Goal: Task Accomplishment & Management: Manage account settings

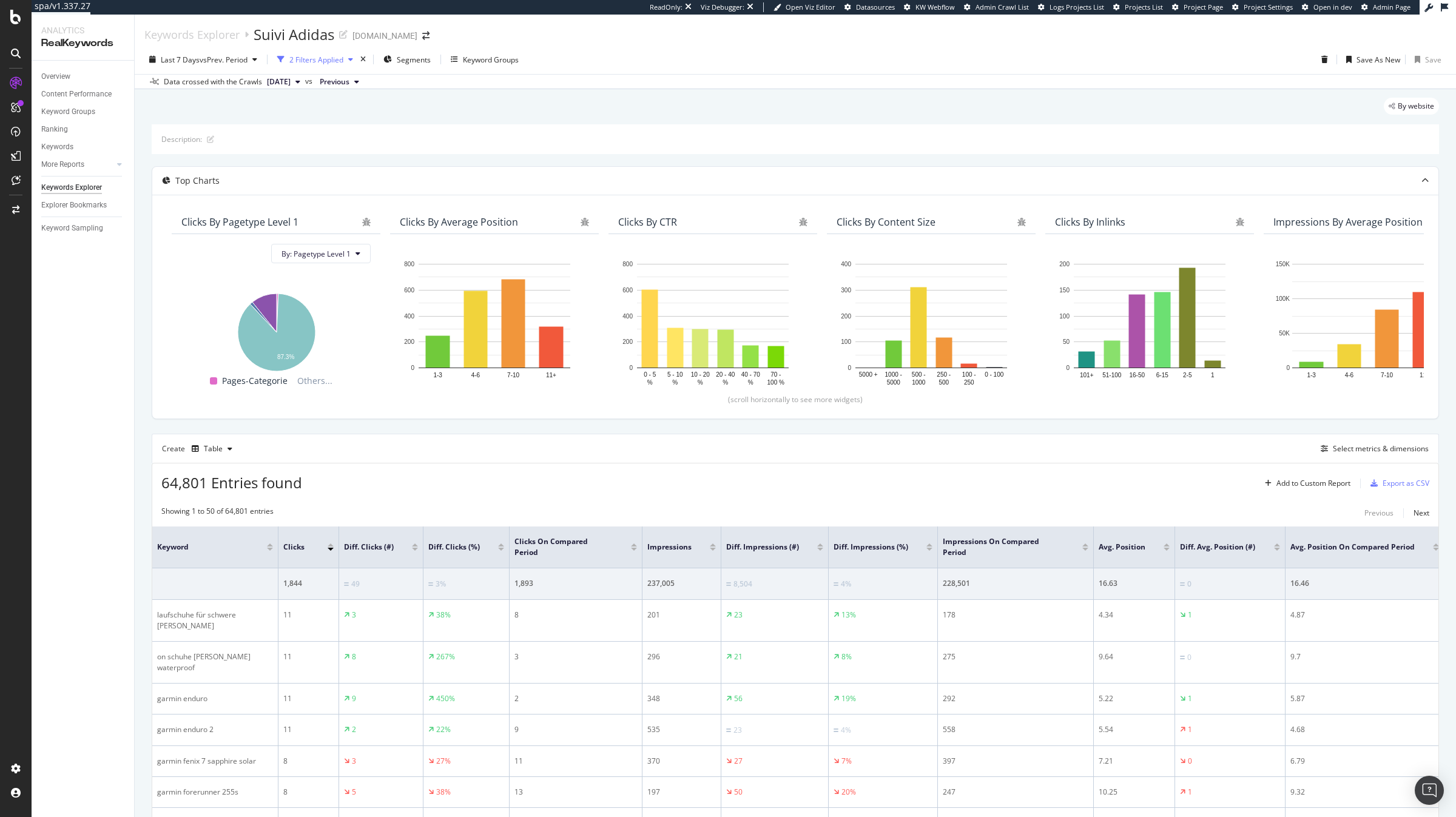
click at [326, 58] on div "2 Filters Applied" at bounding box center [317, 60] width 54 height 10
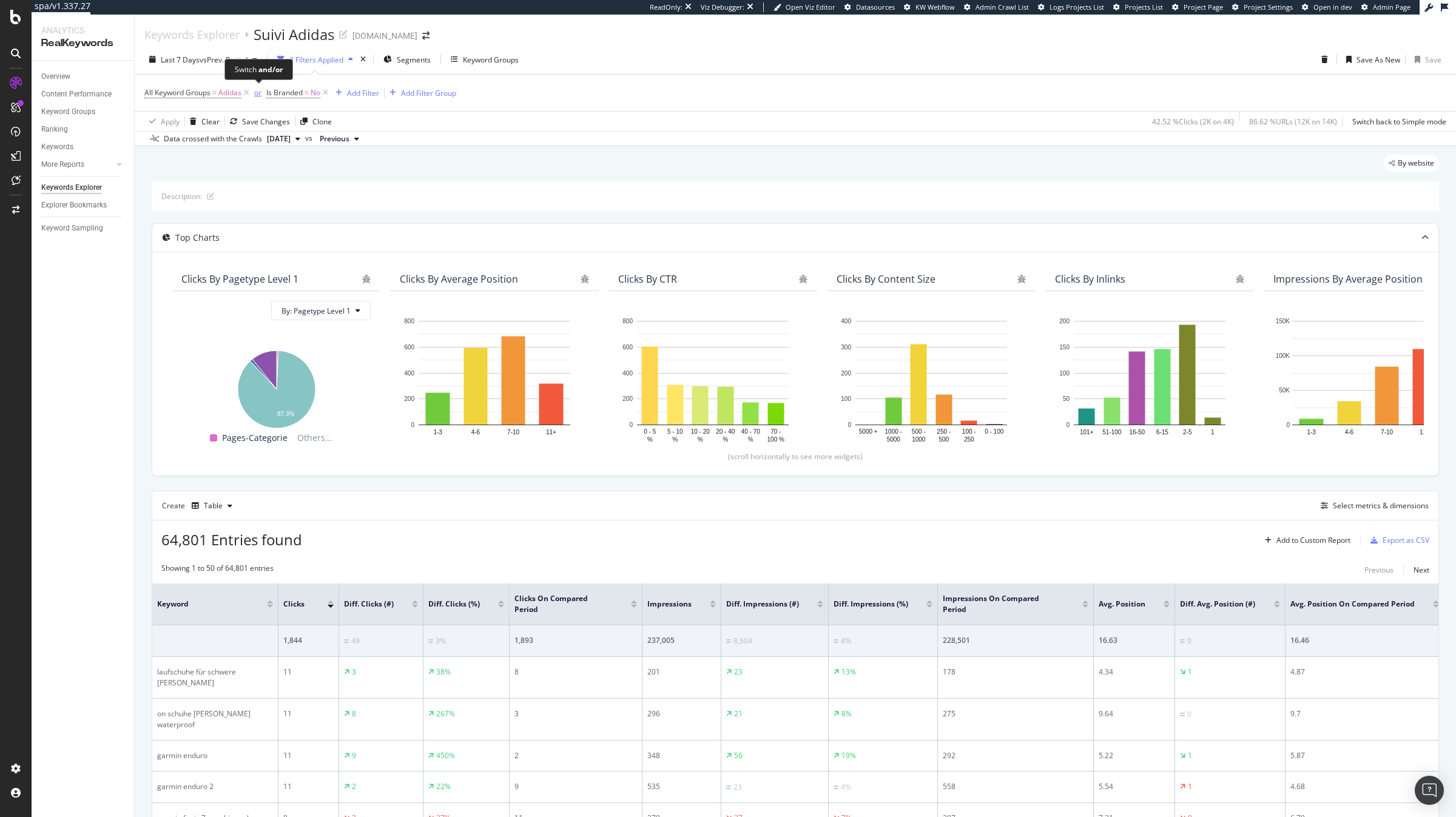
click at [256, 94] on div "or" at bounding box center [258, 92] width 8 height 10
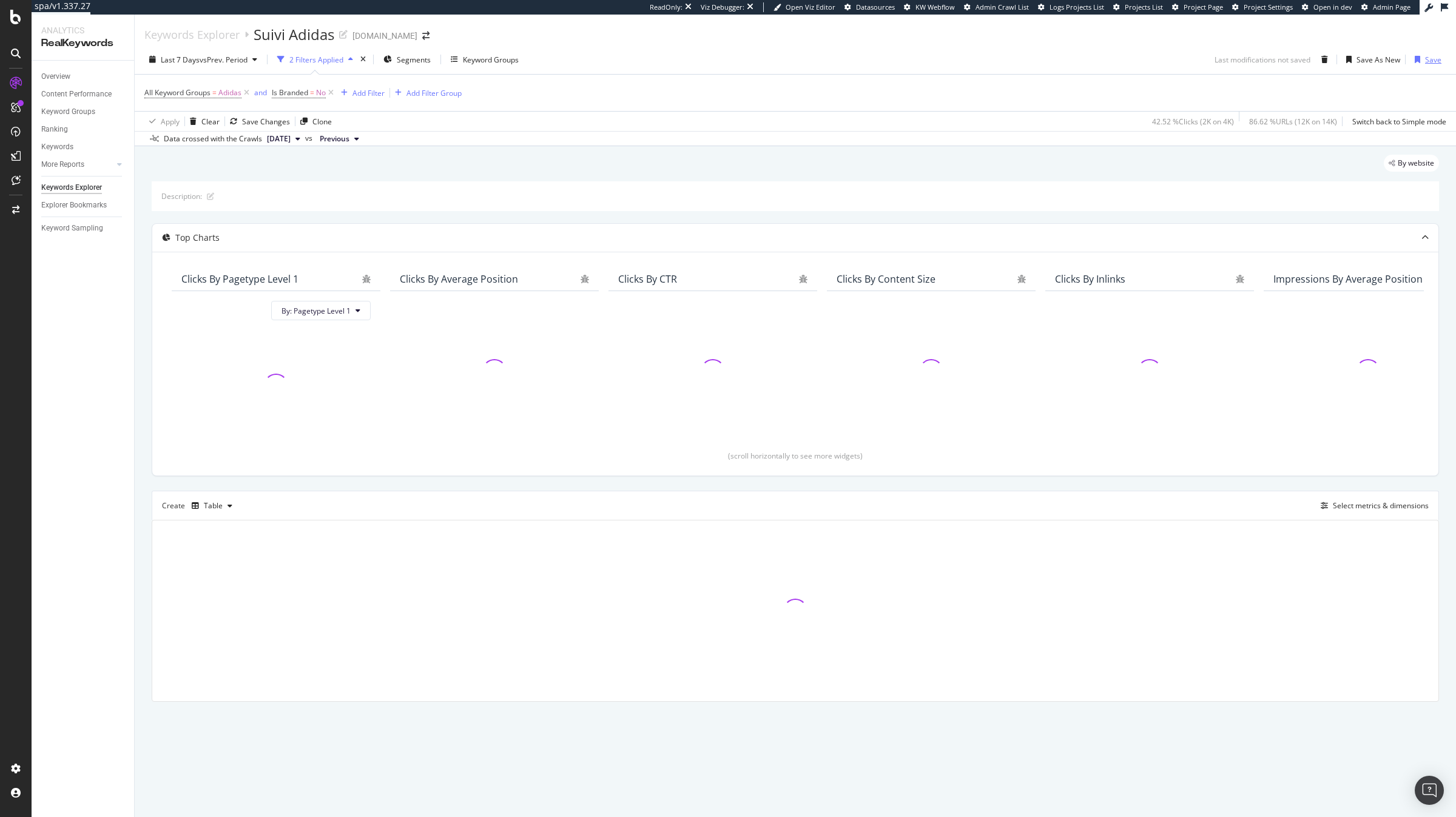
click at [1432, 66] on div "Save" at bounding box center [1425, 59] width 31 height 18
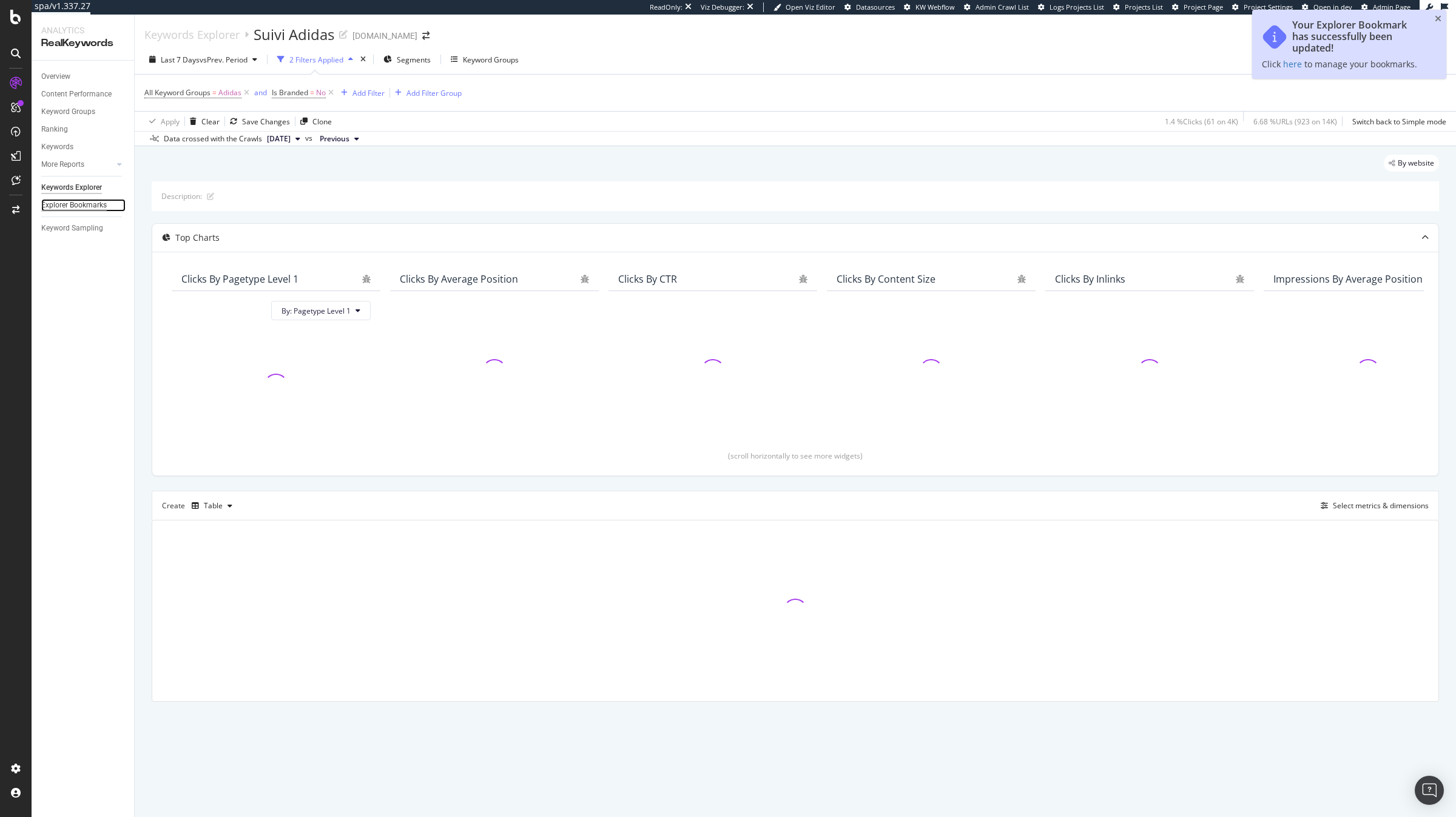
click at [84, 200] on div "Explorer Bookmarks" at bounding box center [74, 205] width 66 height 13
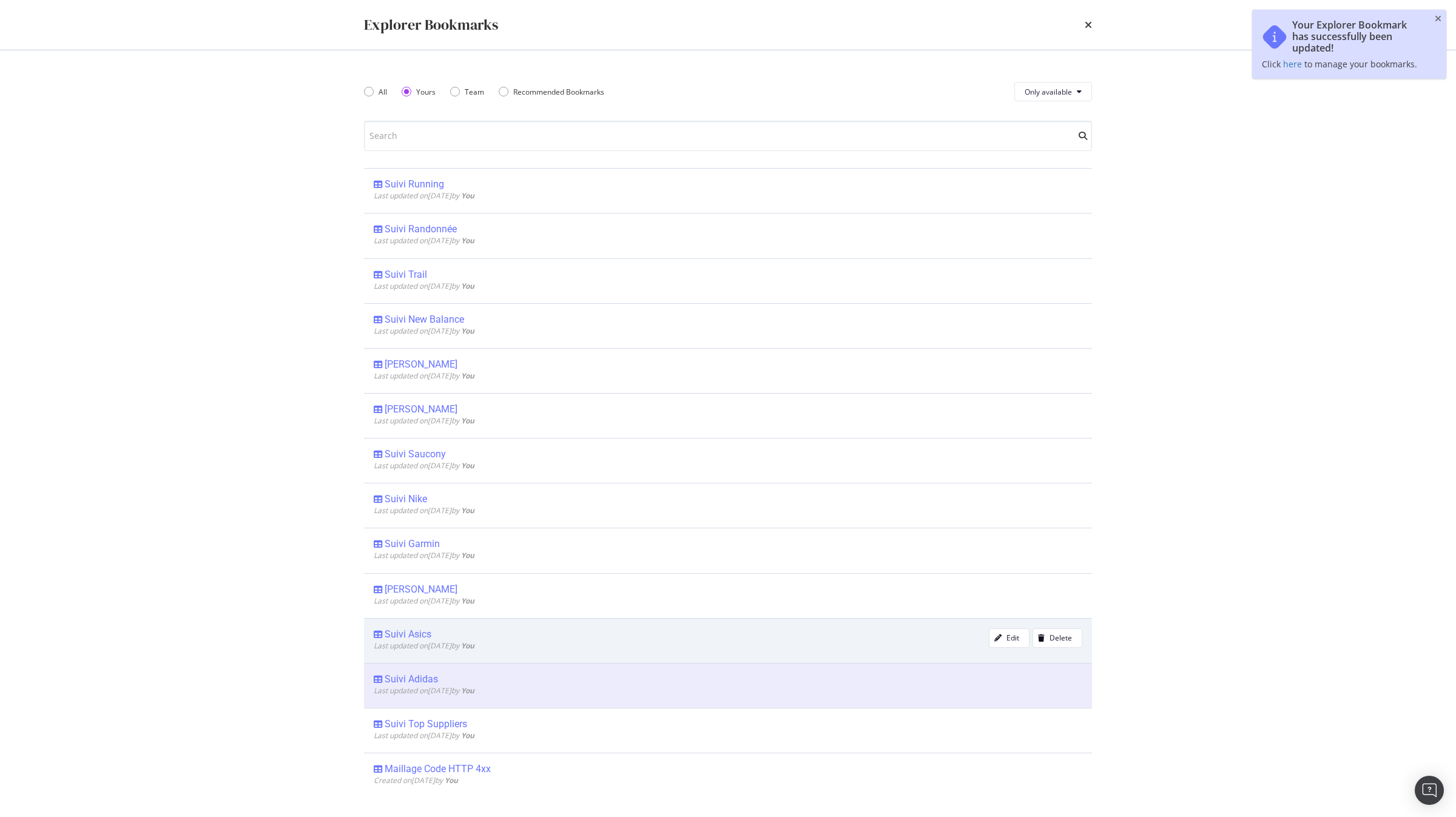
click at [428, 640] on div "Suivi Asics" at bounding box center [408, 634] width 47 height 12
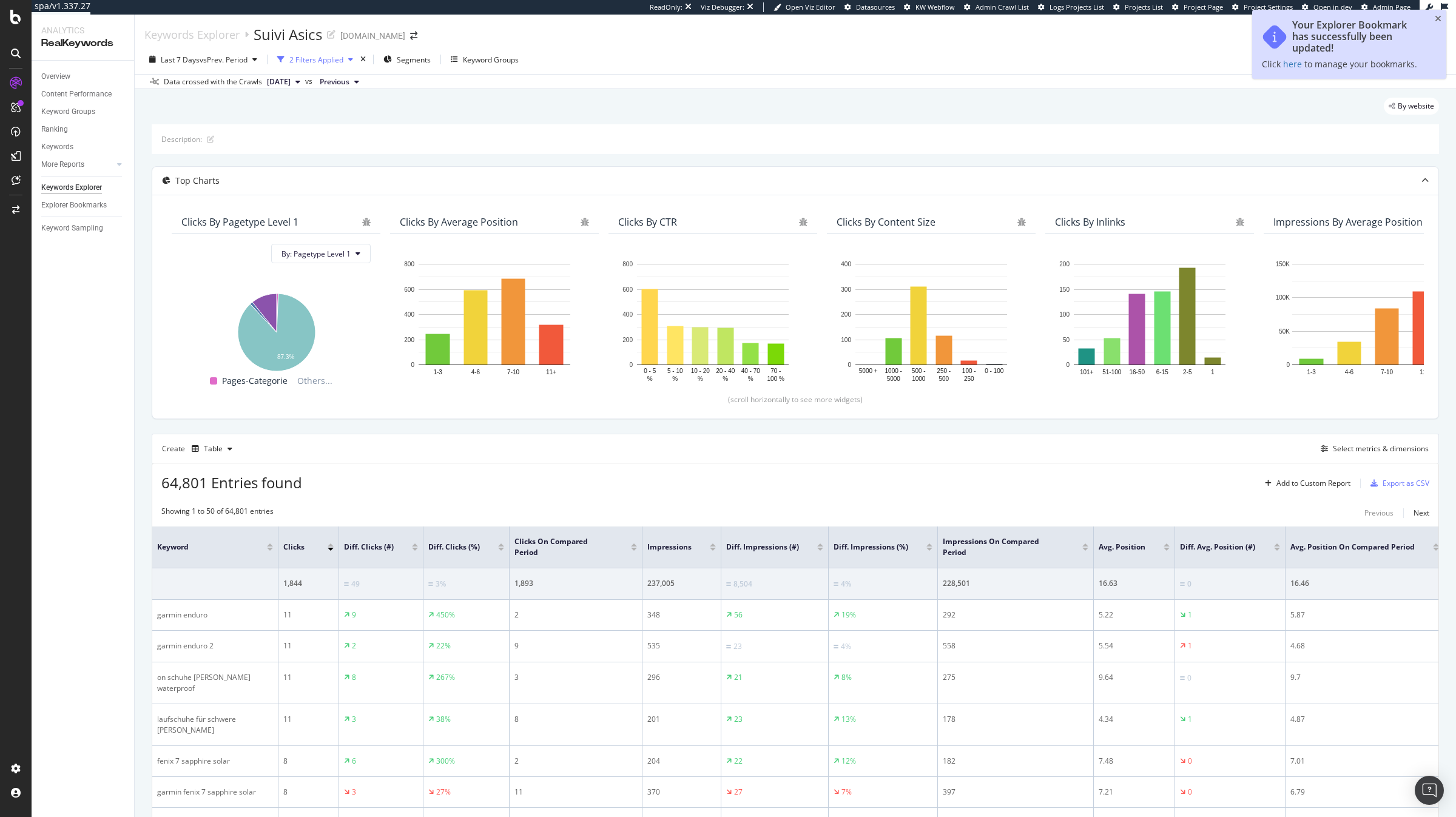
click at [335, 66] on div "2 Filters Applied" at bounding box center [315, 59] width 85 height 18
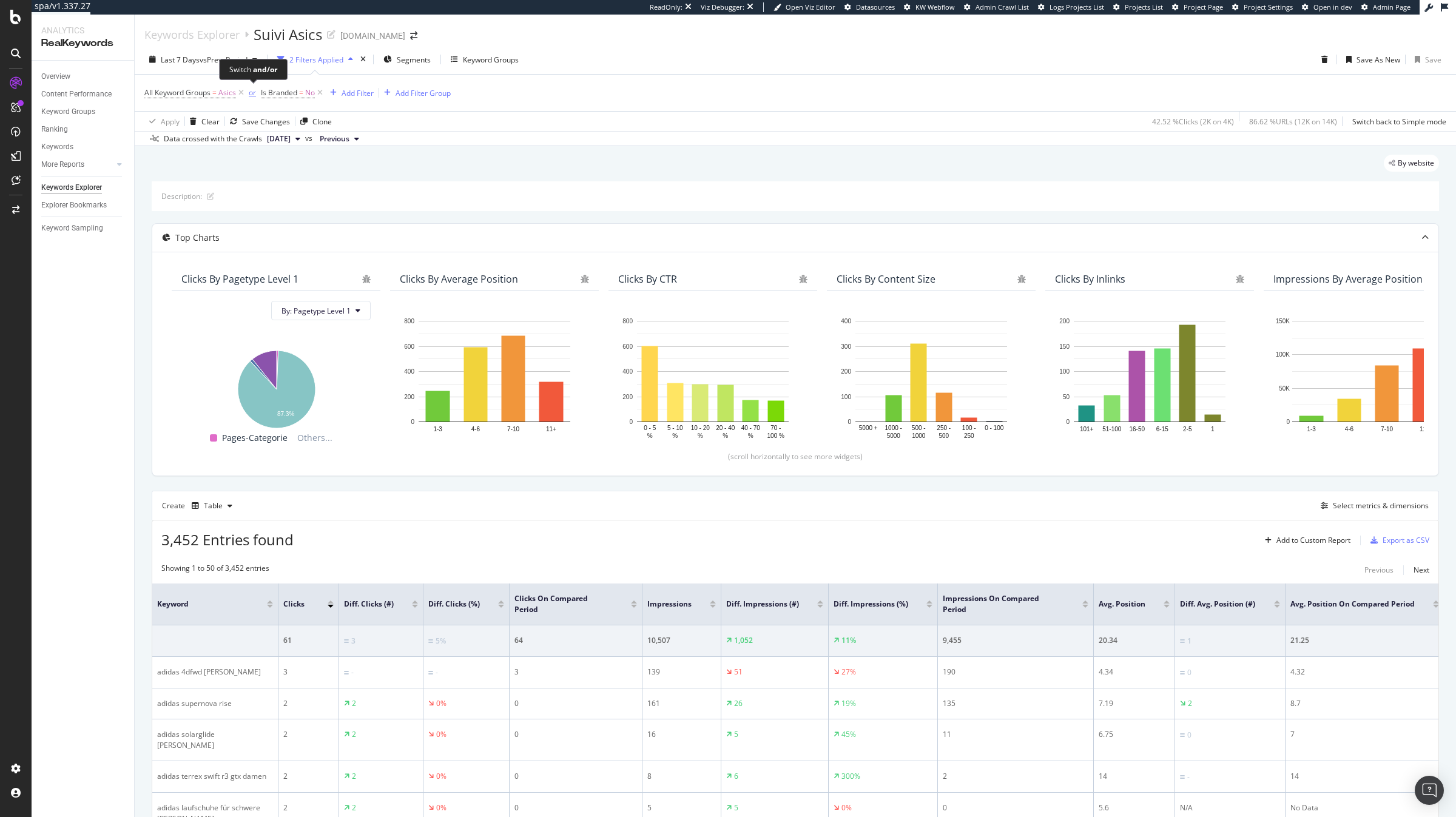
click at [249, 96] on div "or" at bounding box center [253, 92] width 8 height 10
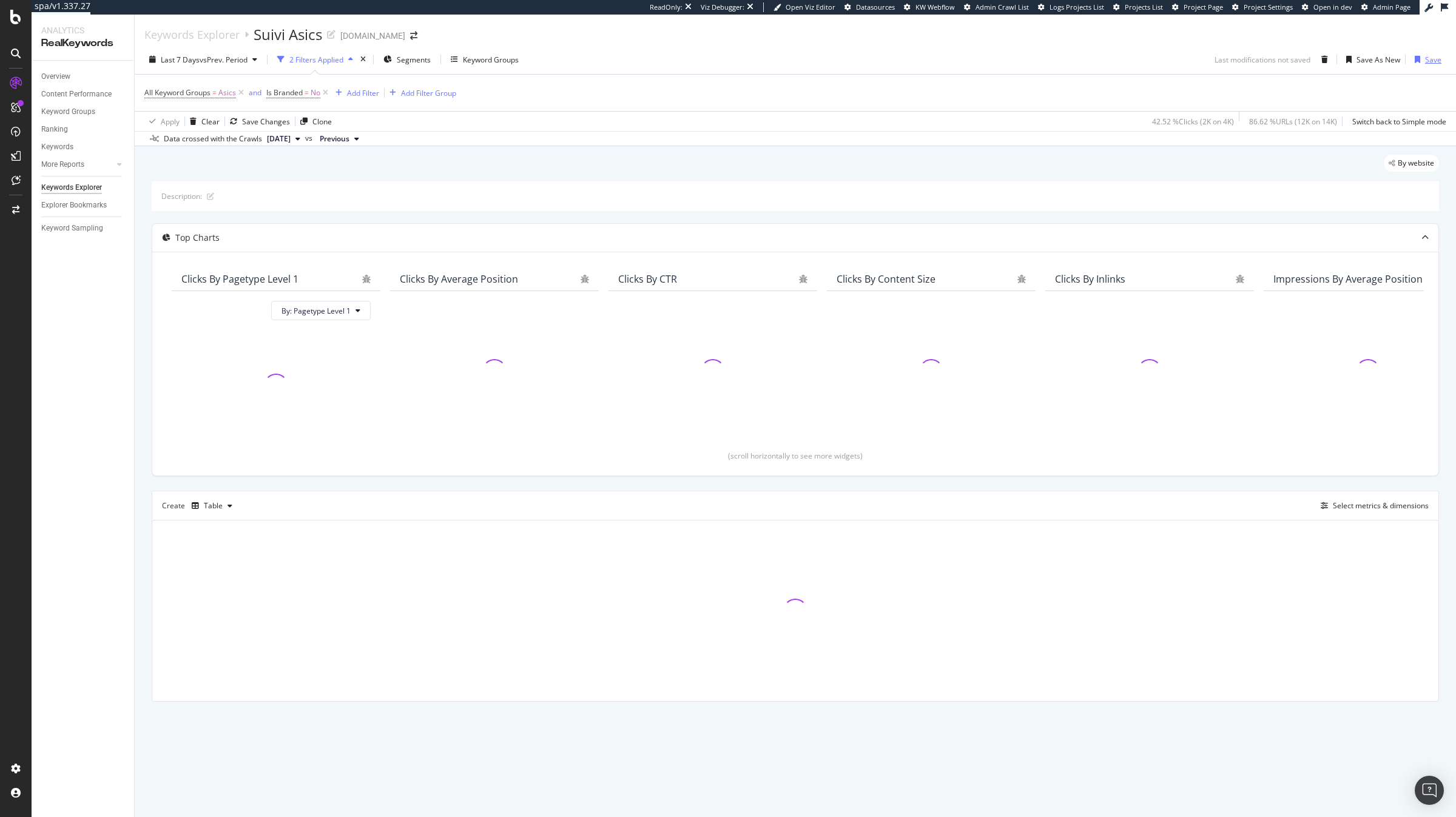
click at [1441, 66] on div "Save" at bounding box center [1425, 59] width 31 height 18
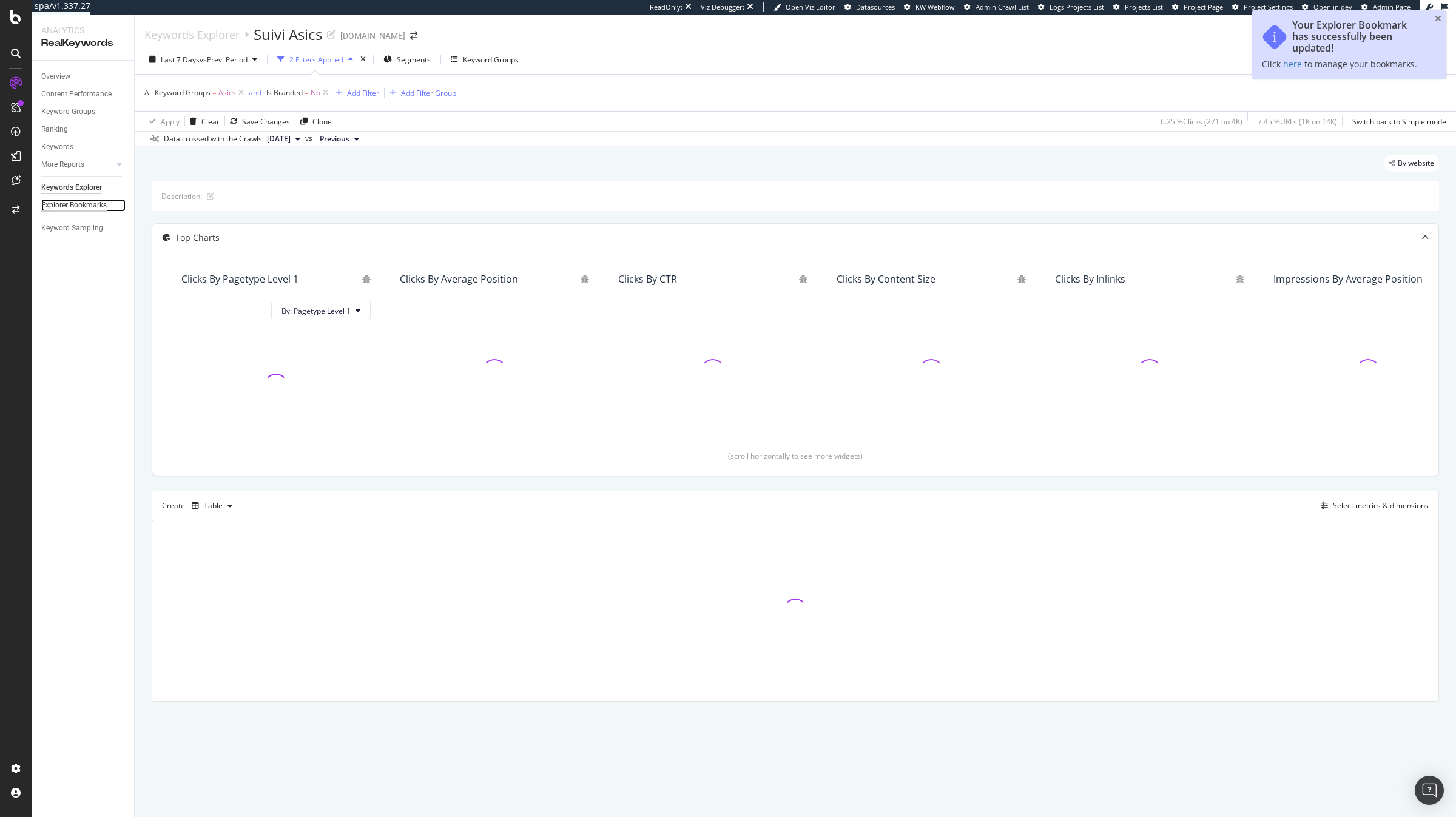
click at [81, 199] on div "Explorer Bookmarks" at bounding box center [74, 205] width 66 height 13
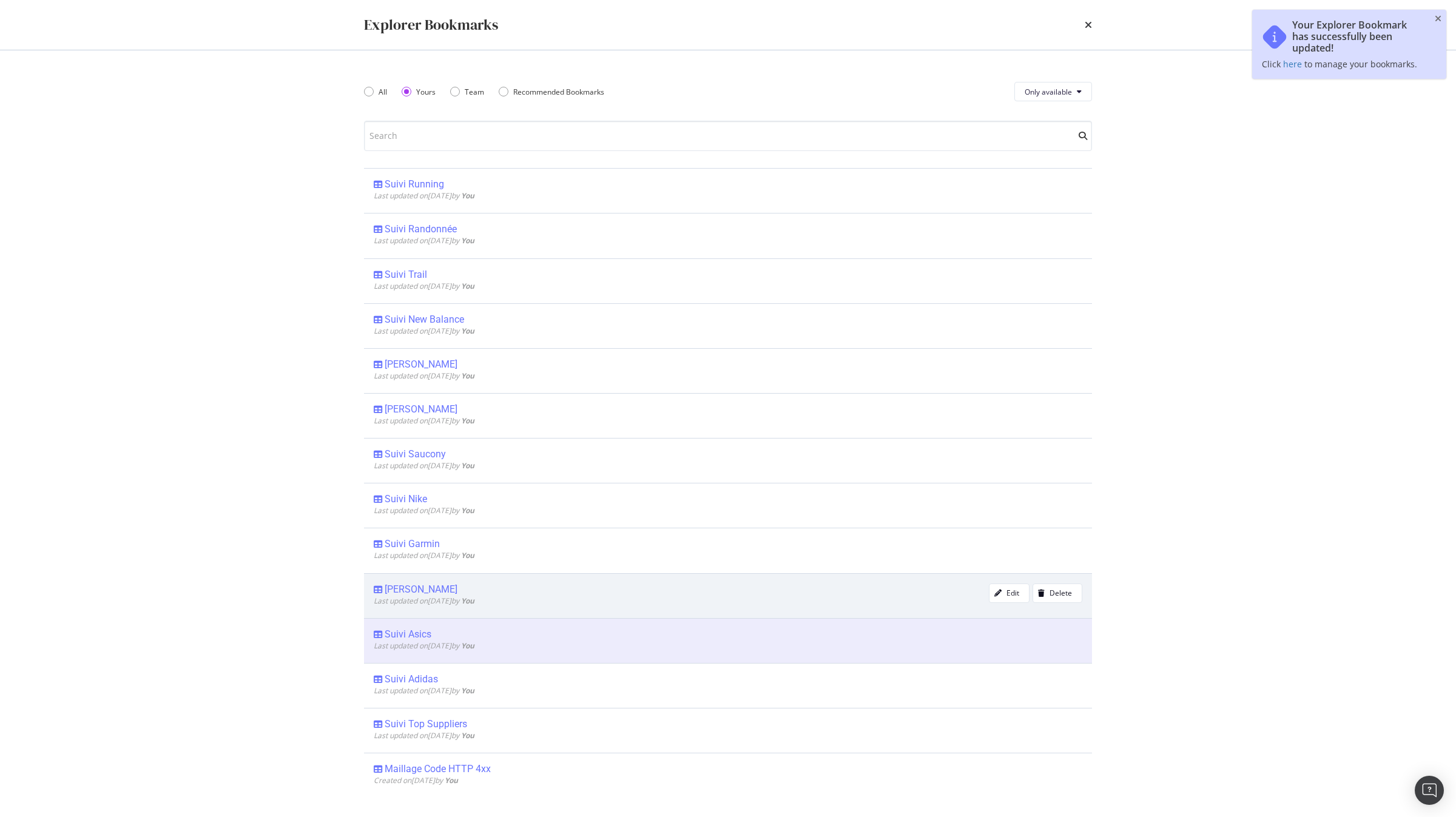
click at [436, 603] on span "Last updated on [DATE] by You" at bounding box center [424, 600] width 101 height 10
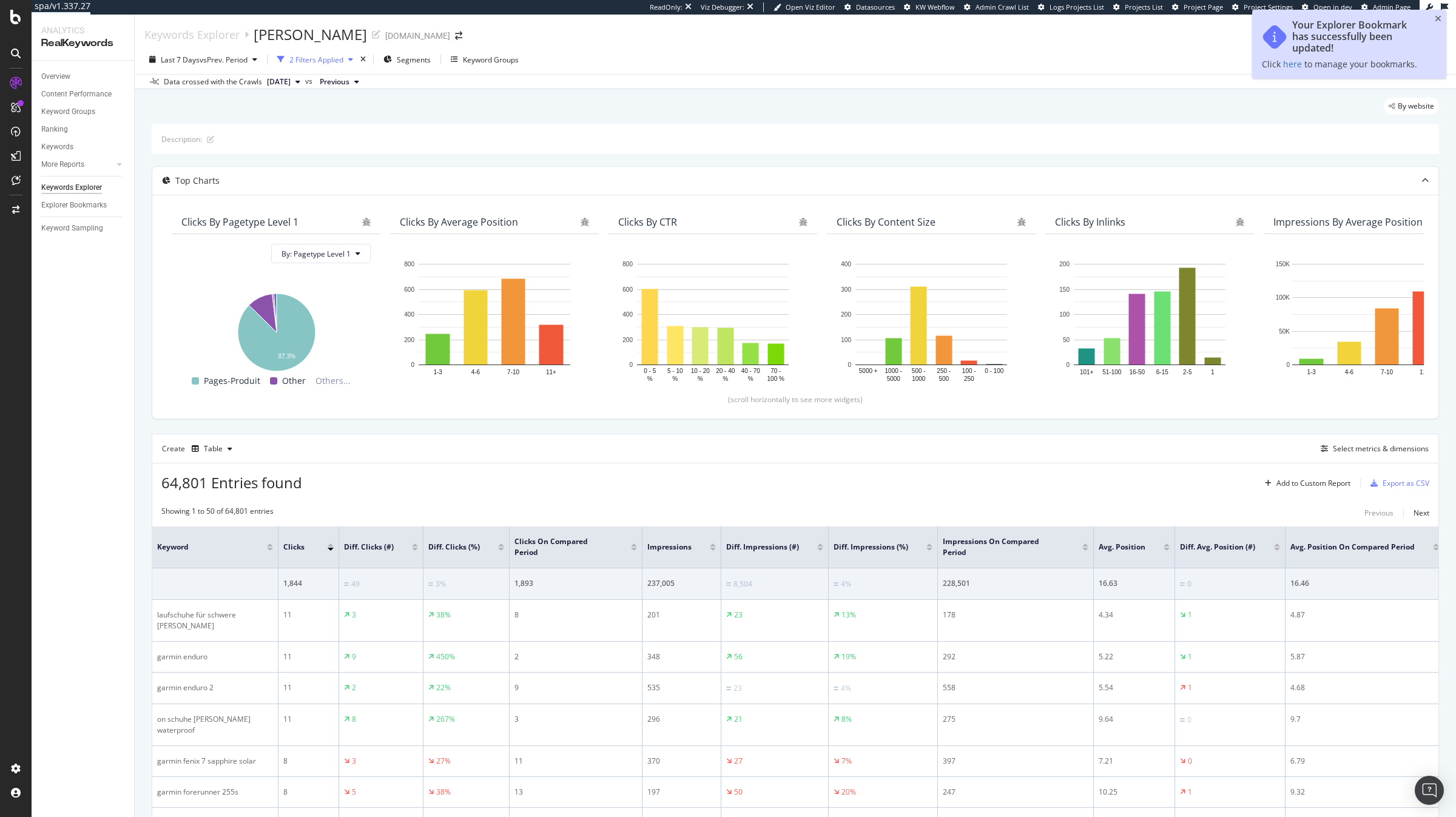
click at [332, 60] on div "2 Filters Applied" at bounding box center [317, 60] width 54 height 10
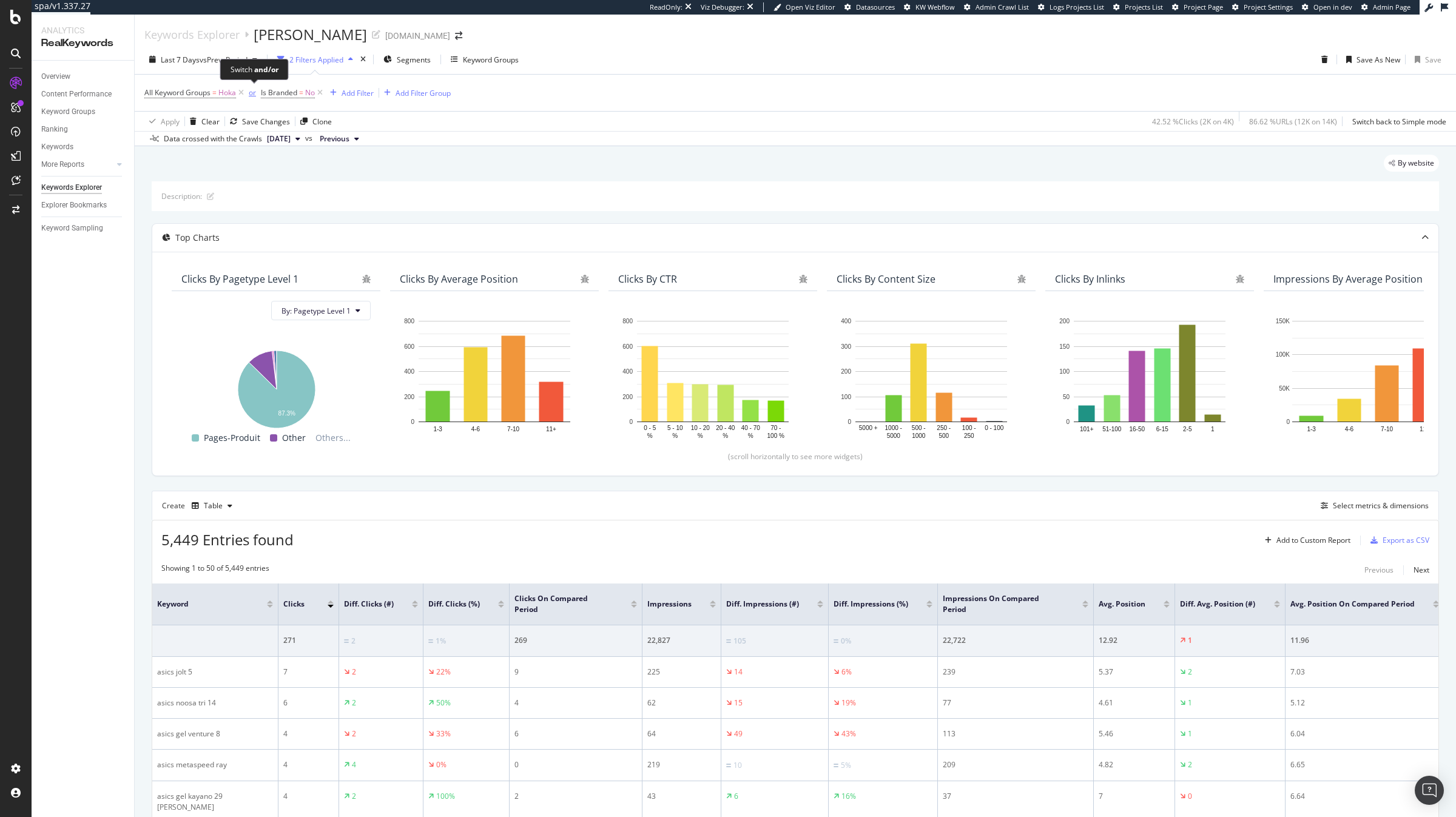
click at [251, 95] on div "or" at bounding box center [253, 92] width 8 height 10
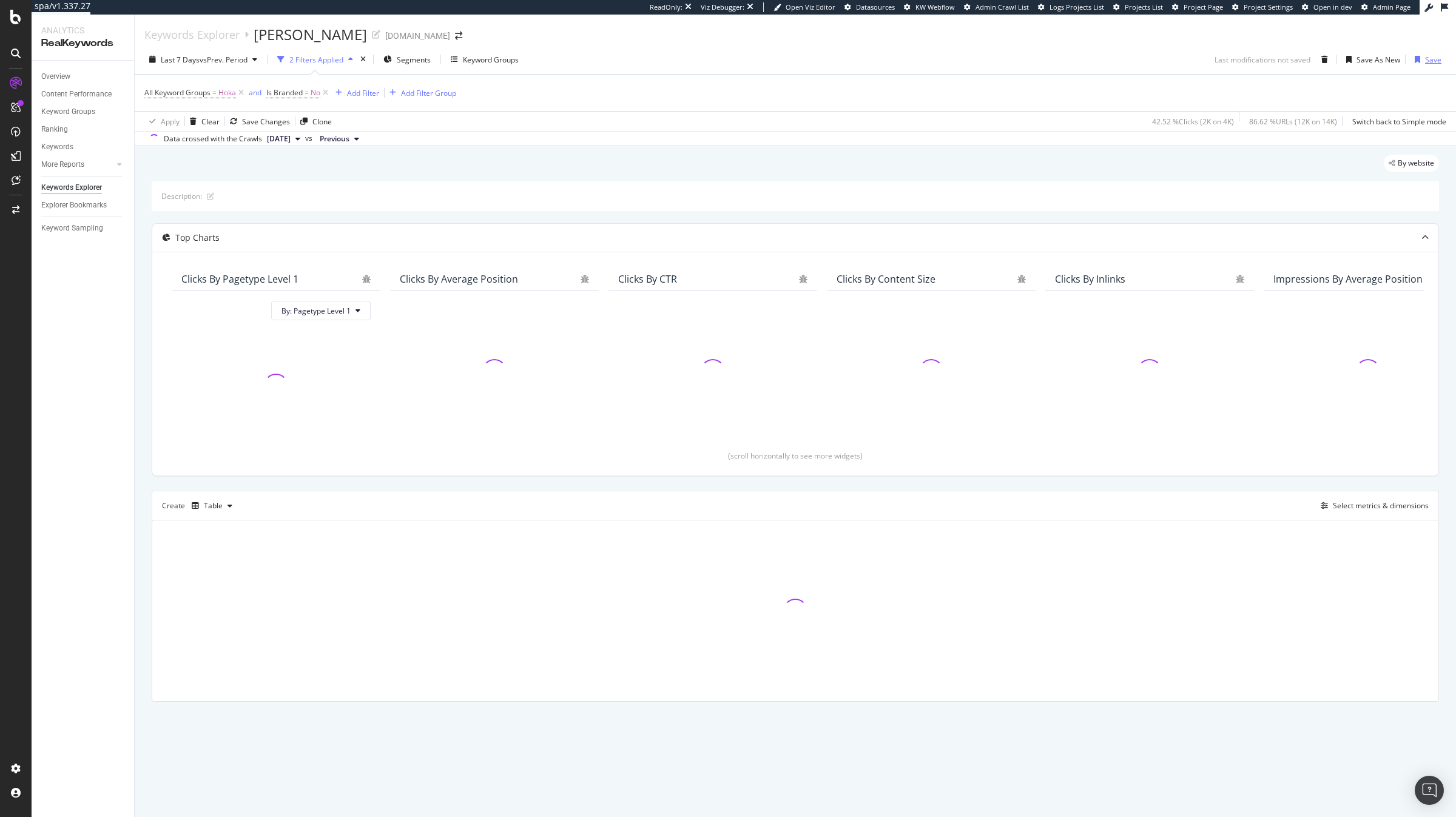
click at [1433, 64] on div "Save" at bounding box center [1433, 60] width 16 height 10
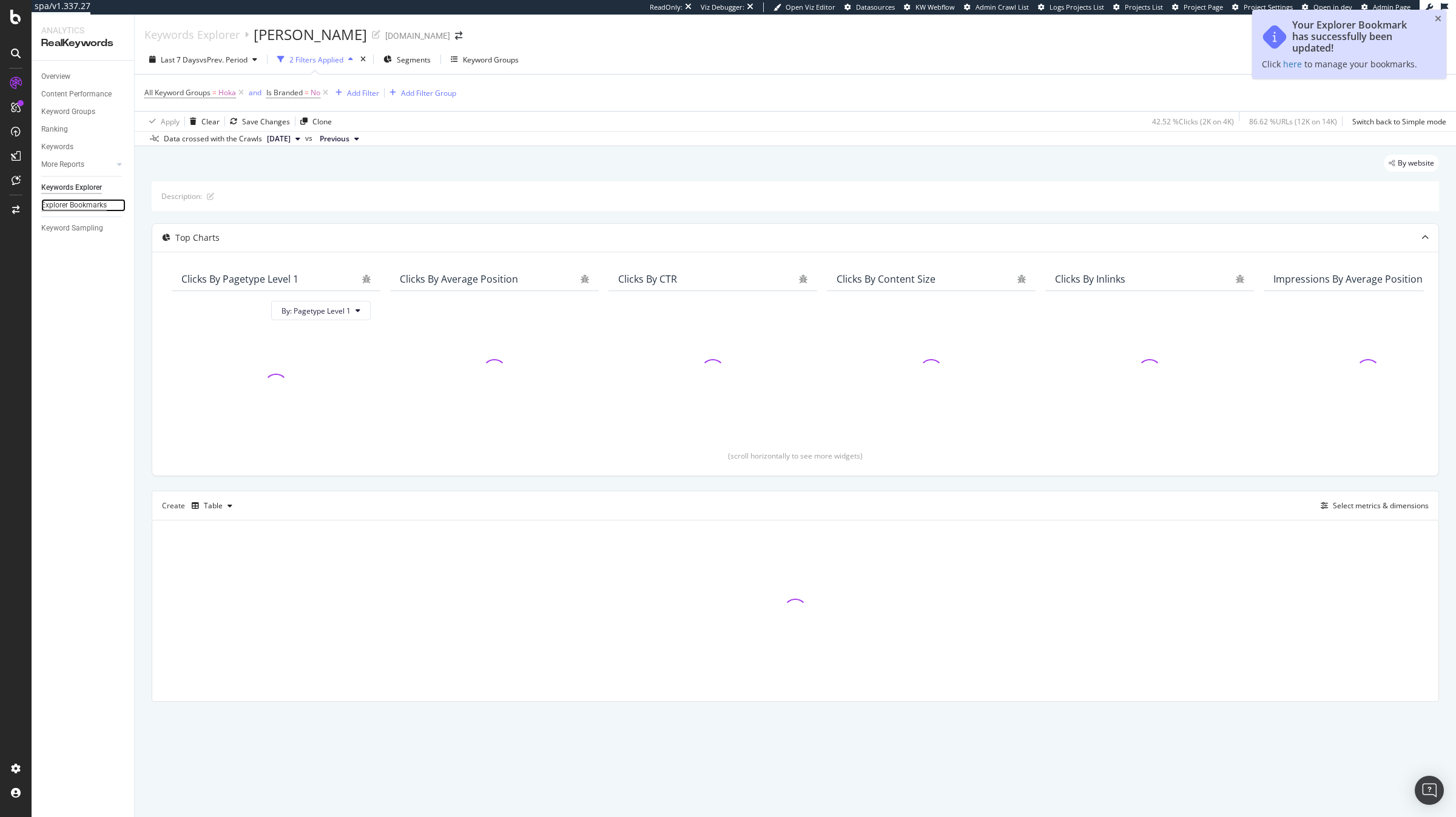
click at [80, 199] on div "Explorer Bookmarks" at bounding box center [74, 205] width 66 height 13
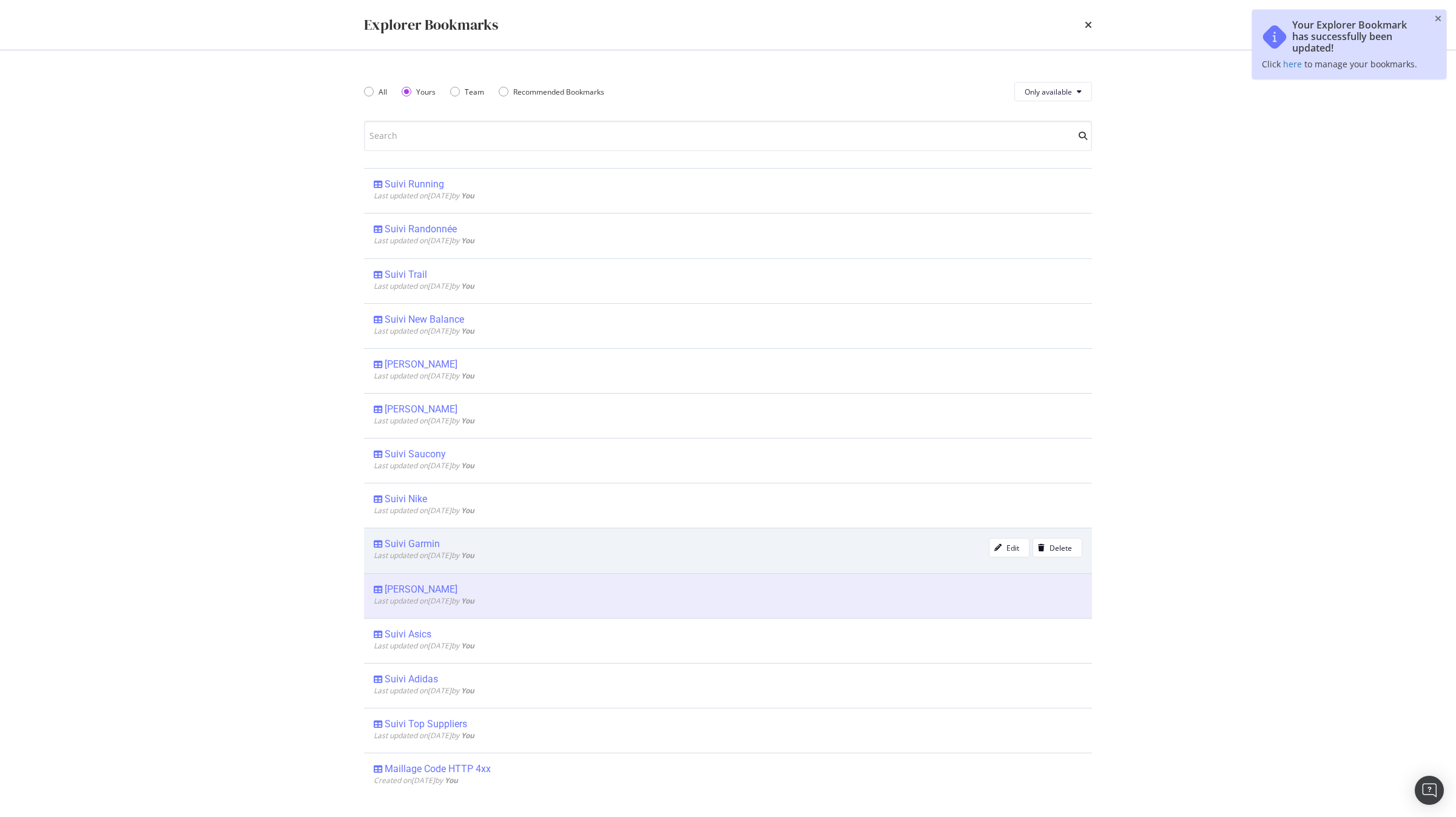
click at [426, 547] on div "Suivi Garmin" at bounding box center [412, 543] width 55 height 12
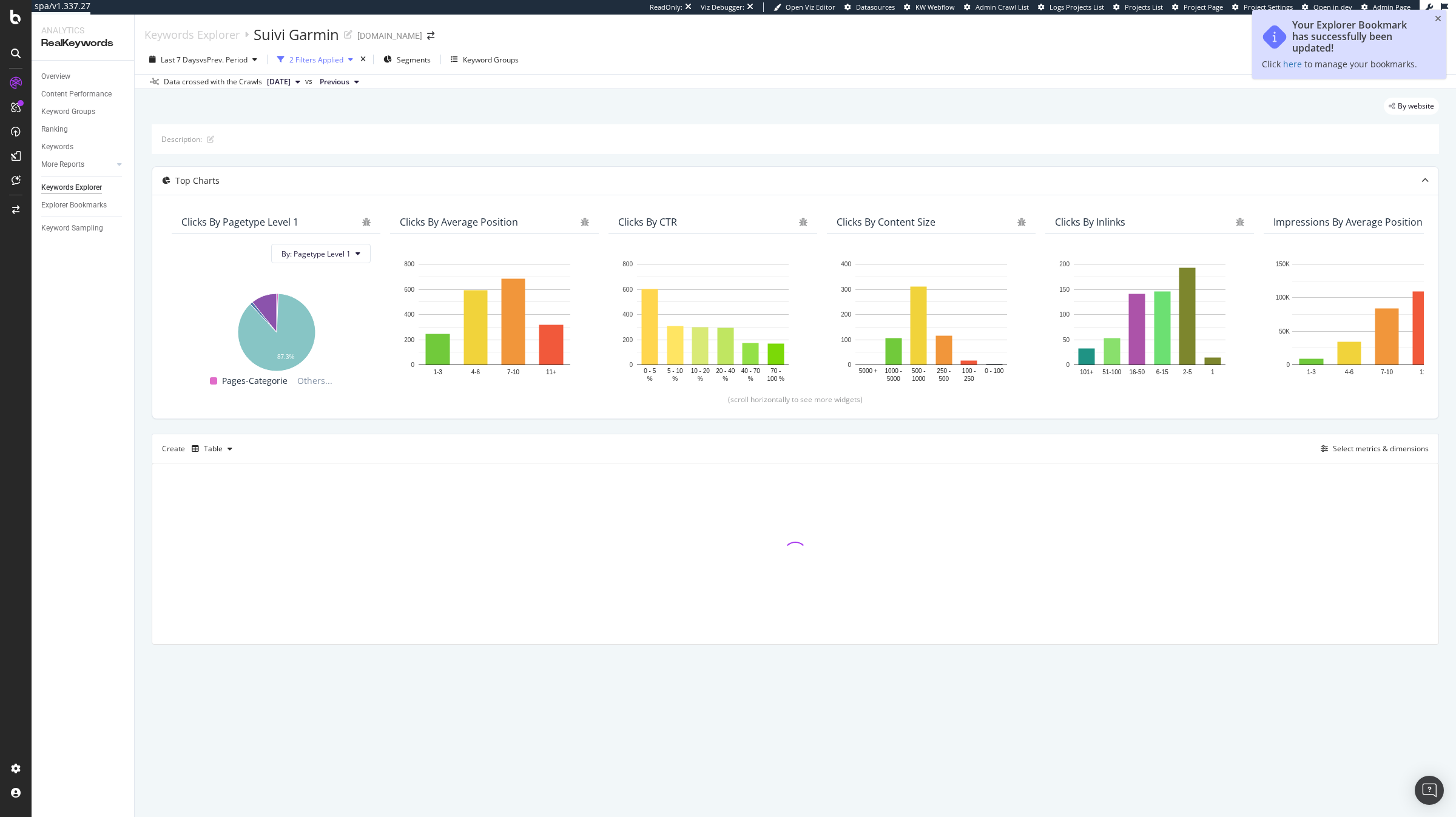
click at [301, 60] on div "2 Filters Applied" at bounding box center [317, 60] width 54 height 10
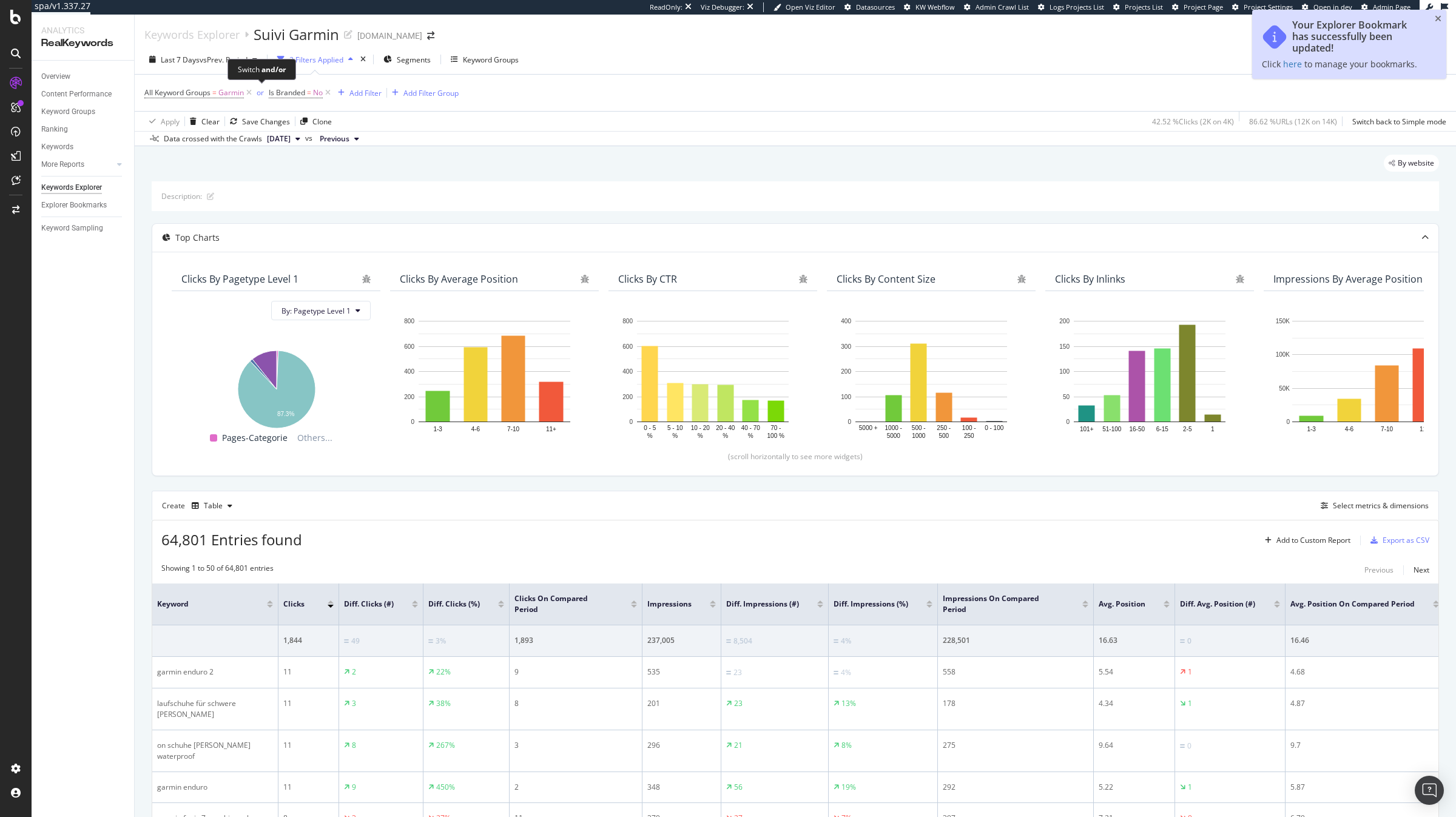
click at [255, 92] on span "or" at bounding box center [261, 93] width 14 height 17
click at [263, 92] on div "or" at bounding box center [260, 92] width 8 height 10
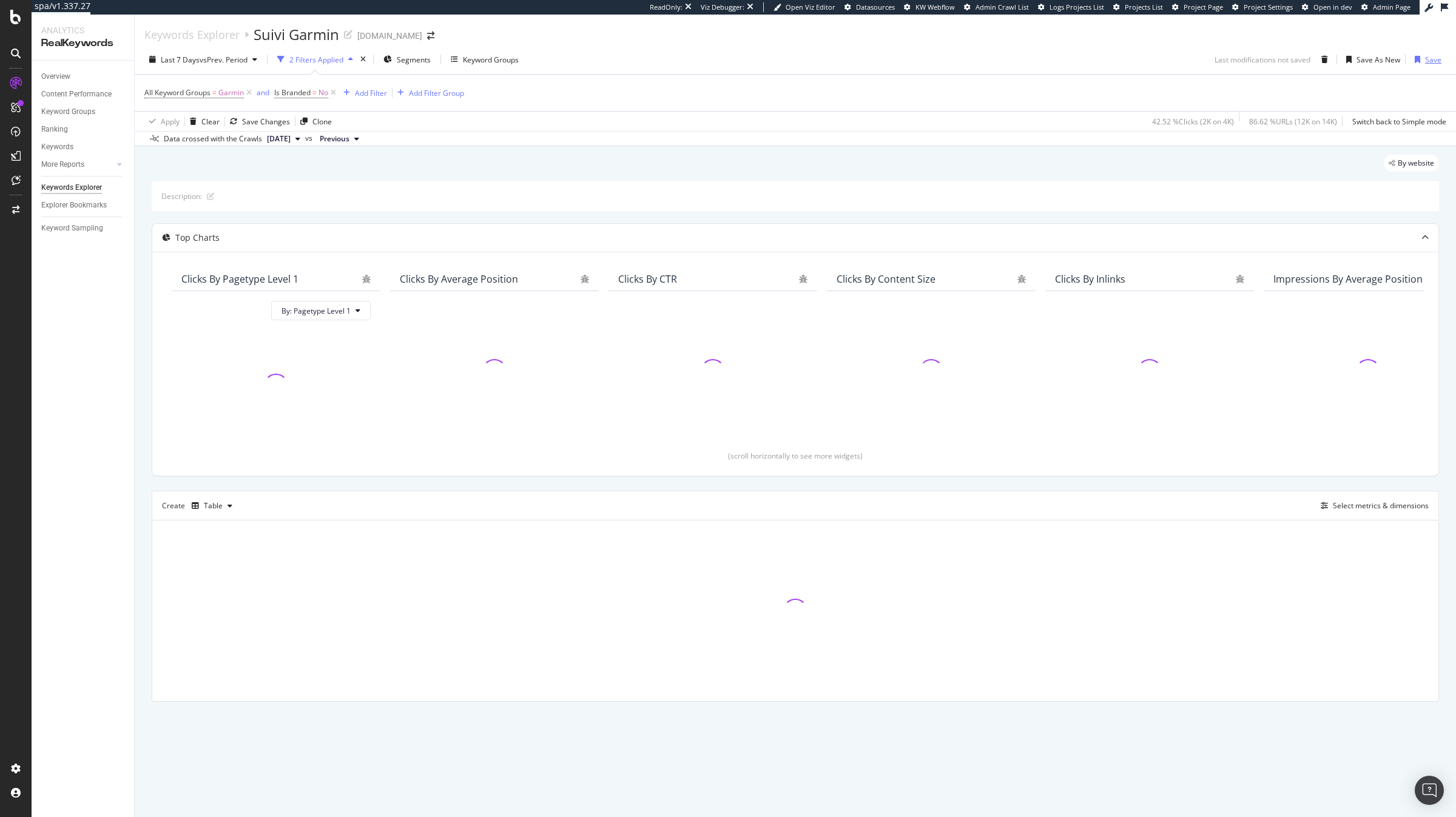
click at [1438, 60] on div "Save" at bounding box center [1433, 60] width 16 height 10
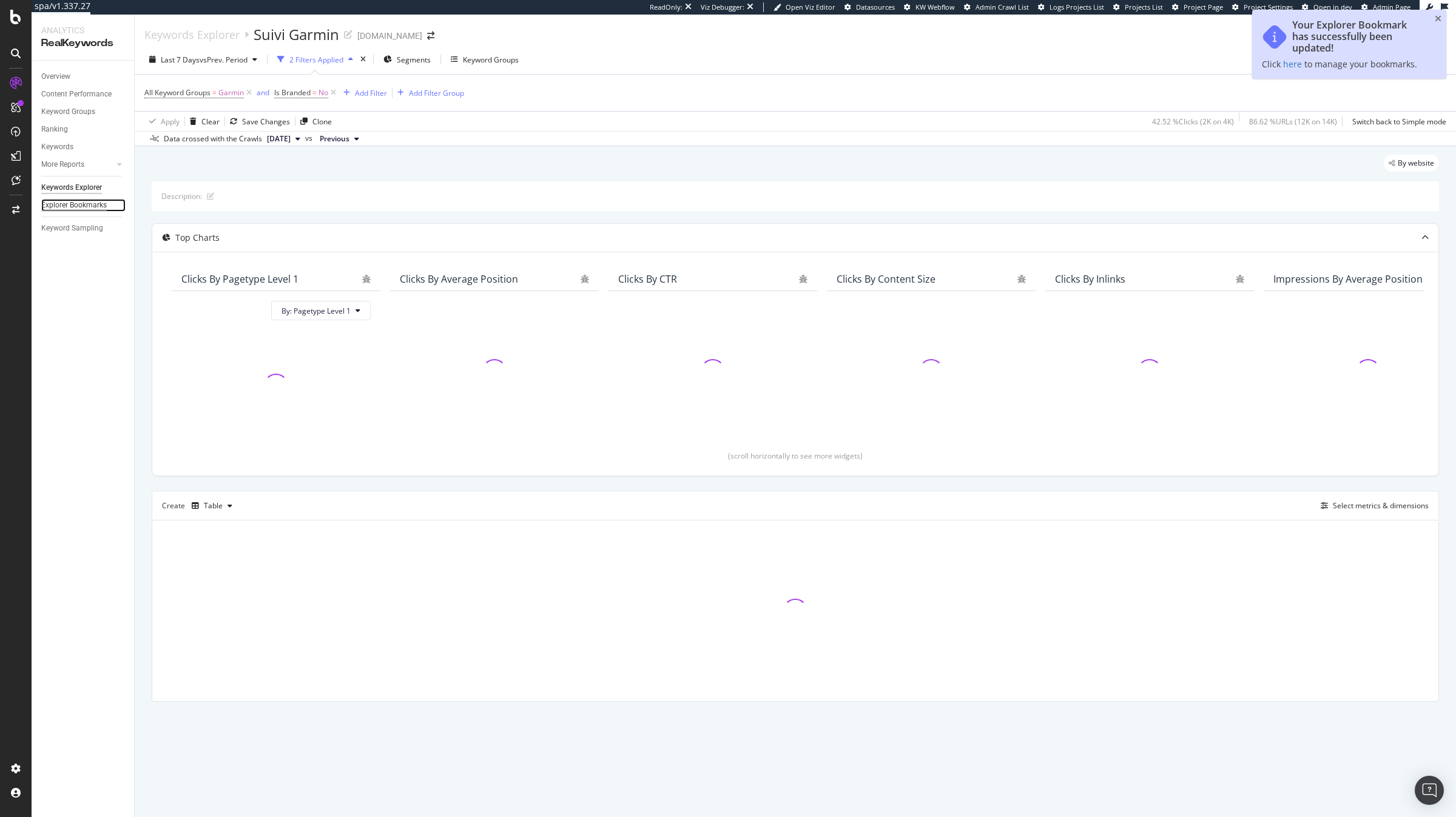
click at [60, 206] on div "Explorer Bookmarks" at bounding box center [74, 205] width 66 height 13
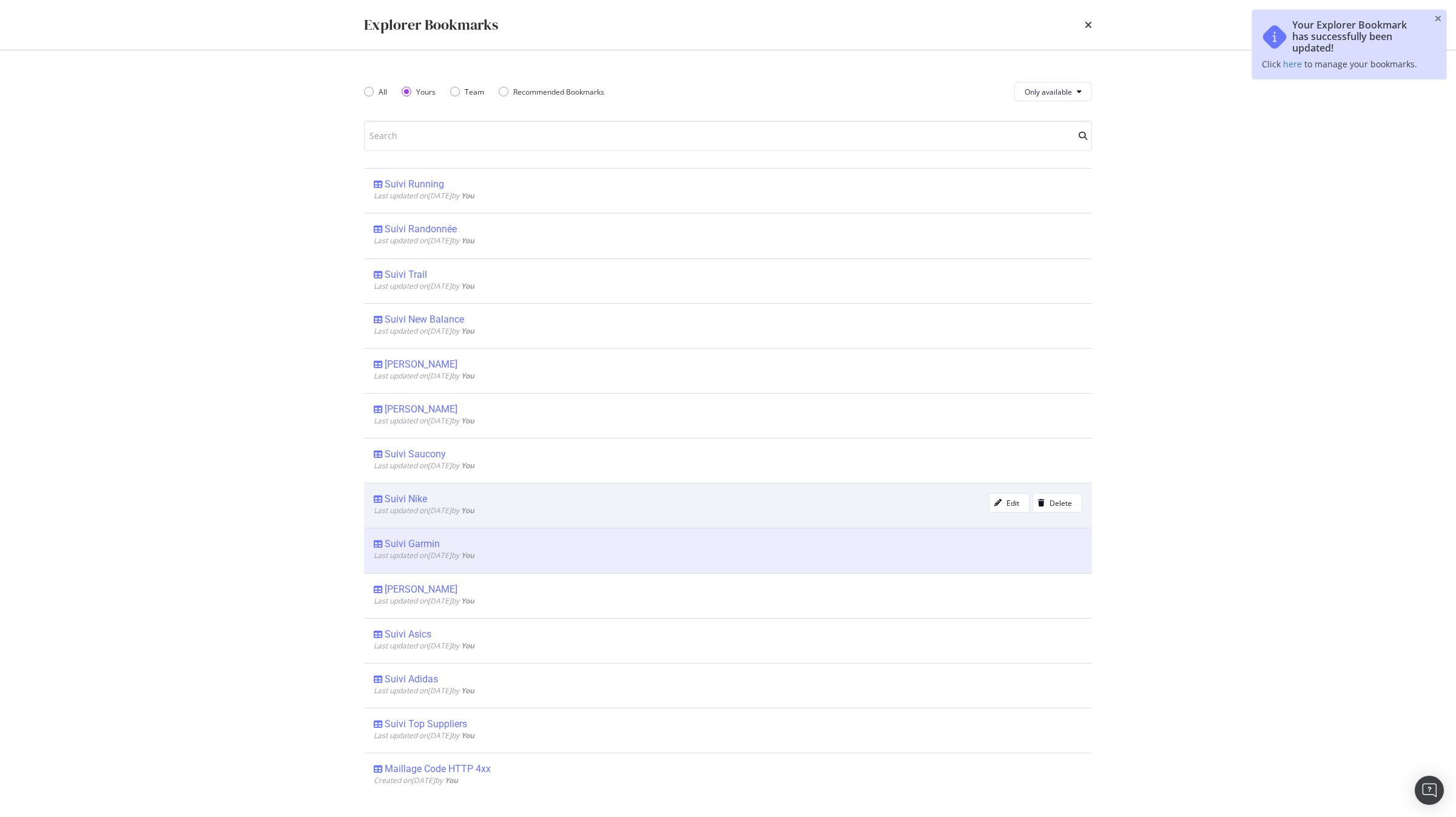
click at [474, 509] on span "Last updated on [DATE] by You" at bounding box center [424, 510] width 101 height 10
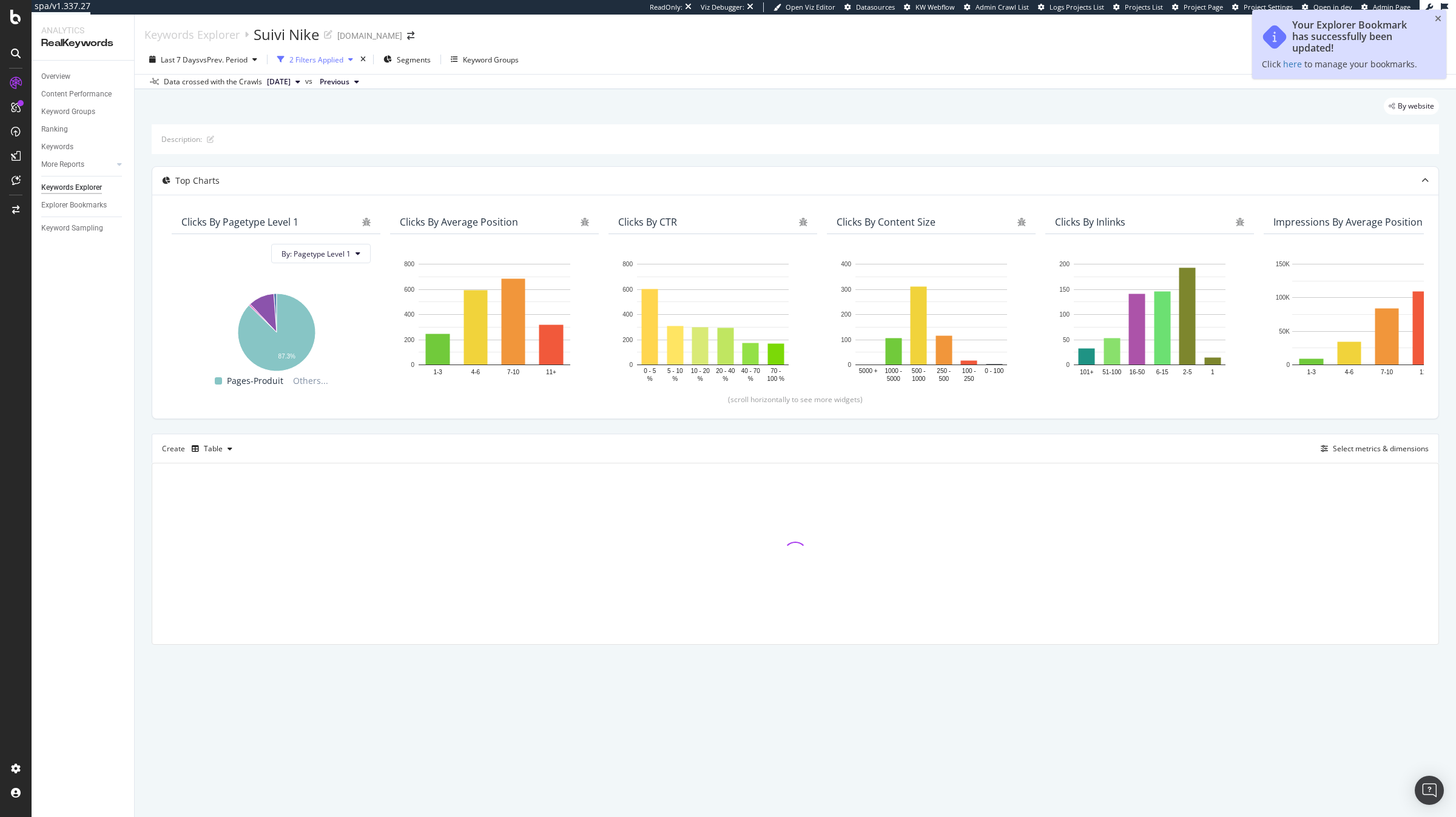
click at [341, 55] on div "2 Filters Applied" at bounding box center [317, 60] width 54 height 10
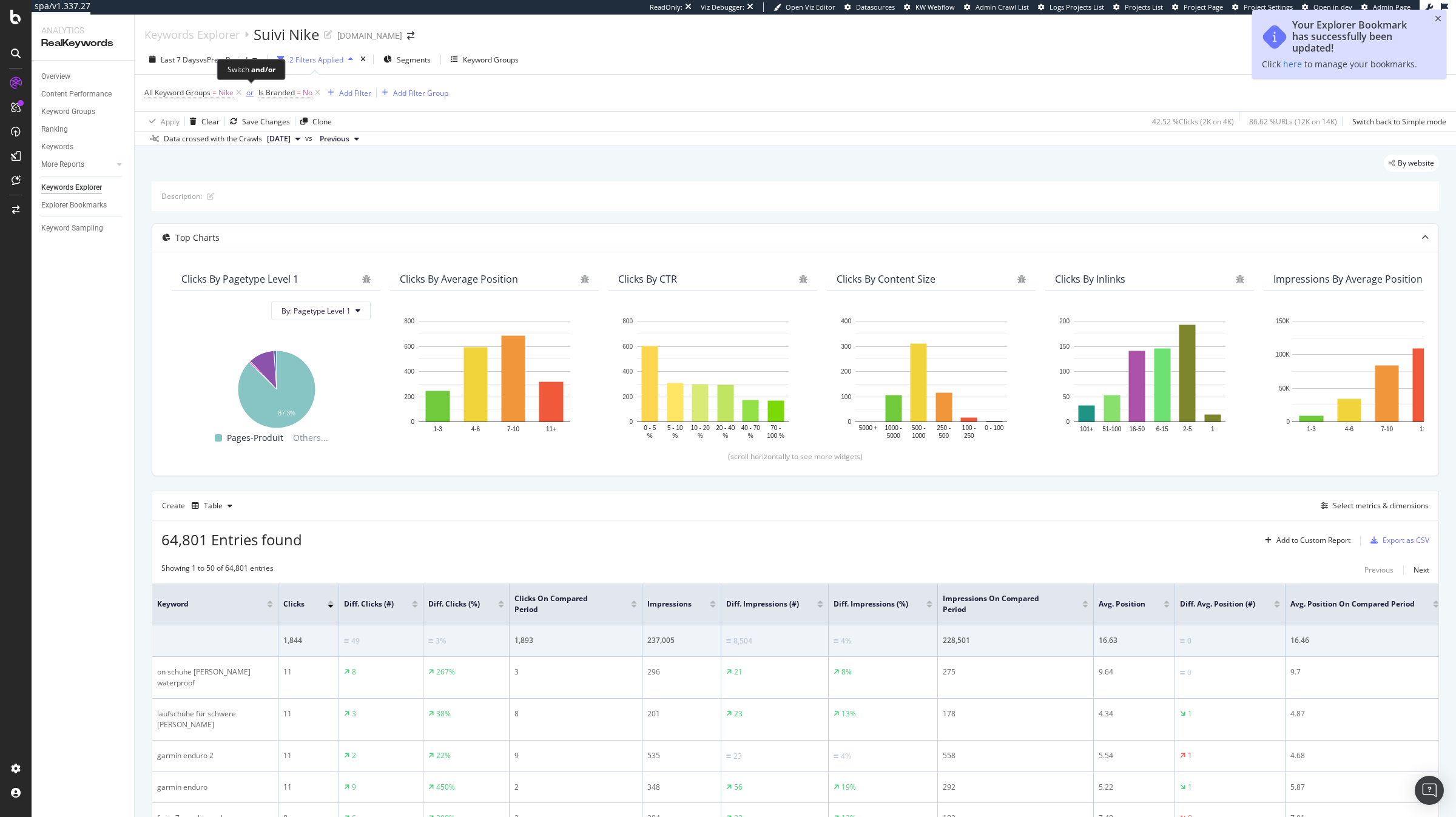
click at [252, 95] on div "or" at bounding box center [250, 92] width 8 height 10
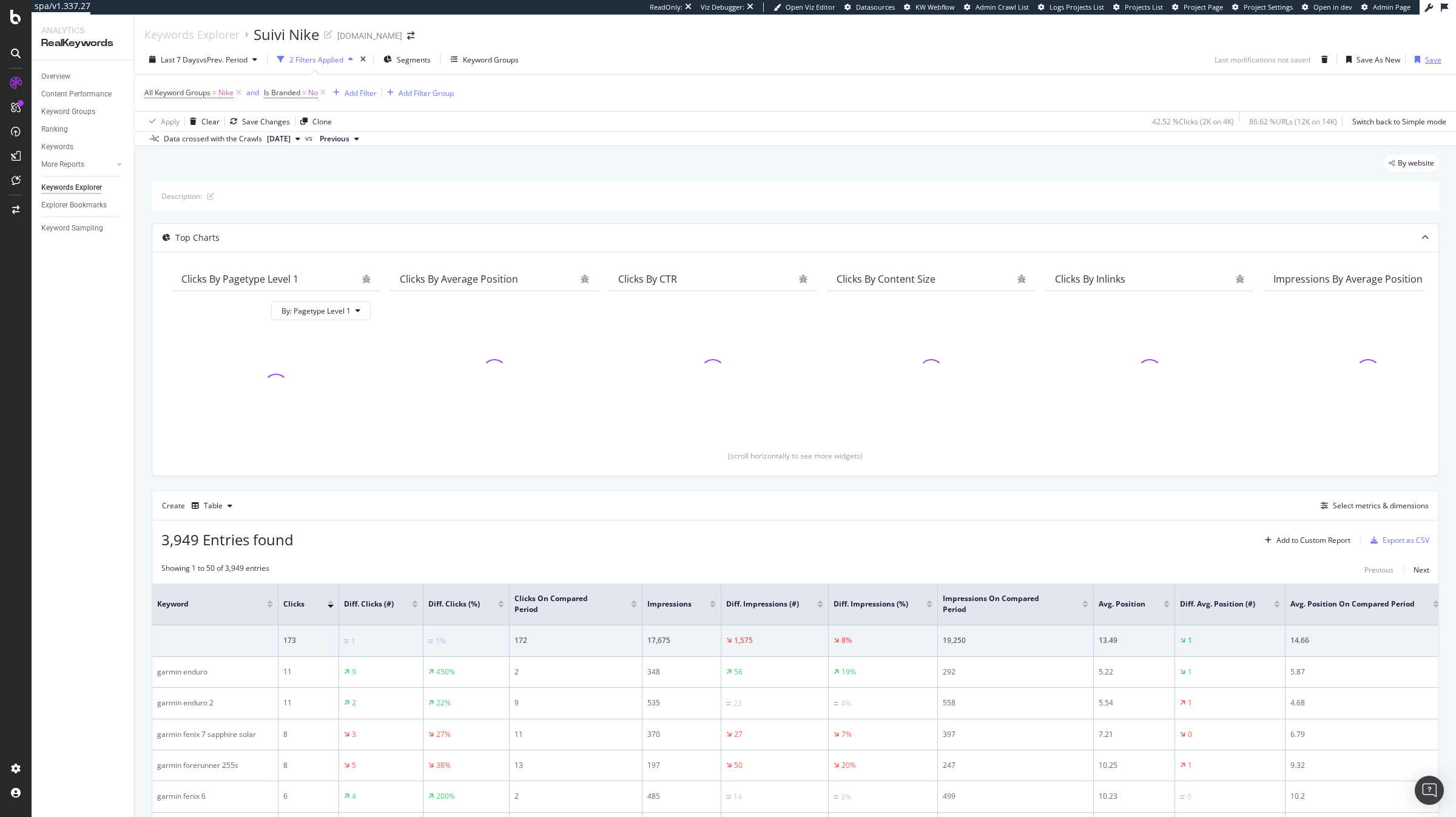
click at [1433, 64] on div "Save" at bounding box center [1433, 60] width 16 height 10
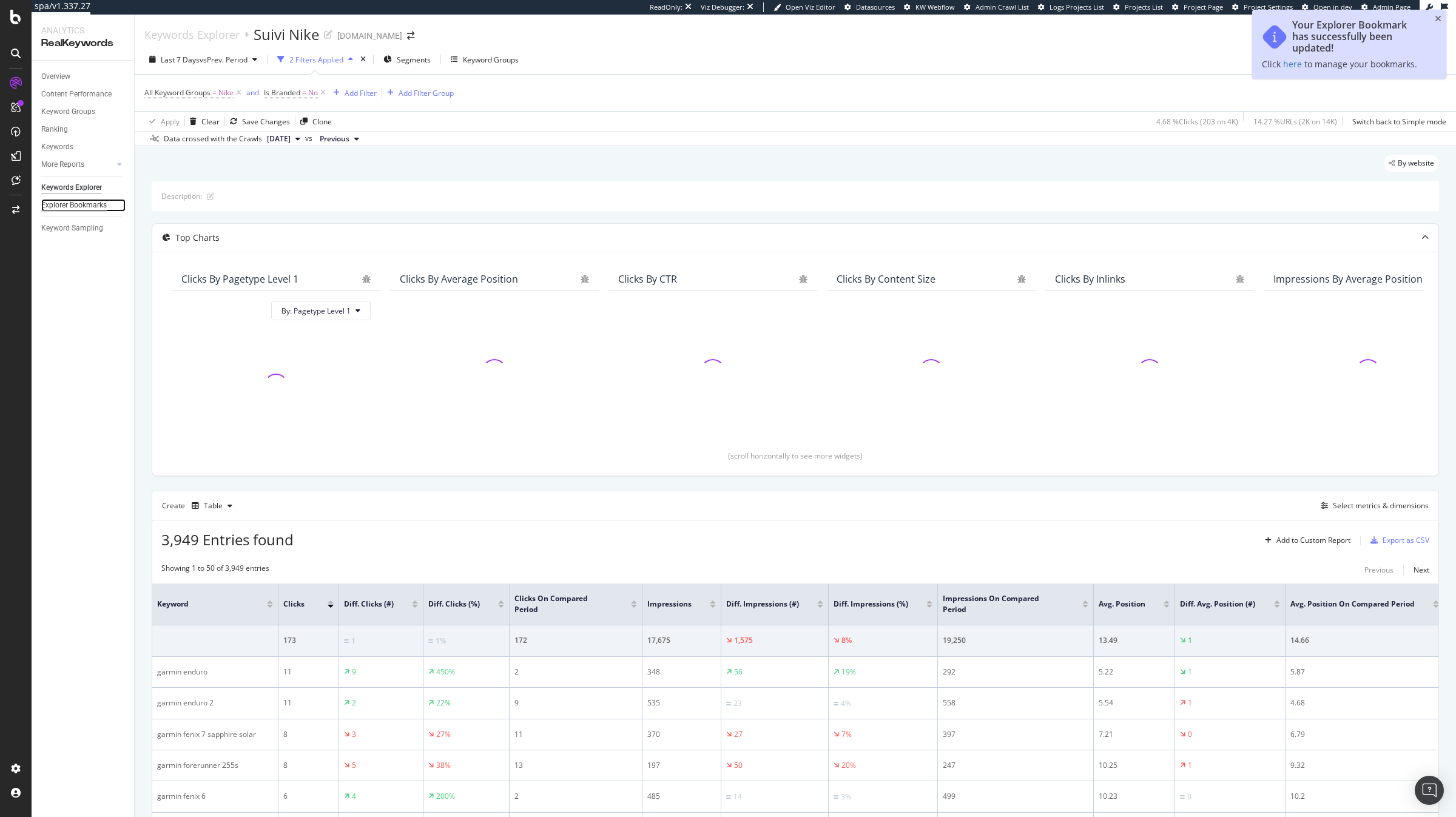
click at [80, 207] on div "Explorer Bookmarks" at bounding box center [74, 205] width 66 height 13
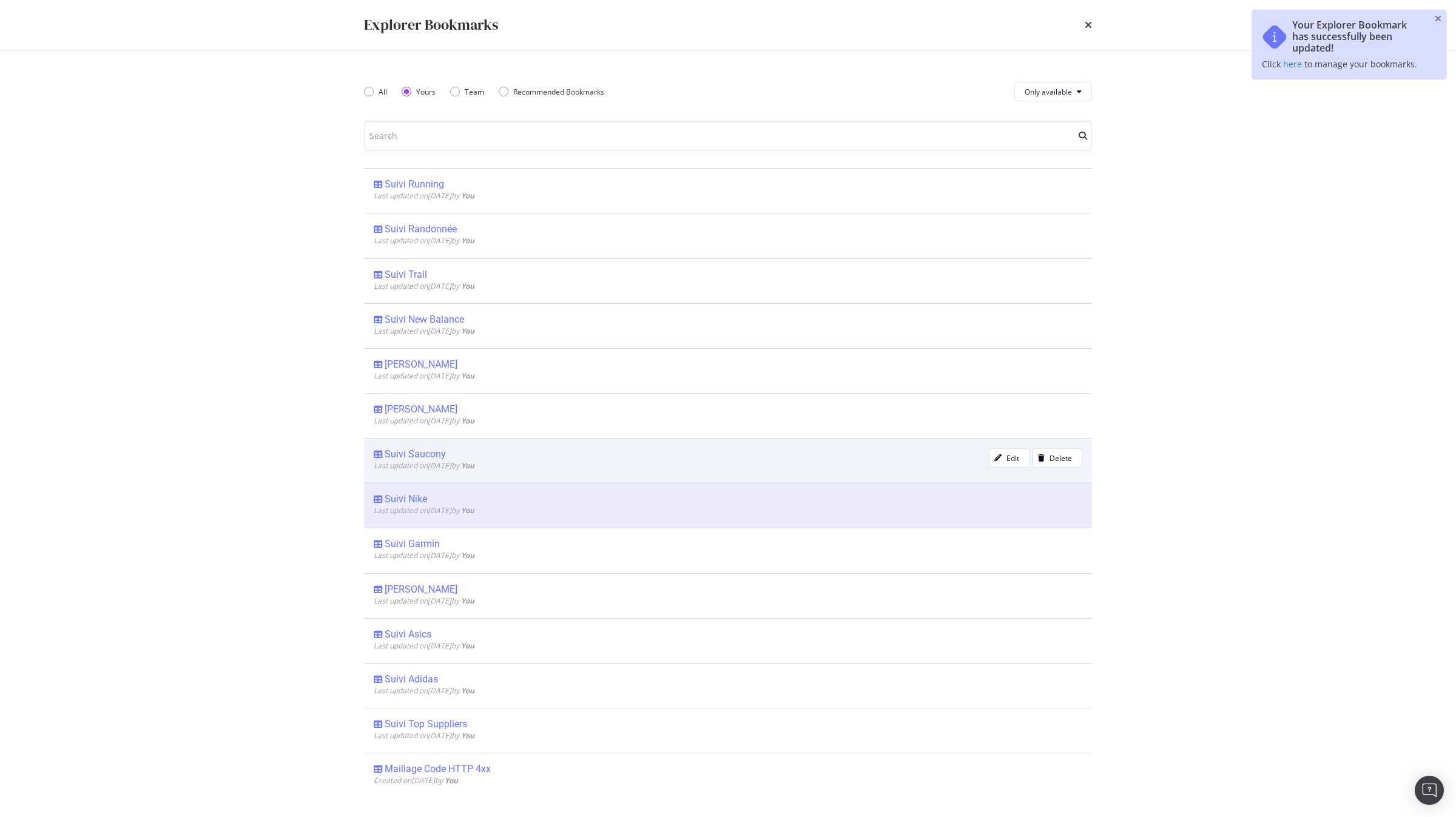
click at [415, 464] on span "Last updated on [DATE] by You" at bounding box center [424, 466] width 101 height 10
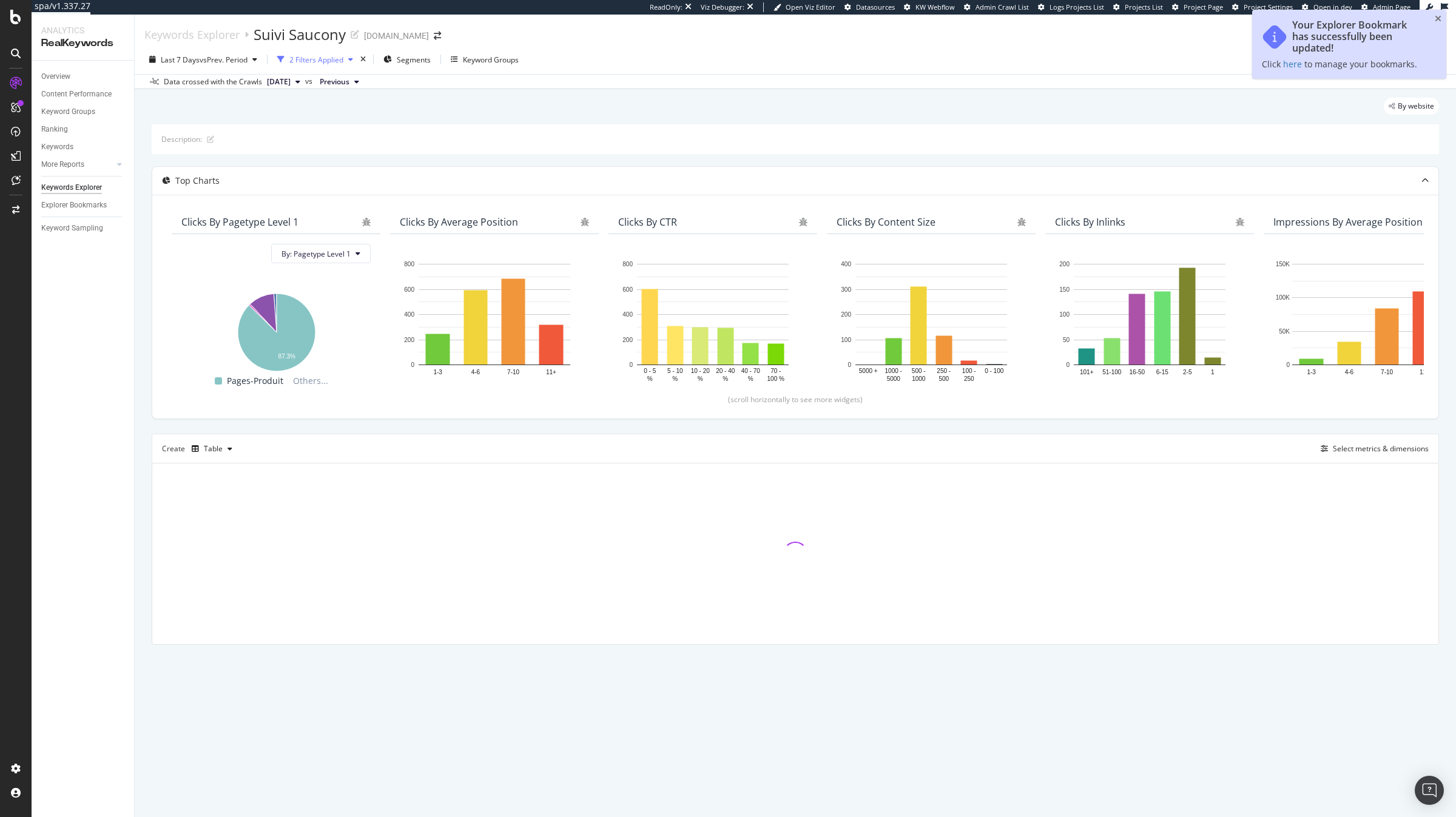
click at [332, 62] on div "2 Filters Applied" at bounding box center [317, 60] width 54 height 10
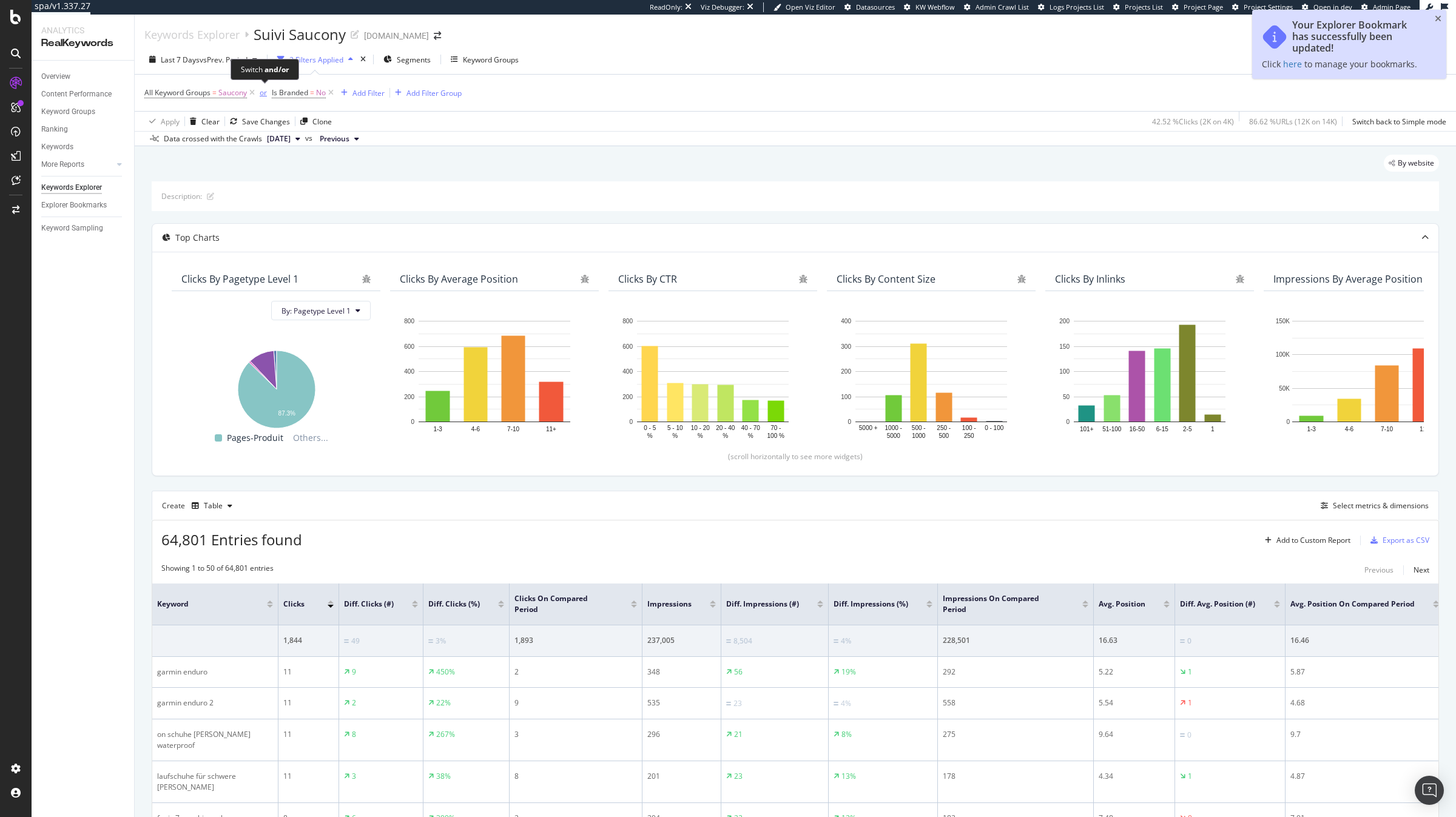
click at [260, 96] on div "or" at bounding box center [263, 92] width 8 height 10
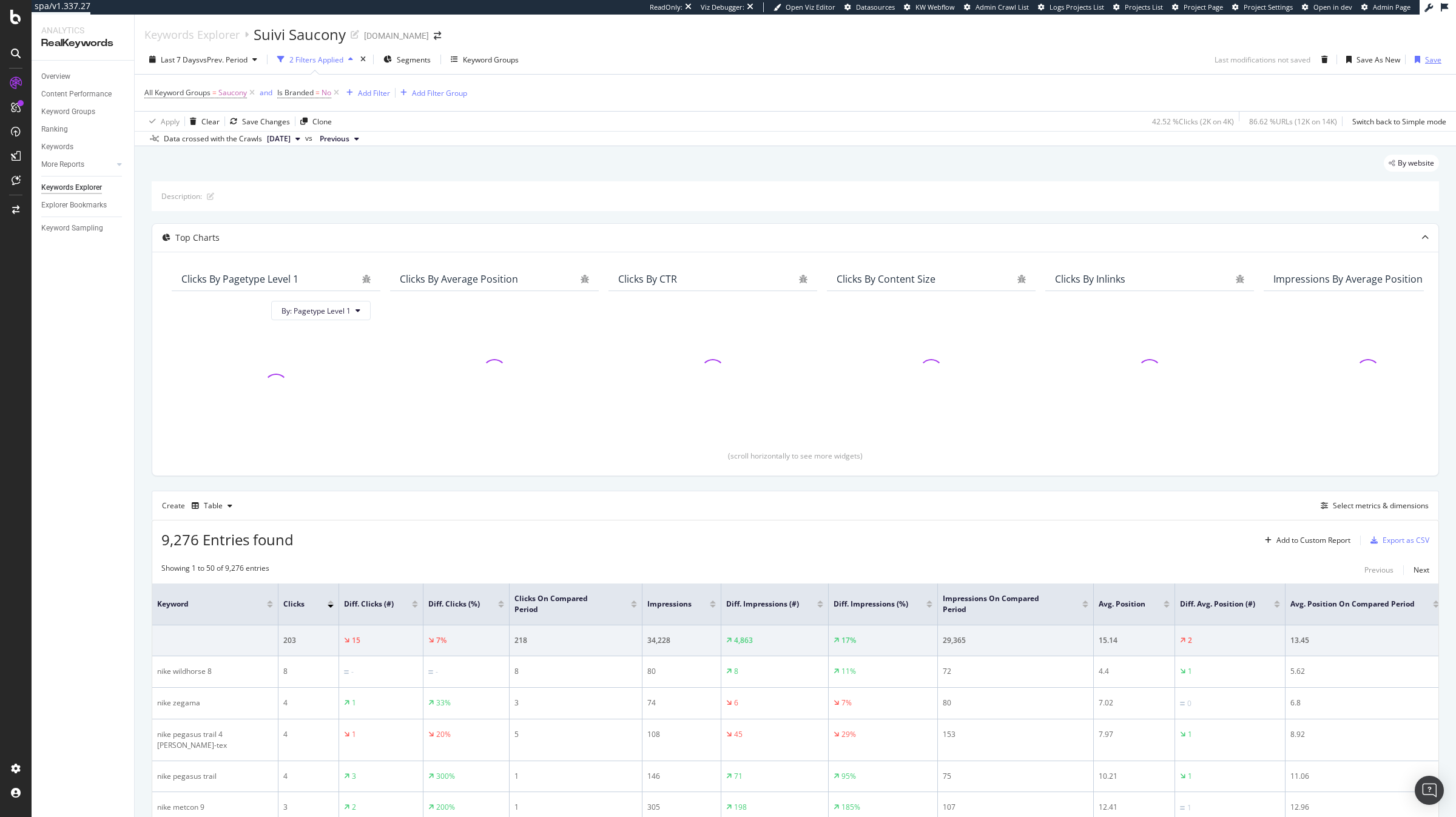
click at [1433, 60] on div "Save" at bounding box center [1433, 60] width 16 height 10
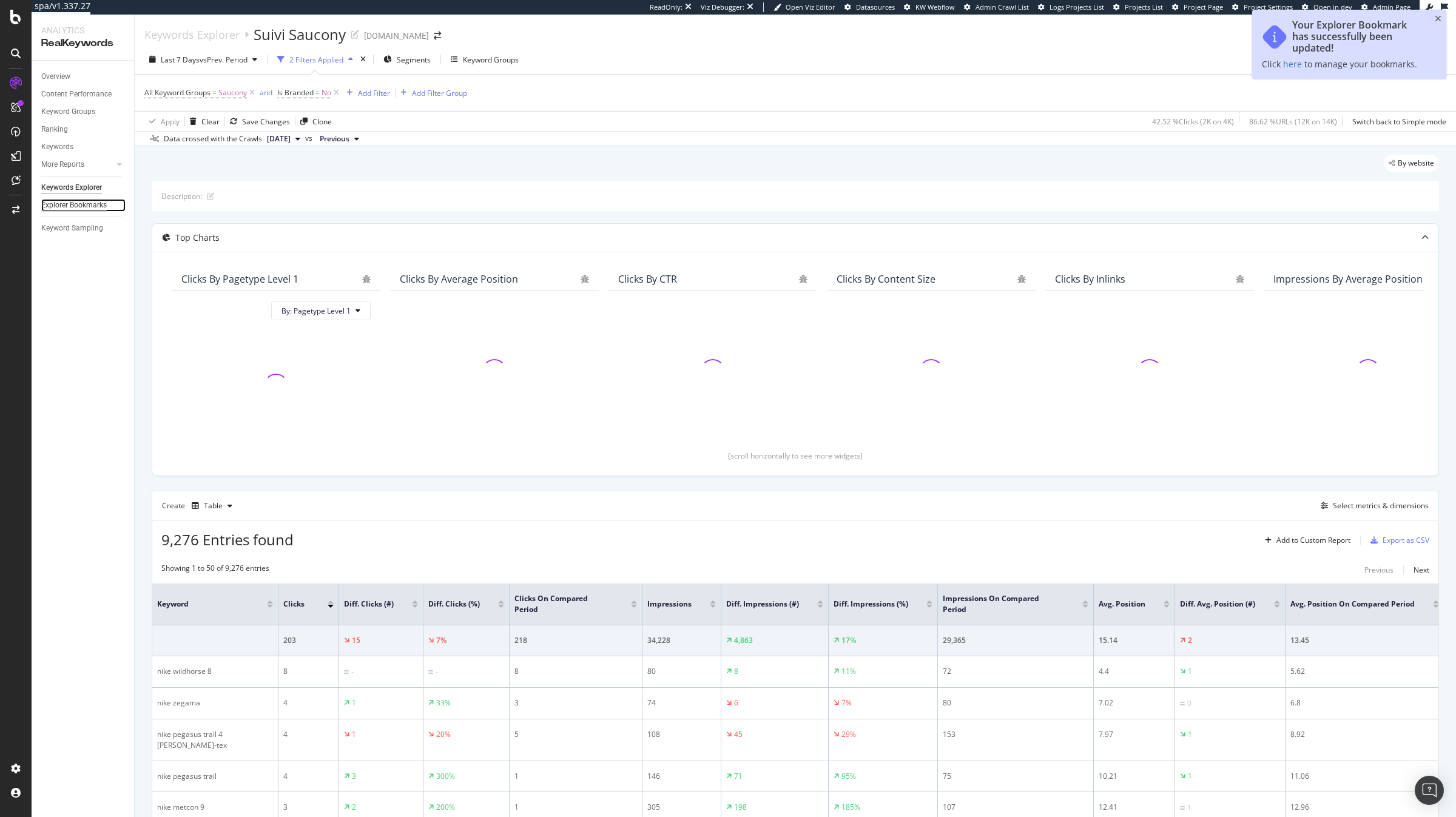
click at [71, 210] on div "Explorer Bookmarks" at bounding box center [74, 205] width 66 height 13
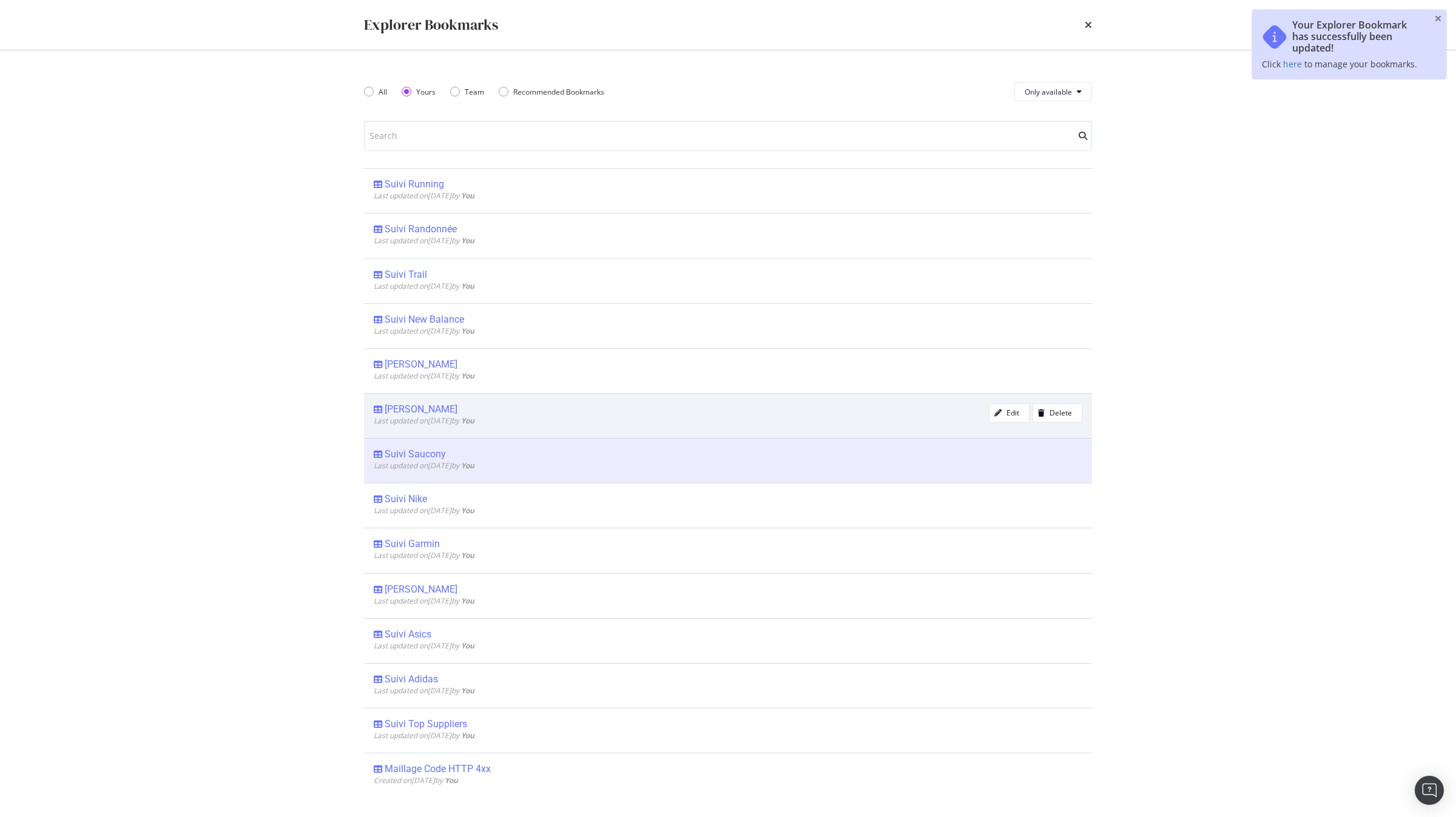
click at [403, 412] on div "[PERSON_NAME]" at bounding box center [421, 409] width 73 height 12
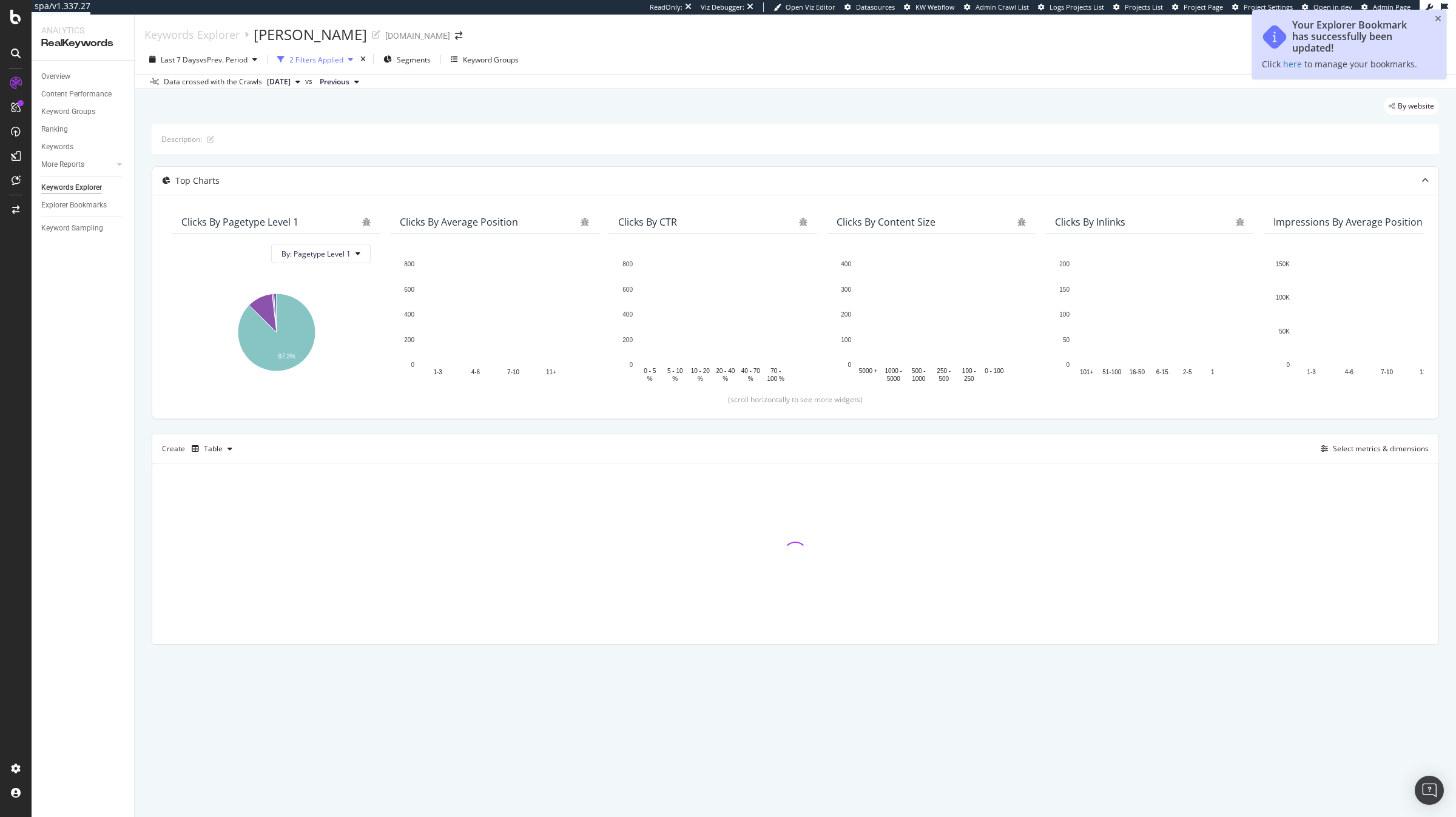
click at [329, 66] on div "2 Filters Applied" at bounding box center [315, 59] width 85 height 18
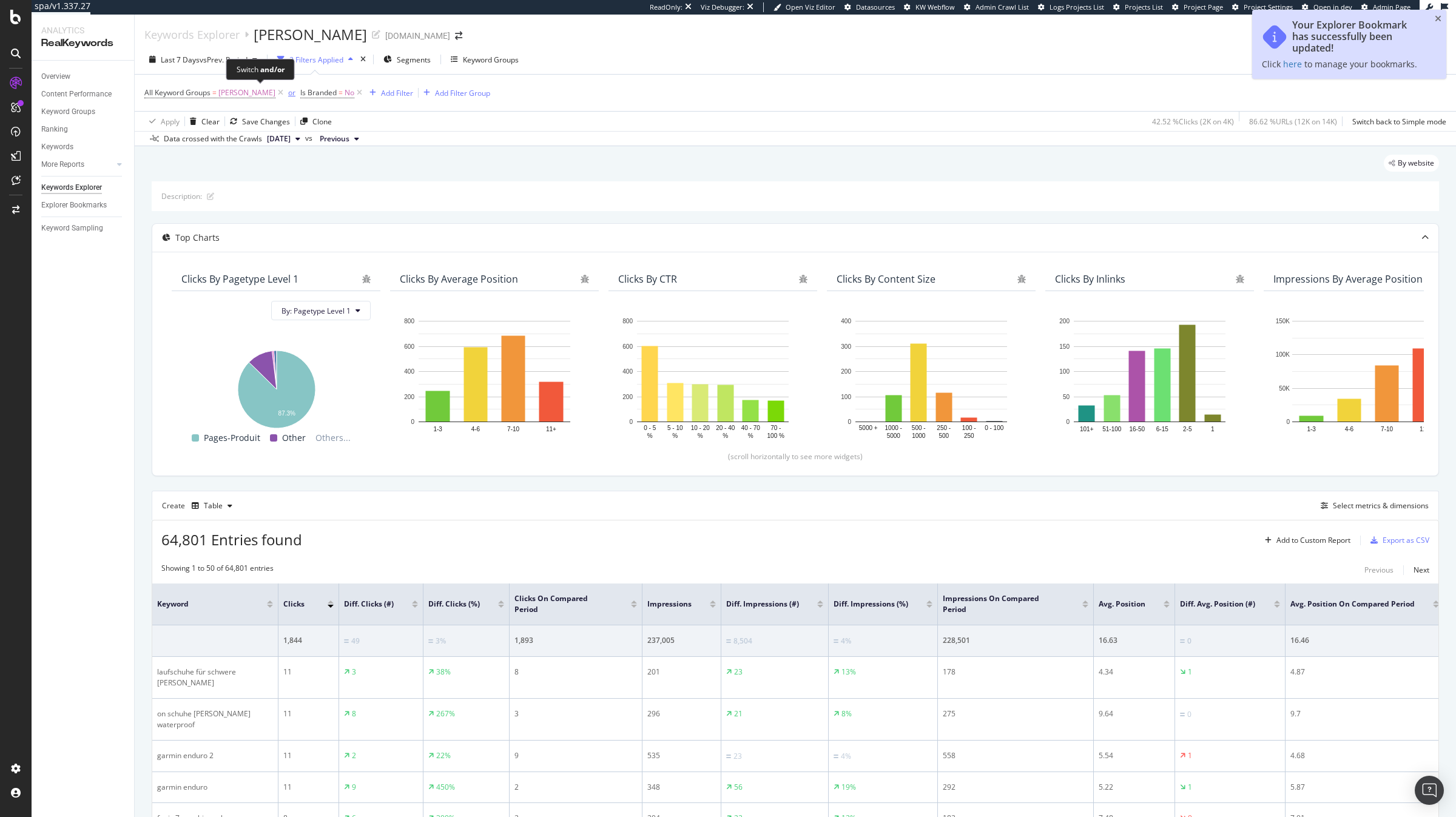
click at [288, 95] on div "or" at bounding box center [292, 92] width 8 height 10
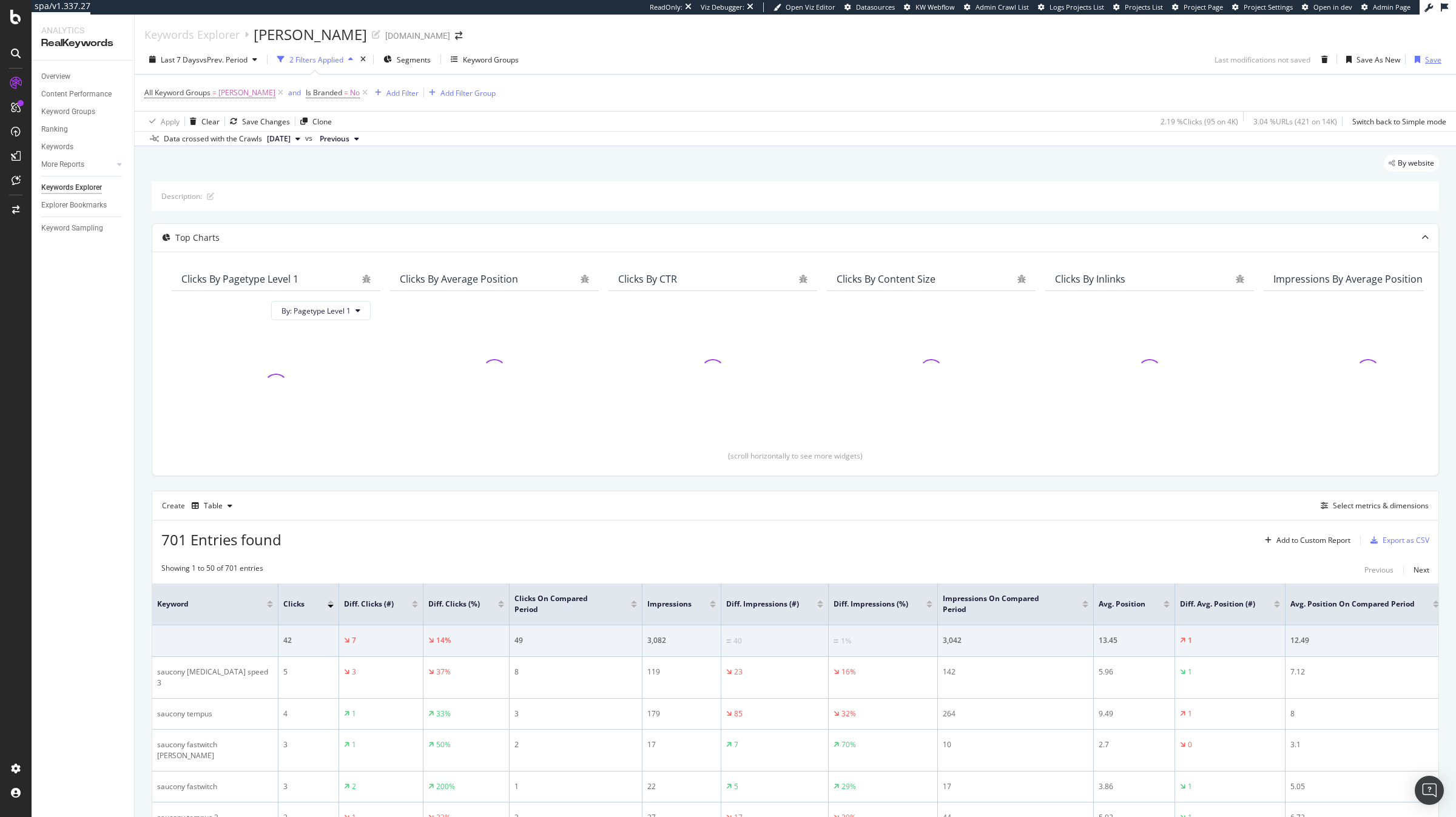
click at [1440, 65] on div "Save" at bounding box center [1433, 60] width 16 height 10
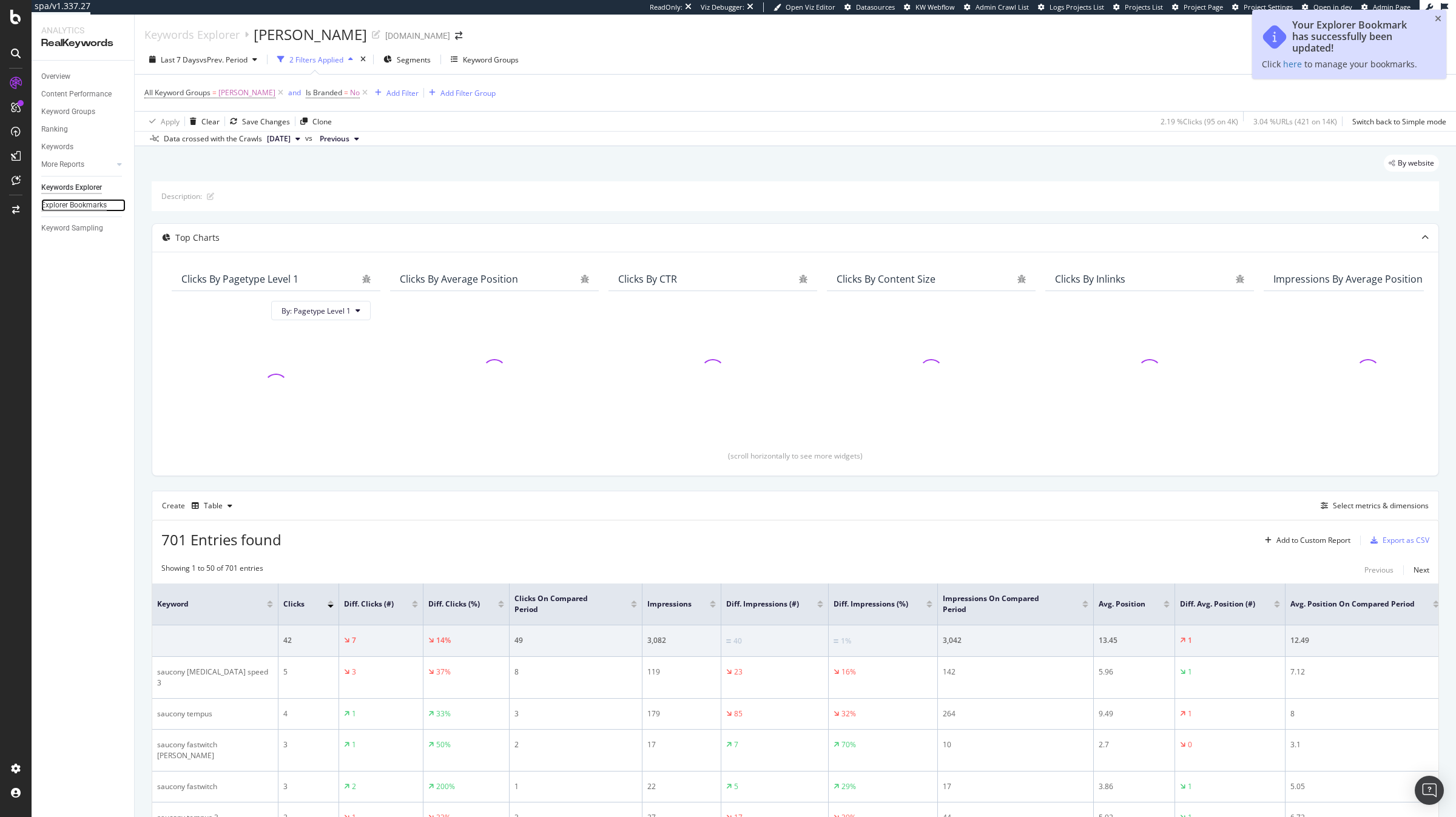
click at [92, 205] on div "Explorer Bookmarks" at bounding box center [74, 205] width 66 height 13
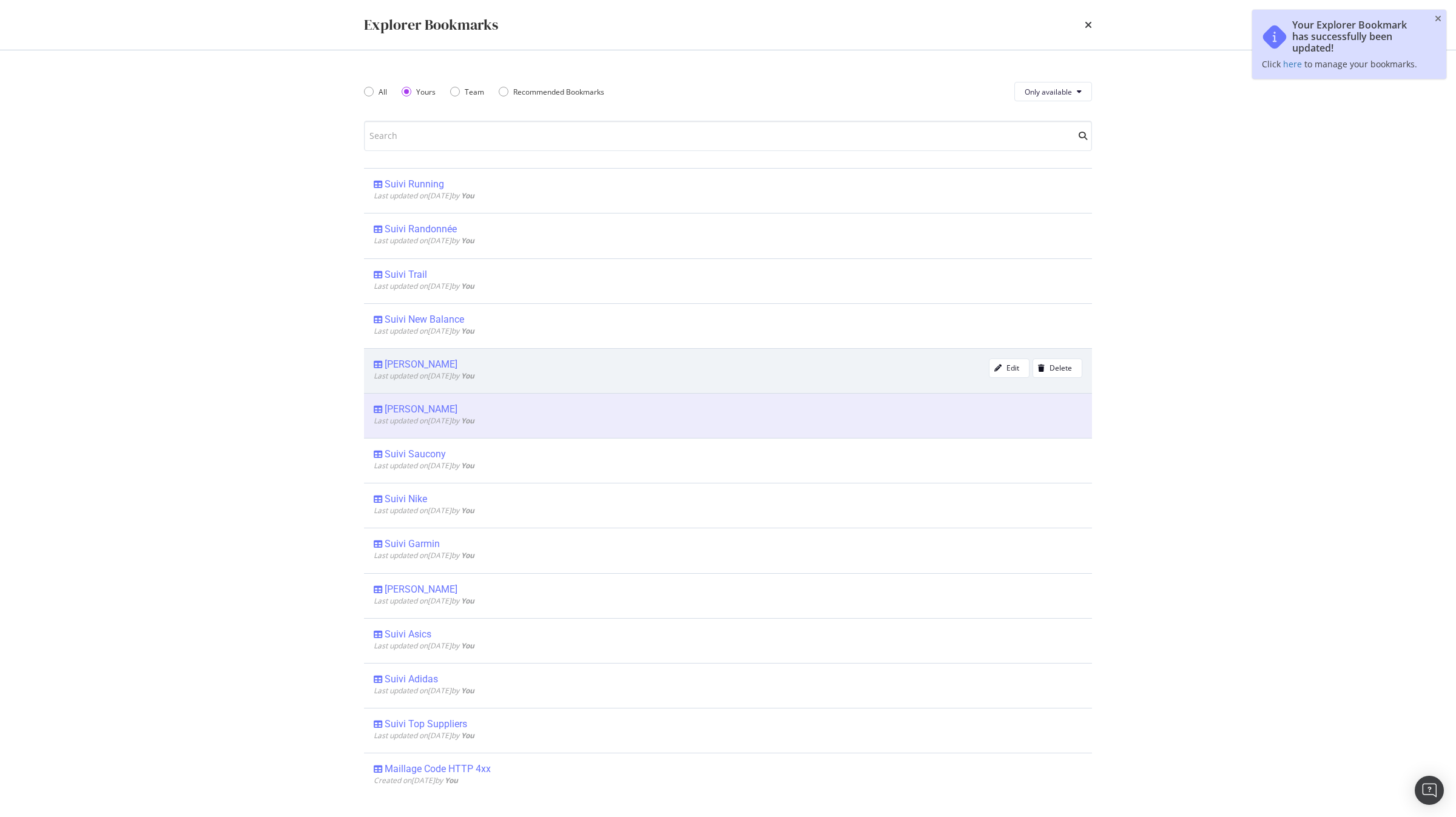
click at [414, 363] on div "[PERSON_NAME]" at bounding box center [421, 364] width 73 height 12
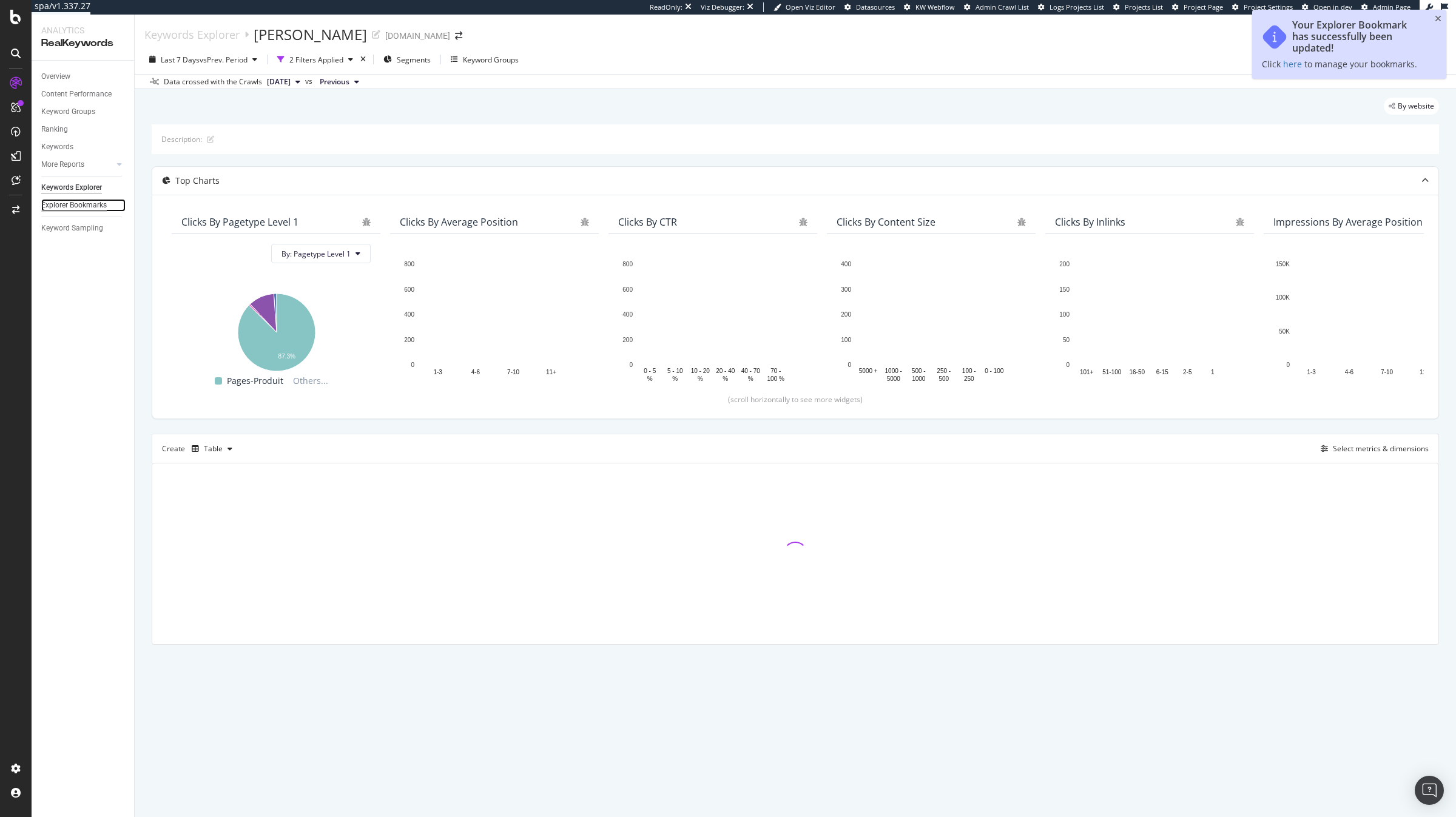
click at [83, 204] on div "Explorer Bookmarks" at bounding box center [74, 205] width 66 height 13
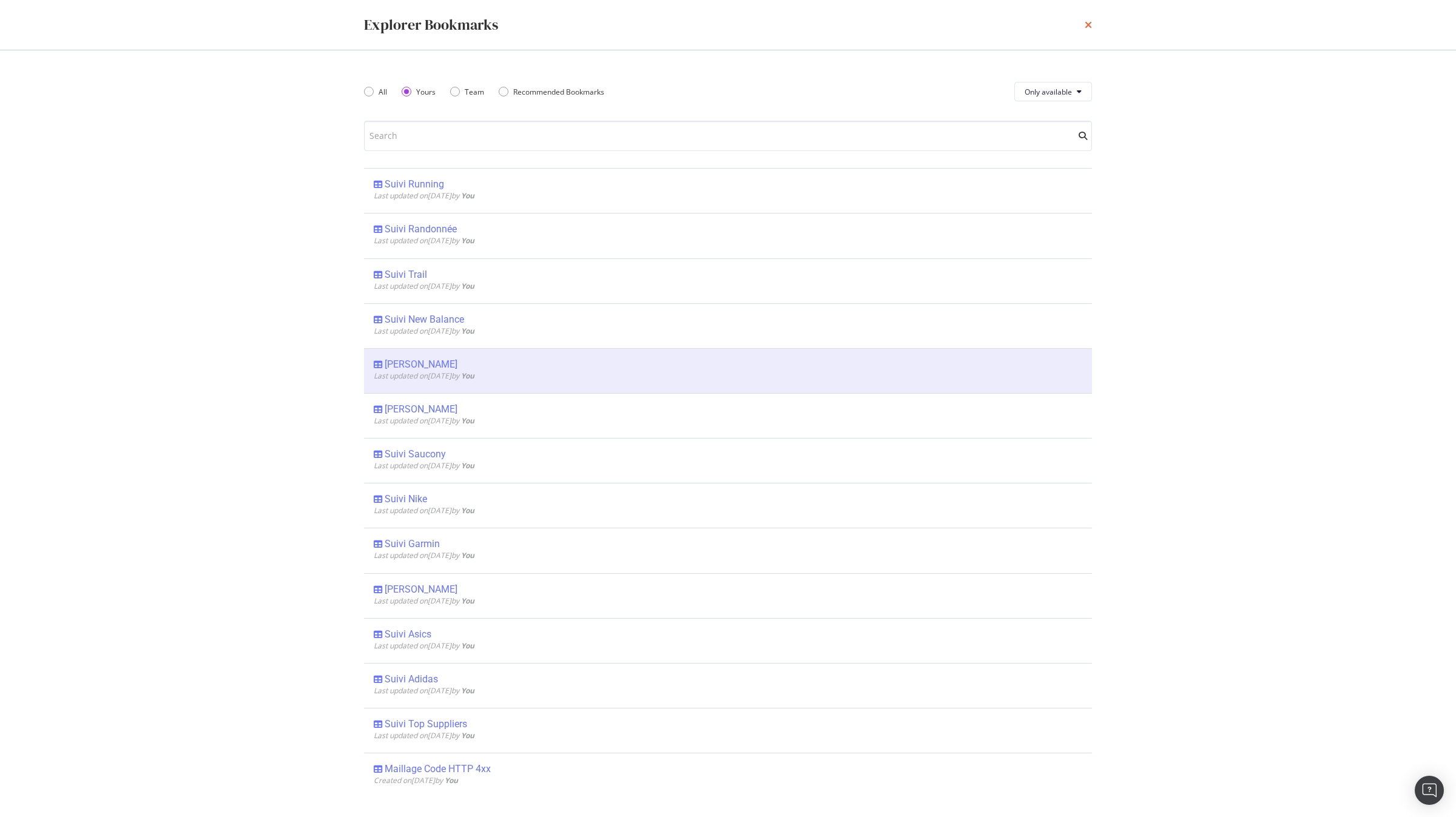
click at [1085, 24] on icon "times" at bounding box center [1088, 24] width 8 height 9
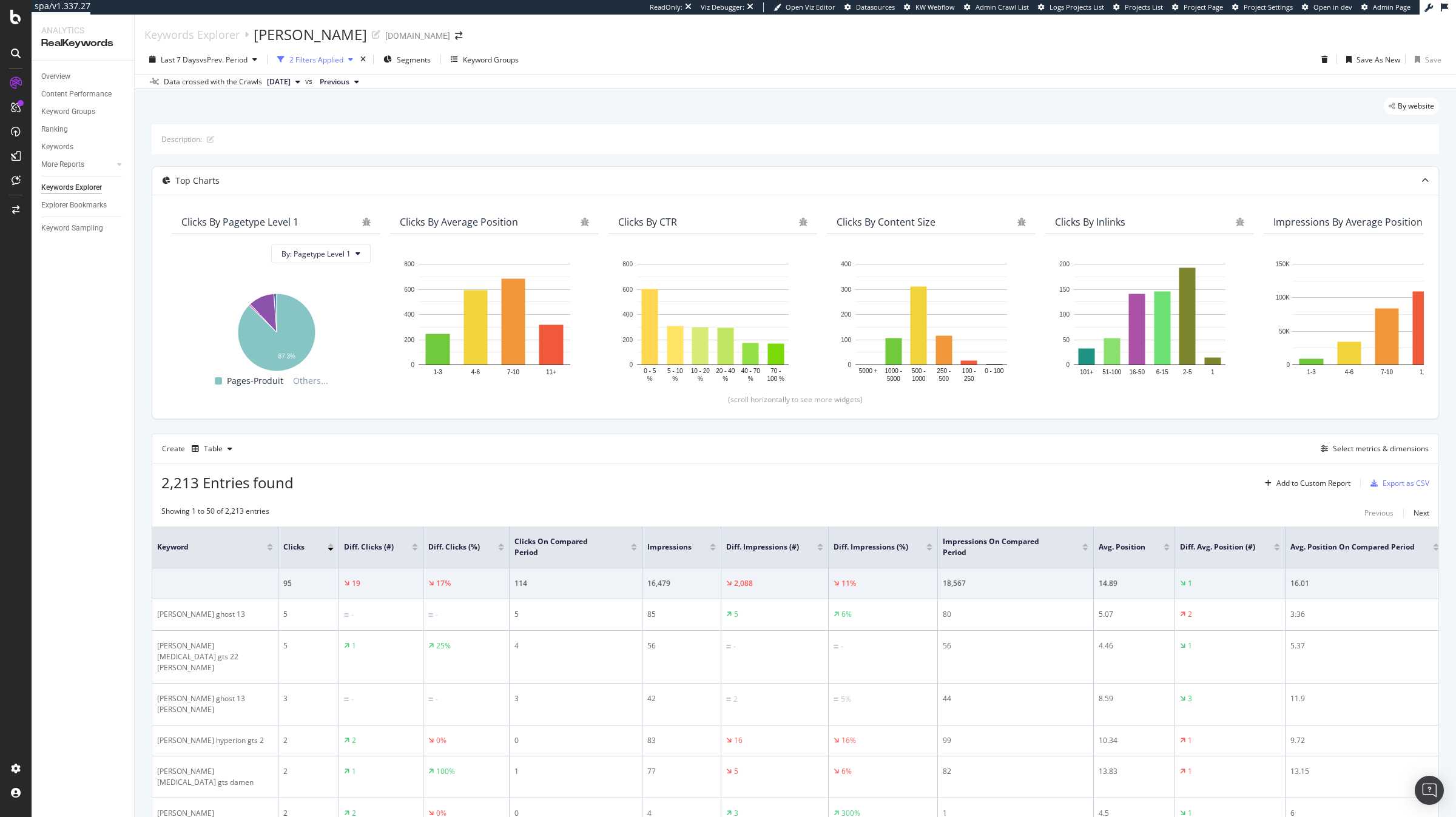
click at [341, 62] on div "2 Filters Applied" at bounding box center [317, 60] width 54 height 10
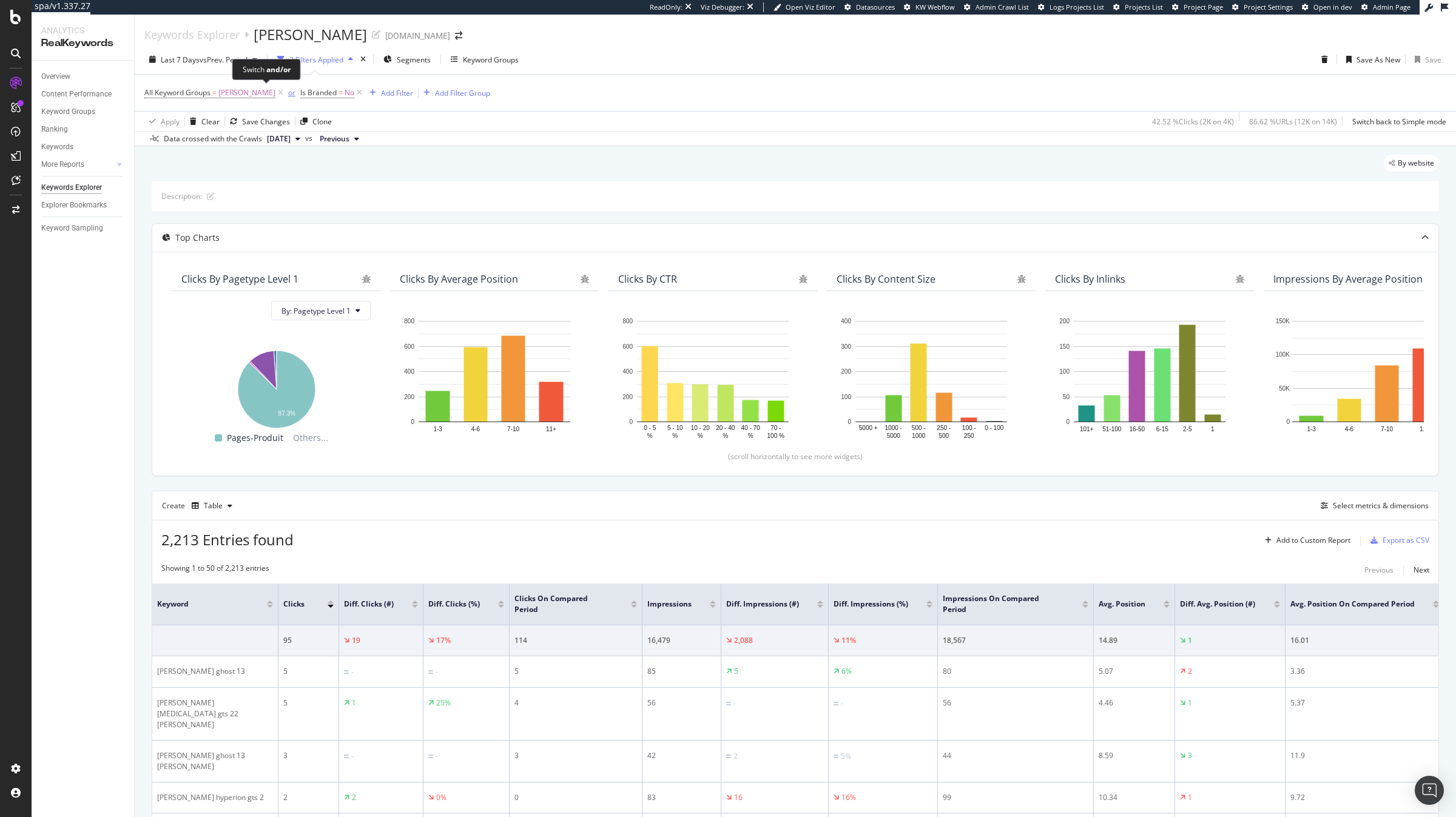
click at [288, 94] on div "or" at bounding box center [292, 92] width 8 height 10
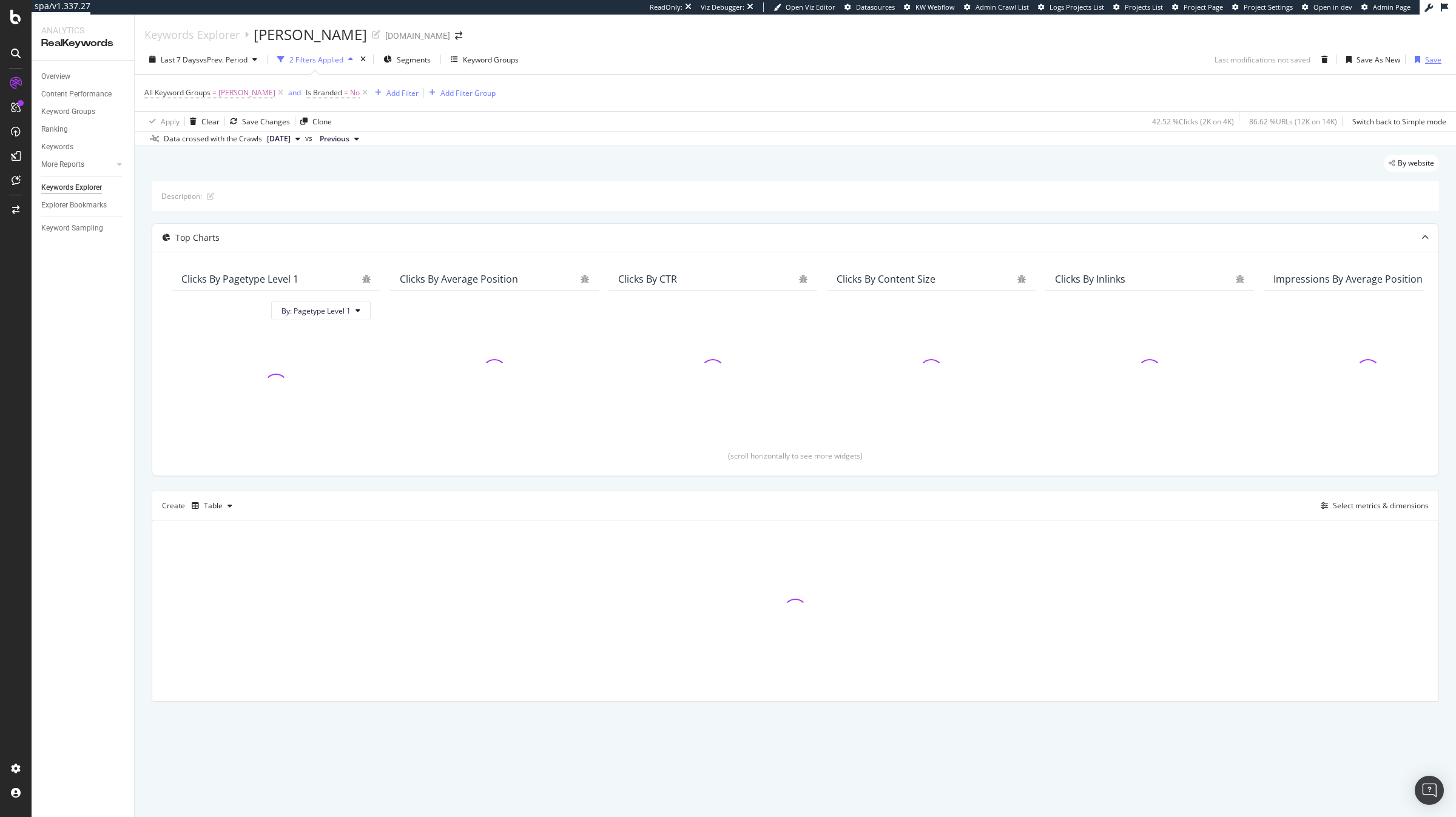
click at [1436, 62] on div "Save" at bounding box center [1433, 60] width 16 height 10
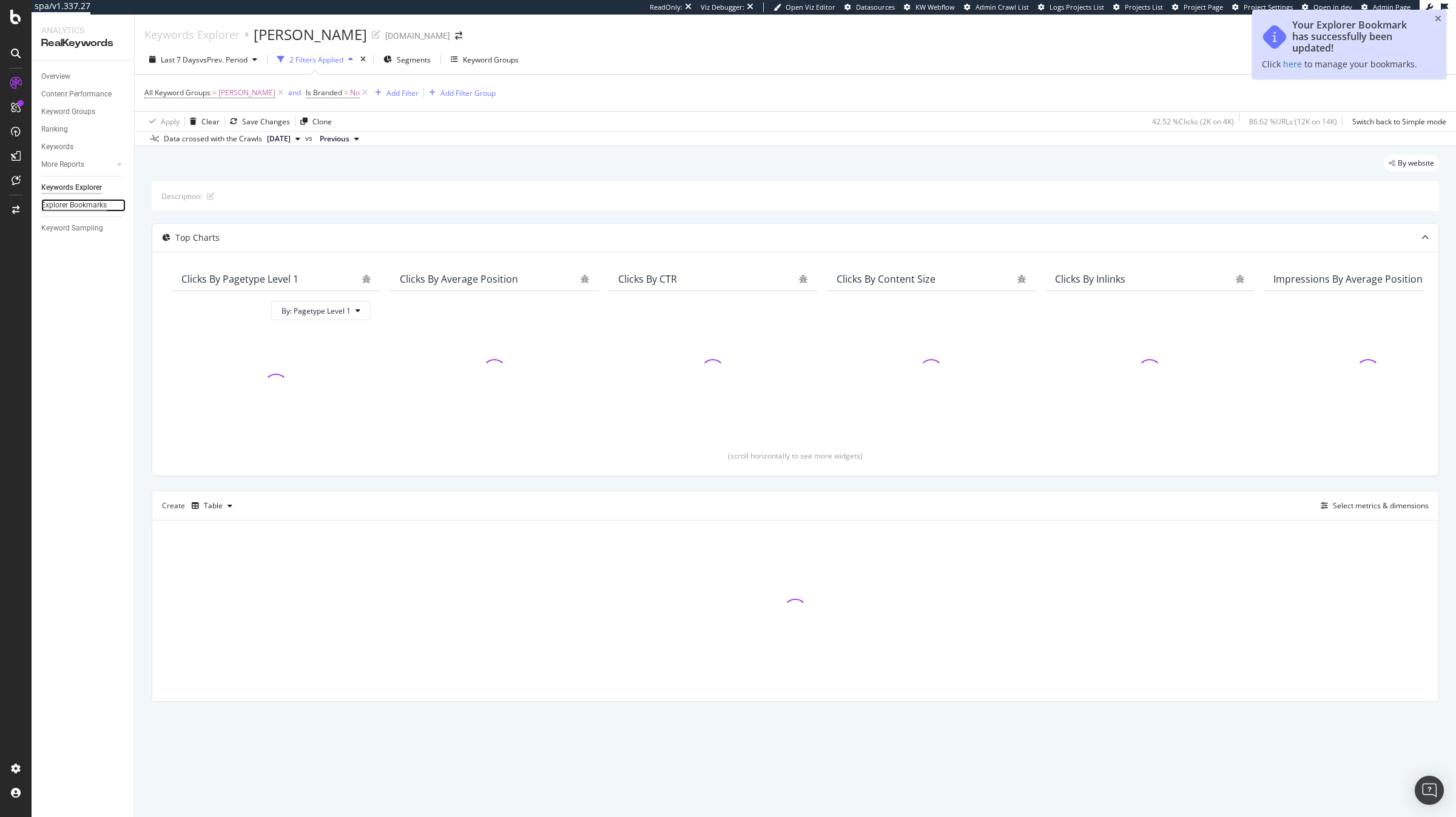
click at [99, 200] on div "Explorer Bookmarks" at bounding box center [74, 205] width 66 height 13
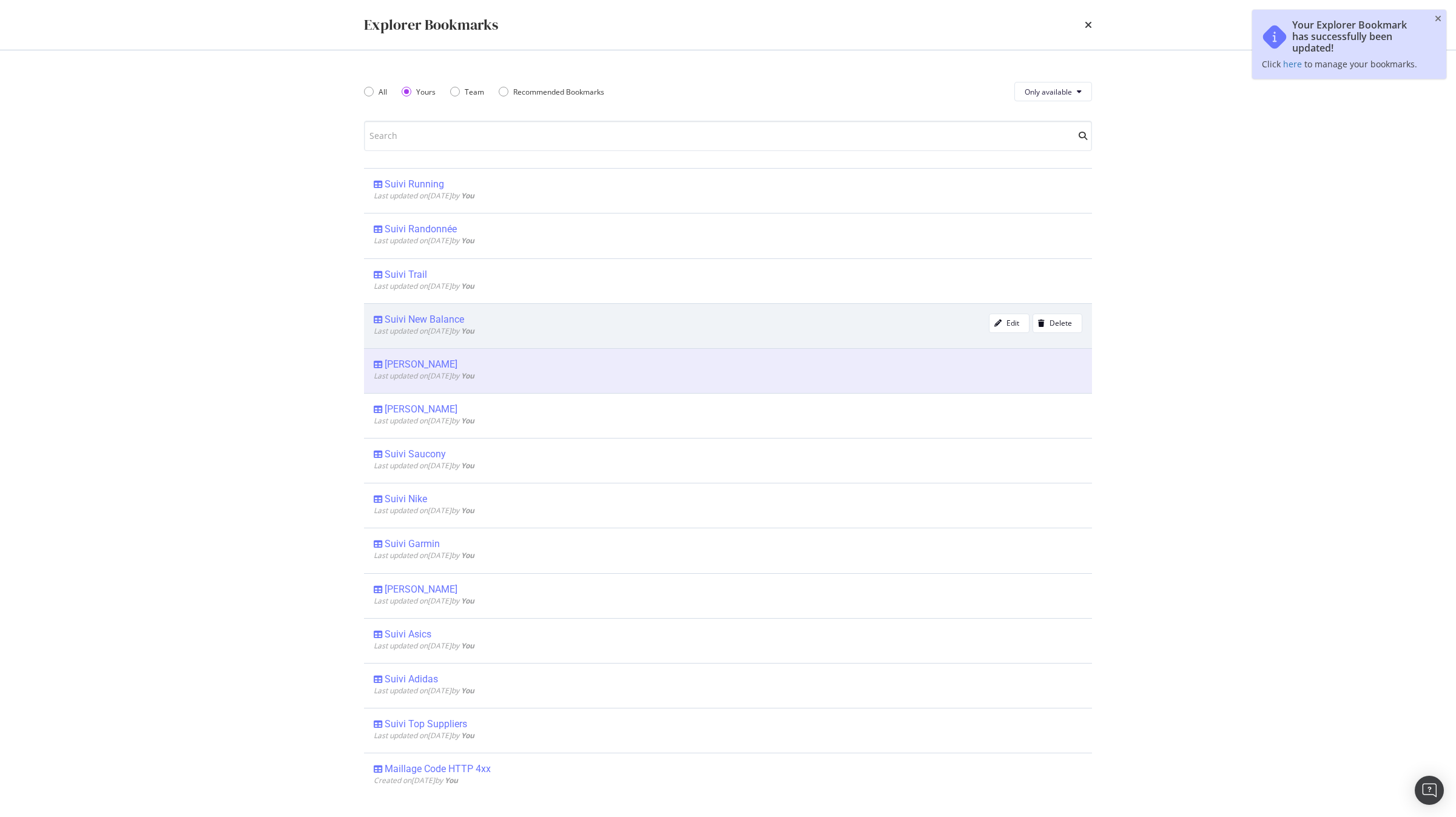
click at [437, 323] on div "Suivi New Balance" at bounding box center [424, 319] width 80 height 12
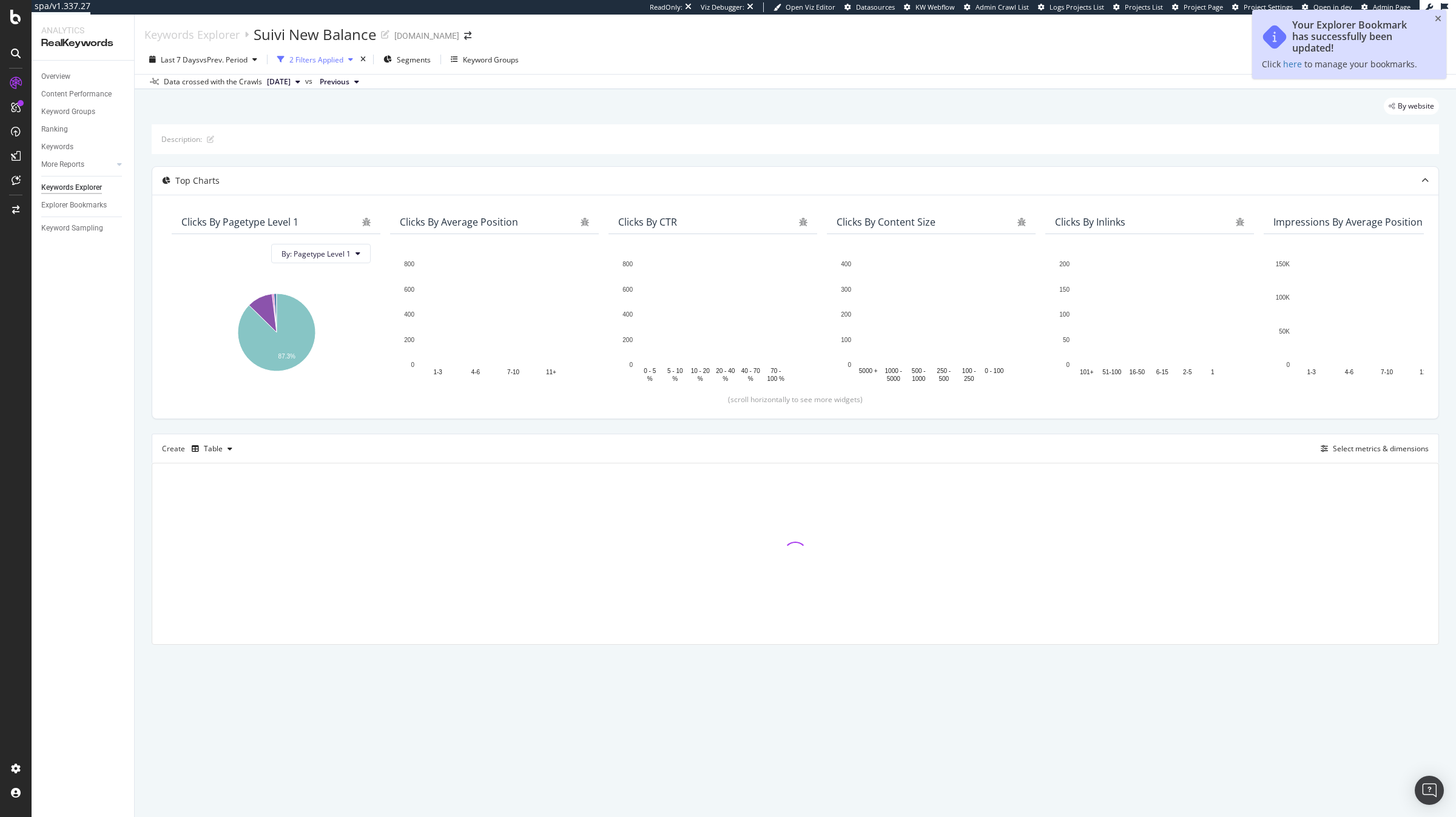
click at [331, 62] on div "2 Filters Applied" at bounding box center [317, 60] width 54 height 10
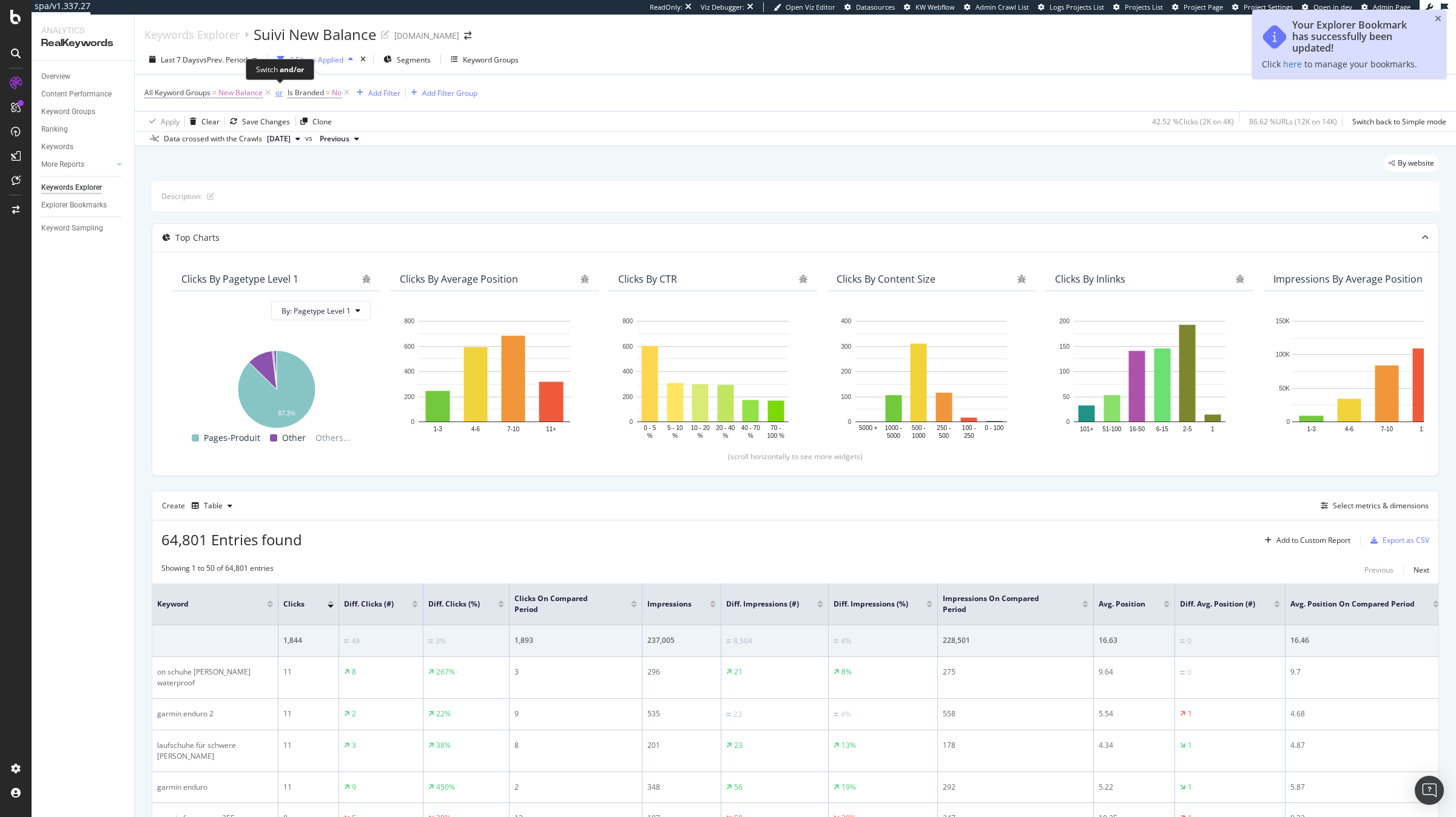
click at [280, 91] on div "or" at bounding box center [279, 92] width 8 height 10
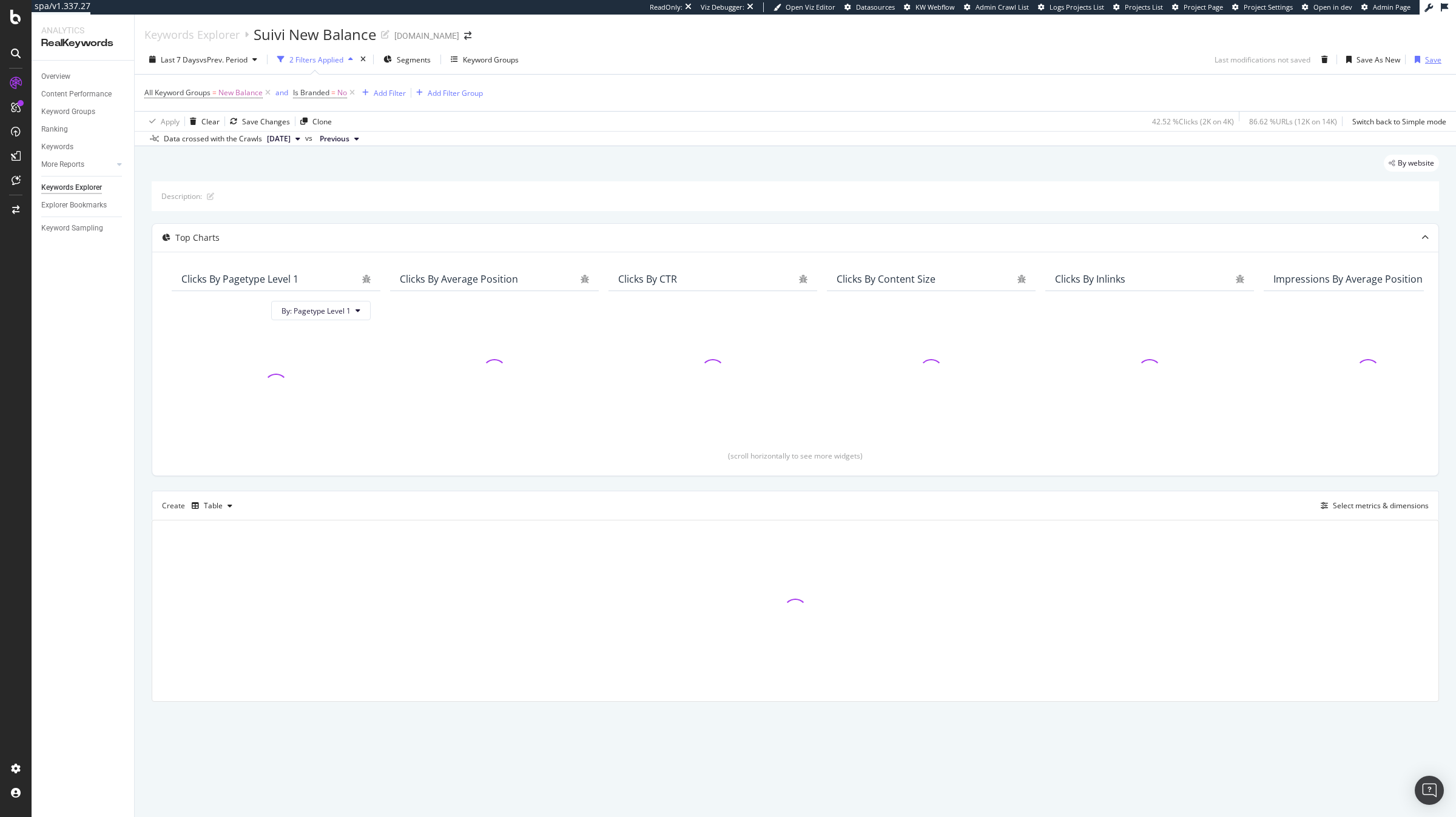
click at [1437, 63] on div "Save" at bounding box center [1433, 60] width 16 height 10
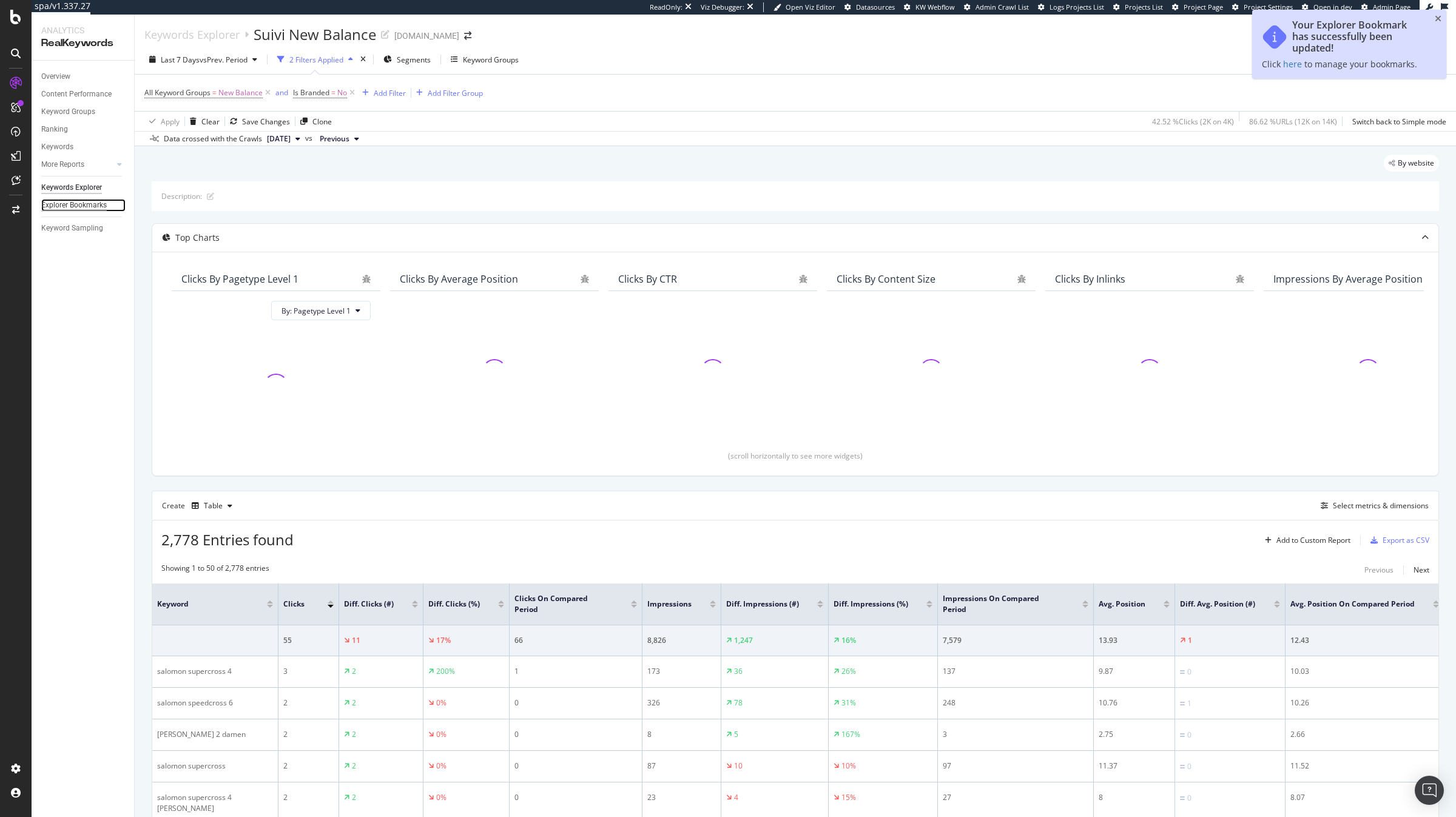
click at [85, 207] on div "Explorer Bookmarks" at bounding box center [74, 205] width 66 height 13
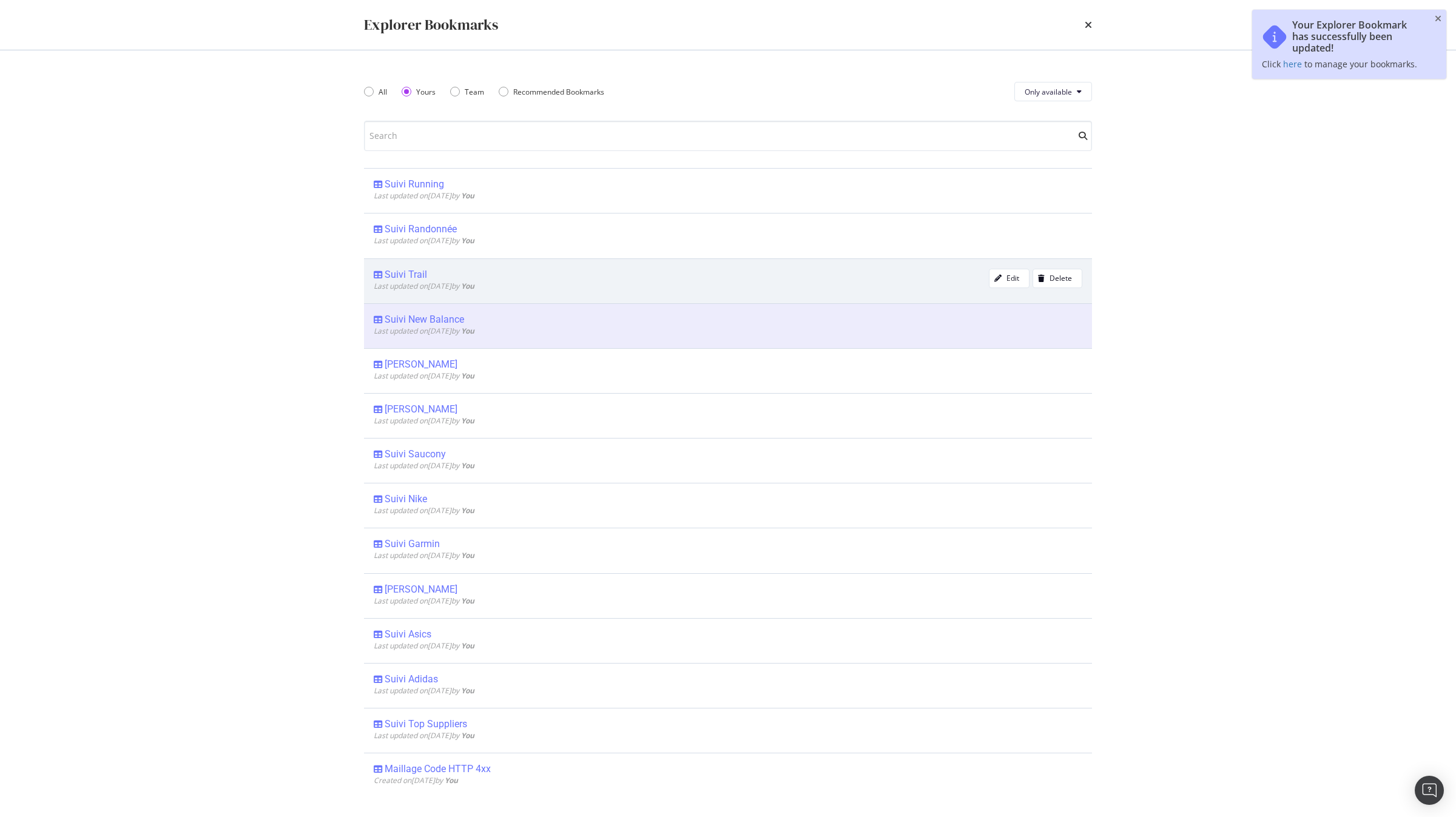
click at [428, 271] on div "Suivi Trail" at bounding box center [681, 274] width 615 height 12
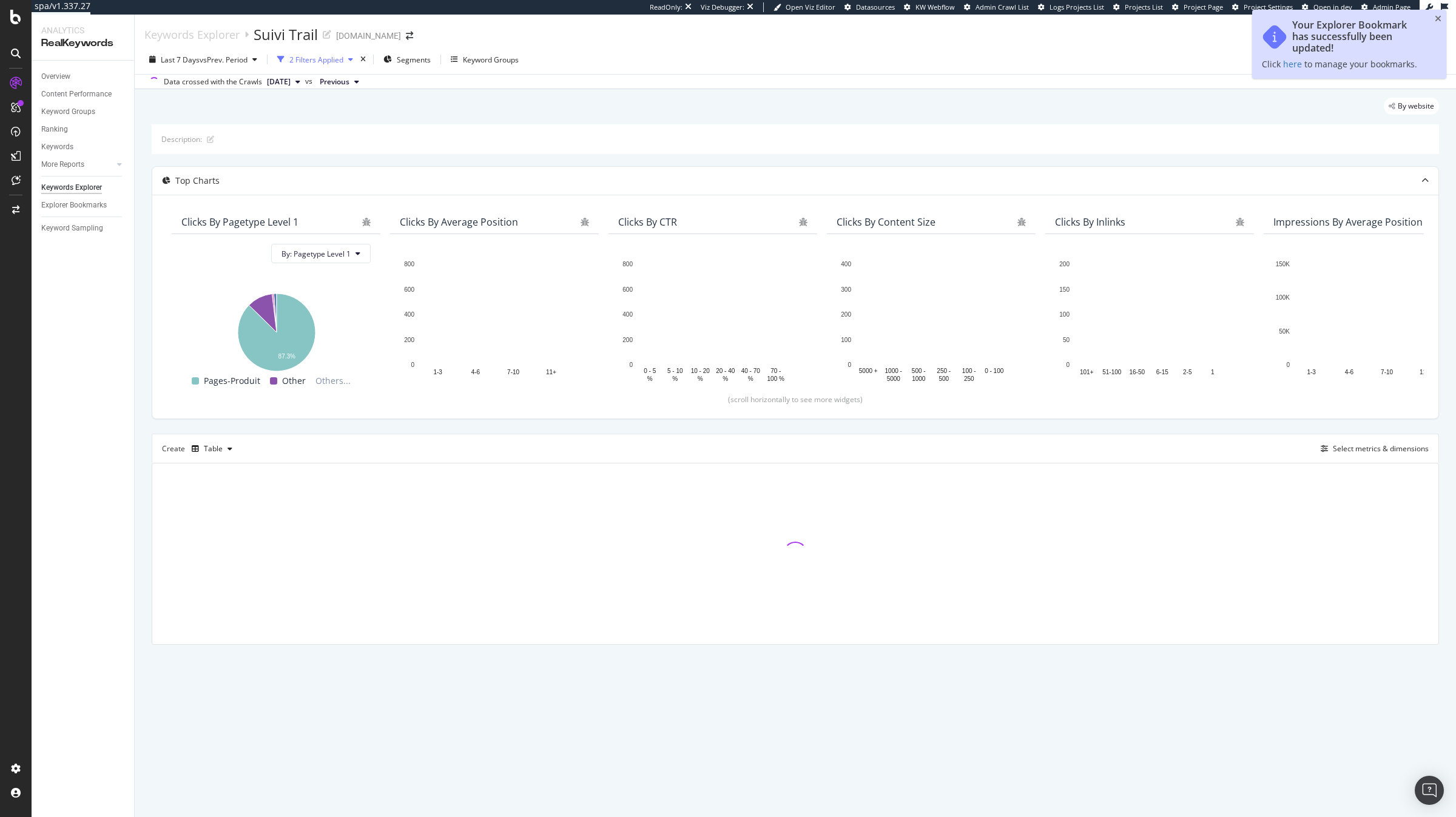
click at [335, 62] on div "2 Filters Applied" at bounding box center [317, 60] width 54 height 10
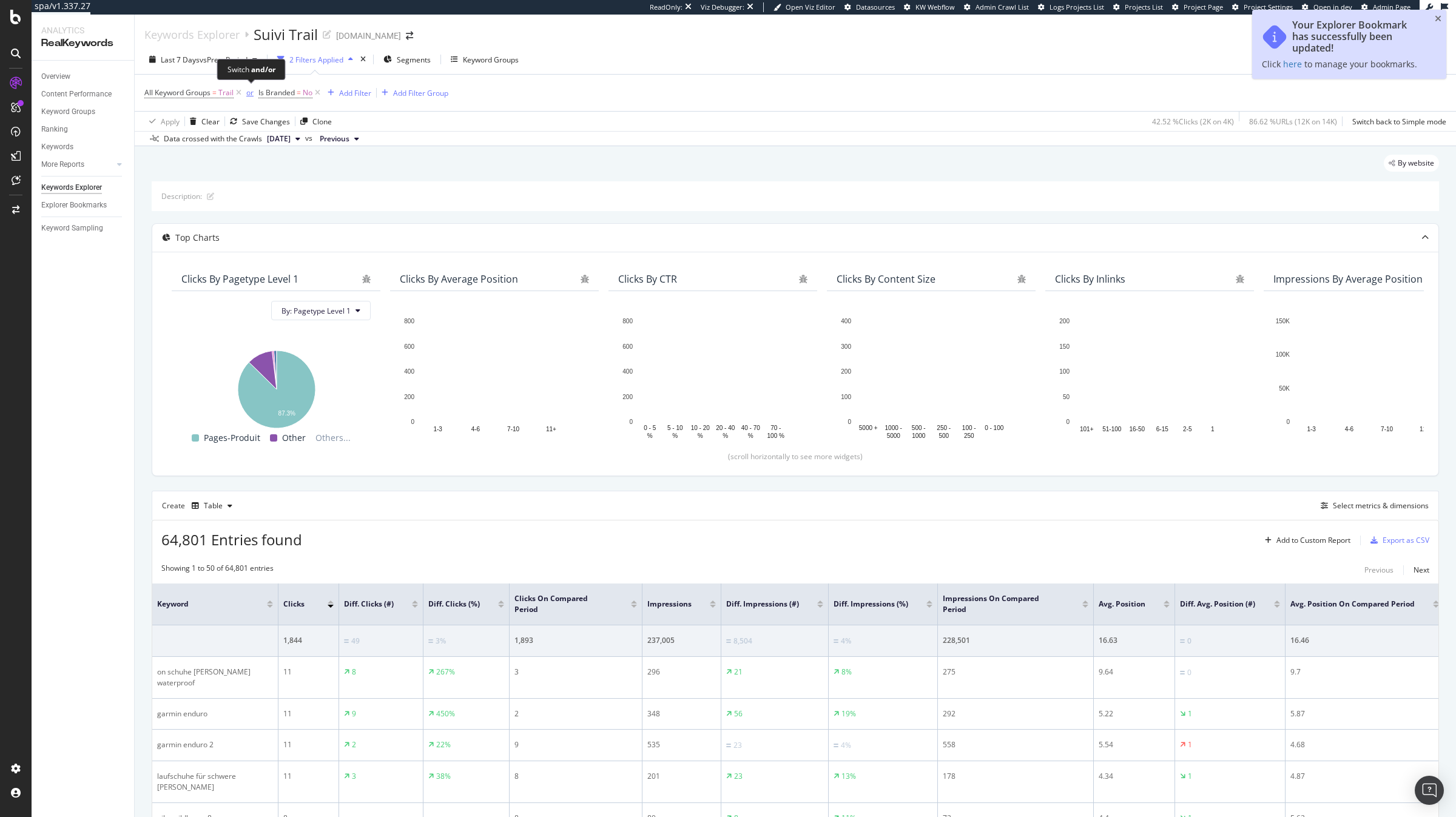
click at [252, 94] on div "or" at bounding box center [250, 92] width 8 height 10
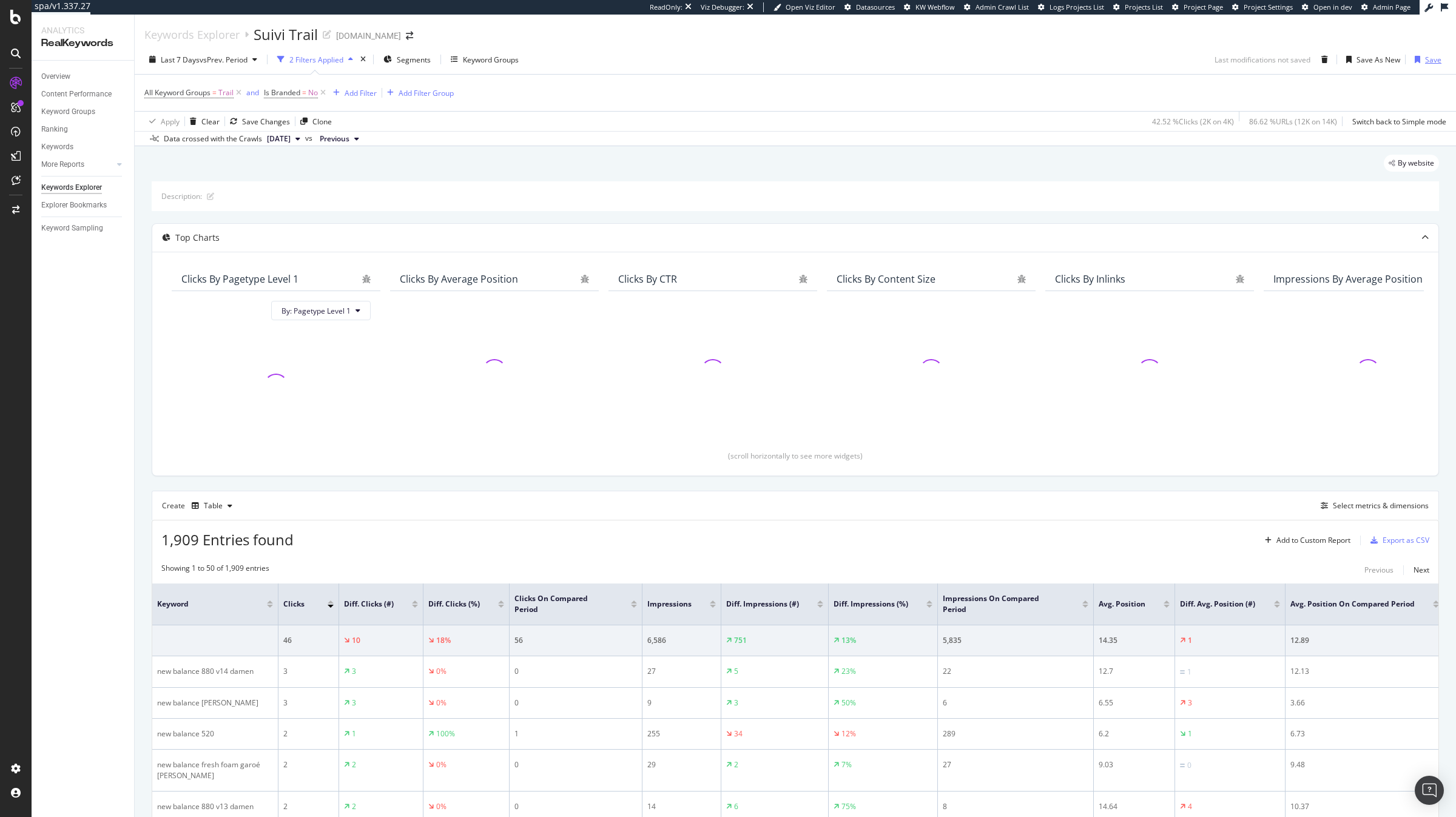
click at [1434, 63] on div "Save" at bounding box center [1433, 60] width 16 height 10
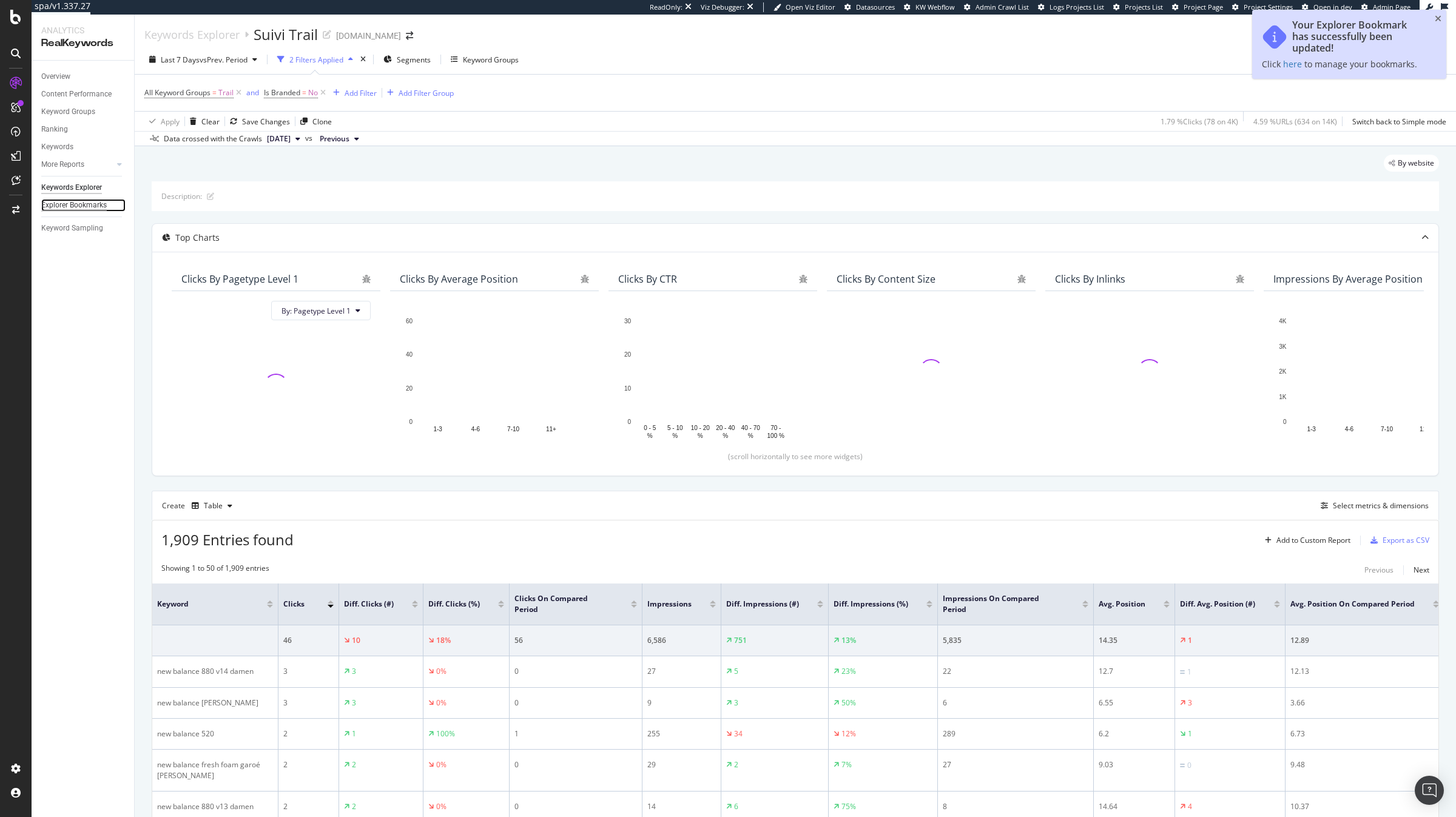
click at [95, 209] on div "Explorer Bookmarks" at bounding box center [74, 205] width 66 height 13
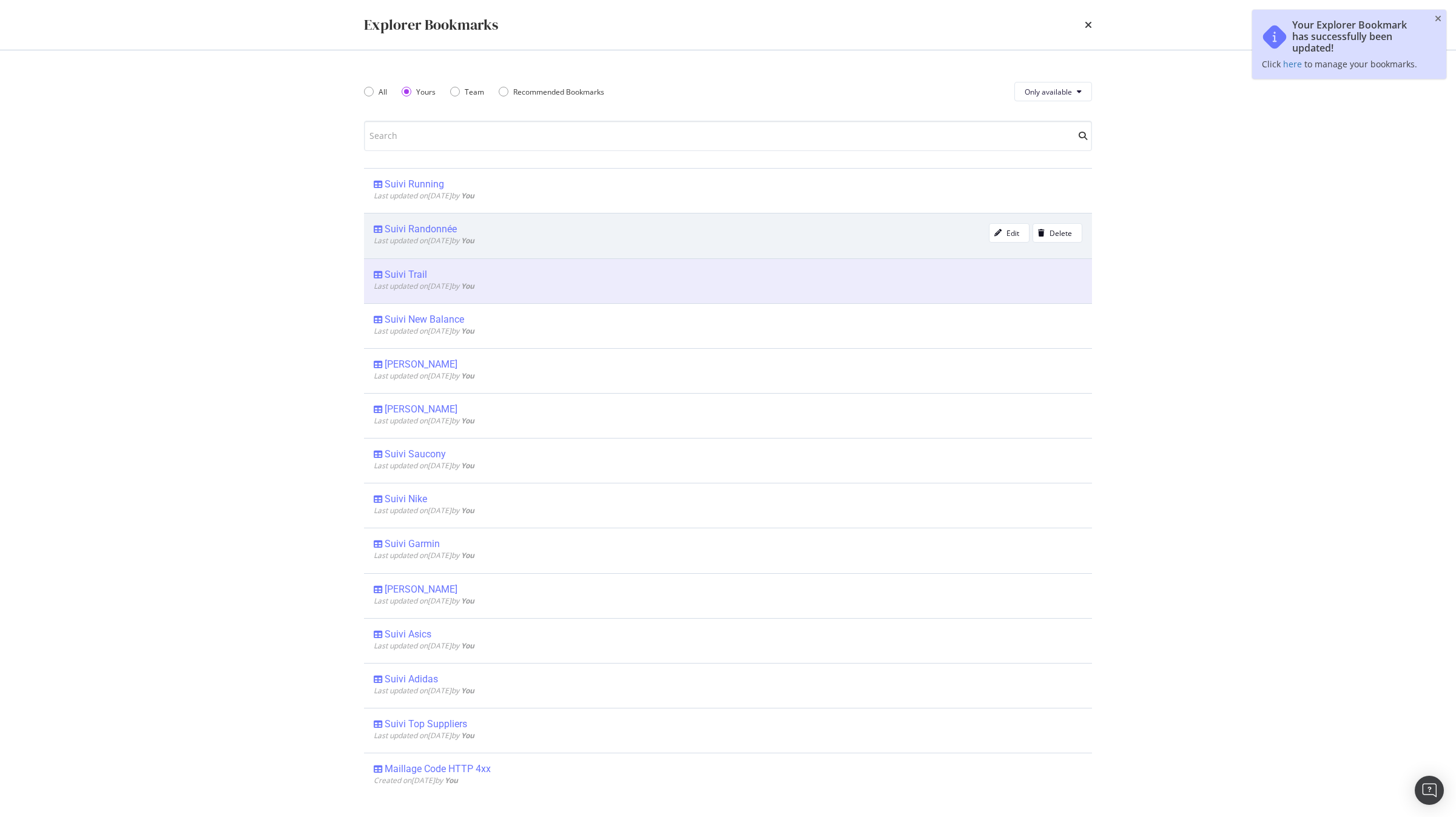
click at [433, 241] on span "Last updated on [DATE] by You" at bounding box center [424, 241] width 101 height 10
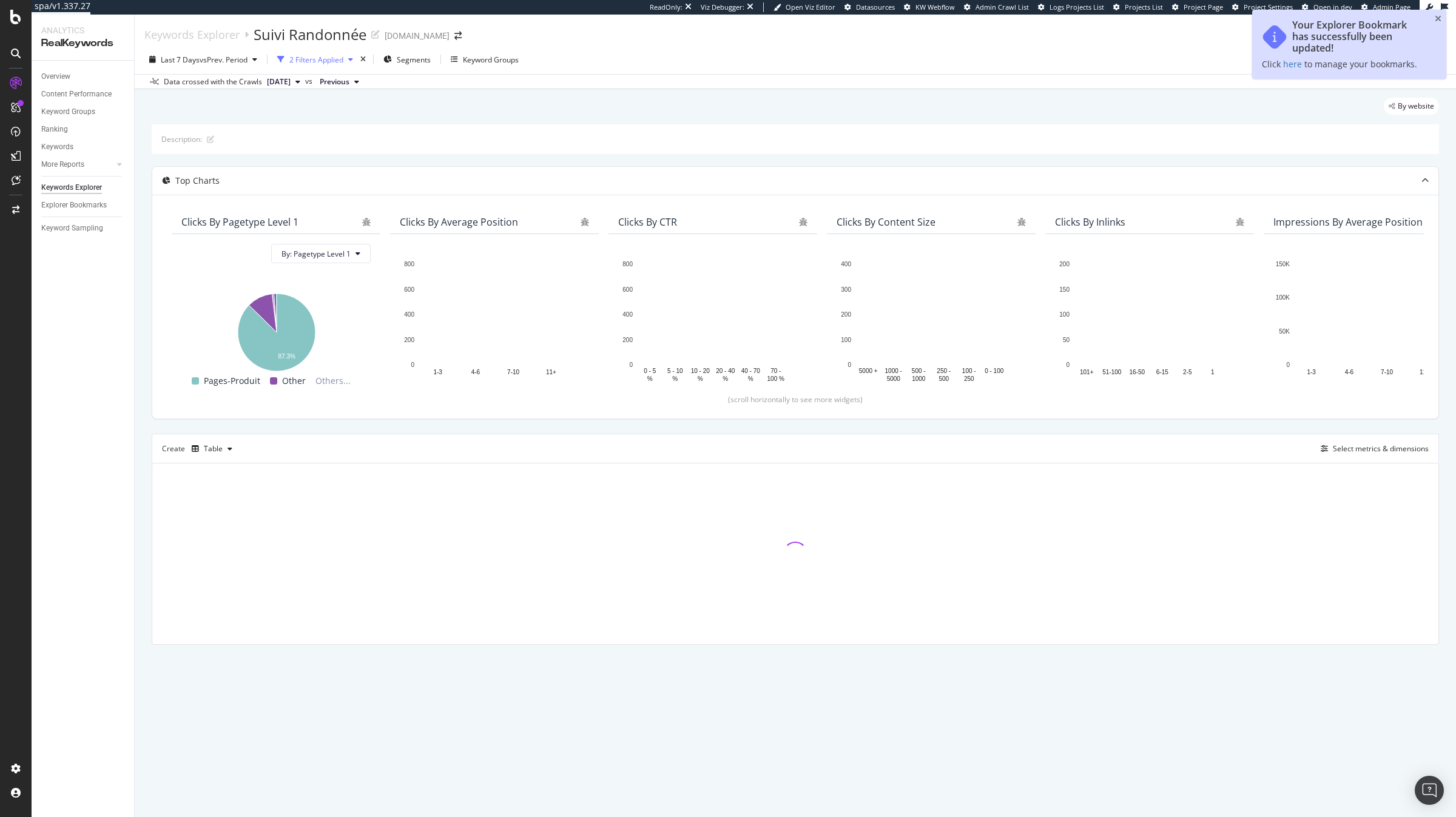
click at [317, 61] on div "2 Filters Applied" at bounding box center [317, 60] width 54 height 10
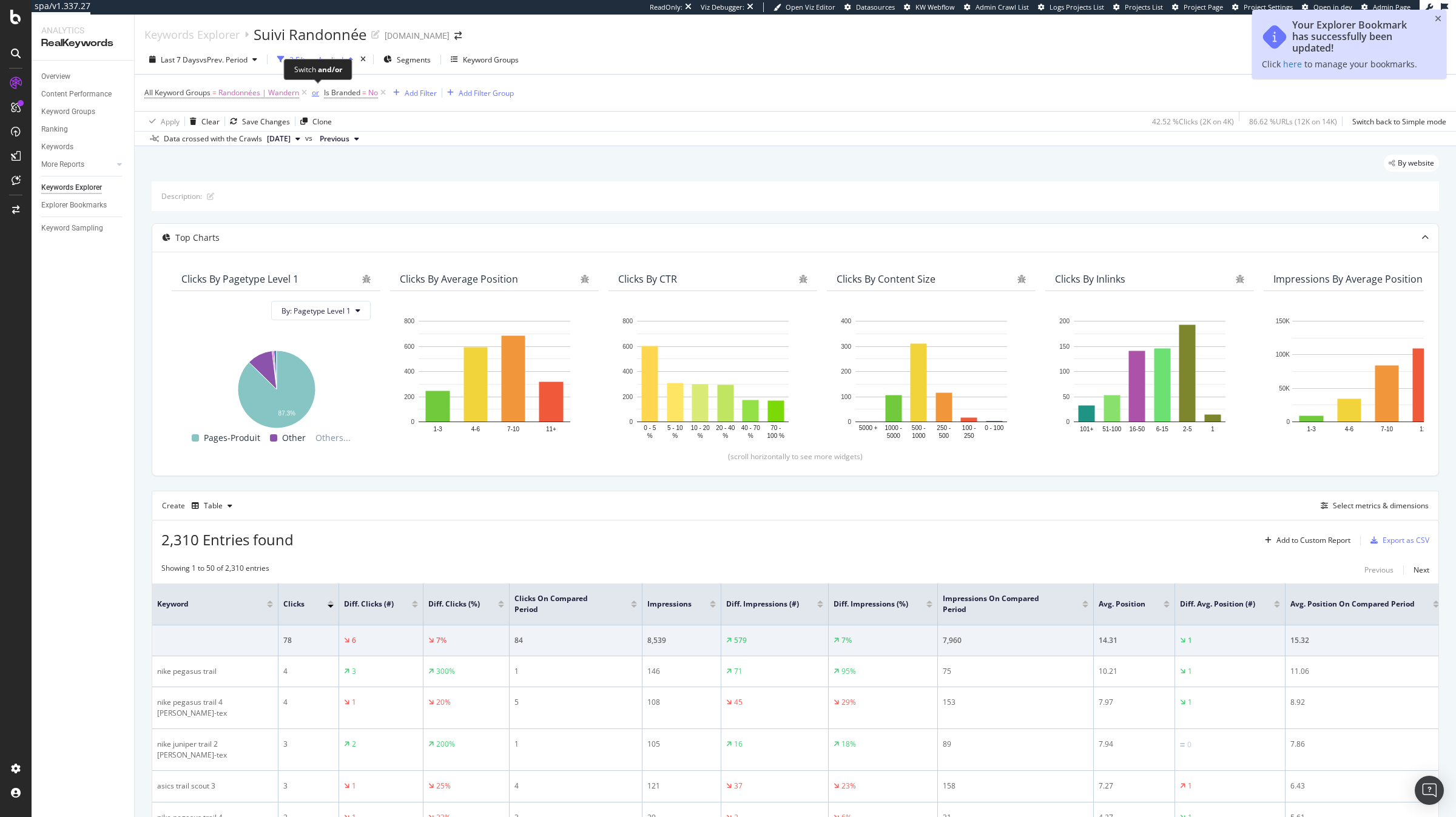
click at [315, 95] on div "or" at bounding box center [315, 92] width 8 height 10
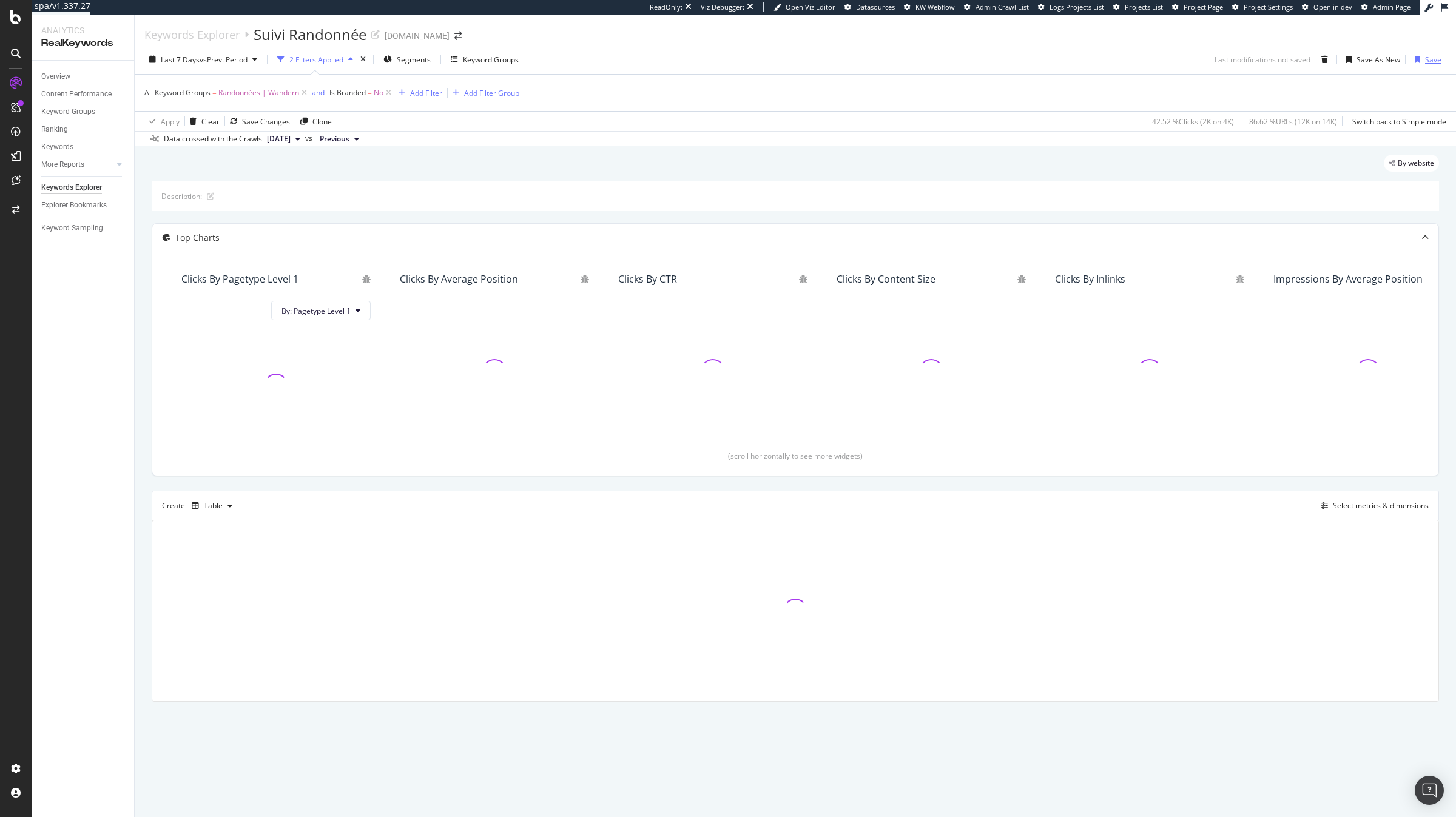
click at [1425, 62] on div "Save" at bounding box center [1433, 60] width 16 height 10
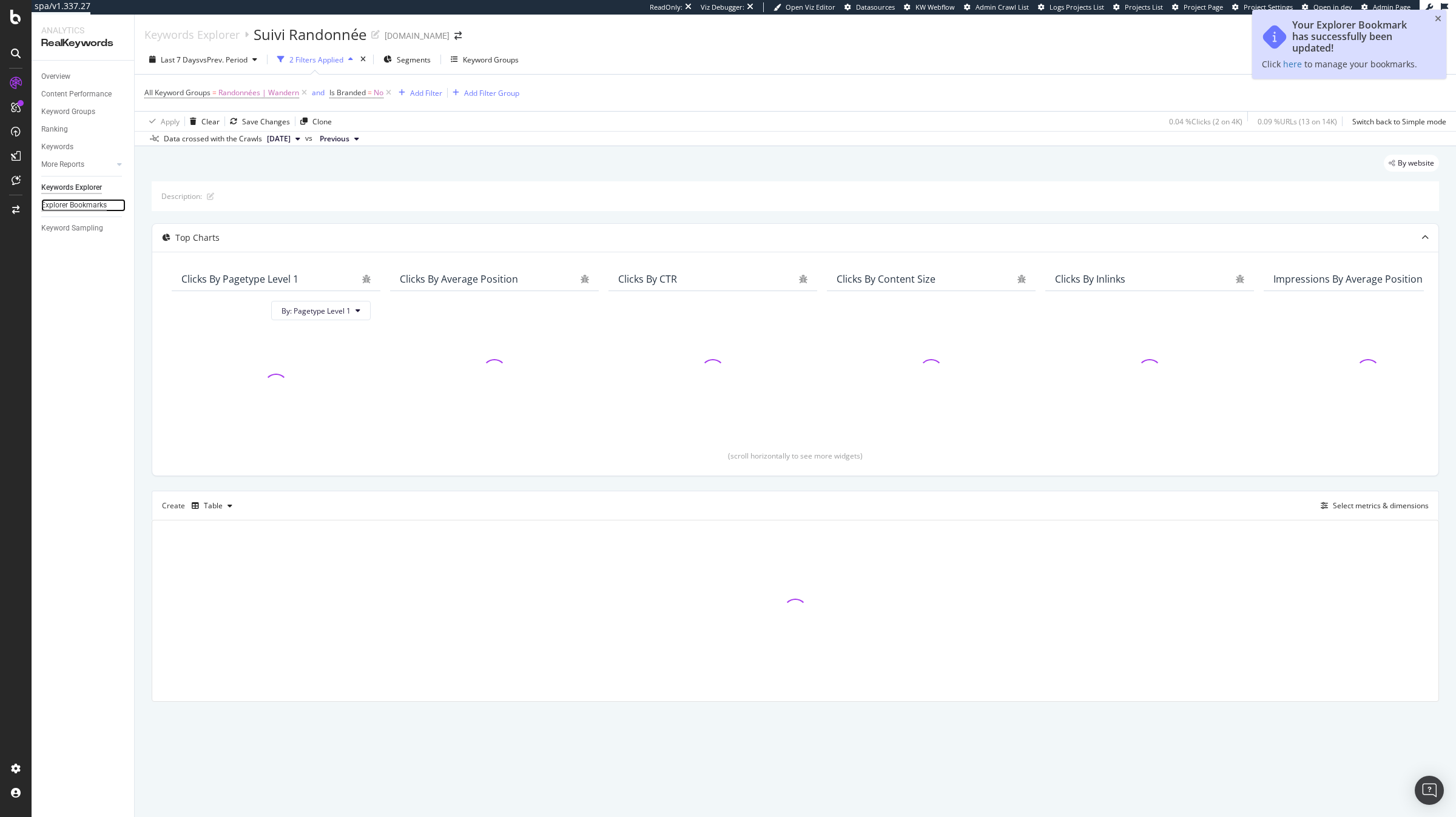
click at [95, 209] on div "Explorer Bookmarks" at bounding box center [74, 205] width 66 height 13
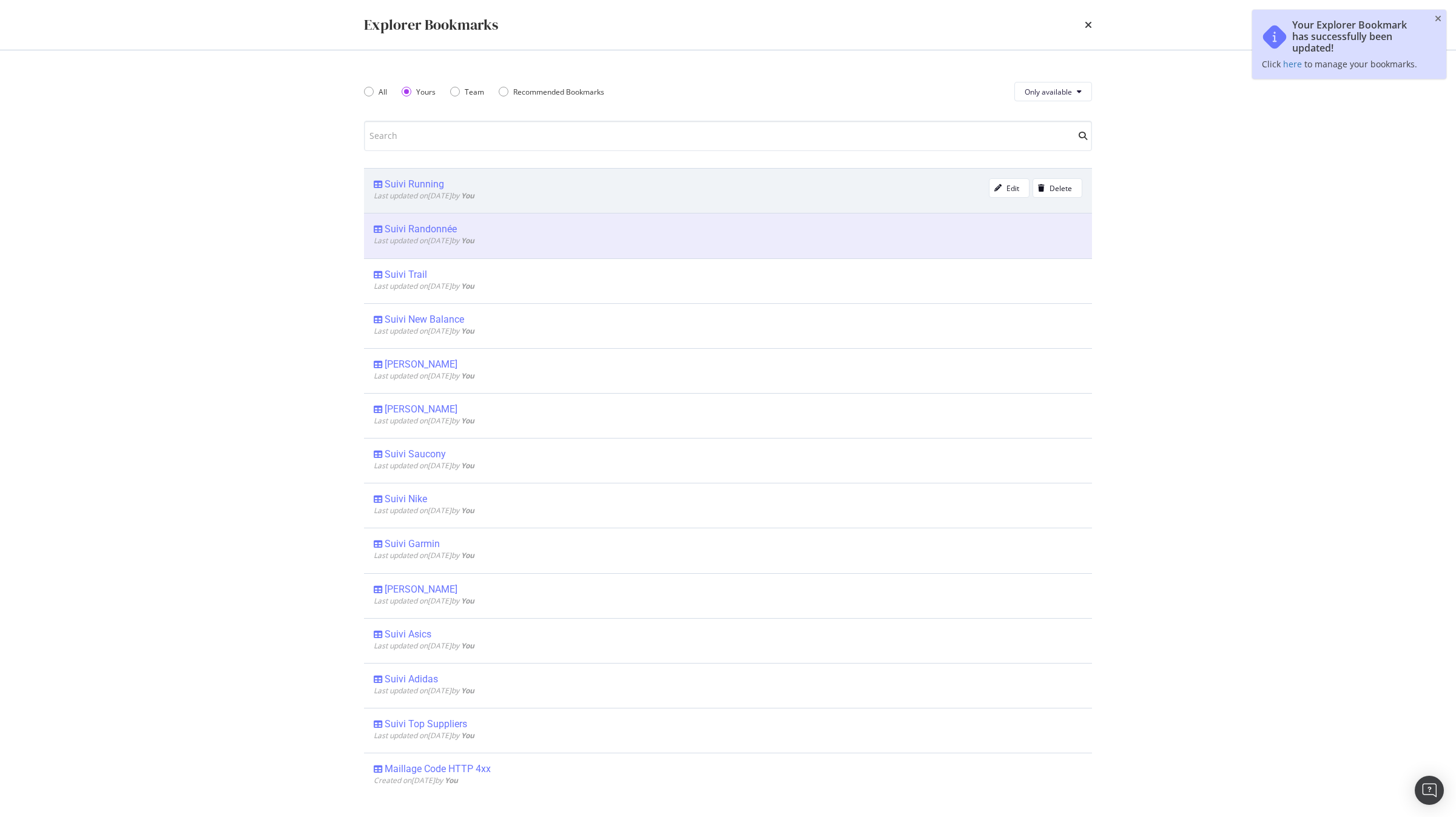
click at [439, 188] on div "Suivi Running" at bounding box center [414, 184] width 60 height 12
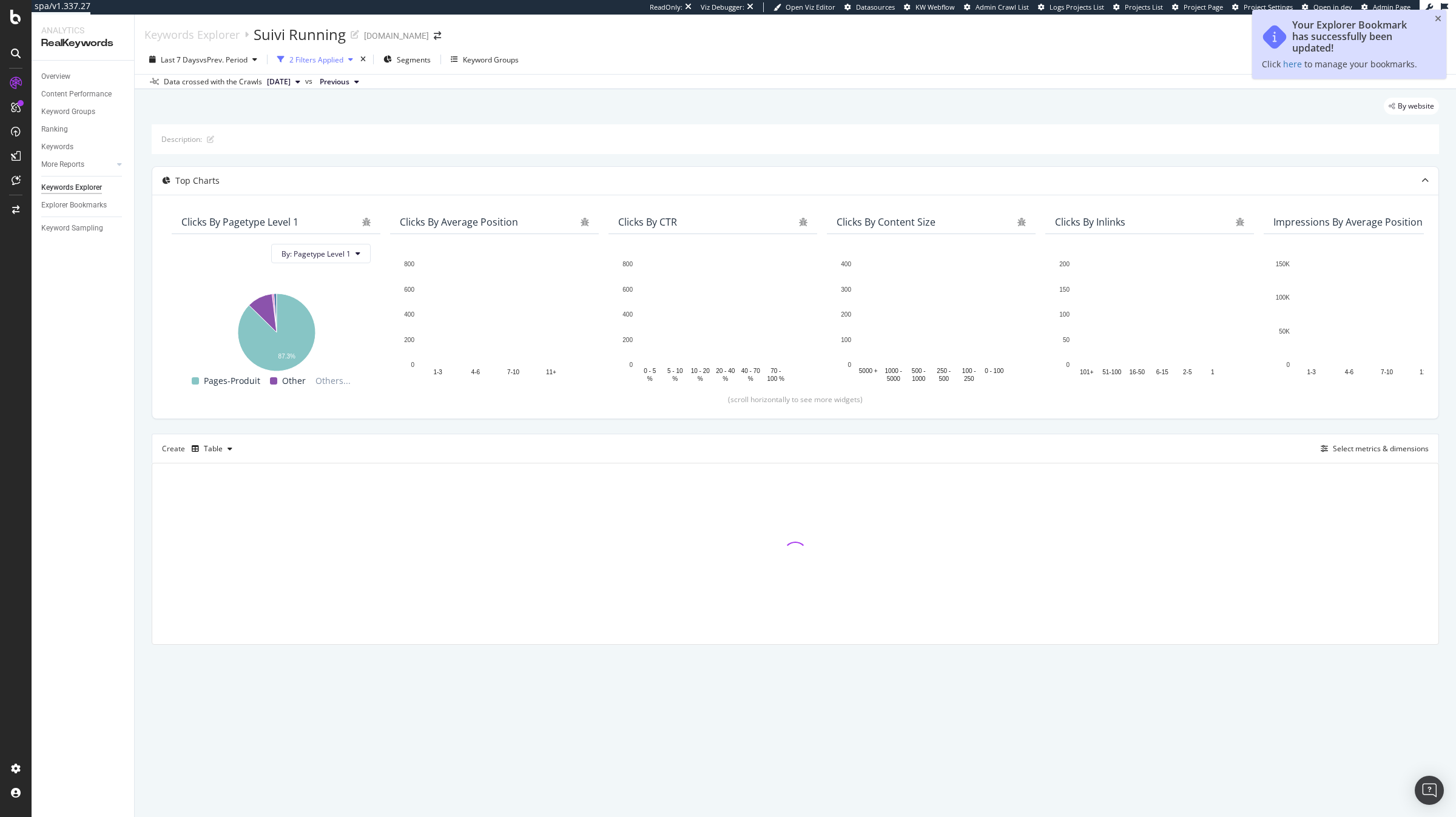
click at [334, 61] on div "2 Filters Applied" at bounding box center [317, 60] width 54 height 10
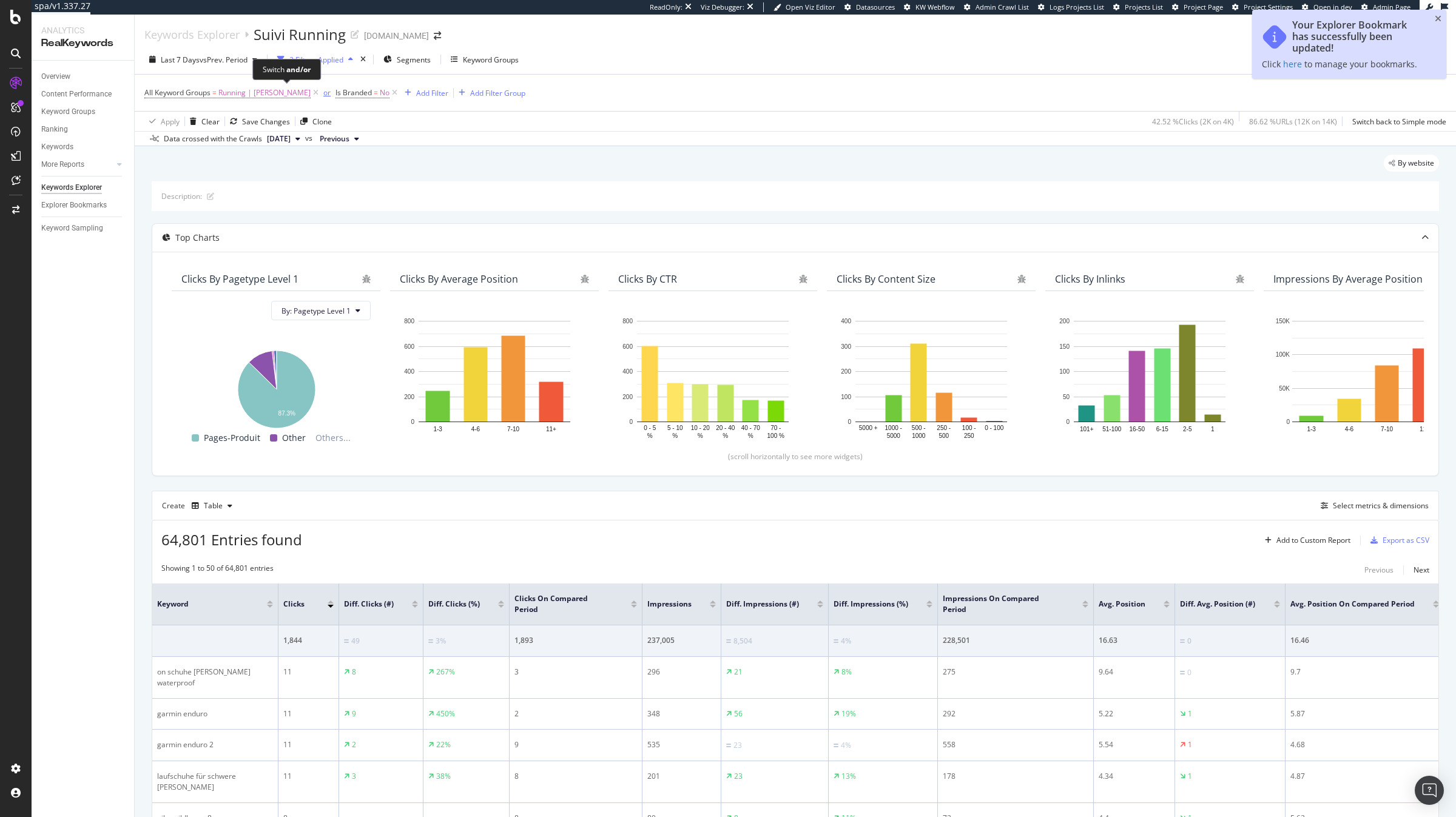
click at [323, 93] on div "or" at bounding box center [327, 92] width 8 height 10
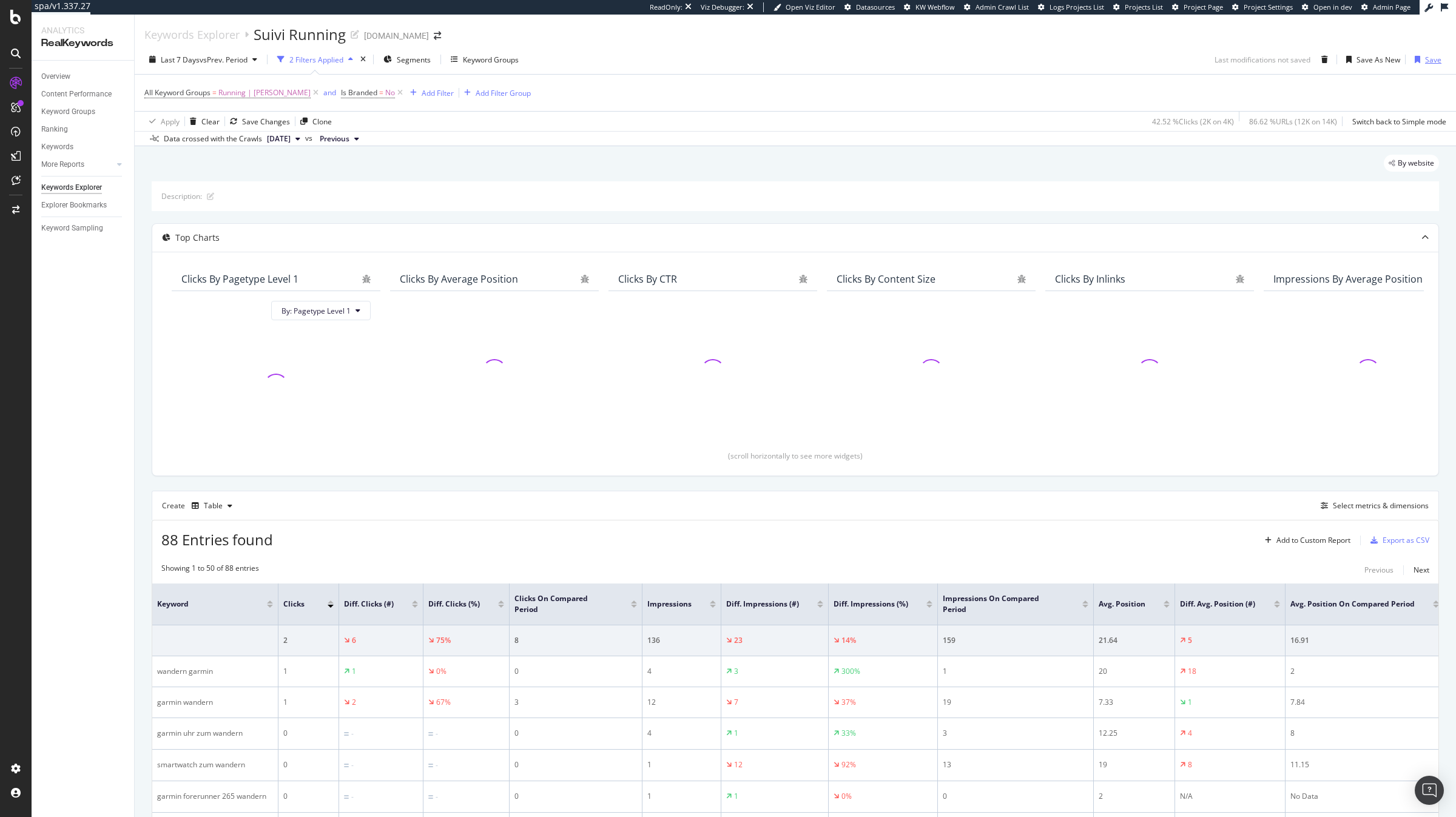
click at [1437, 51] on div "Save" at bounding box center [1425, 59] width 31 height 18
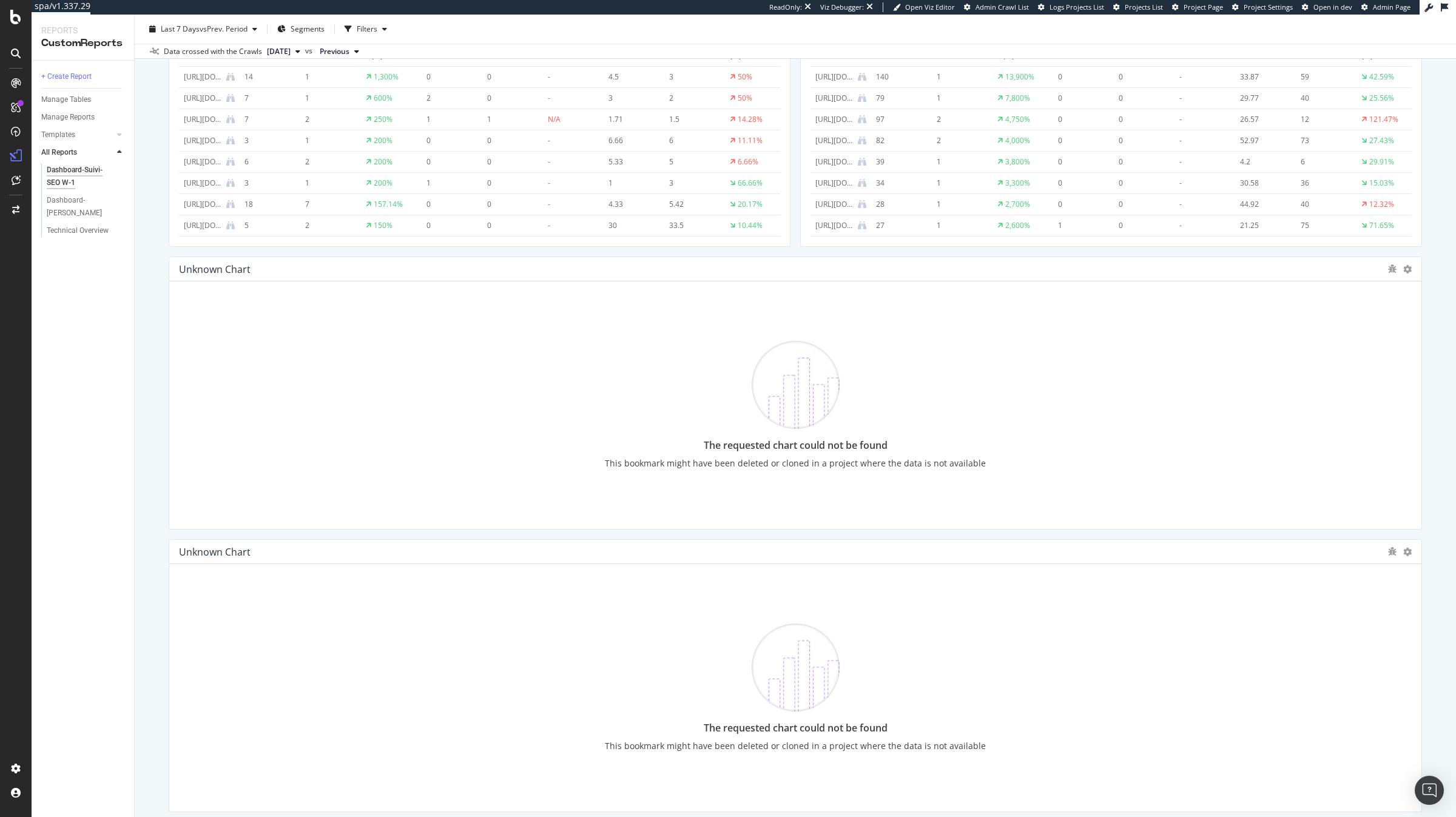
scroll to position [1319, 0]
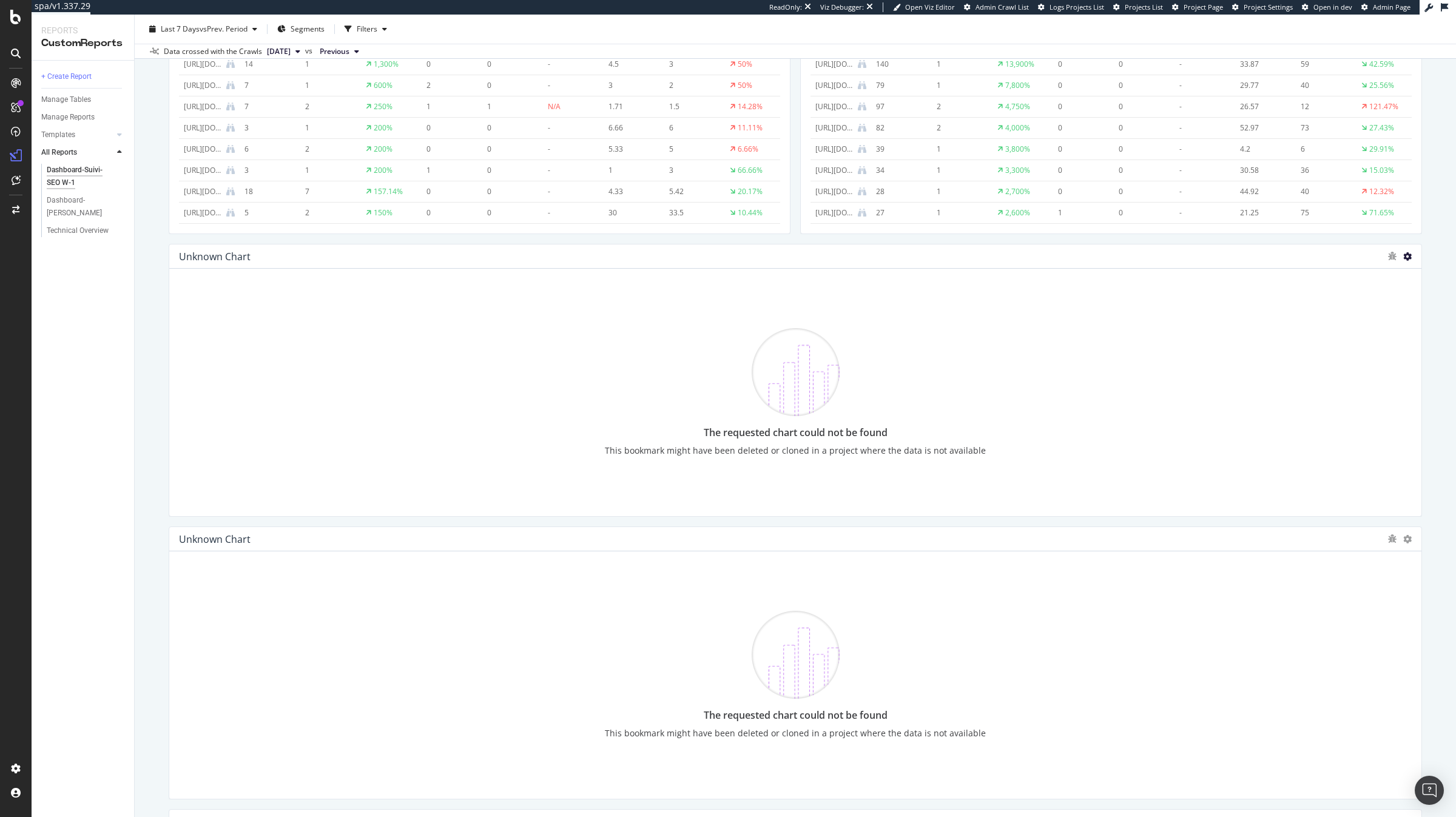
click at [1405, 256] on icon at bounding box center [1408, 257] width 9 height 9
click at [1387, 259] on span "Delete" at bounding box center [1381, 256] width 23 height 11
click at [1406, 254] on icon at bounding box center [1408, 257] width 9 height 9
click at [1386, 252] on span "Delete" at bounding box center [1381, 256] width 23 height 11
click at [1407, 255] on icon at bounding box center [1408, 257] width 9 height 9
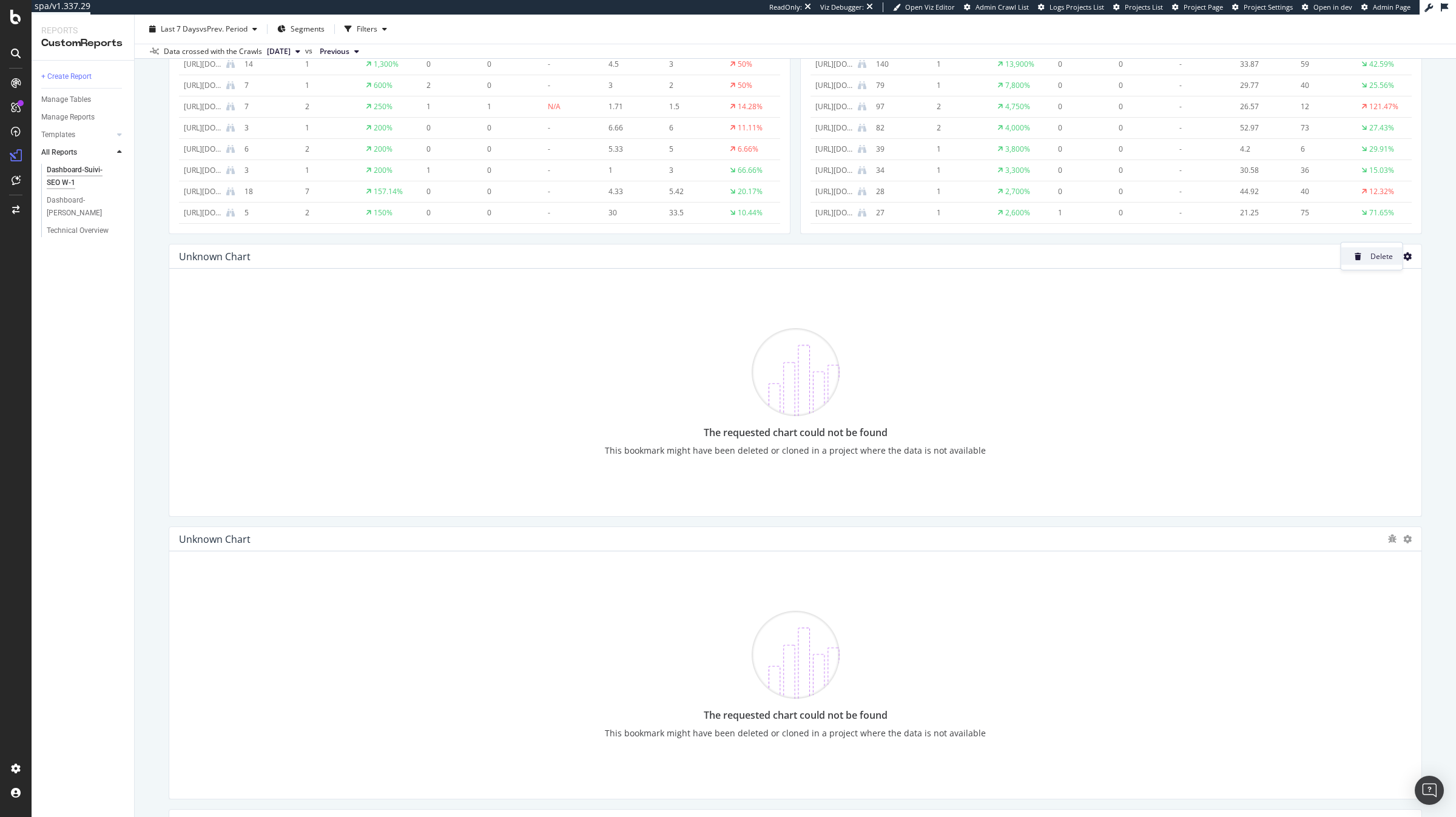
click at [1387, 261] on span "Delete" at bounding box center [1381, 256] width 23 height 11
click at [1405, 256] on icon at bounding box center [1408, 257] width 9 height 9
click at [1385, 256] on span "Delete" at bounding box center [1381, 256] width 23 height 11
click at [1408, 258] on icon at bounding box center [1408, 257] width 9 height 9
click at [1381, 254] on span "Delete" at bounding box center [1381, 256] width 23 height 11
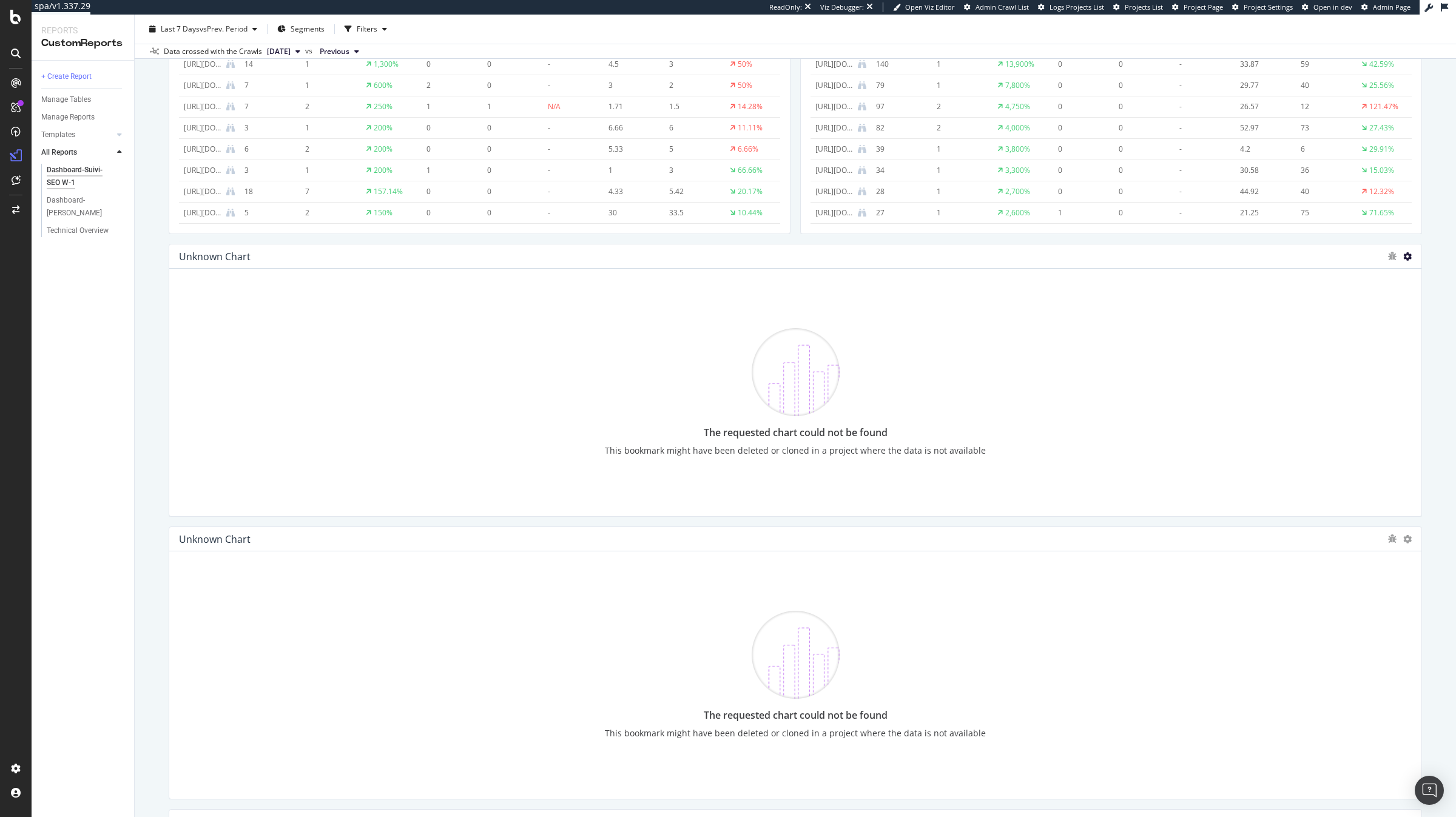
click at [1407, 256] on icon at bounding box center [1408, 257] width 9 height 9
click at [1378, 253] on span "Delete" at bounding box center [1381, 256] width 23 height 11
click at [1405, 255] on icon at bounding box center [1408, 257] width 9 height 9
click at [1379, 254] on span "Delete" at bounding box center [1381, 256] width 23 height 11
click at [1406, 258] on icon at bounding box center [1408, 257] width 9 height 9
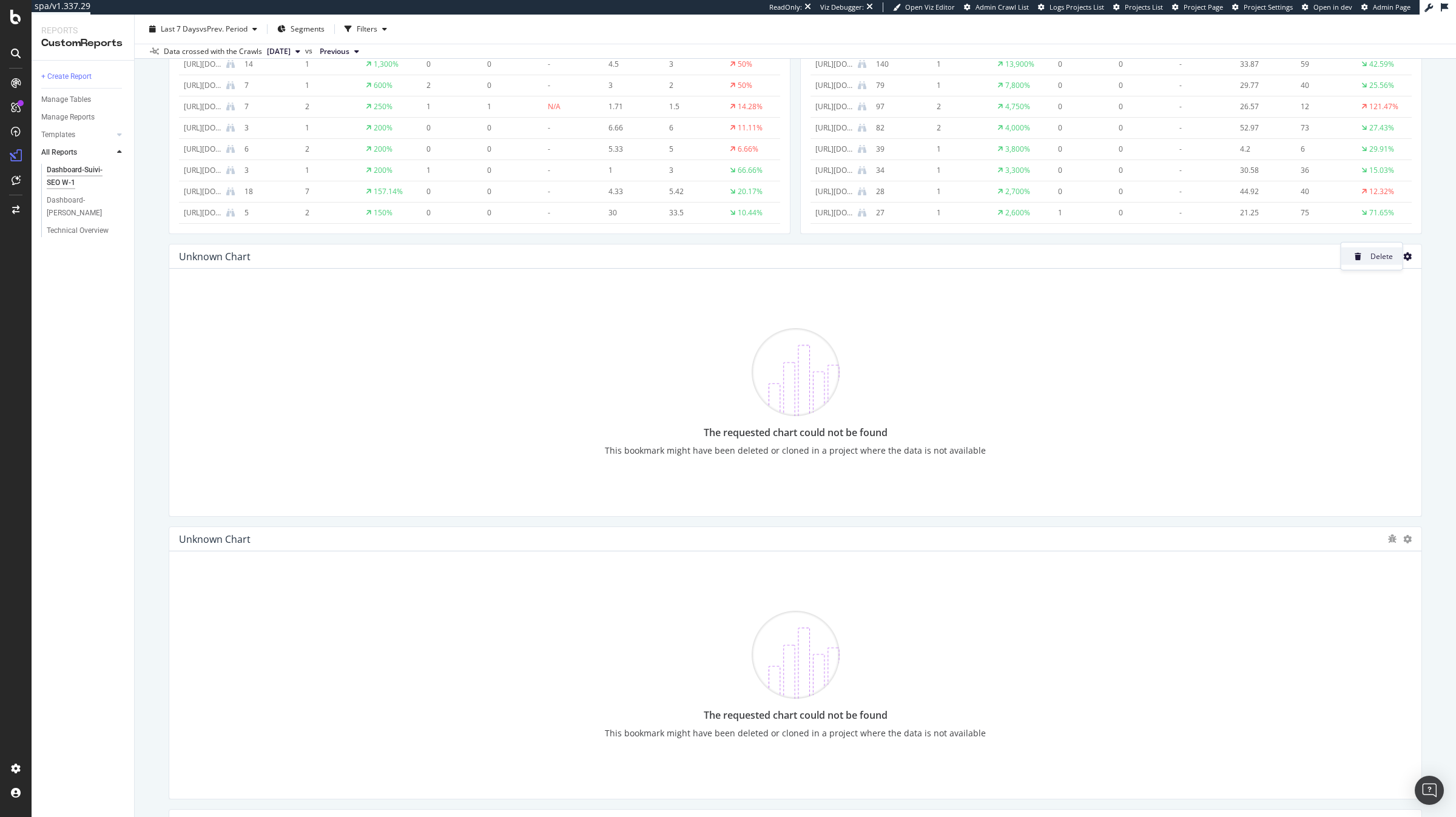
click at [1378, 259] on span "Delete" at bounding box center [1381, 256] width 23 height 11
click at [1407, 258] on icon at bounding box center [1408, 257] width 9 height 9
click at [1383, 254] on span "Delete" at bounding box center [1381, 256] width 23 height 11
click at [1405, 257] on icon at bounding box center [1408, 257] width 9 height 9
click at [1380, 254] on span "Delete" at bounding box center [1381, 256] width 23 height 11
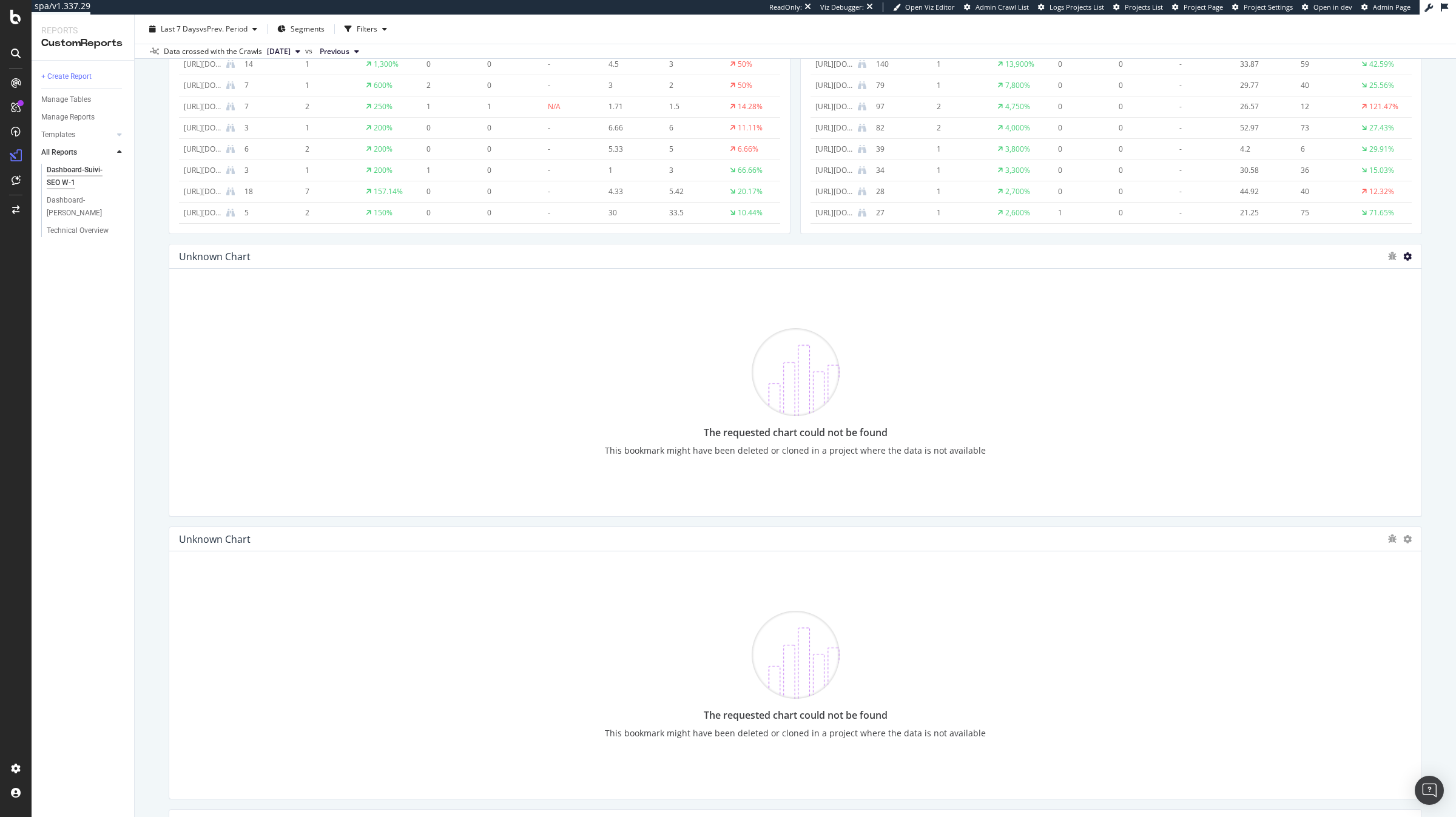
click at [1406, 254] on icon at bounding box center [1408, 257] width 9 height 9
click at [1383, 252] on span "Delete" at bounding box center [1381, 256] width 23 height 11
click at [1406, 256] on icon at bounding box center [1408, 257] width 9 height 9
drag, startPoint x: 1386, startPoint y: 256, endPoint x: 1410, endPoint y: 256, distance: 24.0
click at [1386, 256] on span "Delete" at bounding box center [1381, 256] width 23 height 11
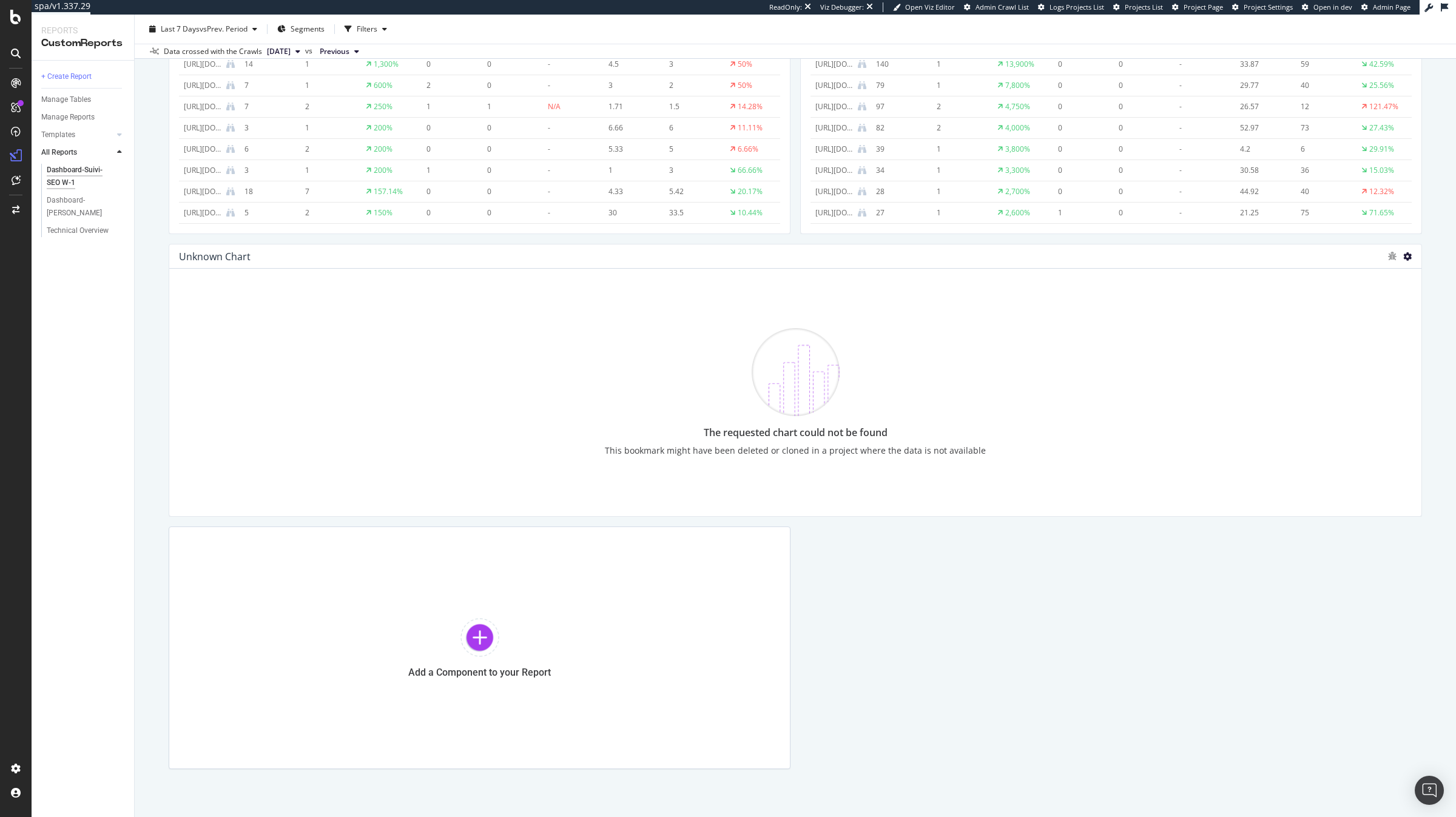
click at [1406, 255] on icon at bounding box center [1408, 257] width 9 height 9
click at [1370, 254] on span "Delete" at bounding box center [1381, 256] width 23 height 11
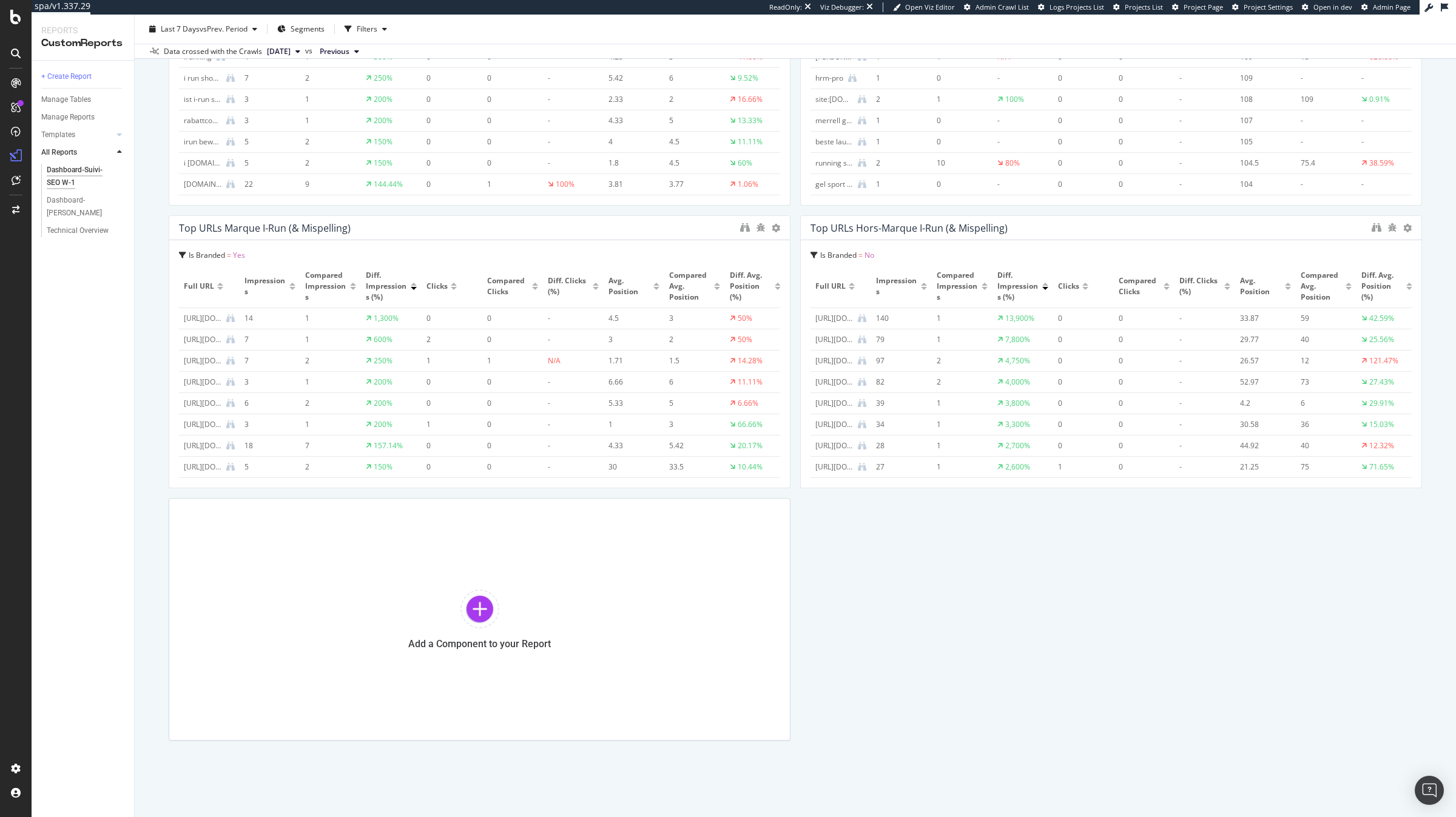
scroll to position [1065, 0]
click at [479, 590] on div at bounding box center [480, 610] width 39 height 39
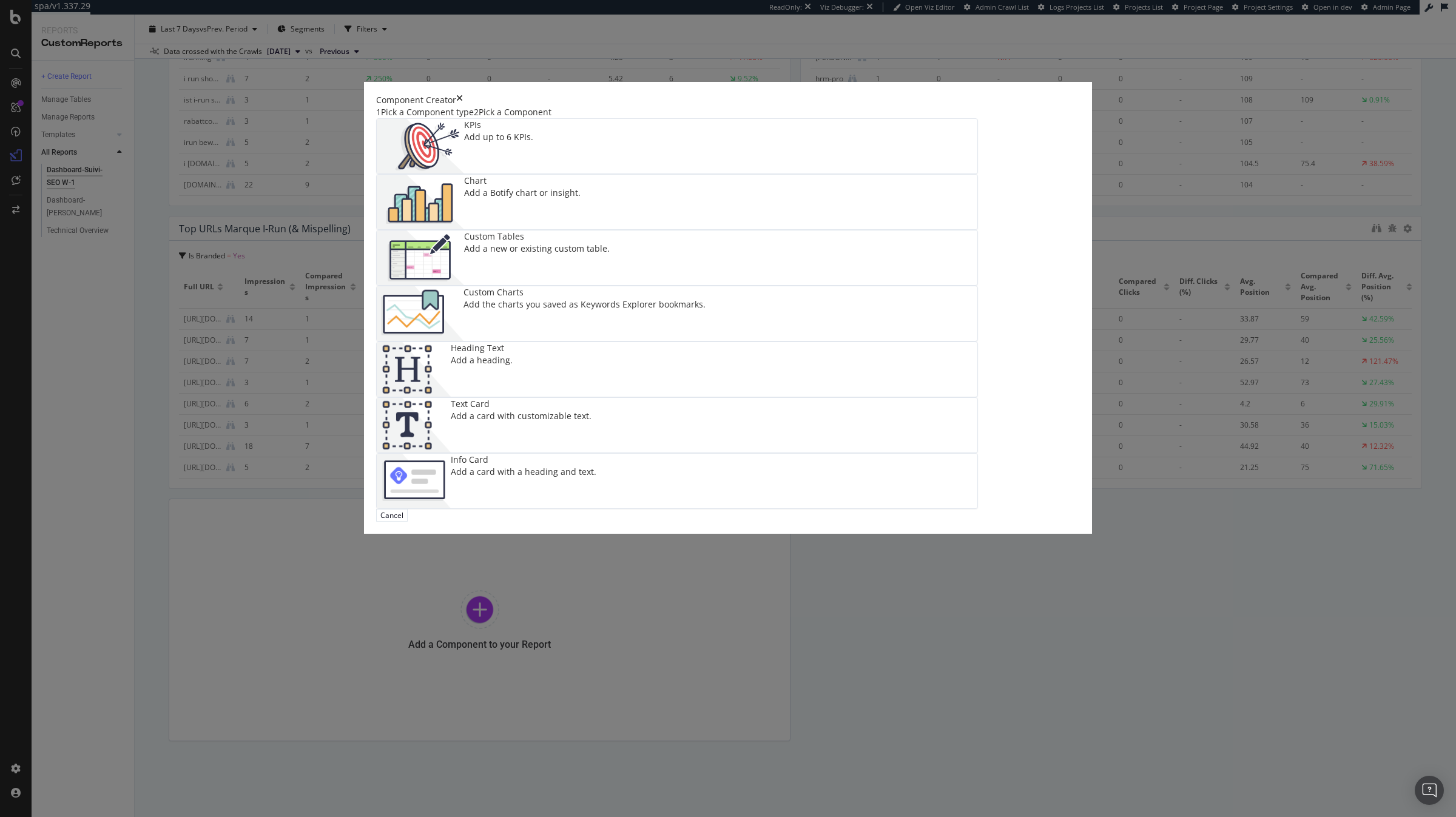
click at [464, 285] on img "modal" at bounding box center [420, 258] width 87 height 55
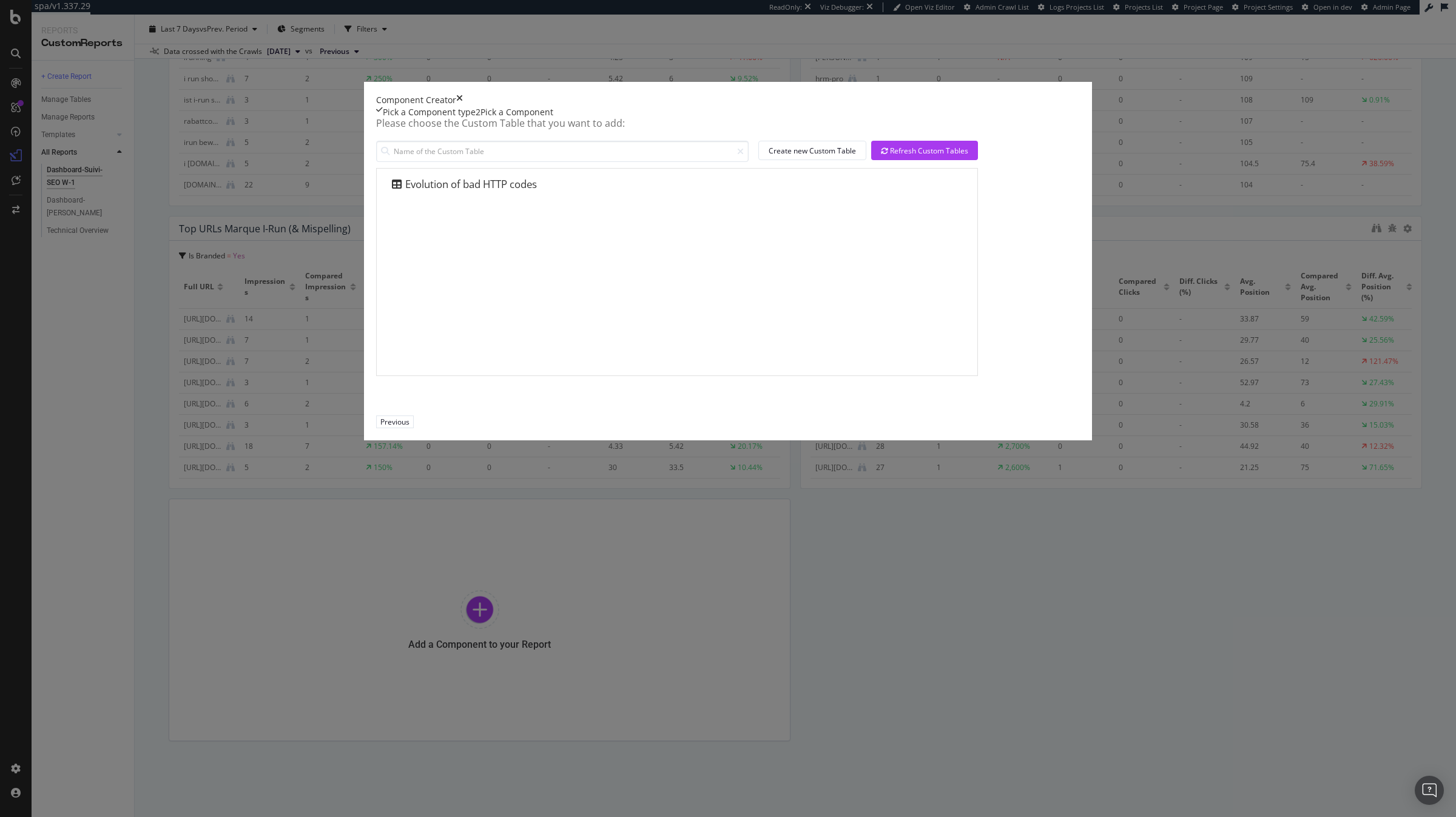
click at [463, 106] on icon "times" at bounding box center [459, 100] width 7 height 12
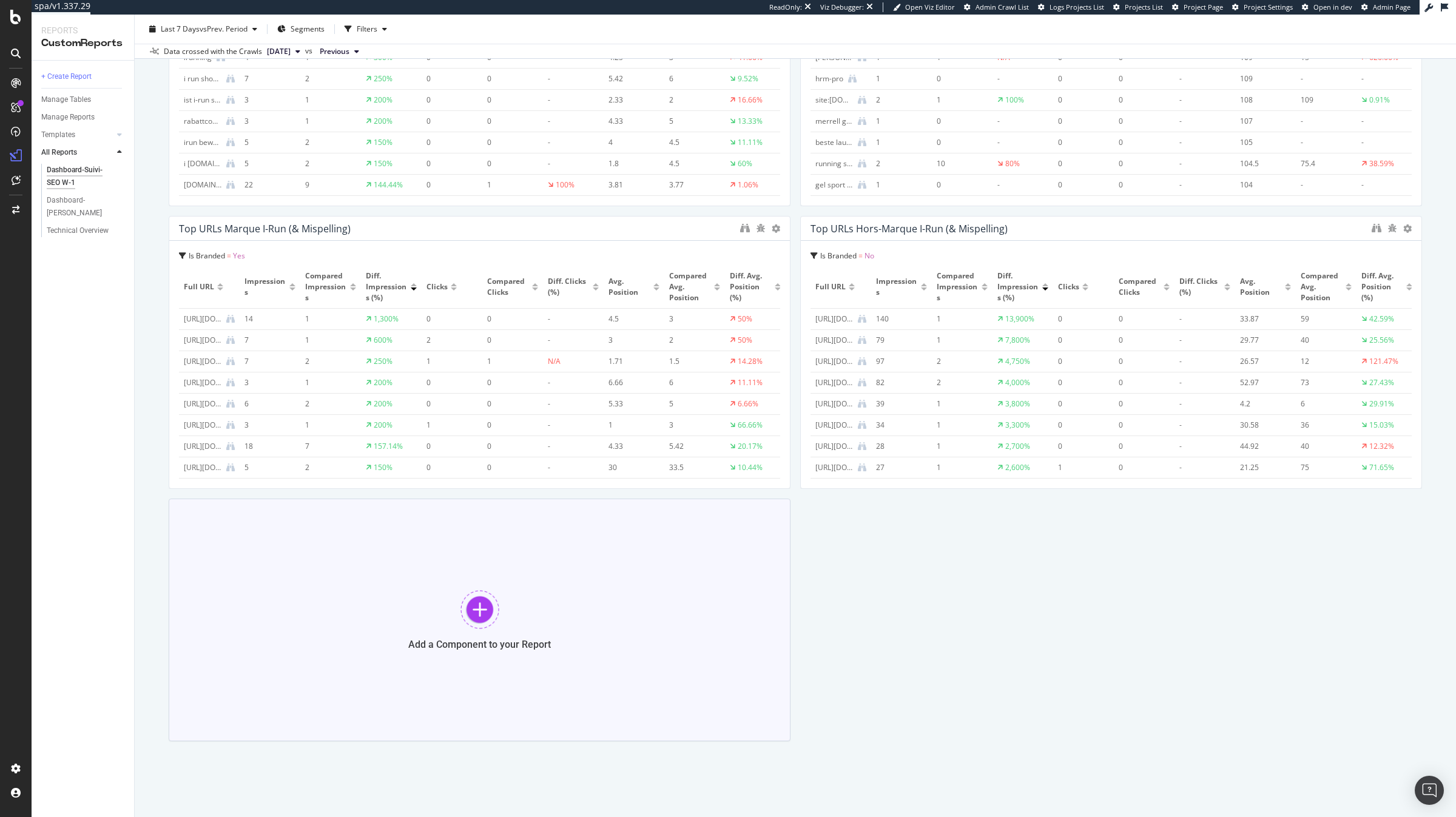
click at [528, 578] on div "Add a Component to your Report" at bounding box center [479, 620] width 622 height 242
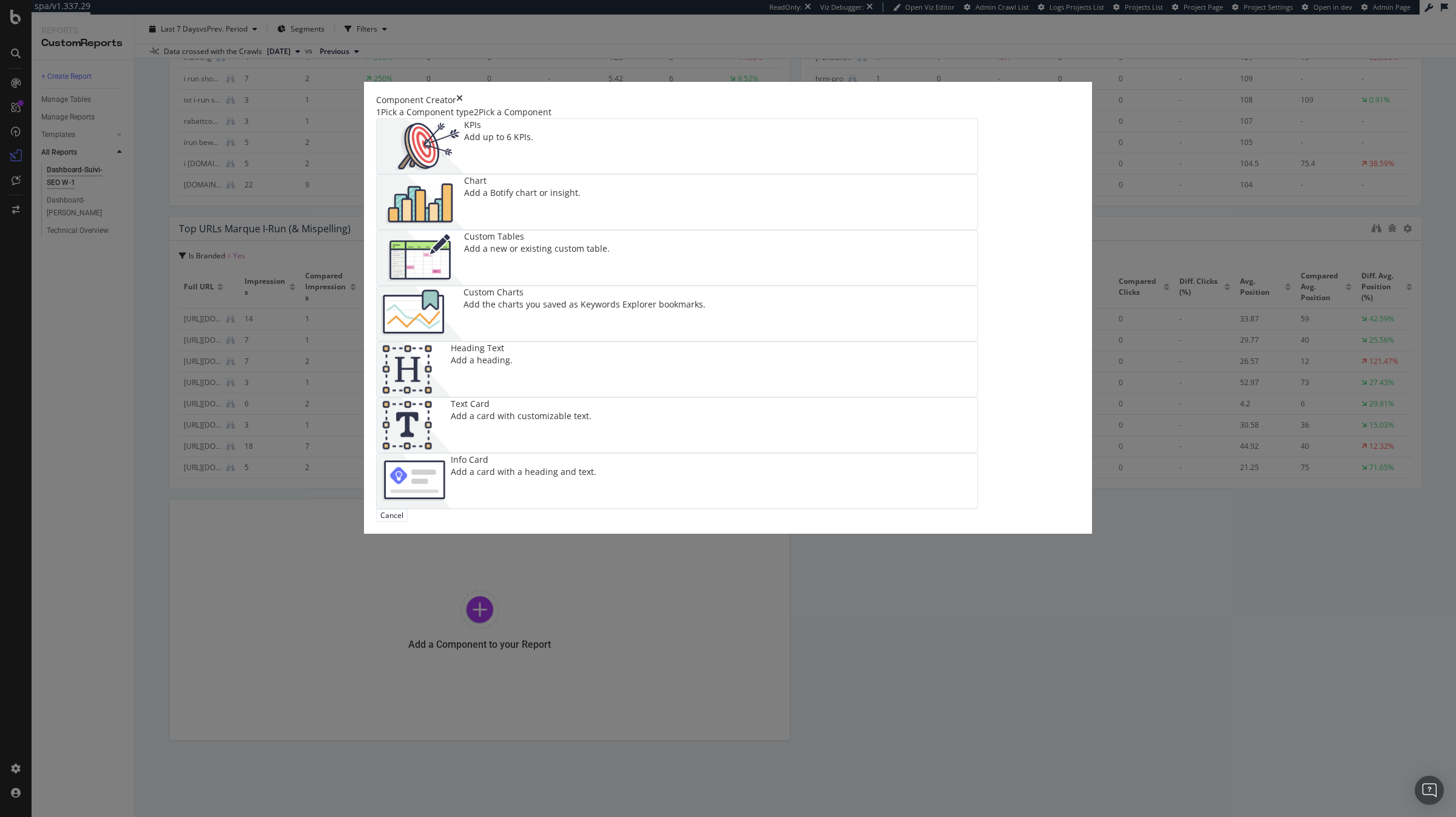
click at [463, 341] on img "modal" at bounding box center [420, 313] width 86 height 55
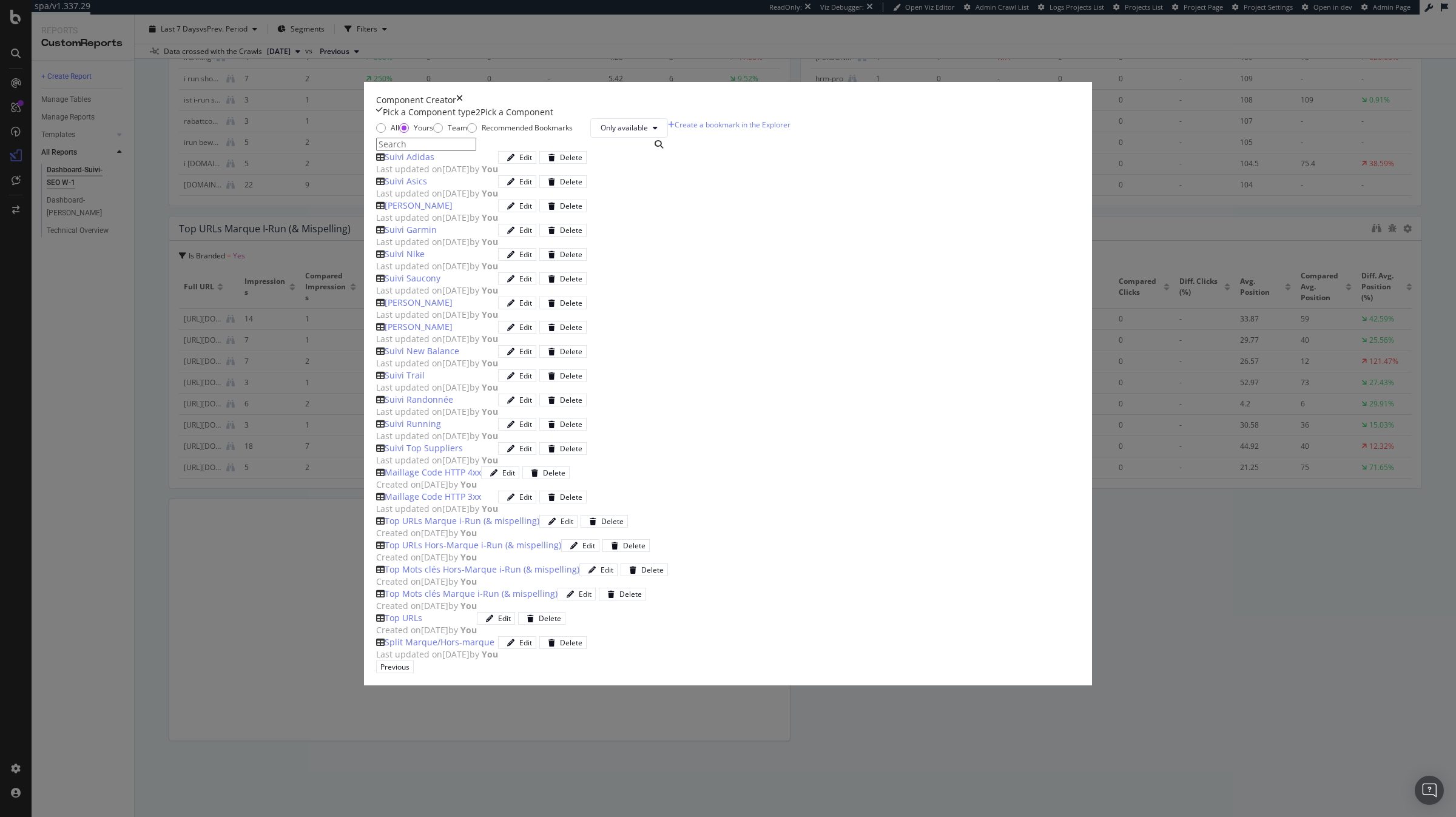
click at [476, 151] on input "modal" at bounding box center [426, 144] width 100 height 13
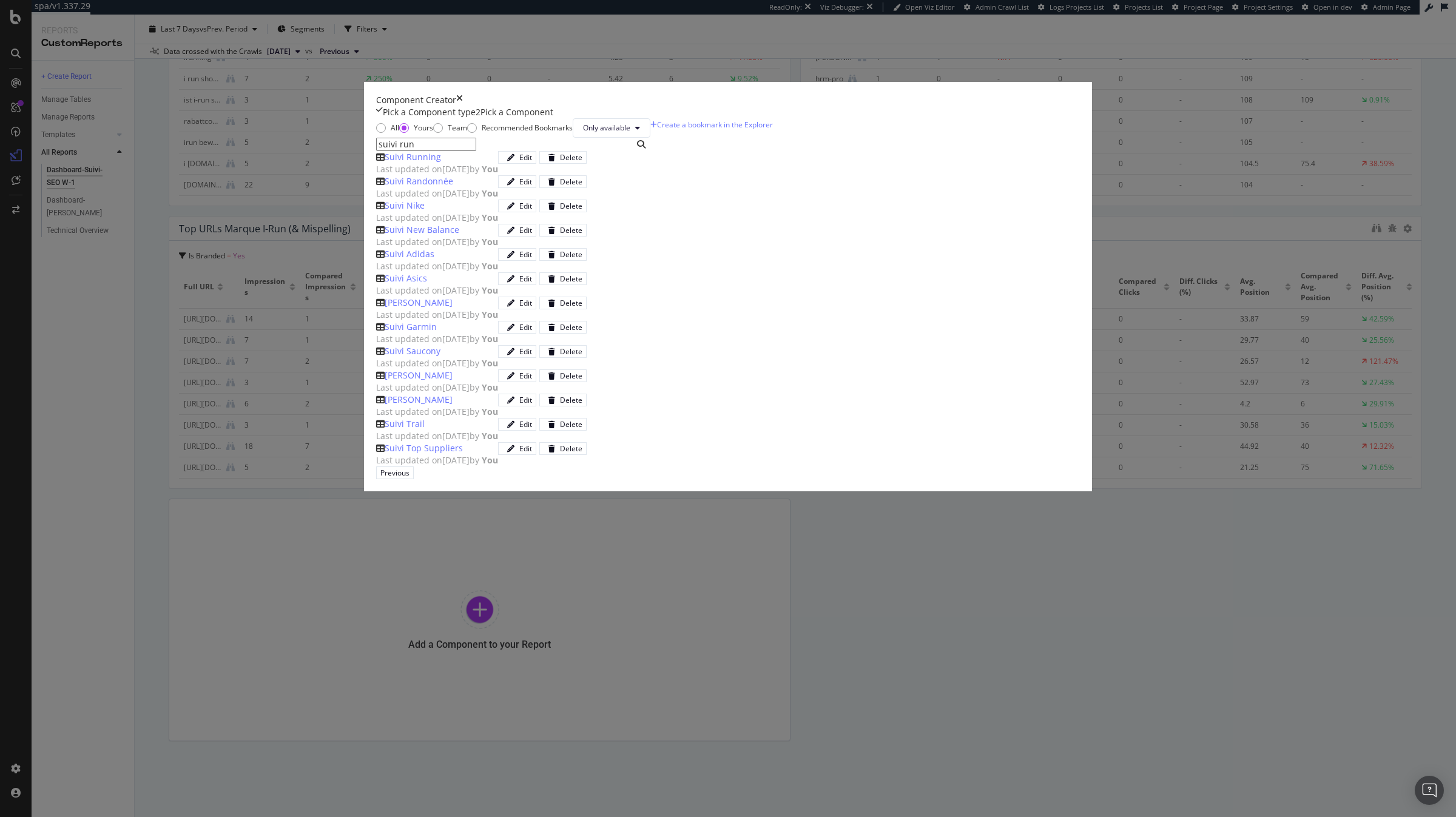
type input "suivi run"
click at [498, 163] on div "Suivi Running" at bounding box center [437, 157] width 122 height 12
click at [475, 479] on div "Add Component" at bounding box center [448, 472] width 55 height 11
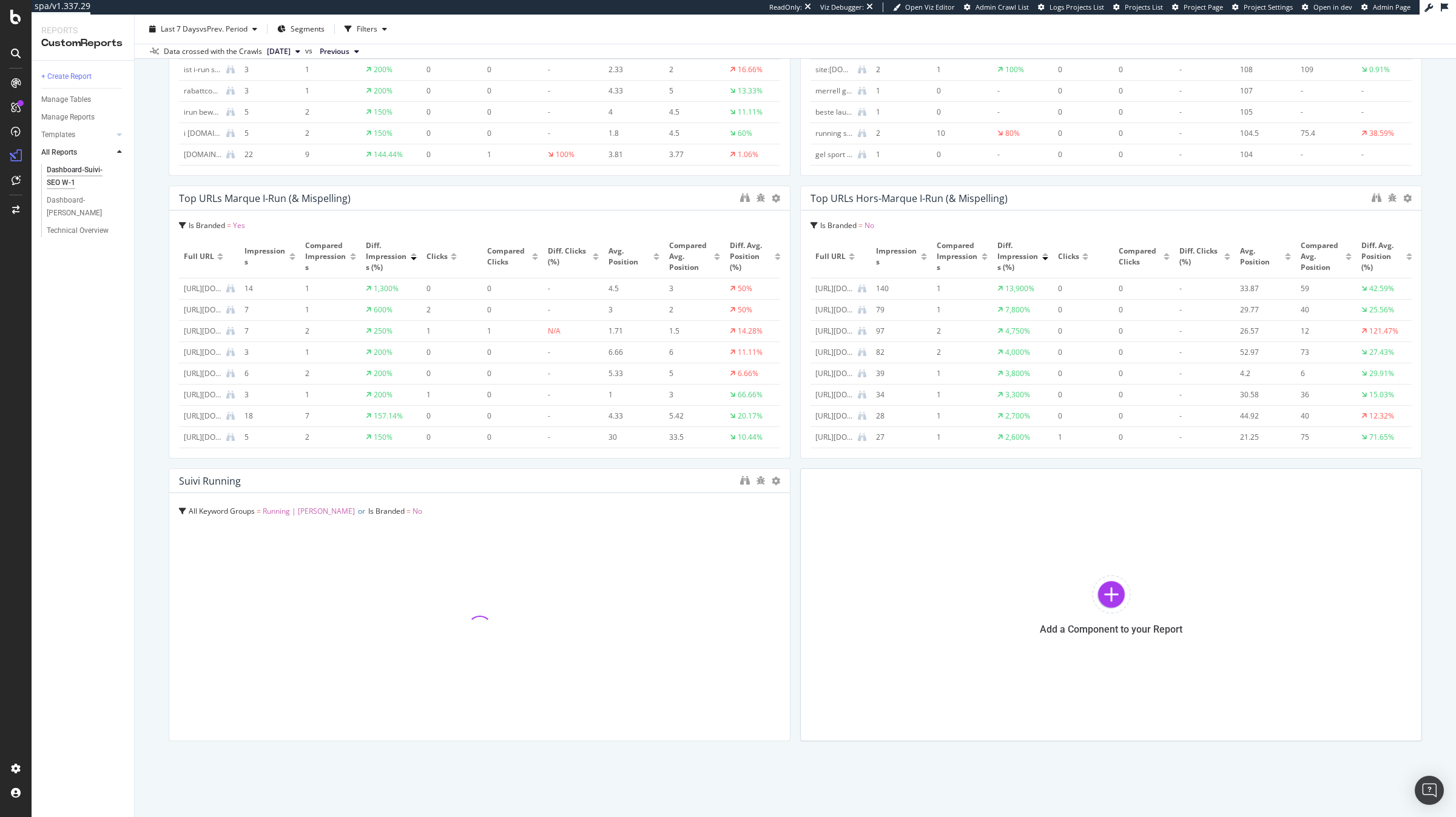
scroll to position [1319, 0]
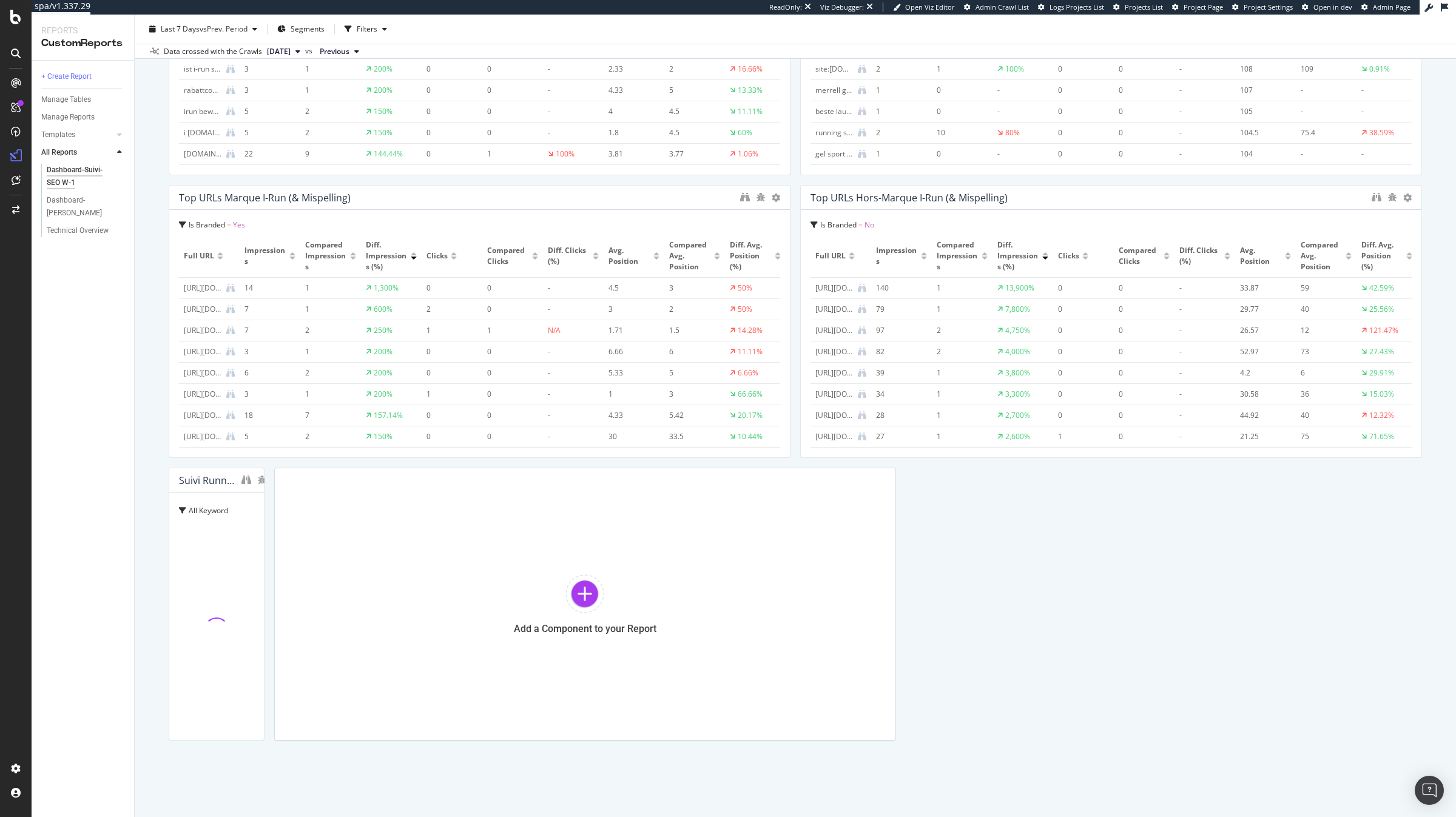
drag, startPoint x: 783, startPoint y: 596, endPoint x: 1385, endPoint y: 613, distance: 602.2
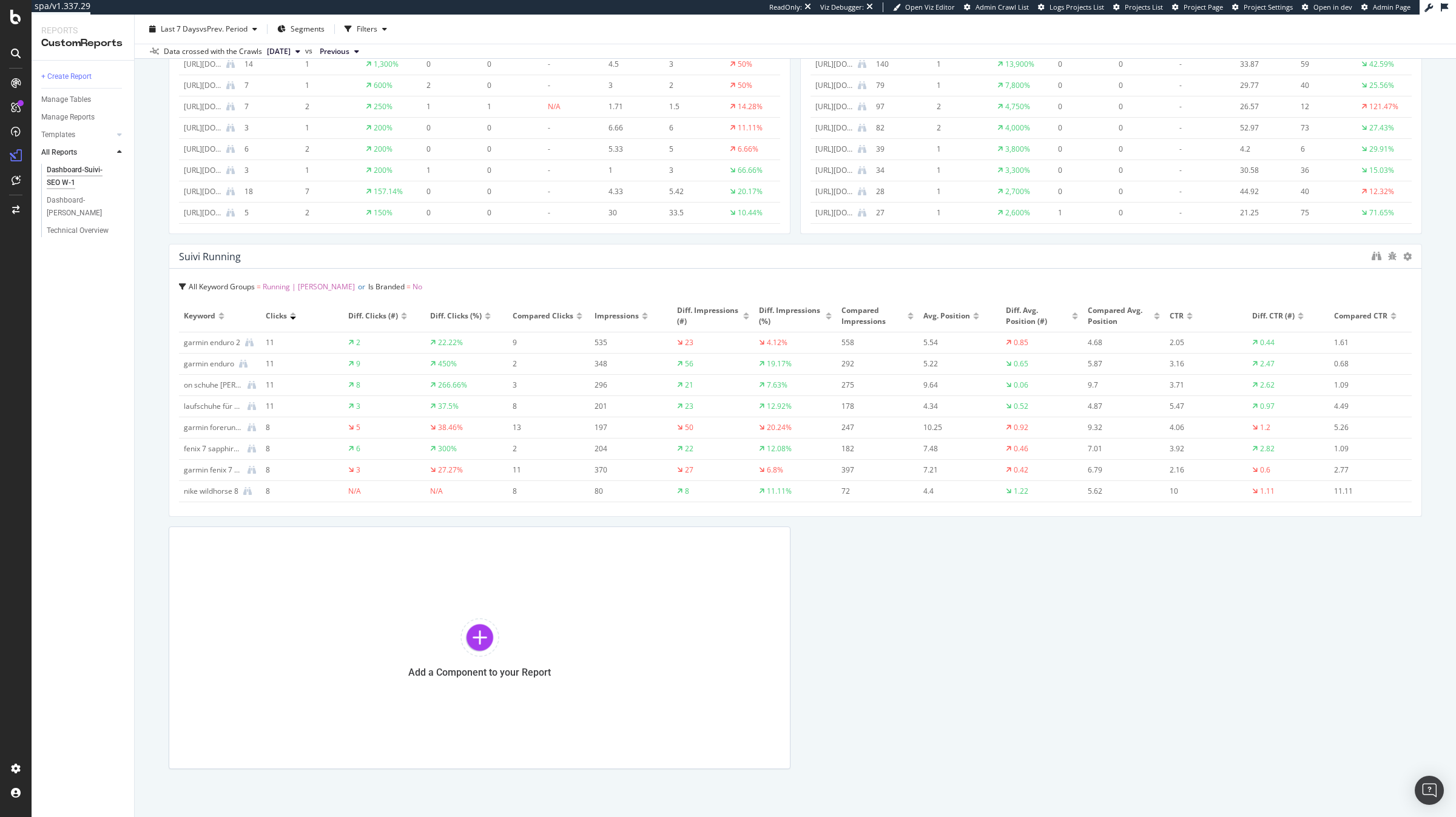
click at [728, 641] on div "Add a Component to your Report" at bounding box center [479, 647] width 622 height 242
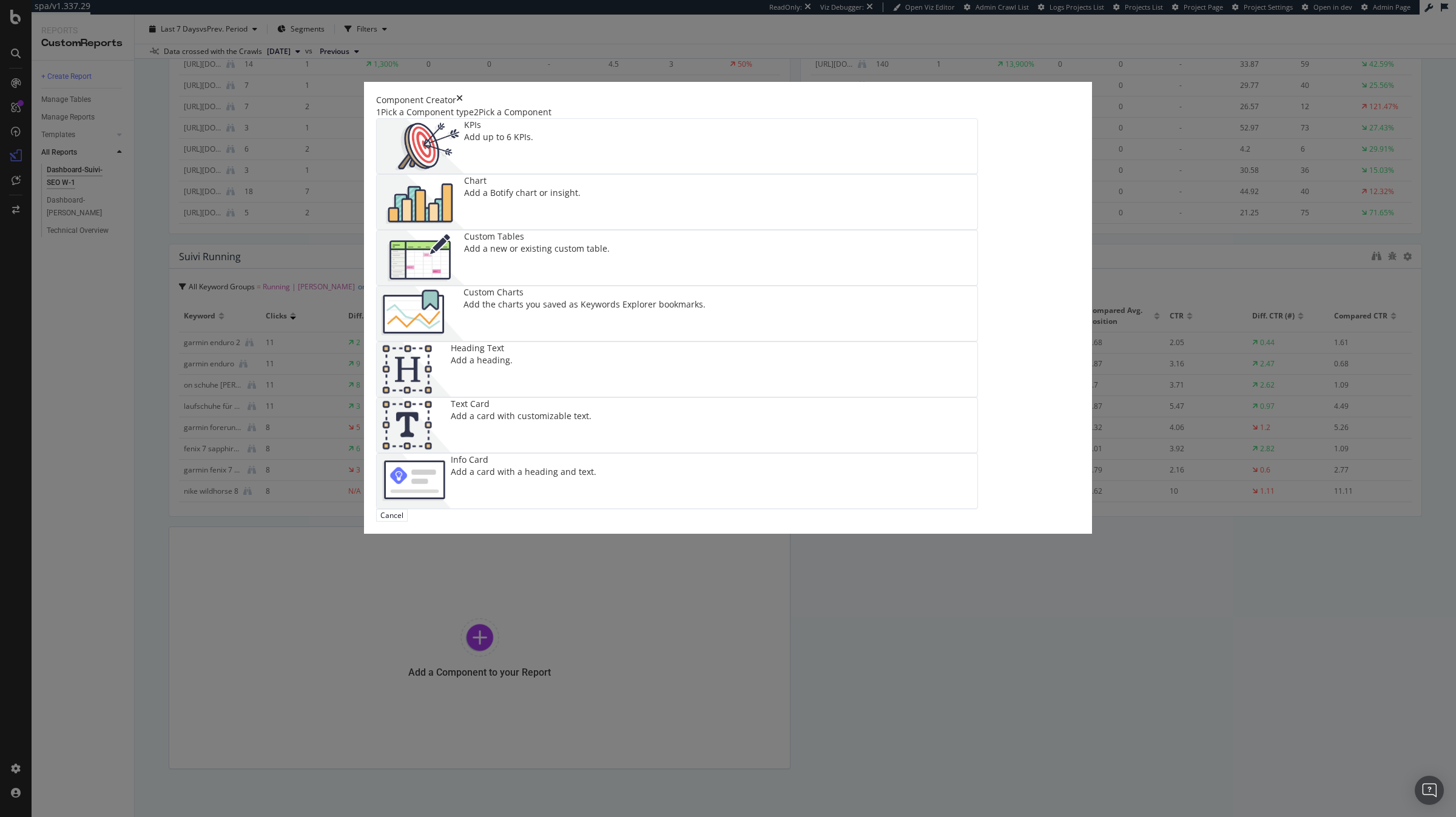
click at [706, 298] on div "Custom Charts" at bounding box center [584, 292] width 242 height 12
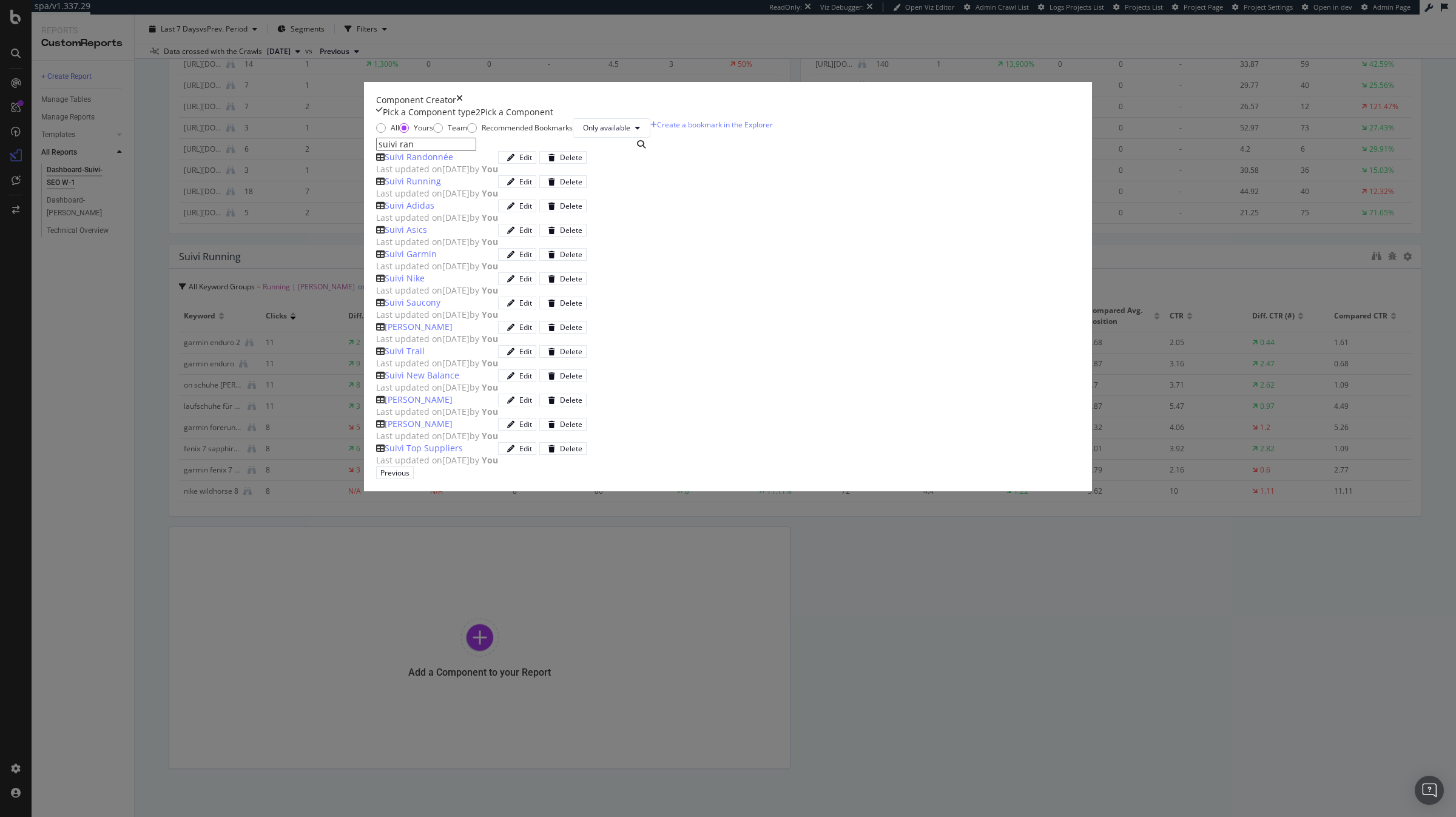
type input "suivi ran"
click at [481, 175] on div "Suivi Randonnée Last updated on [DATE] by You Edit Delete" at bounding box center [513, 163] width 274 height 24
drag, startPoint x: 982, startPoint y: 614, endPoint x: 817, endPoint y: 628, distance: 165.6
click at [475, 478] on div "Add Component" at bounding box center [448, 472] width 55 height 10
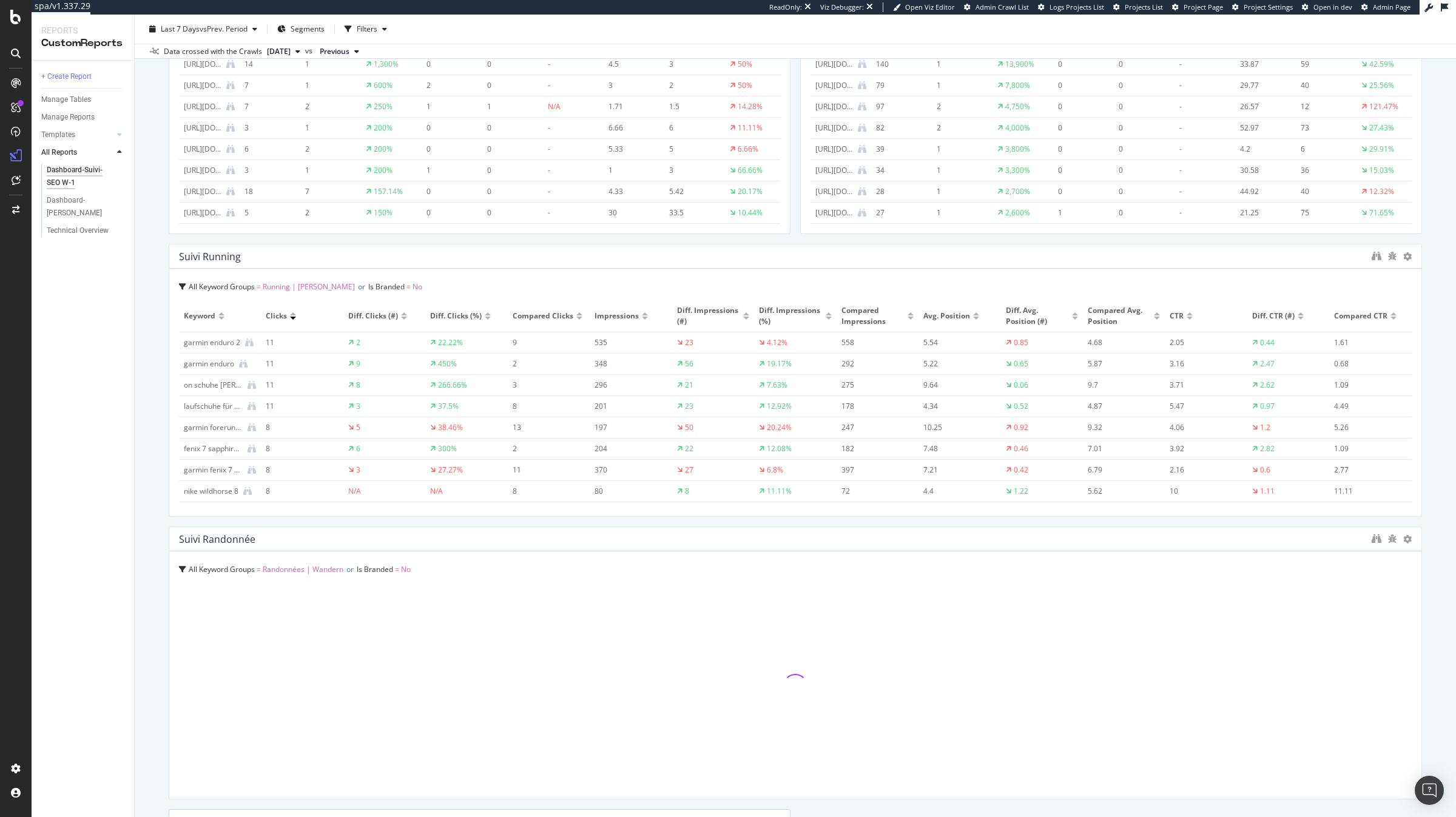
drag, startPoint x: 789, startPoint y: 642, endPoint x: 902, endPoint y: 518, distance: 167.8
click at [1455, 693] on div "Dashboard-Suivi-SEO W-1 Dashboard-Suivi-SEO W-1 [DOMAIN_NAME] Clone (Admin) Clo…" at bounding box center [795, 415] width 1321 height 802
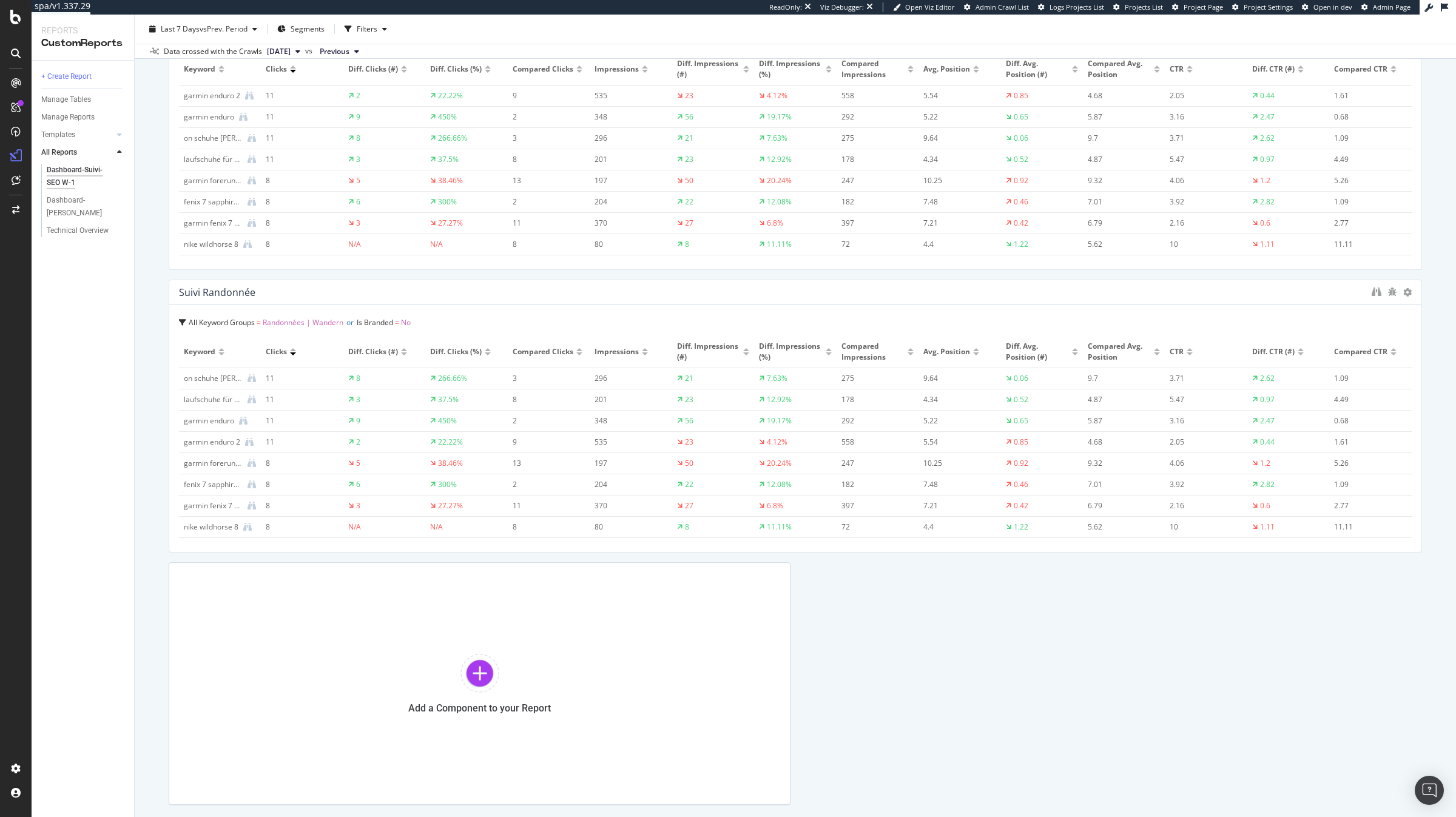
scroll to position [1569, 0]
click at [673, 661] on div "Add a Component to your Report" at bounding box center [479, 680] width 622 height 242
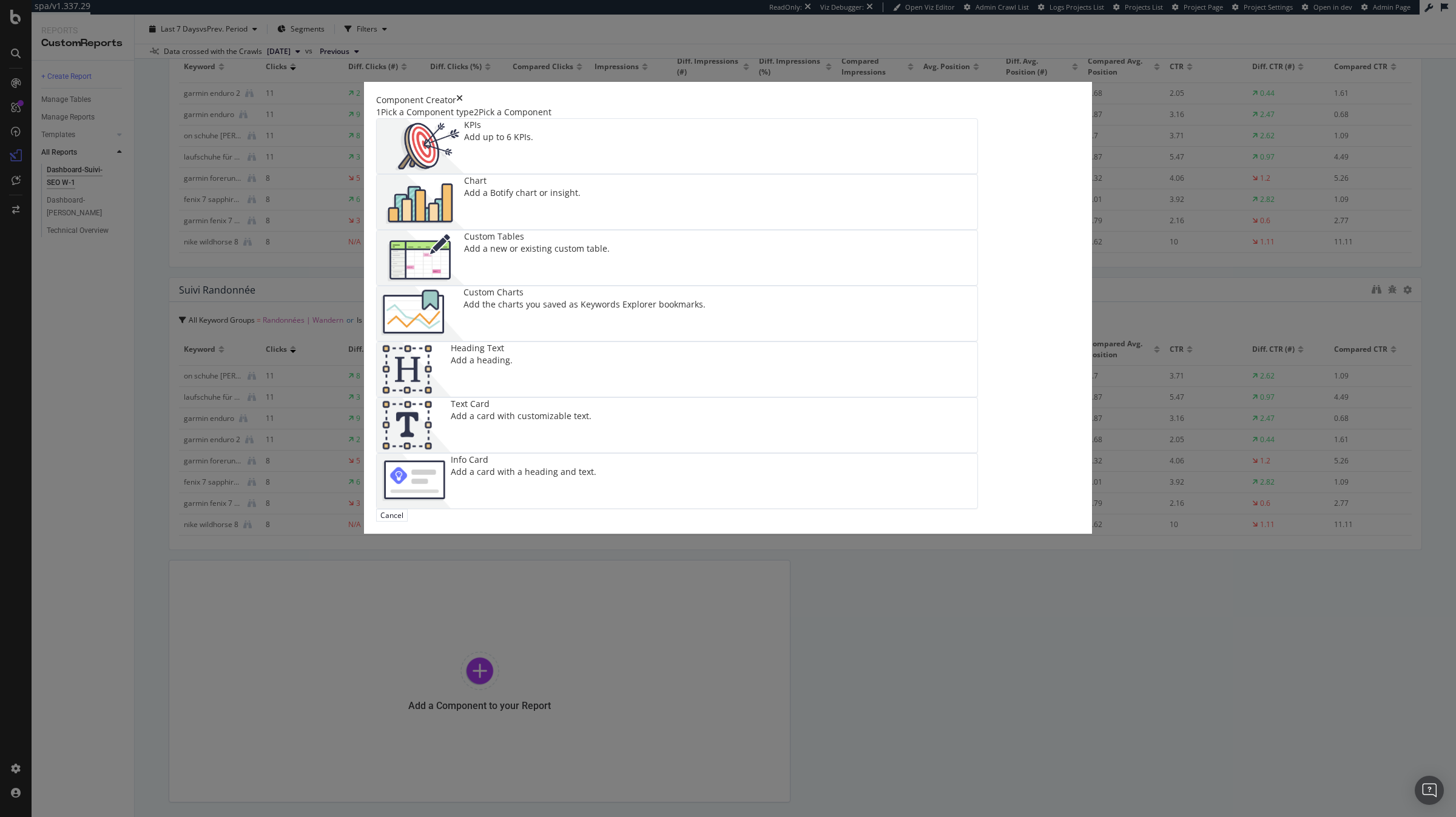
click at [706, 298] on div "Custom Charts" at bounding box center [584, 292] width 242 height 12
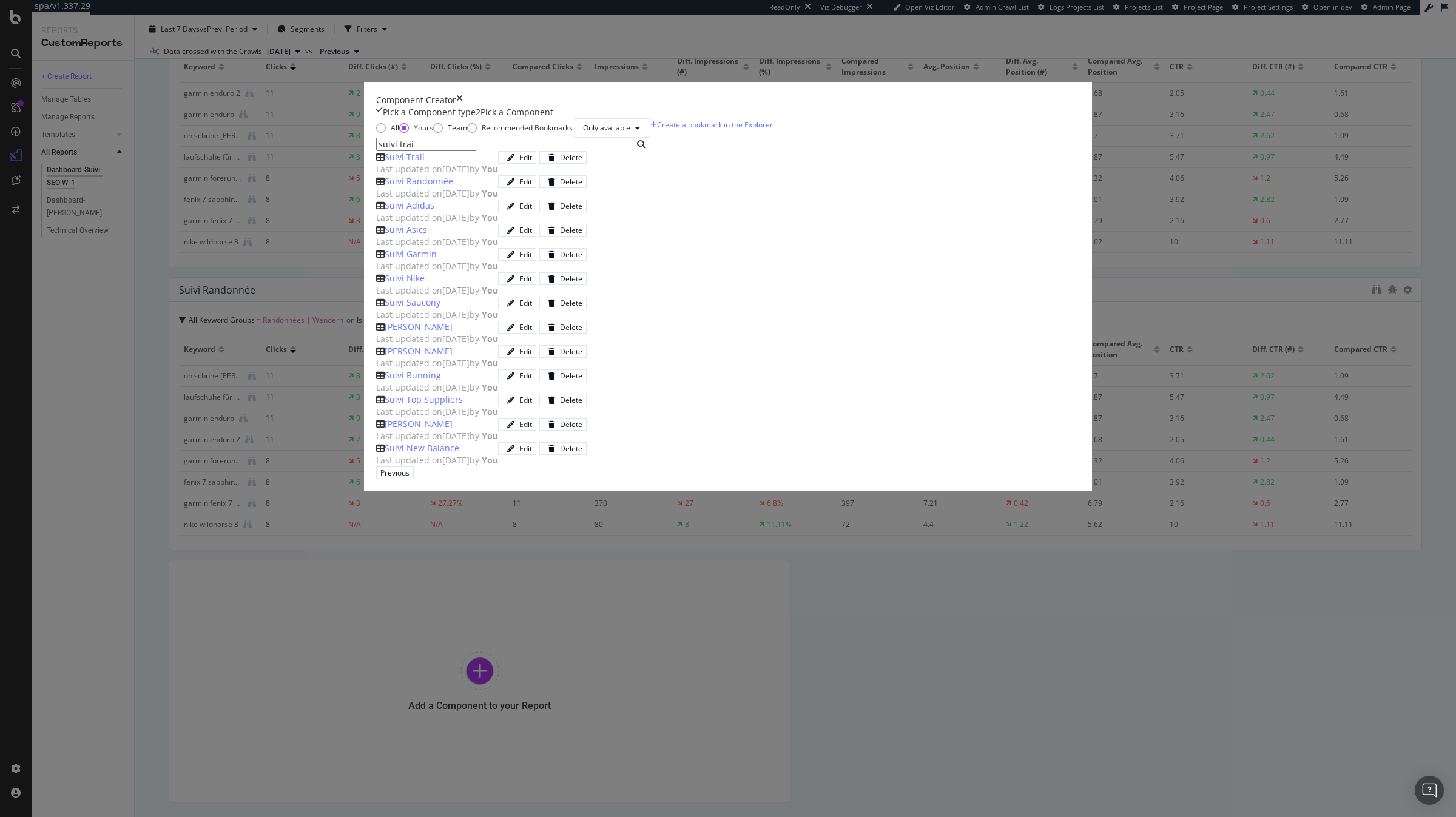
type input "suivi trai"
click at [424, 163] on div "Suivi Trail" at bounding box center [405, 157] width 40 height 12
click at [475, 478] on div "Add Component" at bounding box center [448, 472] width 55 height 10
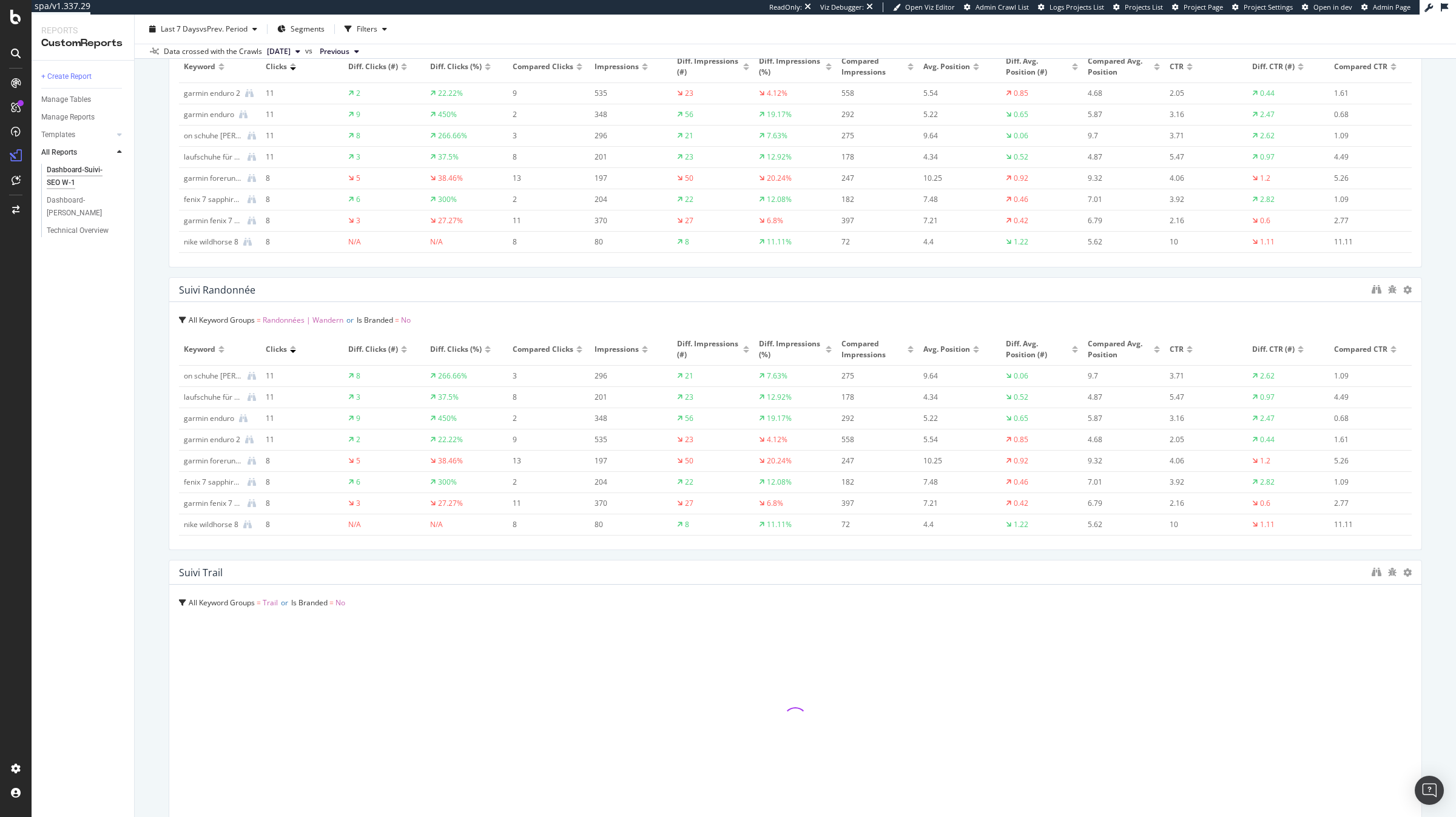
drag, startPoint x: 785, startPoint y: 653, endPoint x: 1440, endPoint y: 589, distance: 658.1
click at [1431, 618] on div "Dashboard-Suivi-SEO W-1 Dashboard-Suivi-SEO W-1 [DOMAIN_NAME] Clone (Admin) Clo…" at bounding box center [795, 415] width 1321 height 802
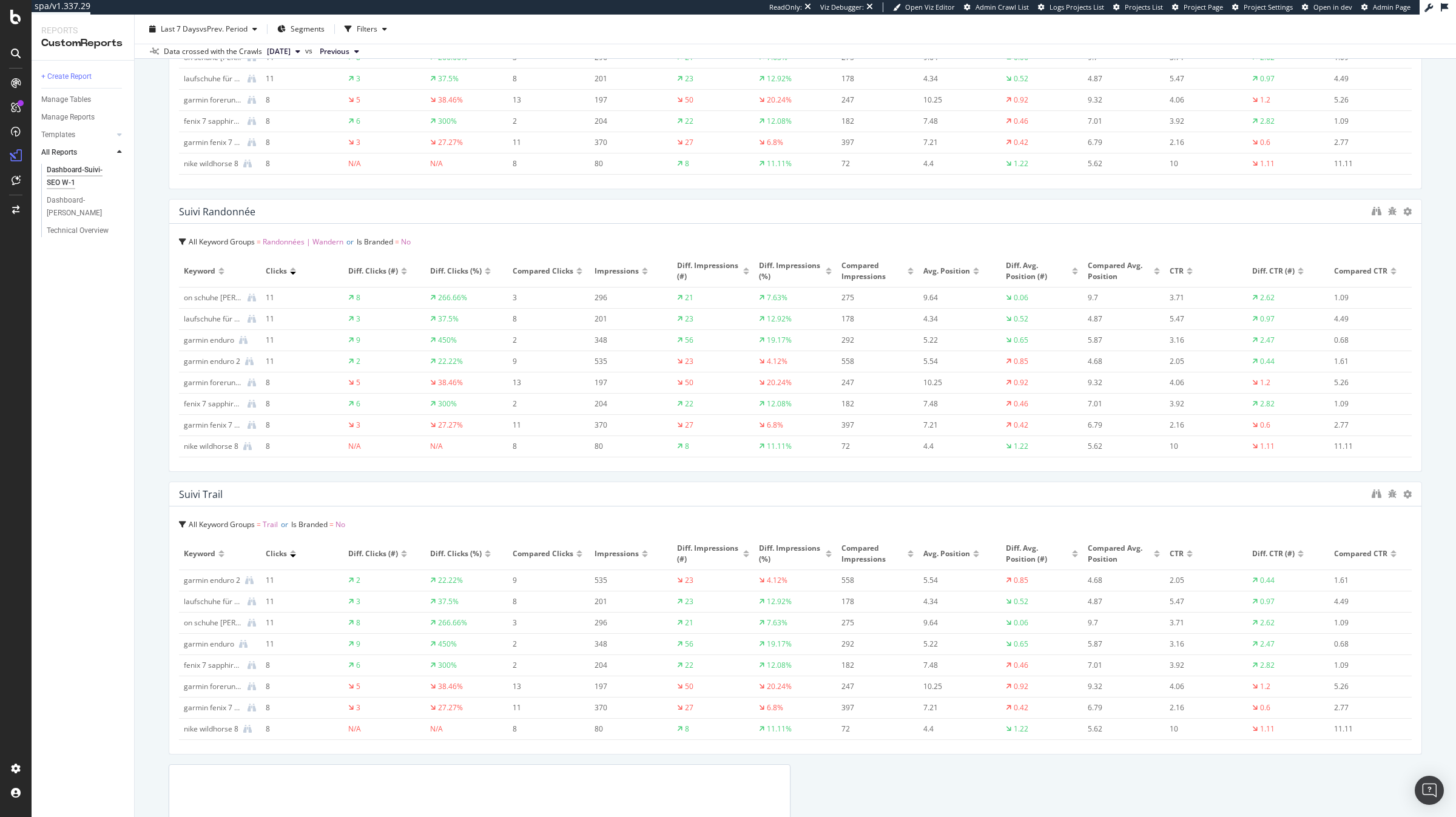
scroll to position [1702, 0]
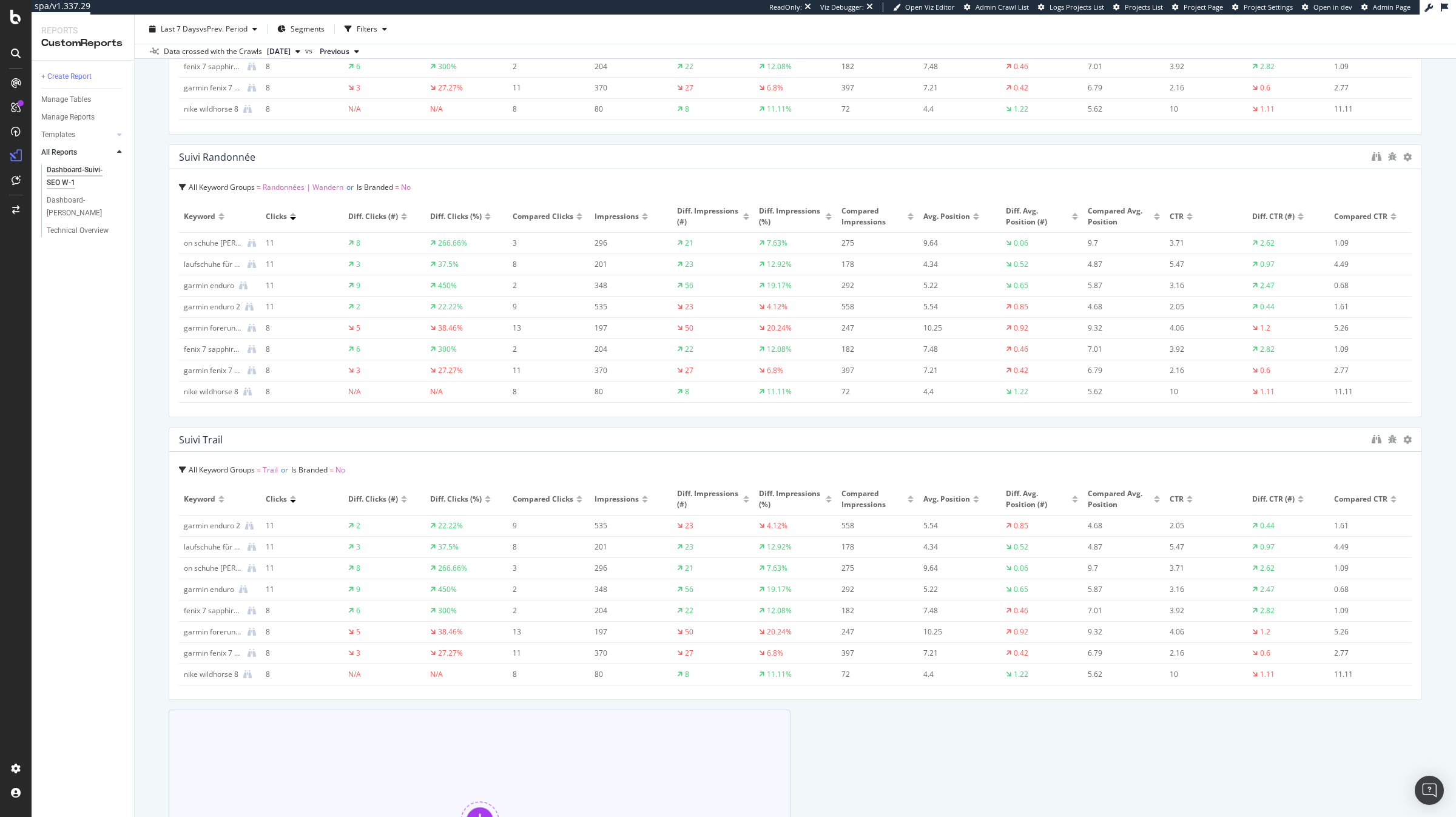
click at [347, 780] on div "Add a Component to your Report" at bounding box center [479, 830] width 622 height 242
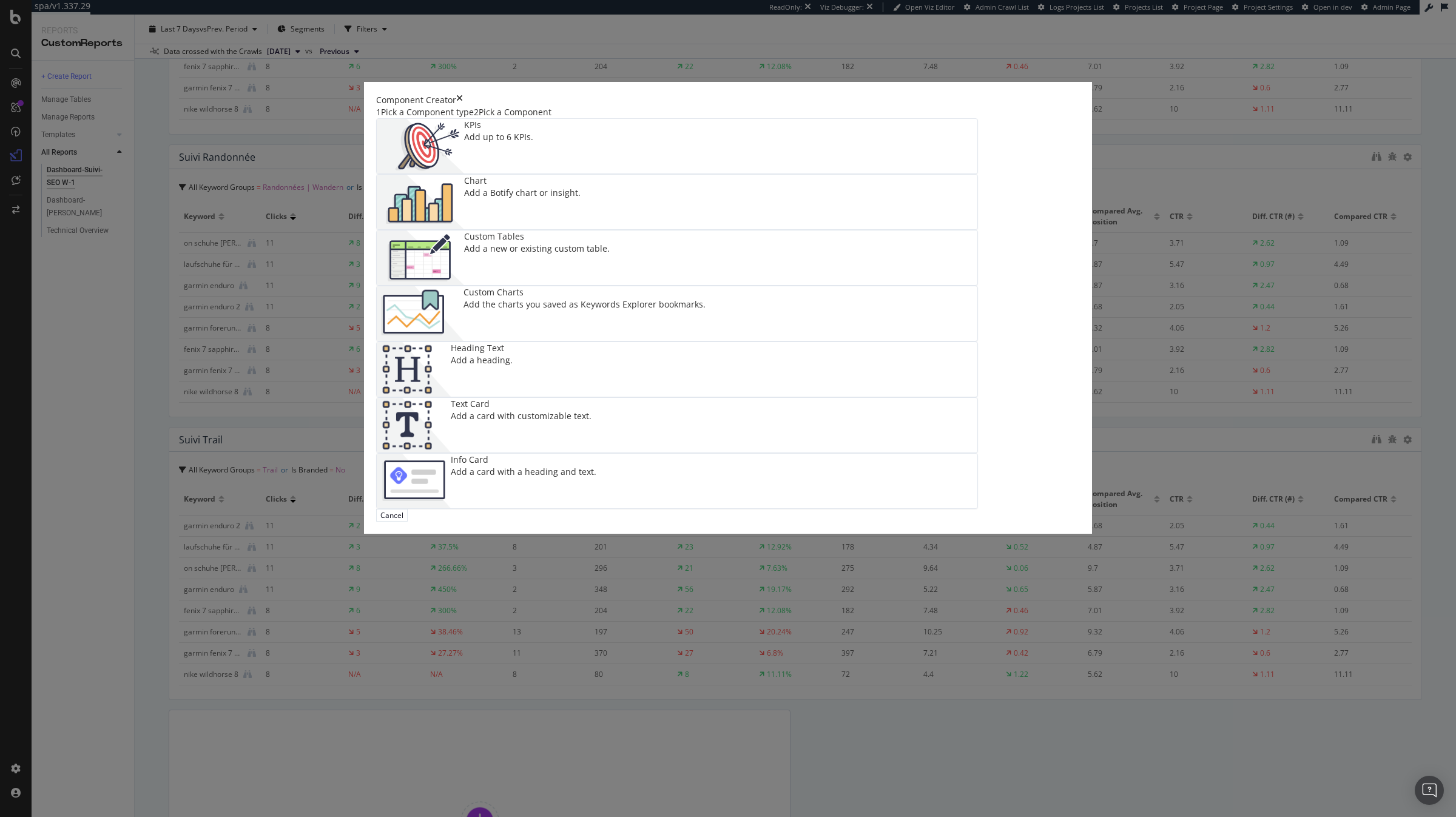
click at [463, 341] on img "modal" at bounding box center [420, 313] width 86 height 55
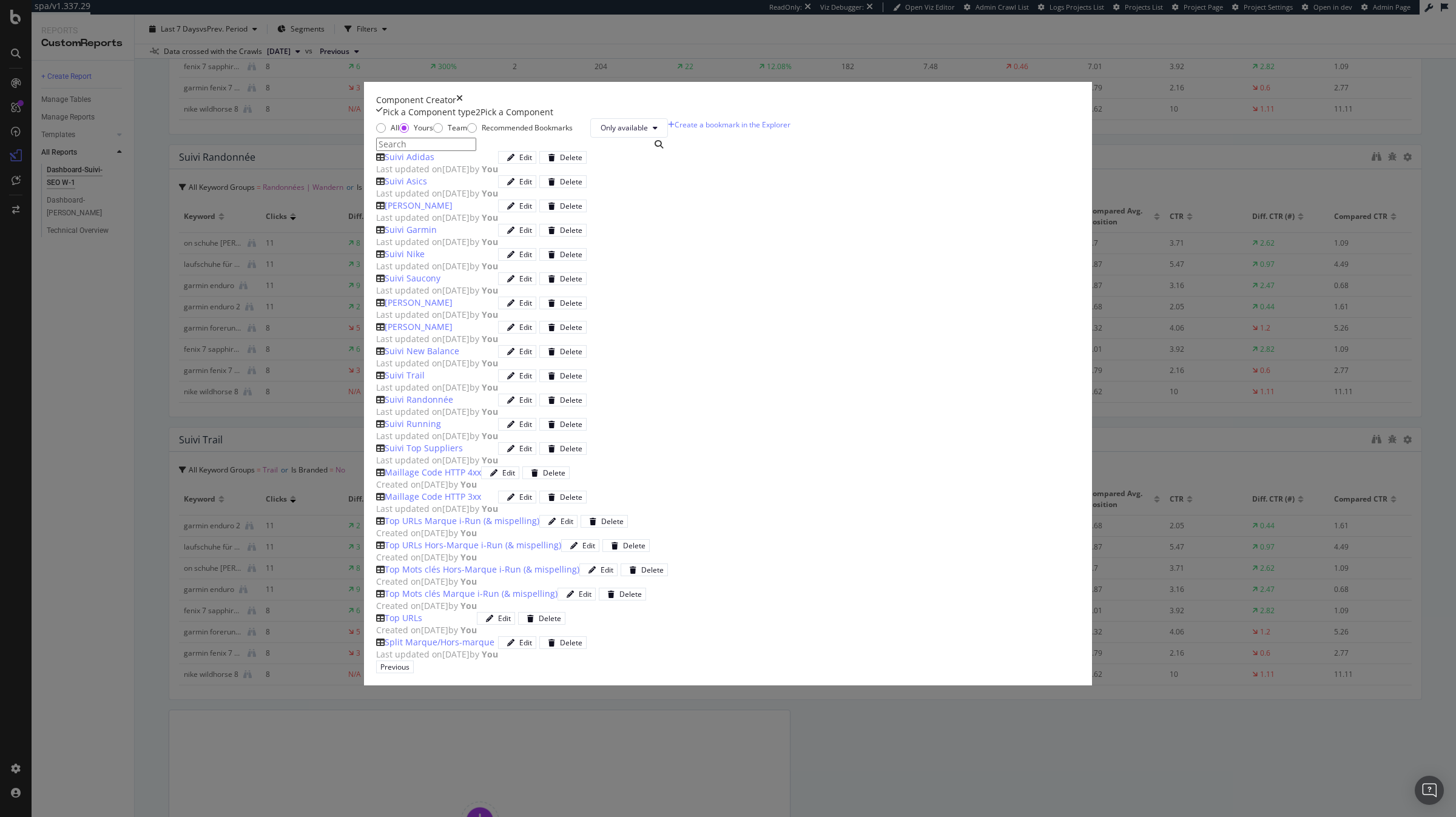
click at [497, 175] on span "Last updated on [DATE] by You" at bounding box center [437, 169] width 122 height 11
click at [475, 662] on div "Add Component" at bounding box center [448, 667] width 55 height 10
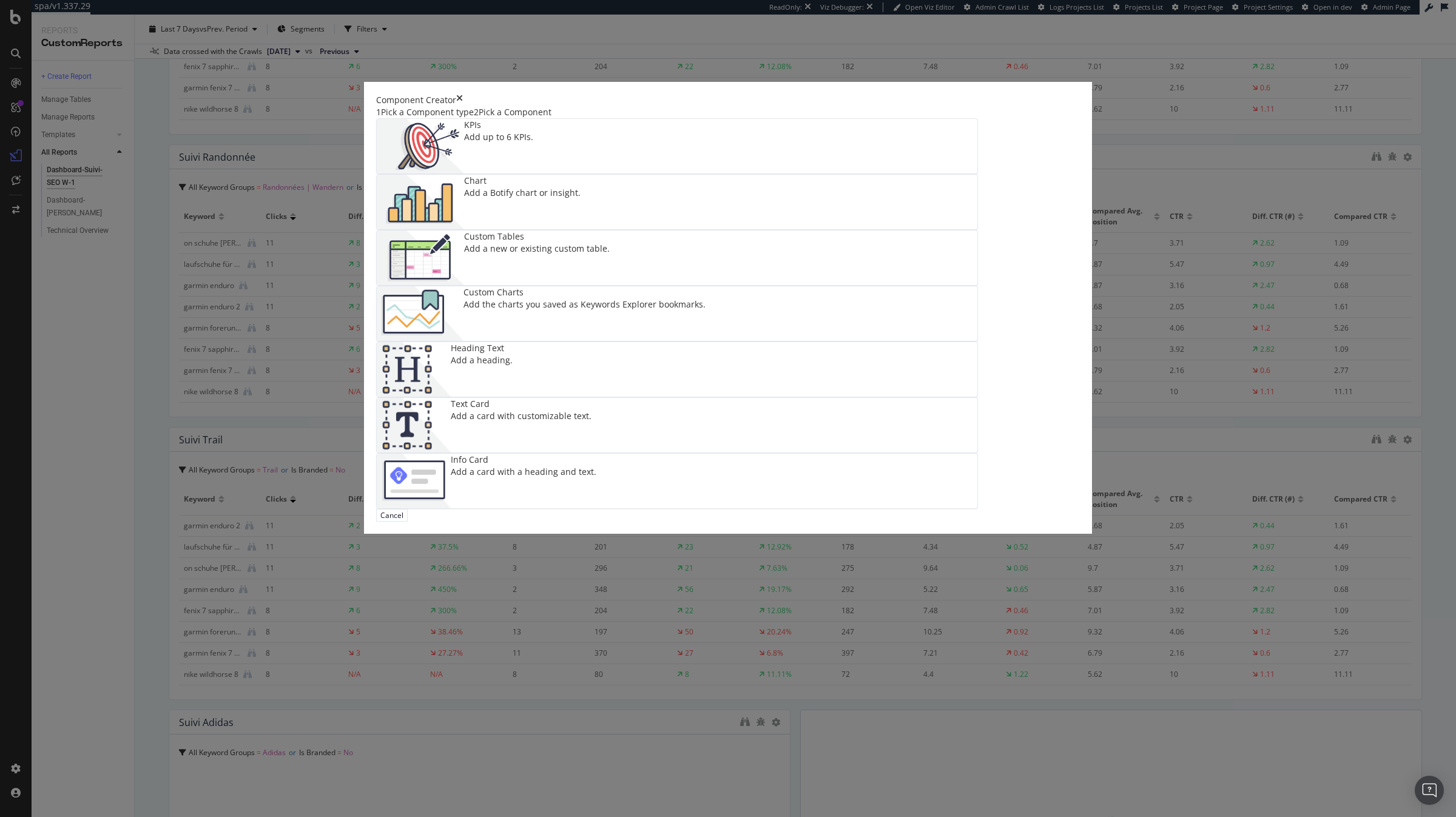
click at [463, 341] on img "modal" at bounding box center [420, 313] width 86 height 55
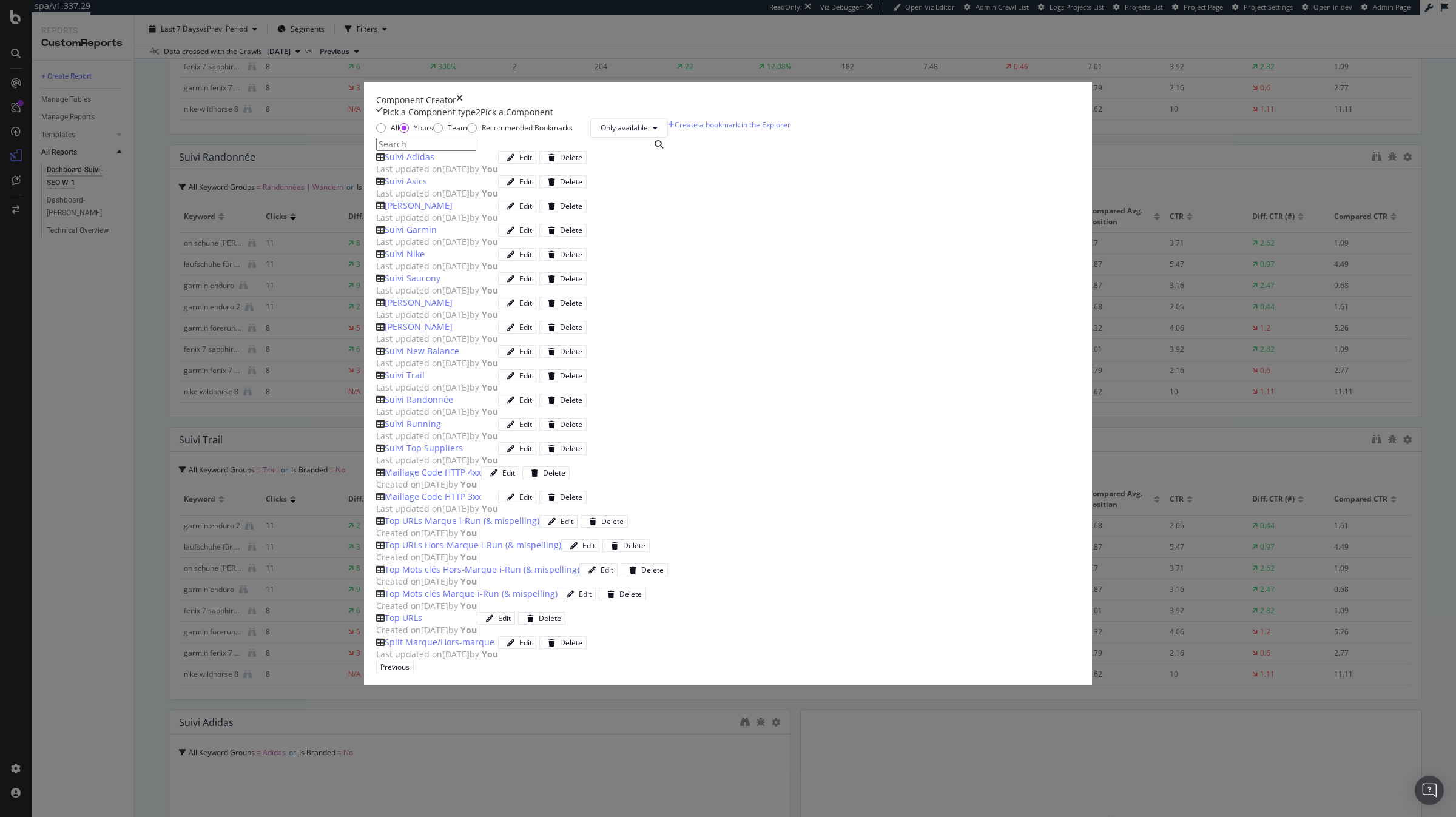
click at [498, 187] on div "Suivi Asics" at bounding box center [437, 181] width 122 height 12
click at [475, 662] on div "Add Component" at bounding box center [448, 667] width 55 height 10
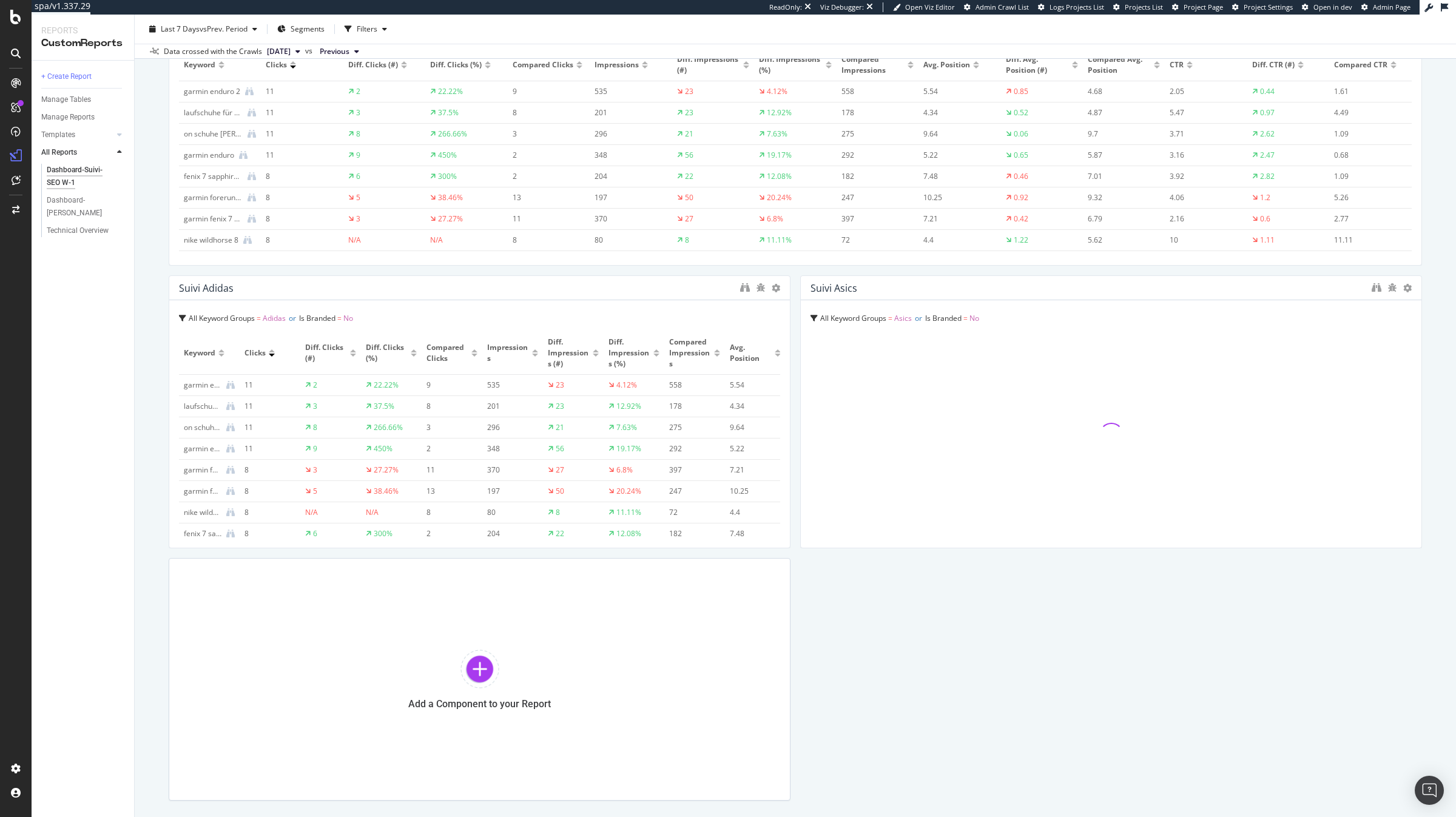
scroll to position [2148, 0]
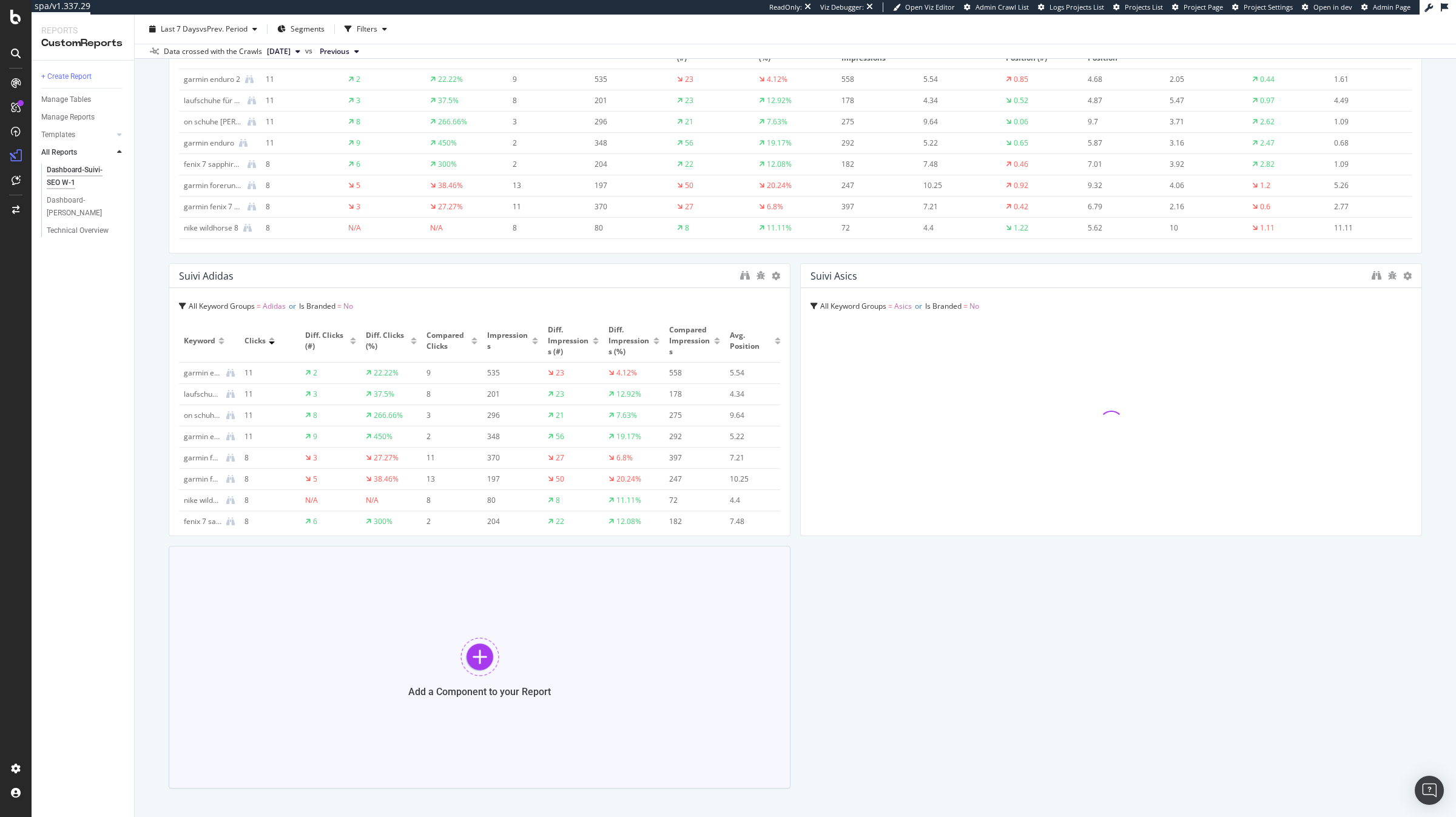
click at [669, 700] on div "Add a Component to your Report" at bounding box center [479, 667] width 622 height 242
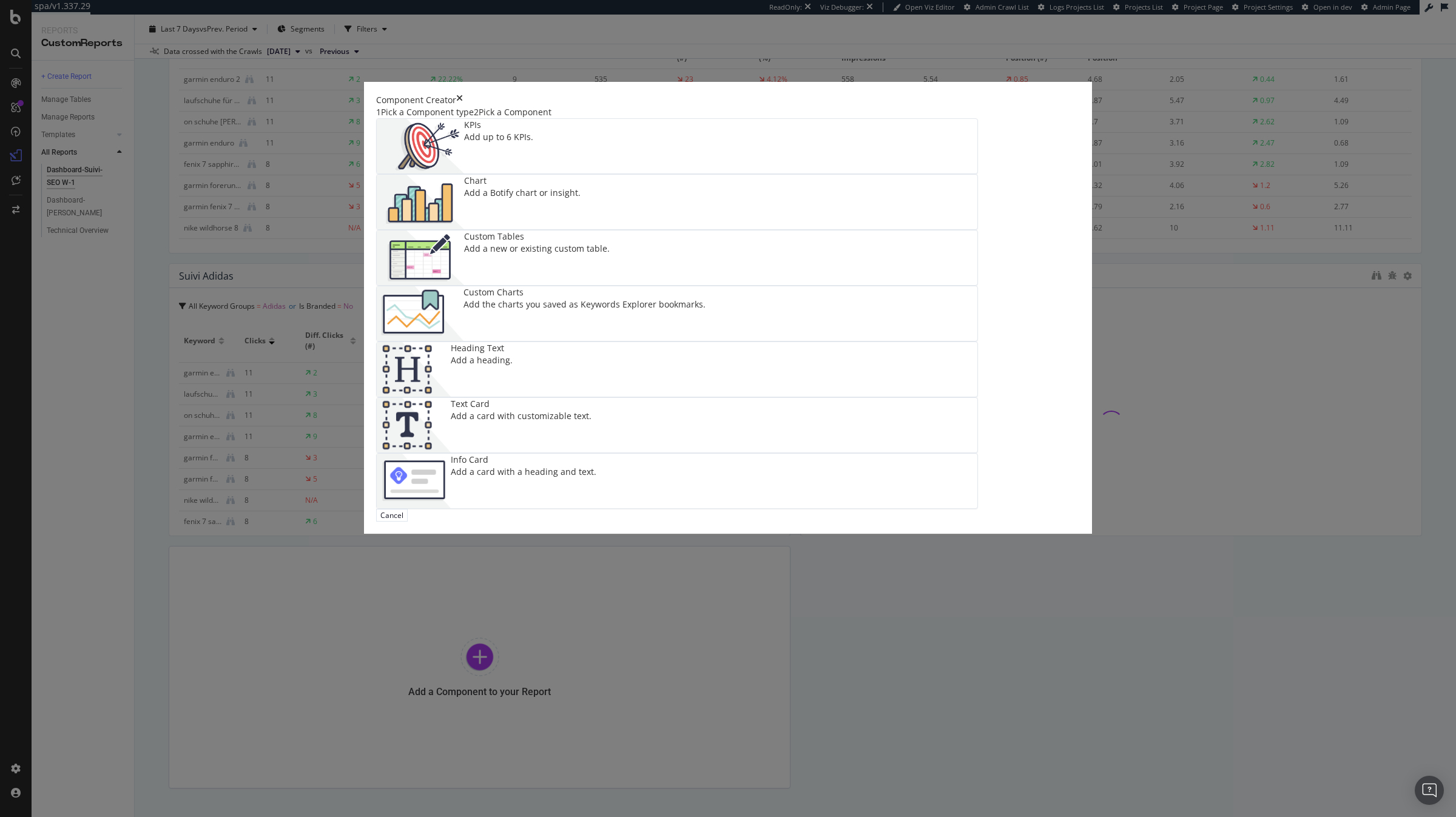
click at [463, 341] on img "modal" at bounding box center [420, 313] width 86 height 55
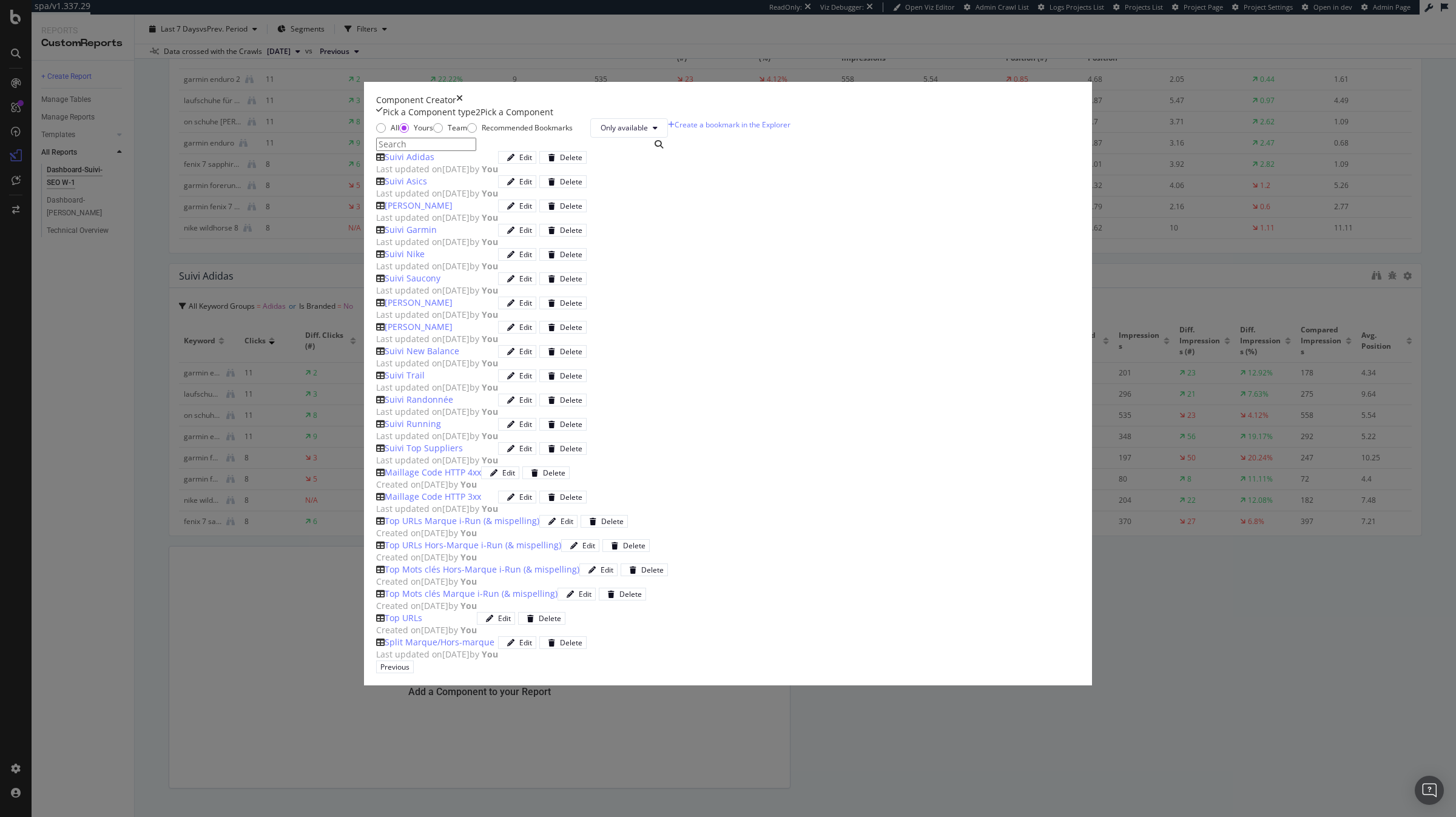
click at [498, 212] on div "[PERSON_NAME]" at bounding box center [437, 205] width 122 height 12
click at [553, 248] on div "Suivi Garmin Last updated on [DATE] by You Edit Delete" at bounding box center [522, 236] width 292 height 24
click at [475, 662] on div "Add Component" at bounding box center [448, 667] width 55 height 10
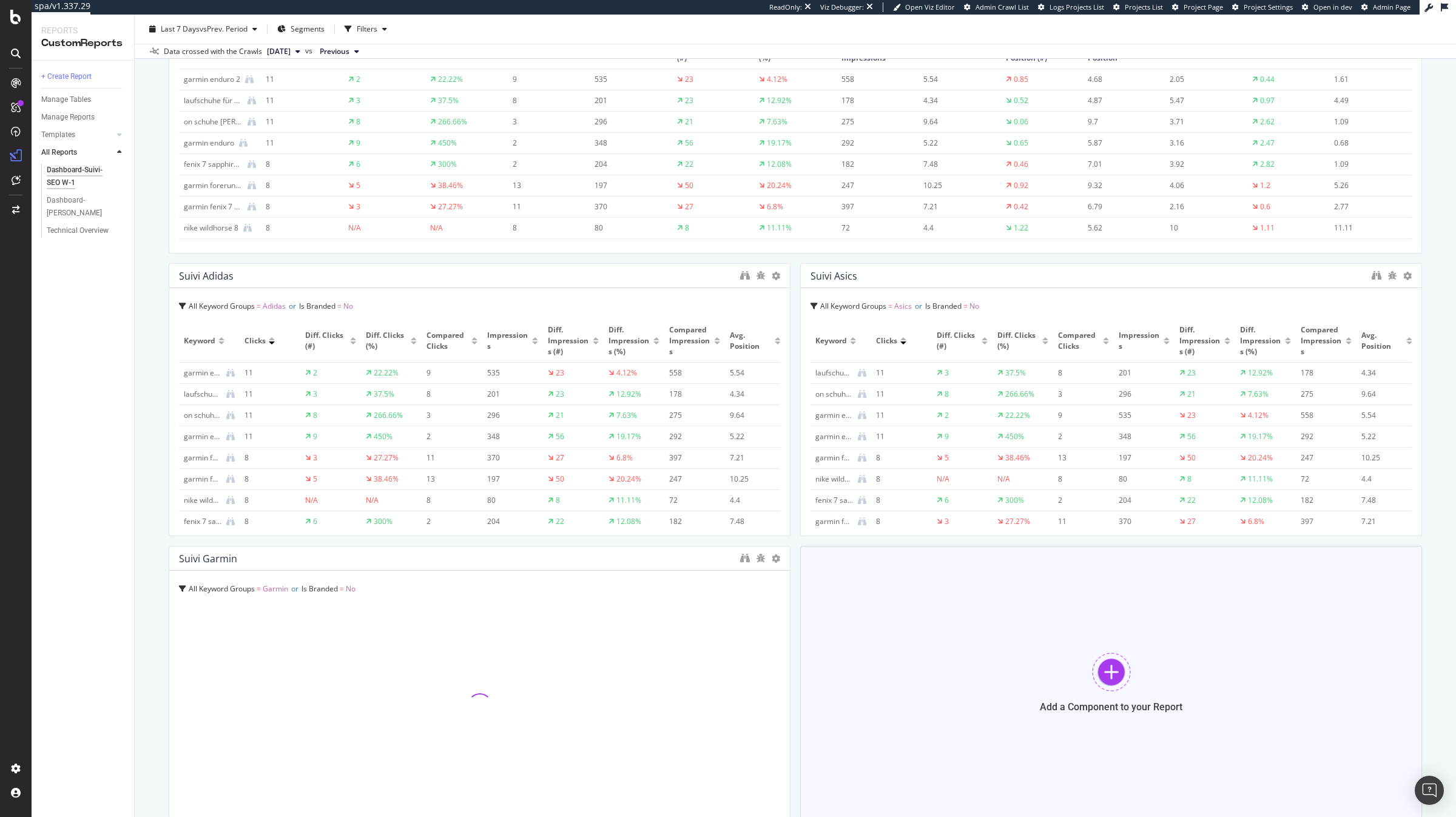
click at [938, 709] on div "Add a Component to your Report" at bounding box center [1111, 682] width 622 height 273
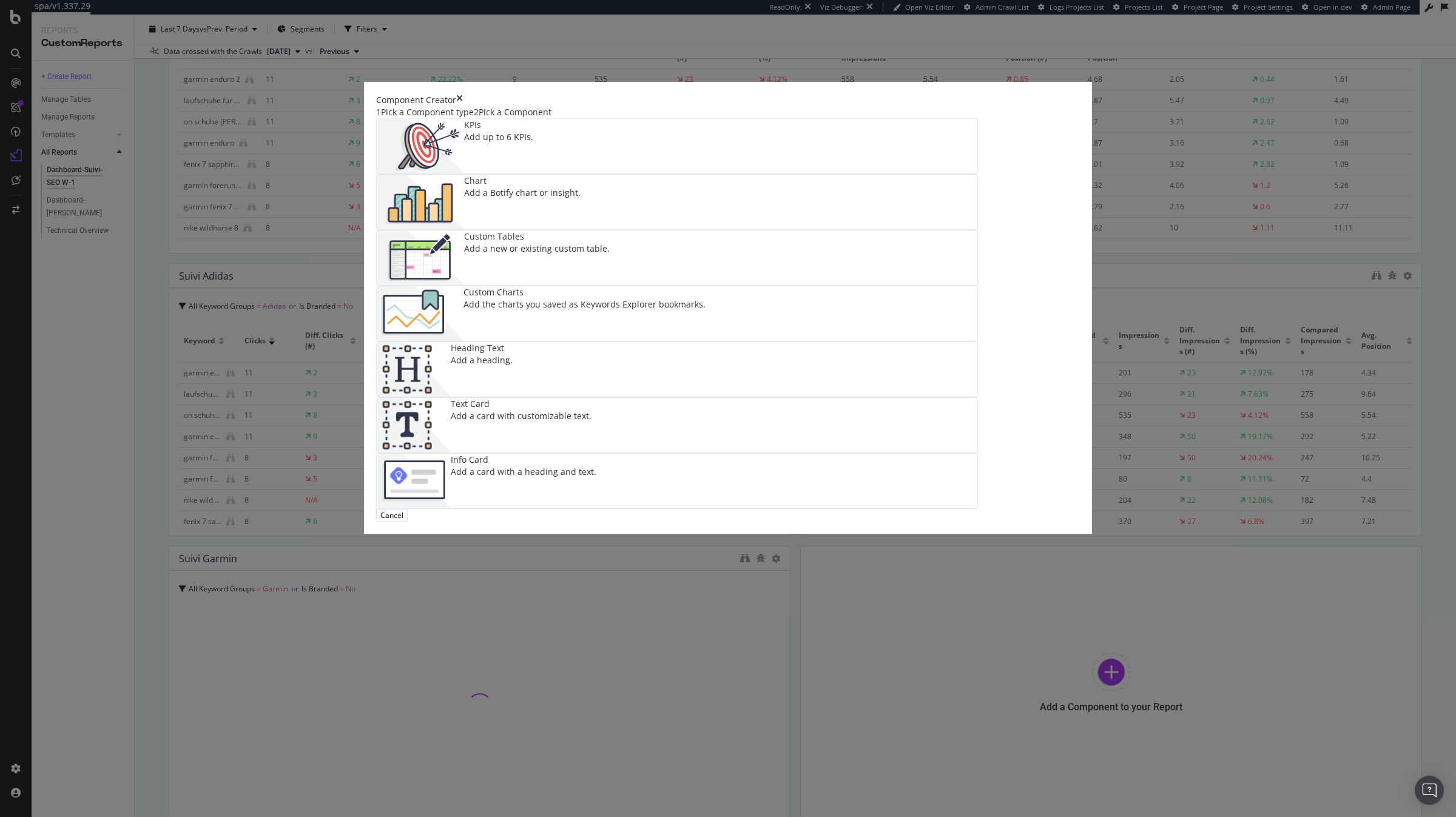
click at [706, 341] on div "Custom Charts Add the charts you saved as Keywords Explorer bookmarks." at bounding box center [584, 313] width 242 height 55
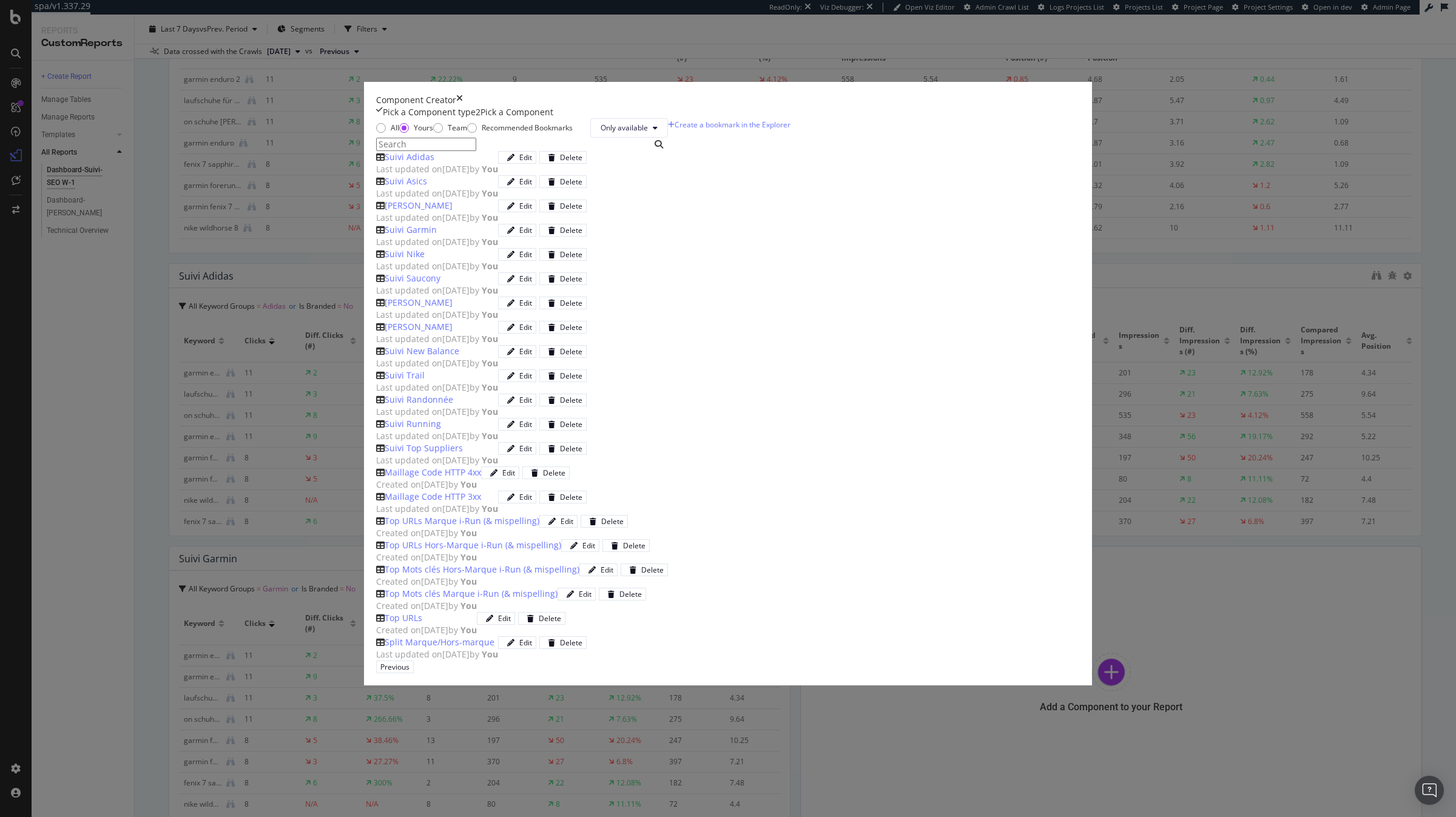
click at [498, 223] on span "Last updated on [DATE] by You" at bounding box center [437, 217] width 122 height 11
click at [475, 661] on div "Add Component" at bounding box center [448, 667] width 55 height 11
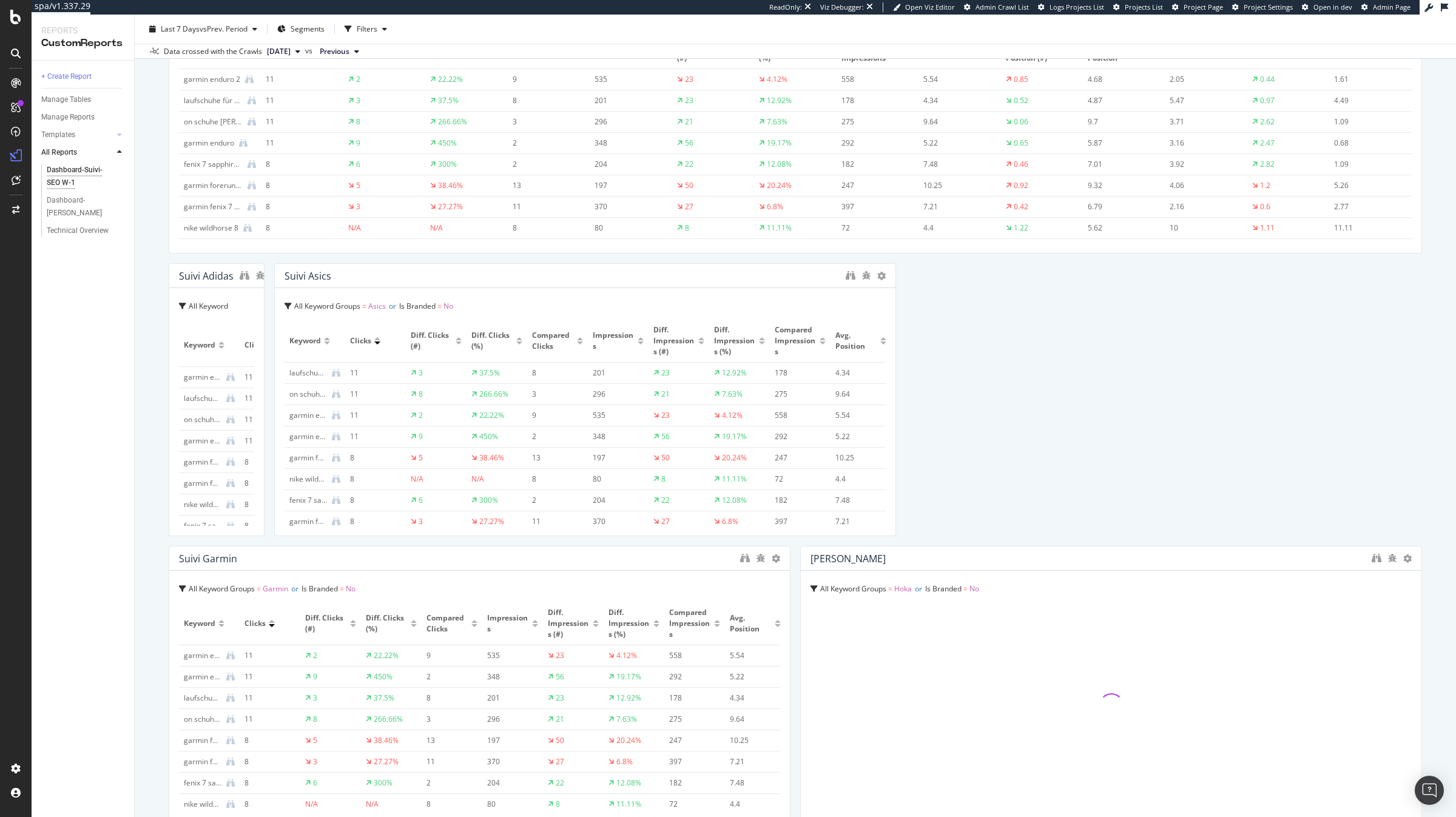
drag, startPoint x: 867, startPoint y: 481, endPoint x: 1395, endPoint y: 494, distance: 528.2
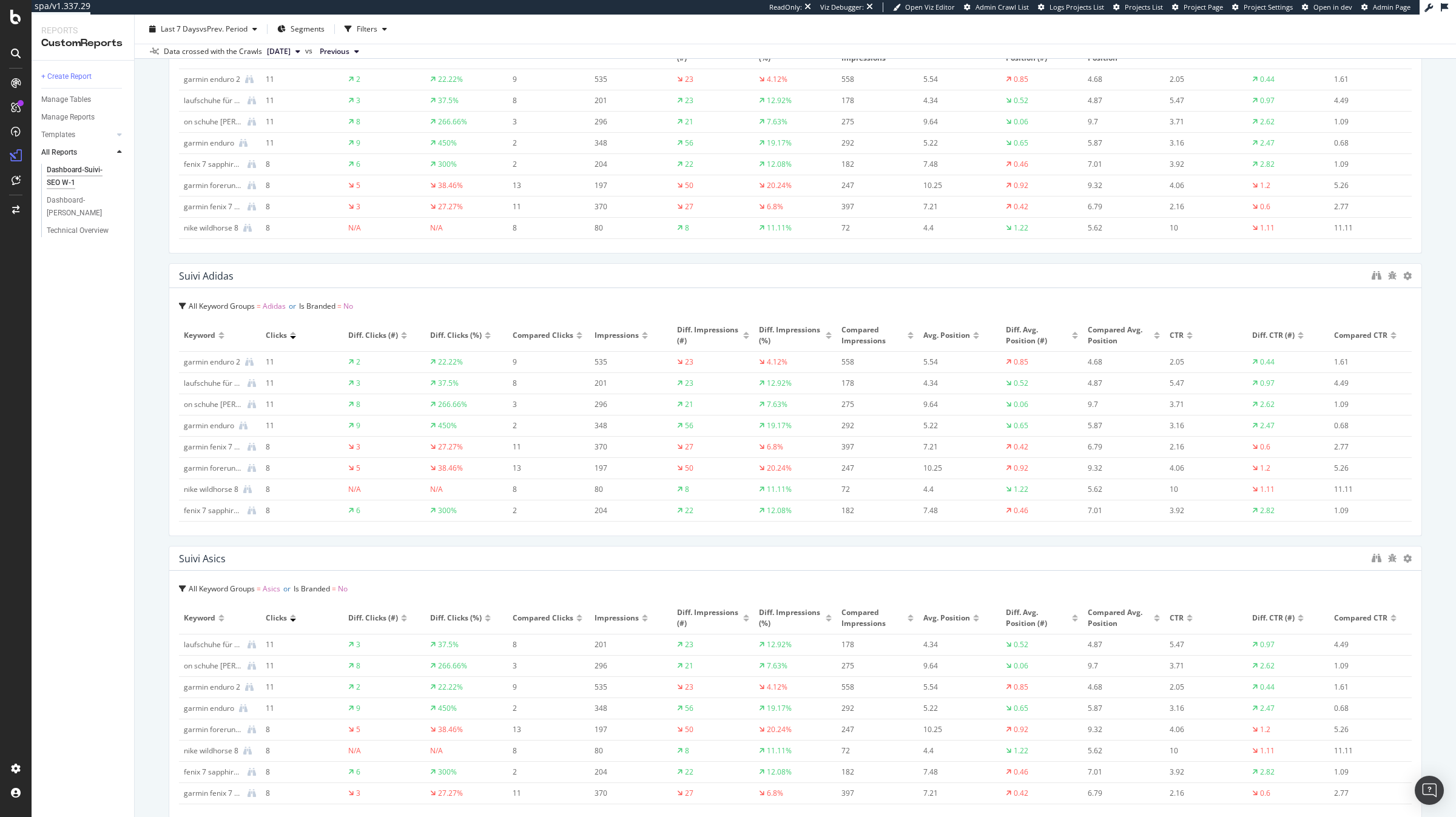
drag, startPoint x: 783, startPoint y: 624, endPoint x: 1426, endPoint y: 618, distance: 643.0
click at [1455, 600] on div "Dashboard-Suivi-SEO W-1 Dashboard-Suivi-SEO W-1 [DOMAIN_NAME] Clone (Admin) Clo…" at bounding box center [795, 415] width 1321 height 802
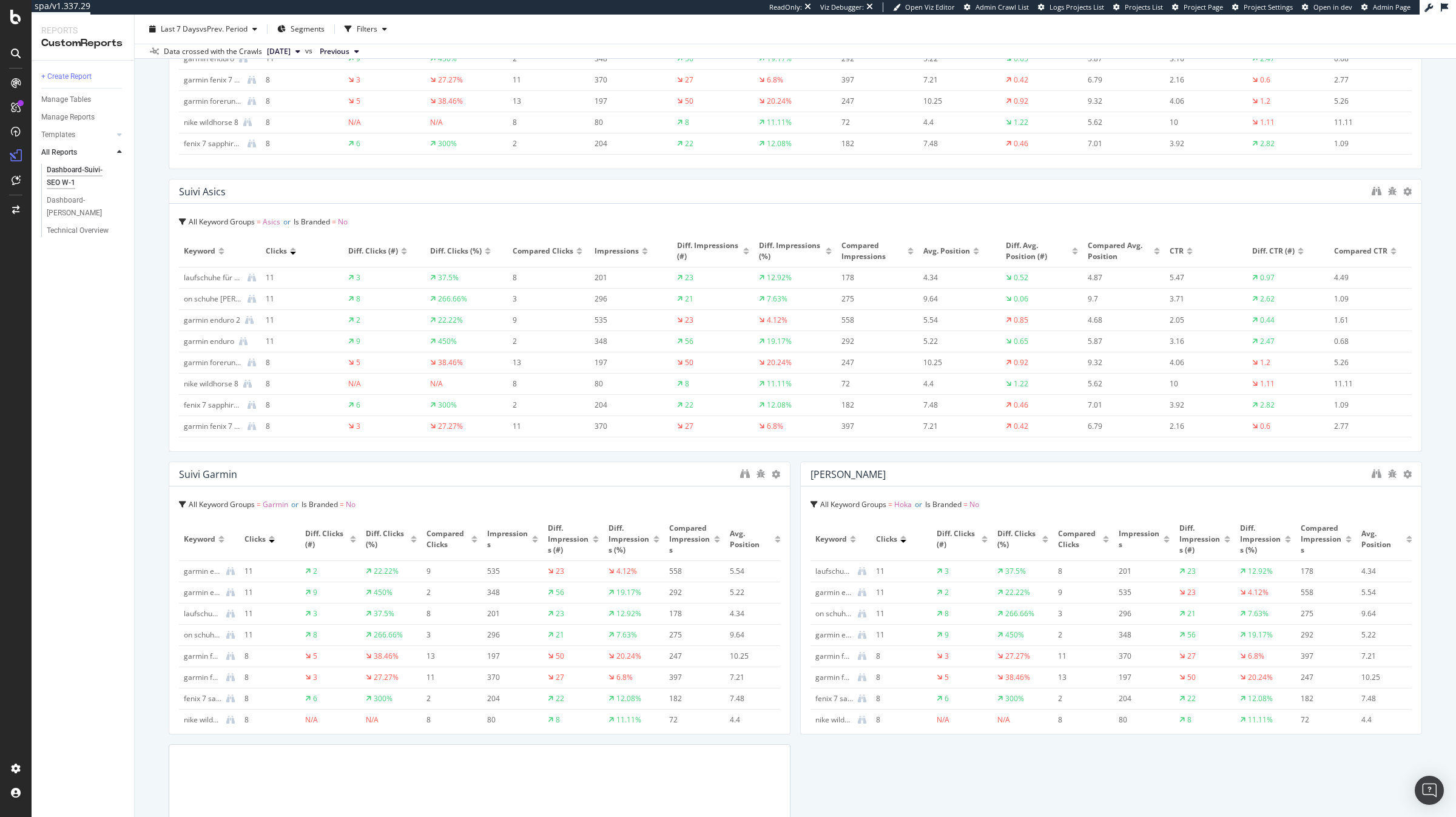
scroll to position [2517, 0]
drag, startPoint x: 787, startPoint y: 518, endPoint x: 1318, endPoint y: 506, distance: 531.1
click at [1447, 500] on div "Dashboard-Suivi-SEO W-1 Dashboard-Suivi-SEO W-1 [DOMAIN_NAME] Clone (Admin) Clo…" at bounding box center [795, 415] width 1321 height 802
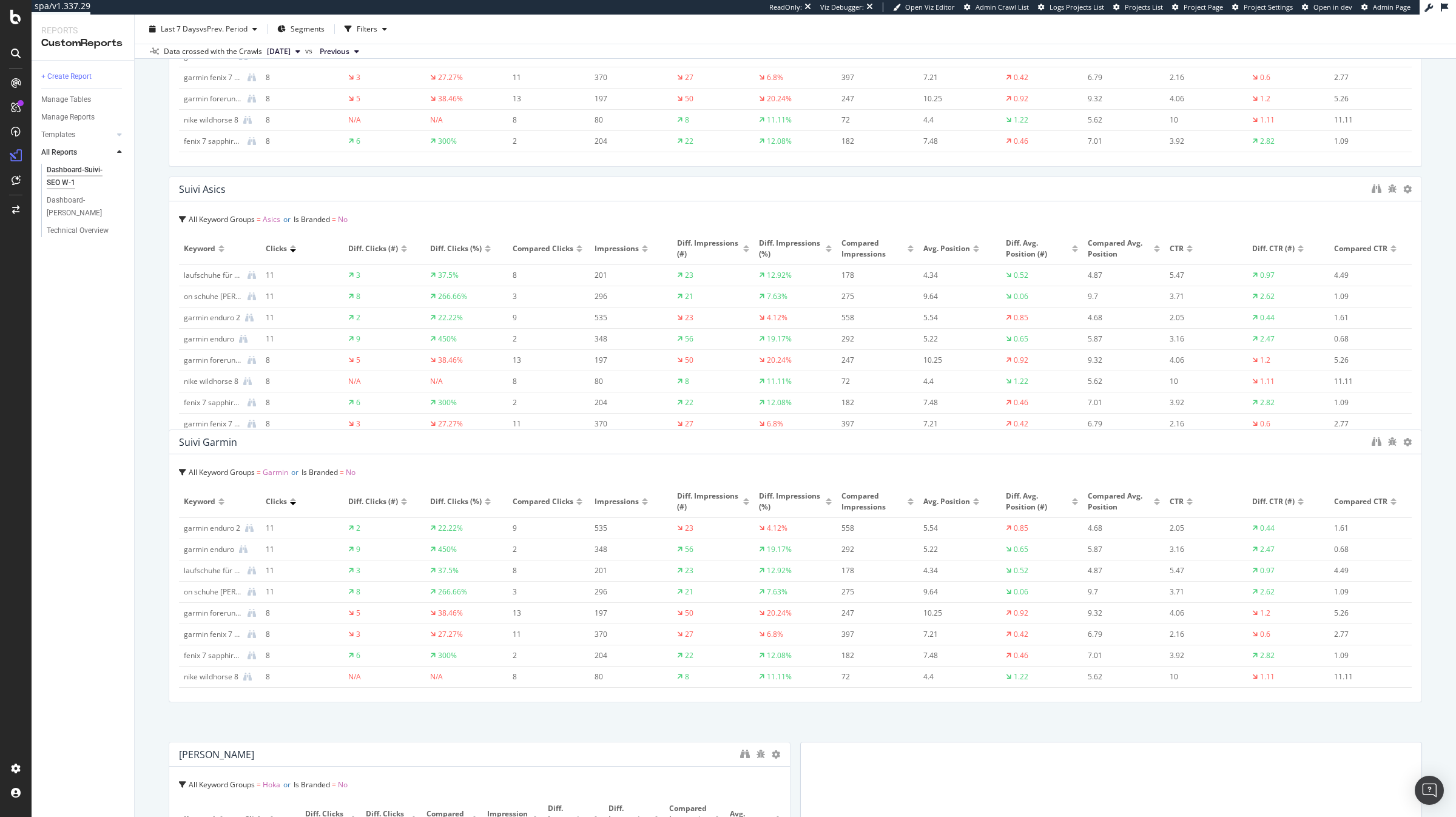
drag, startPoint x: 1319, startPoint y: 525, endPoint x: 1451, endPoint y: 530, distance: 132.1
click at [1451, 530] on div "Dashboard-Suivi-SEO W-1 Dashboard-Suivi-SEO W-1 [DOMAIN_NAME] Clone (Admin) Clo…" at bounding box center [795, 415] width 1321 height 802
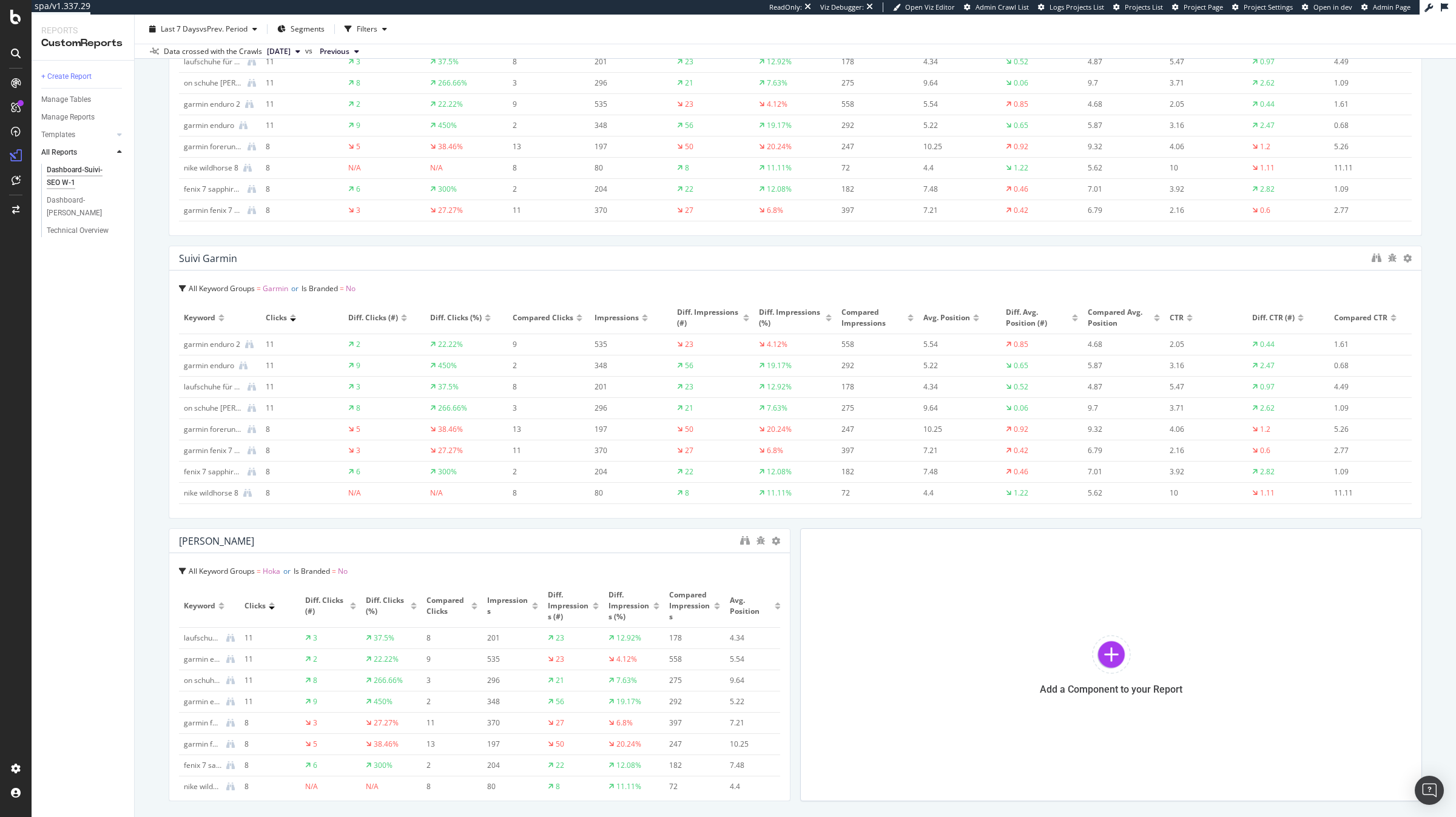
scroll to position [2791, 0]
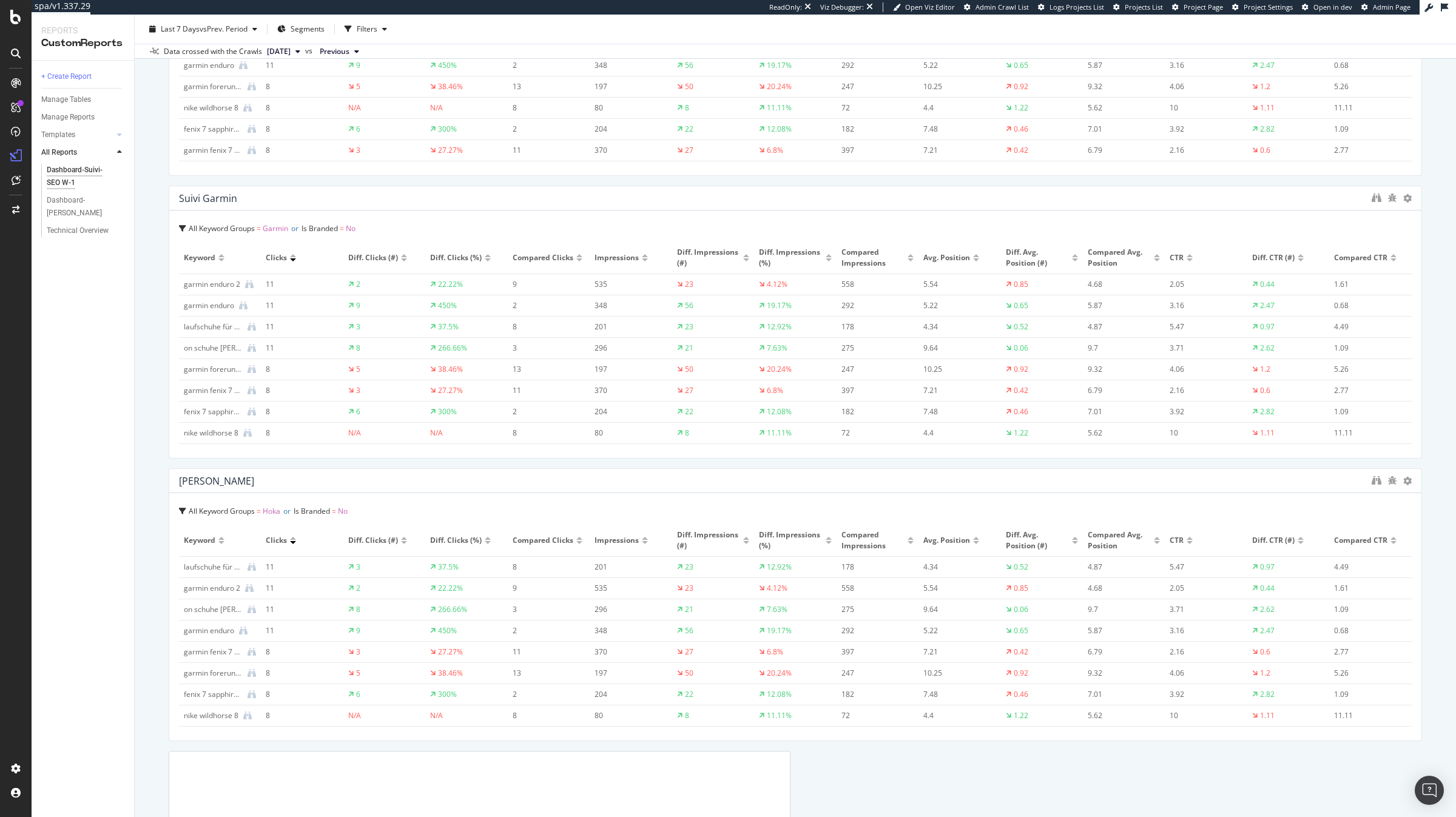
drag, startPoint x: 788, startPoint y: 516, endPoint x: 1089, endPoint y: 779, distance: 399.7
click at [1432, 514] on div "Dashboard-Suivi-SEO W-1 Dashboard-Suivi-SEO W-1 [DOMAIN_NAME] Clone (Admin) Clo…" at bounding box center [795, 415] width 1321 height 802
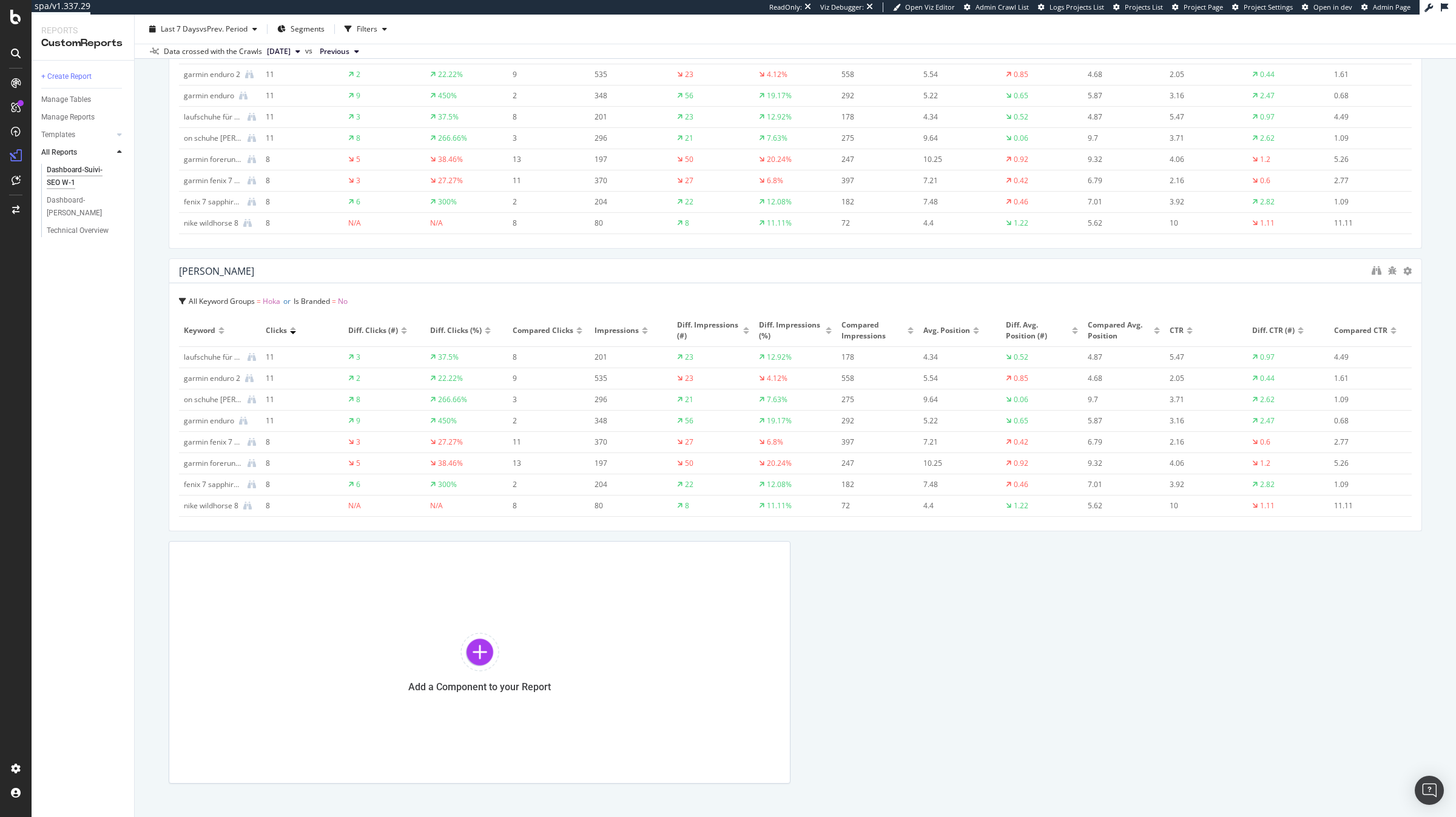
scroll to position [3043, 0]
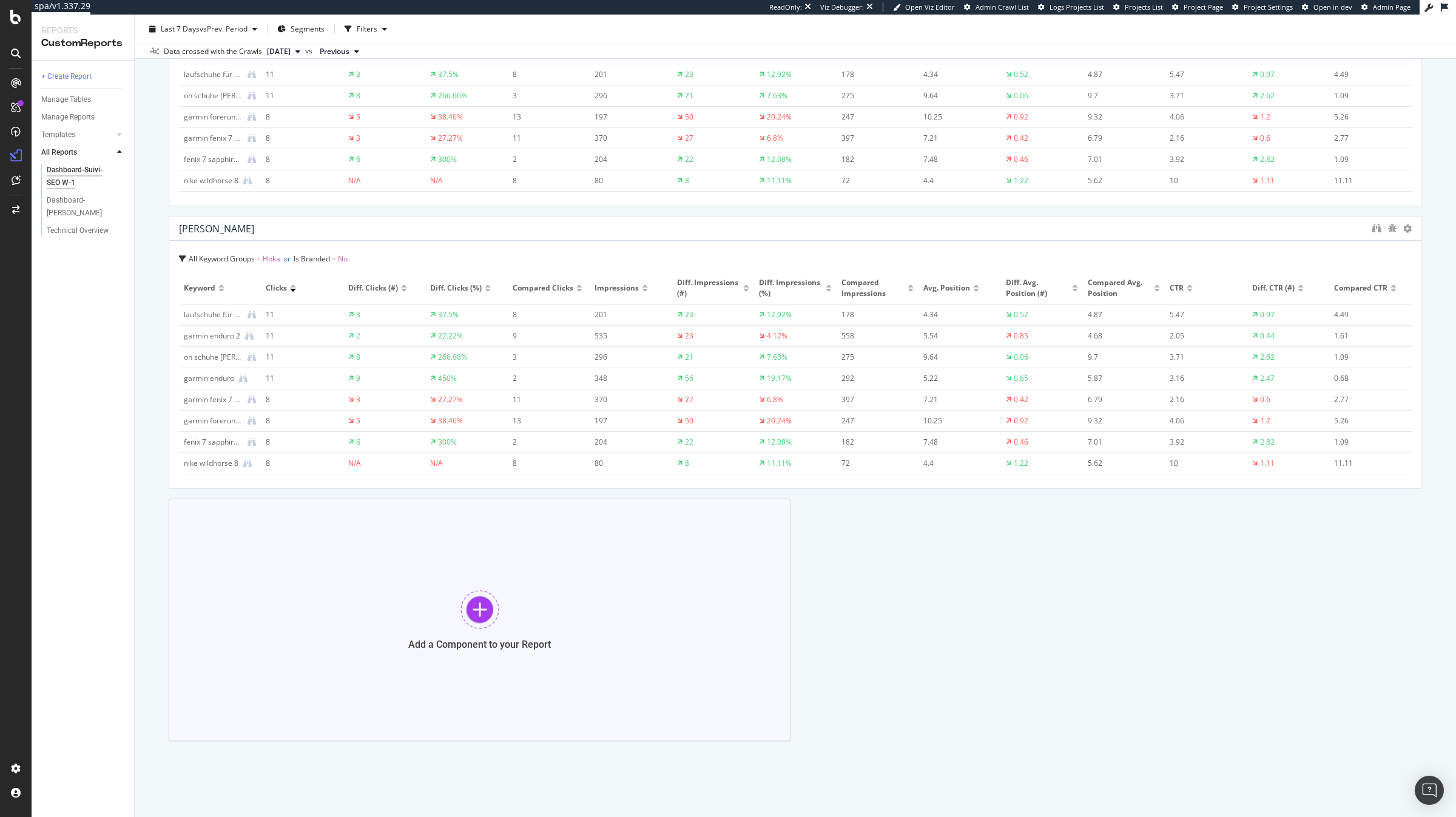
click at [557, 691] on div "Add a Component to your Report" at bounding box center [479, 620] width 622 height 242
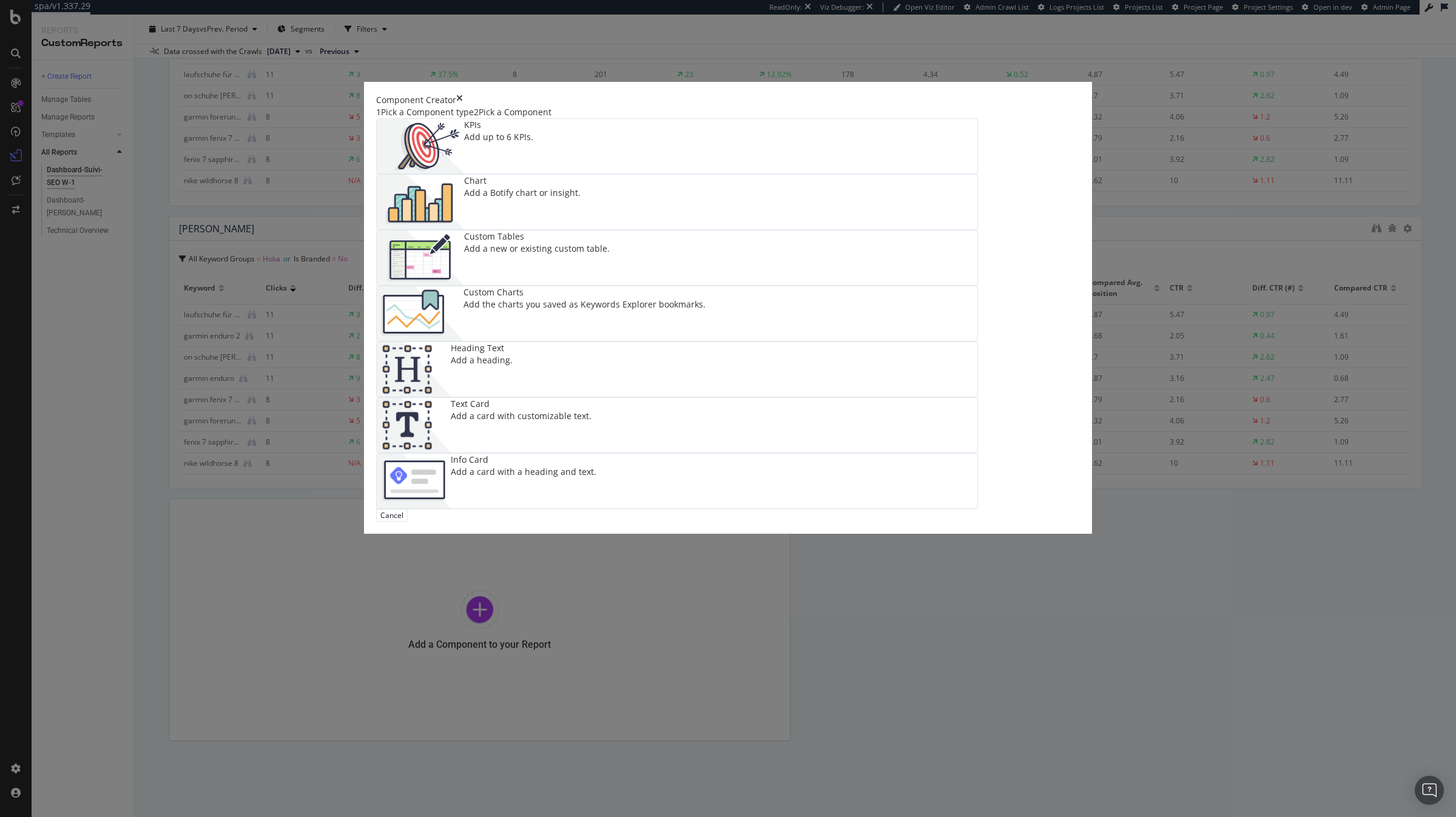
click at [463, 341] on img "modal" at bounding box center [420, 313] width 86 height 55
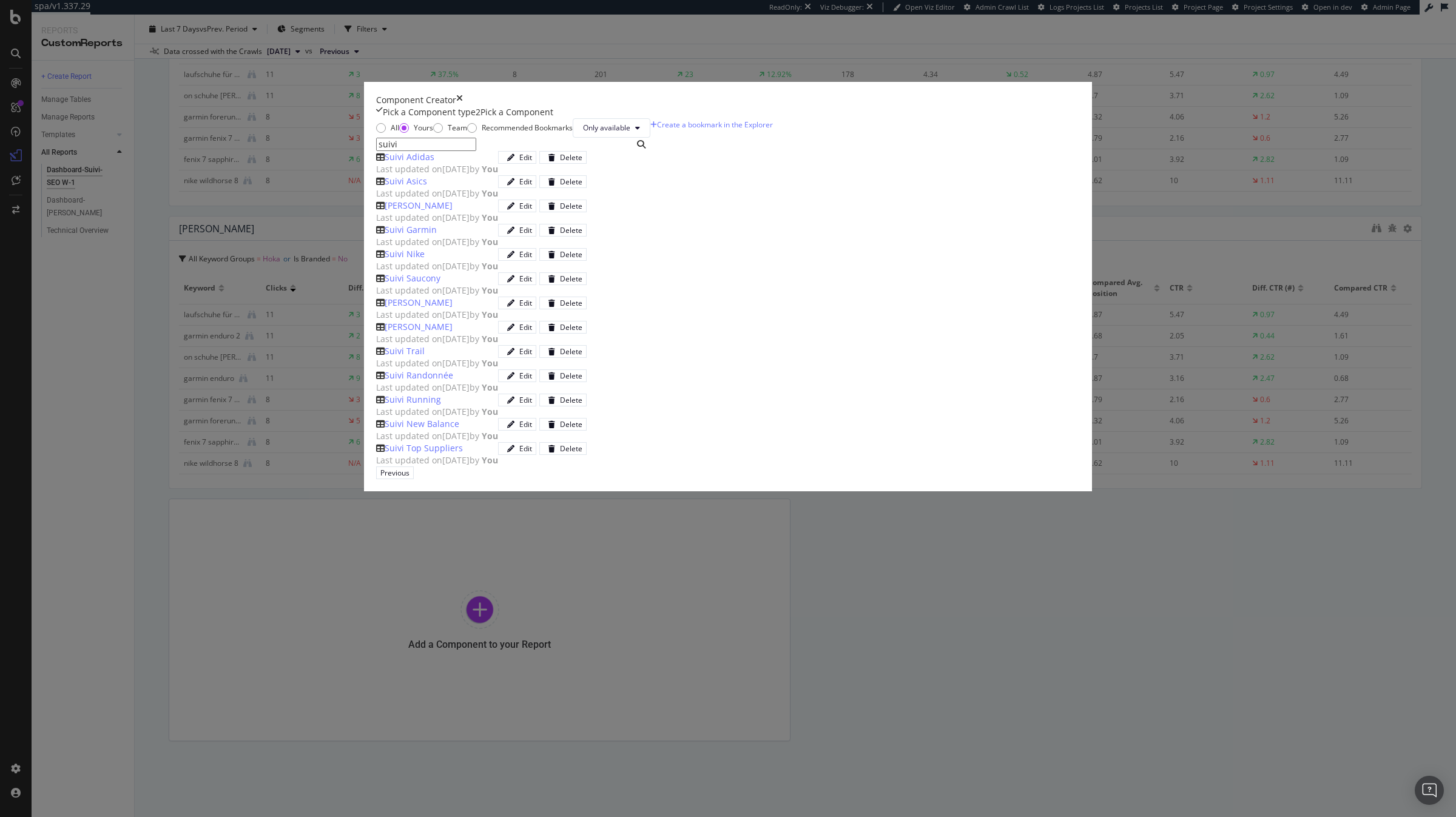
scroll to position [43, 0]
type input "suivi"
click at [498, 272] on span "Last updated on [DATE] by You" at bounding box center [437, 266] width 122 height 11
drag, startPoint x: 1004, startPoint y: 608, endPoint x: 858, endPoint y: 666, distance: 157.1
click at [475, 478] on div "Add Component" at bounding box center [448, 472] width 55 height 10
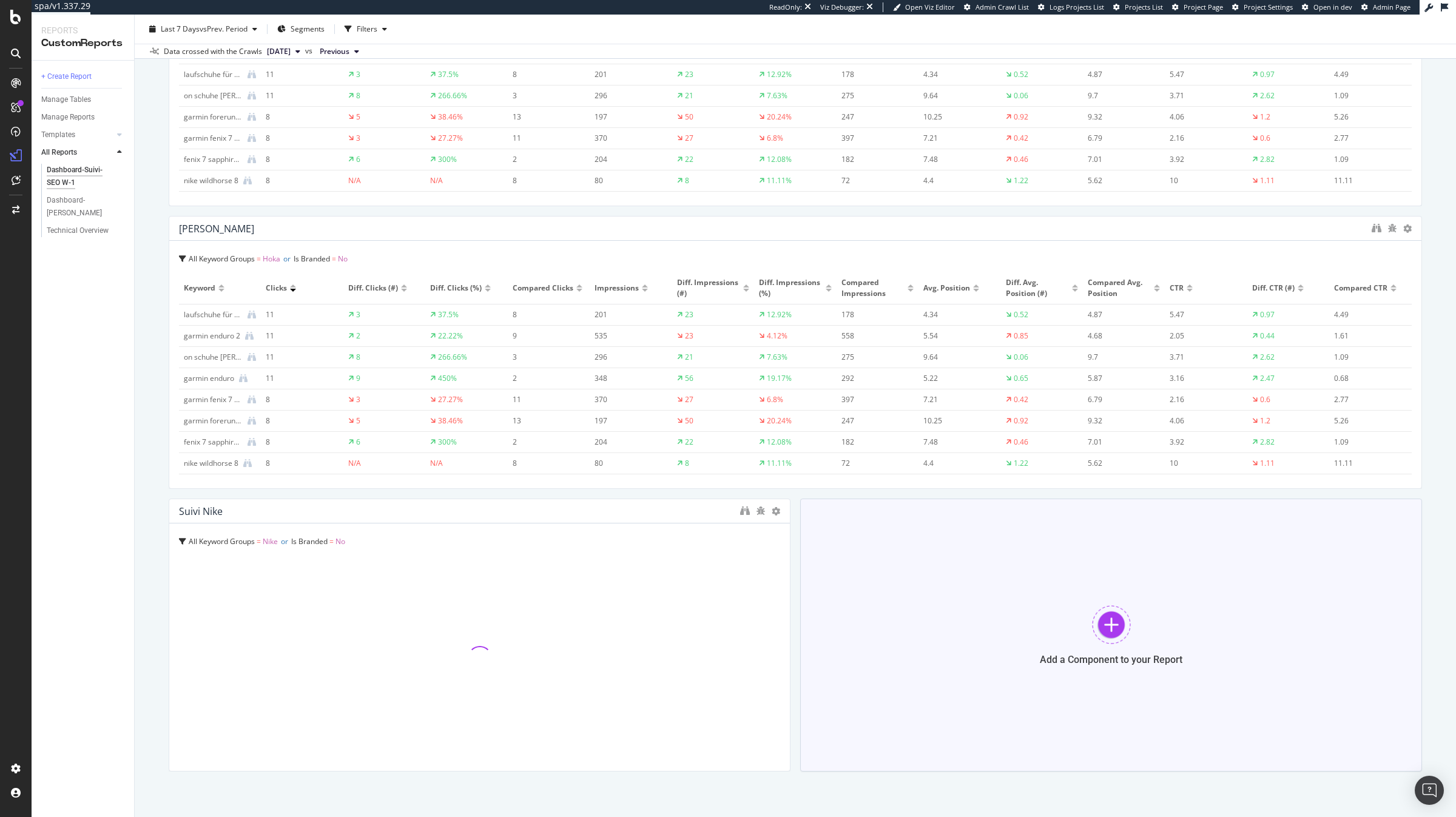
click at [1043, 654] on div "Add a Component to your Report" at bounding box center [1111, 659] width 142 height 11
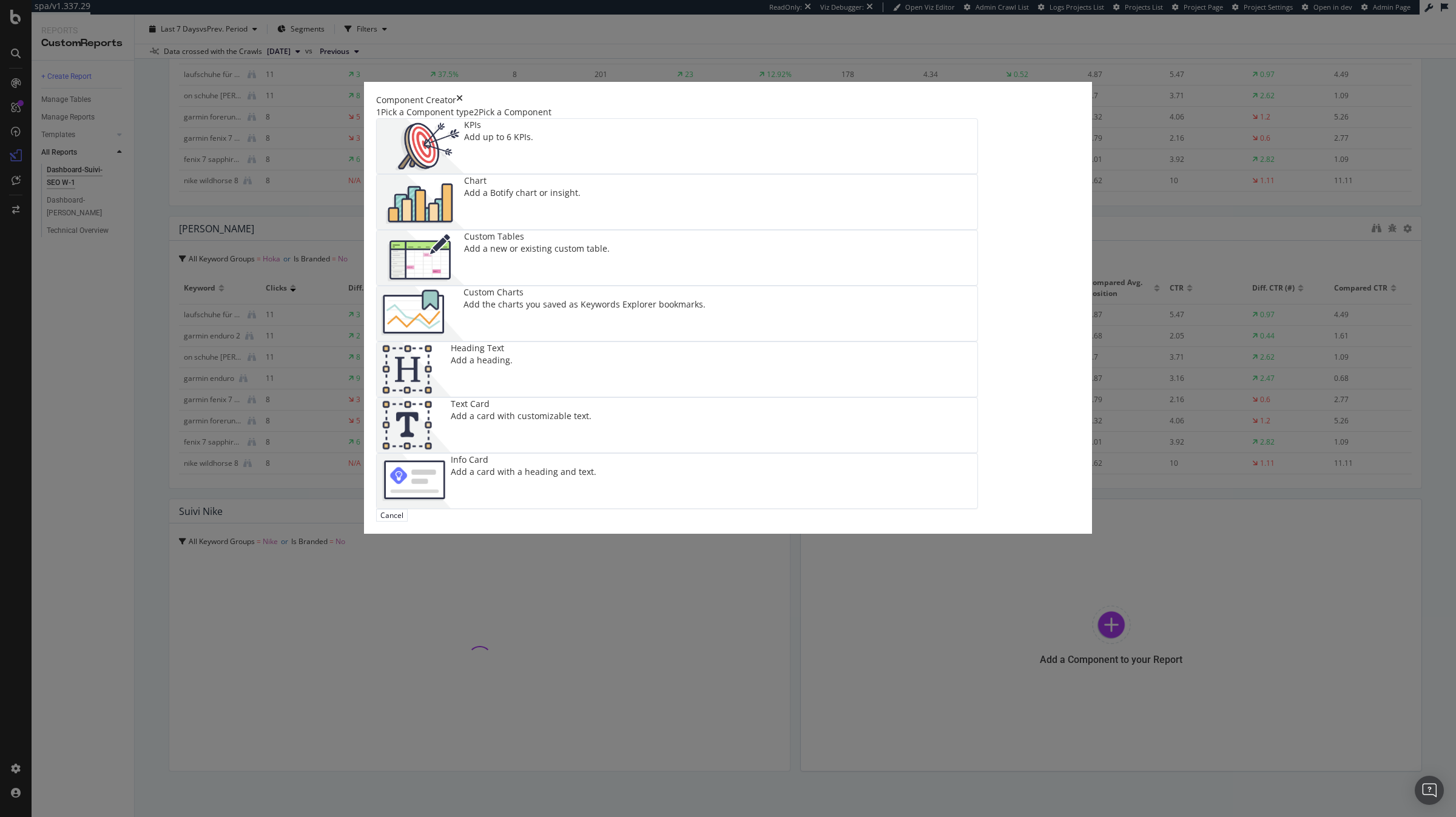
click at [463, 341] on img "modal" at bounding box center [420, 313] width 86 height 55
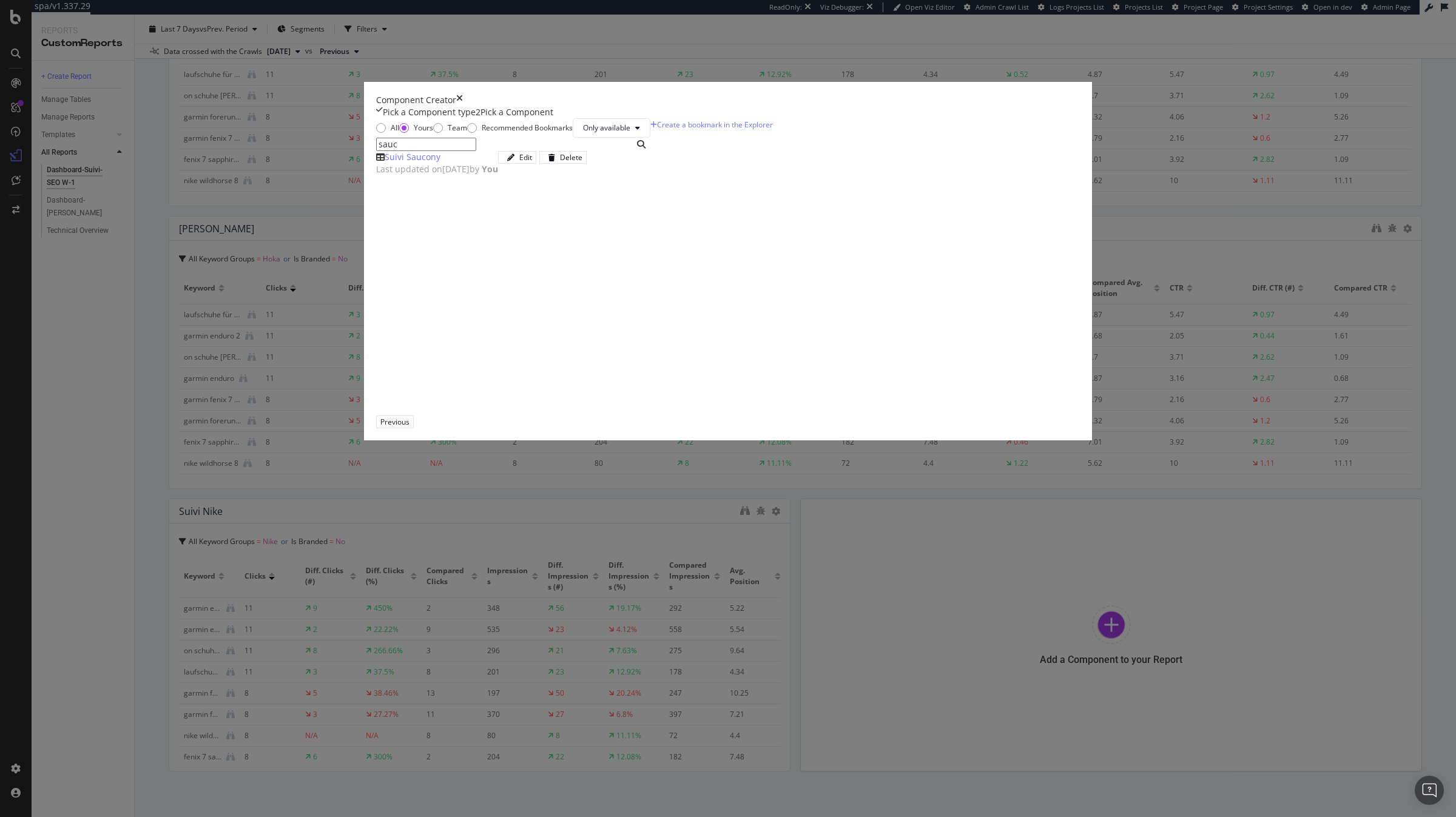
type input "sauc"
click at [484, 175] on div "Suivi Saucony Last updated on [DATE] by You Edit Delete" at bounding box center [513, 163] width 274 height 24
click at [479, 428] on button "Add Component" at bounding box center [448, 422] width 62 height 13
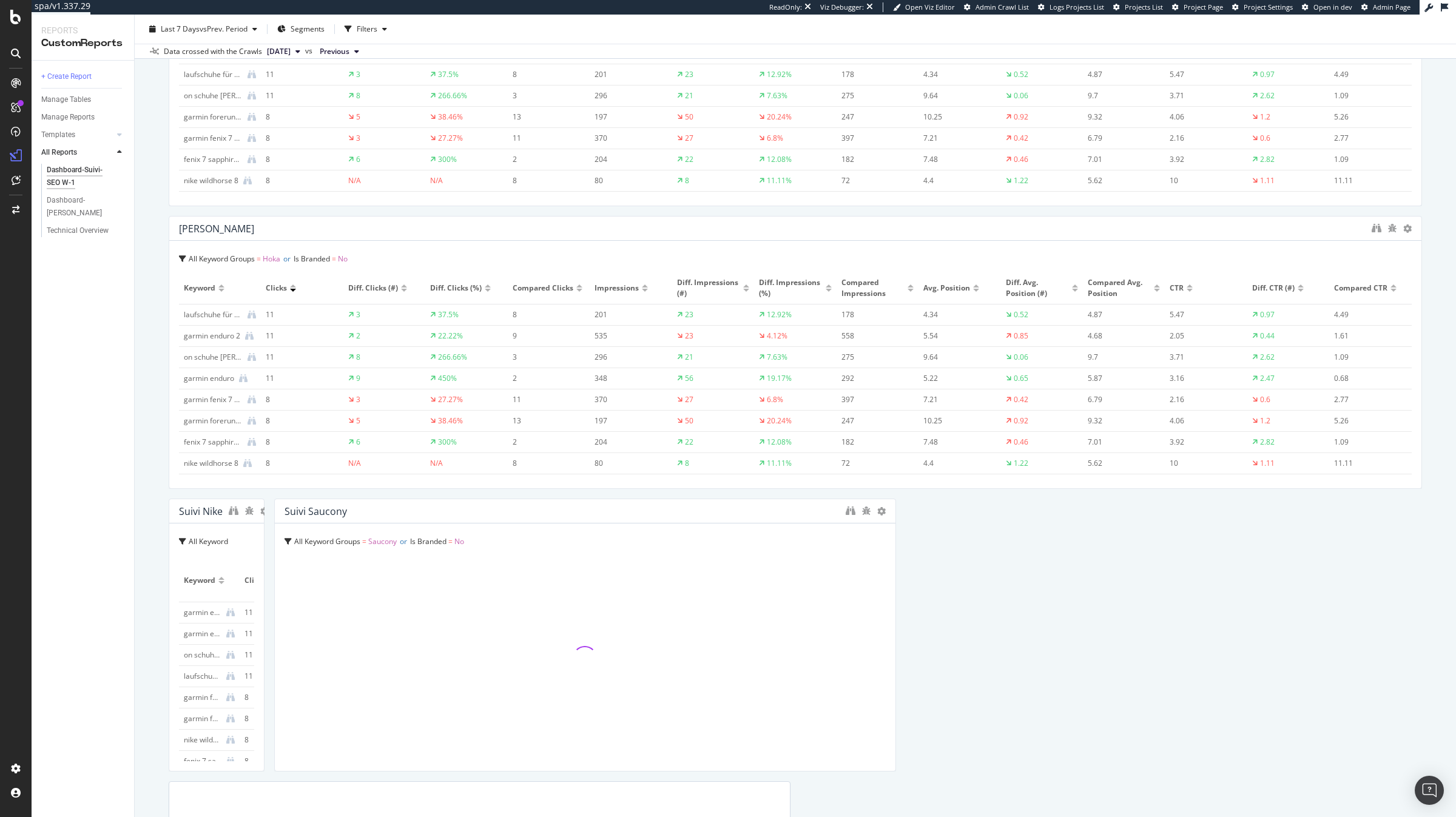
drag, startPoint x: 786, startPoint y: 627, endPoint x: 1423, endPoint y: 657, distance: 637.7
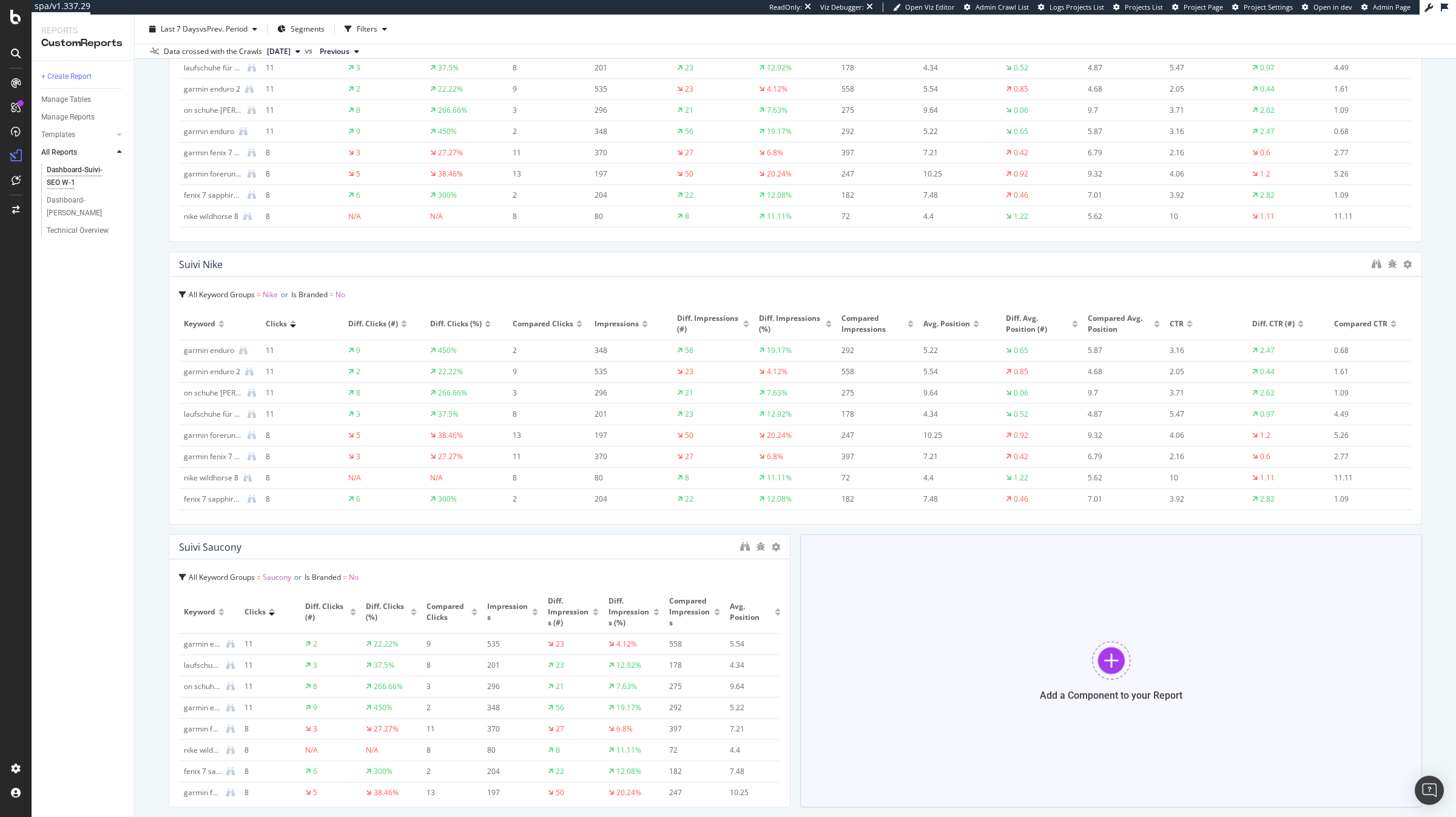
scroll to position [3302, 0]
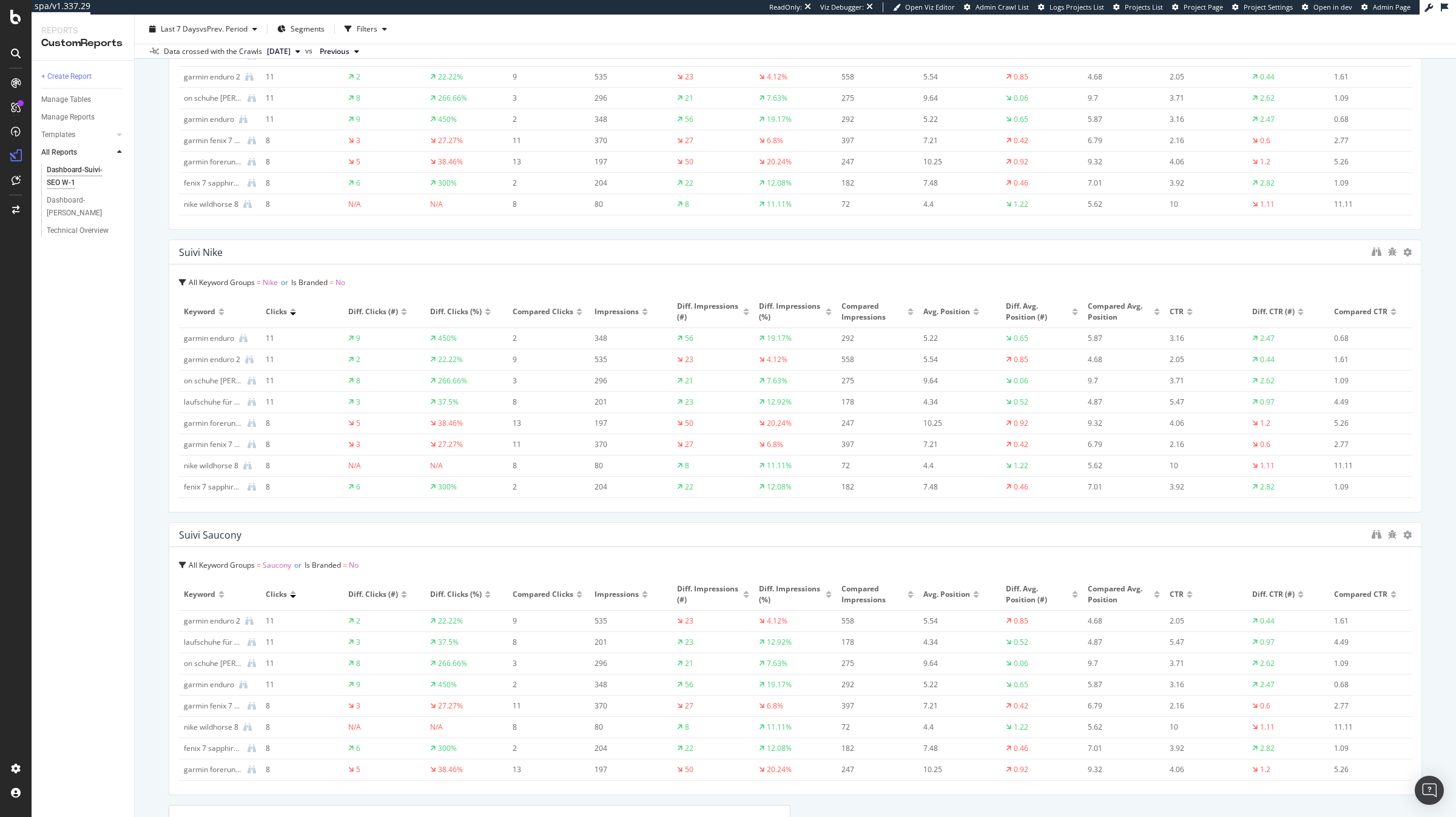
drag, startPoint x: 788, startPoint y: 682, endPoint x: 126, endPoint y: 606, distance: 666.3
click at [1455, 710] on div "Dashboard-Suivi-SEO W-1 Dashboard-Suivi-SEO W-1 [DOMAIN_NAME] Clone (Admin) Clo…" at bounding box center [795, 415] width 1321 height 802
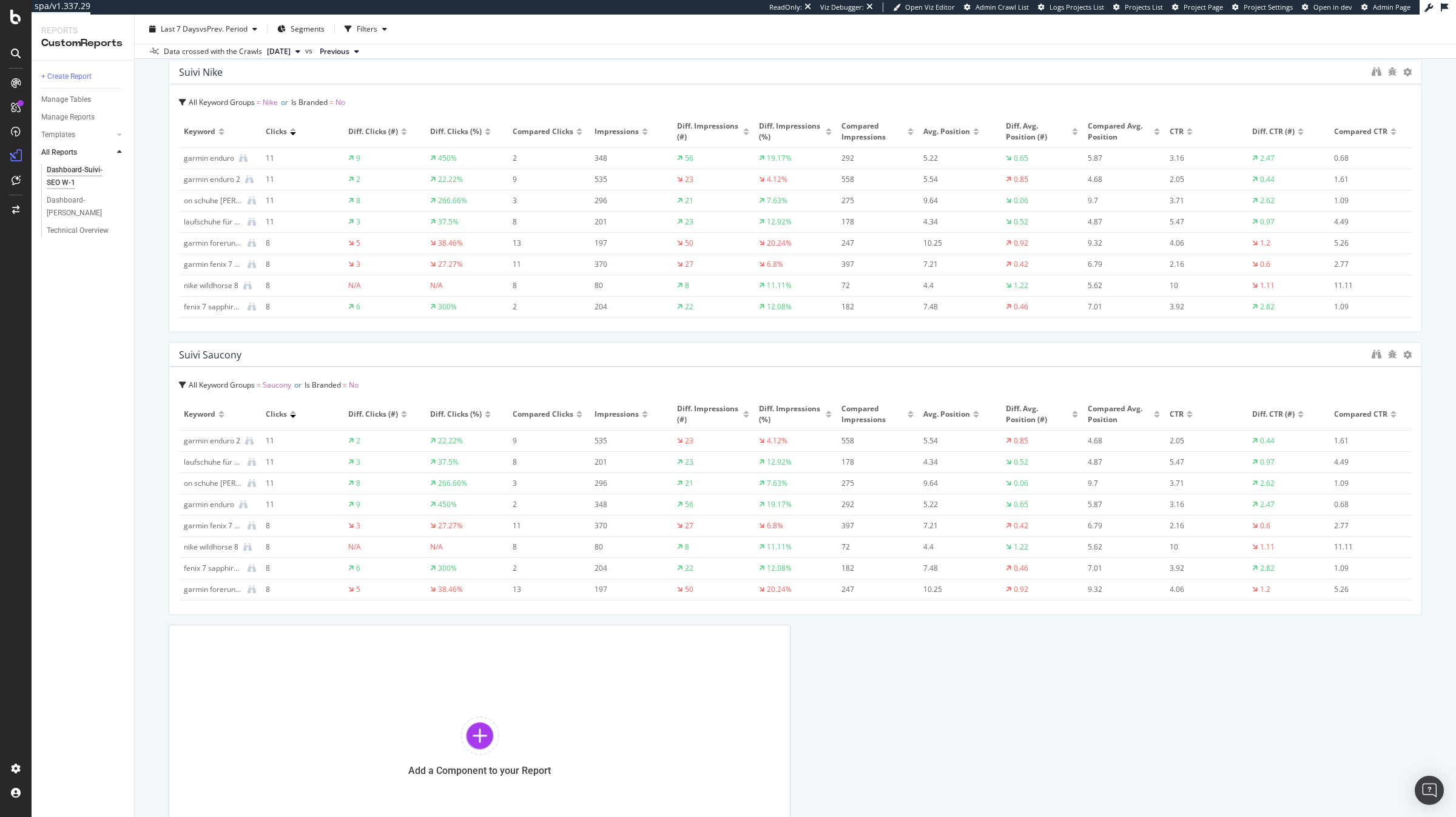
scroll to position [3608, 0]
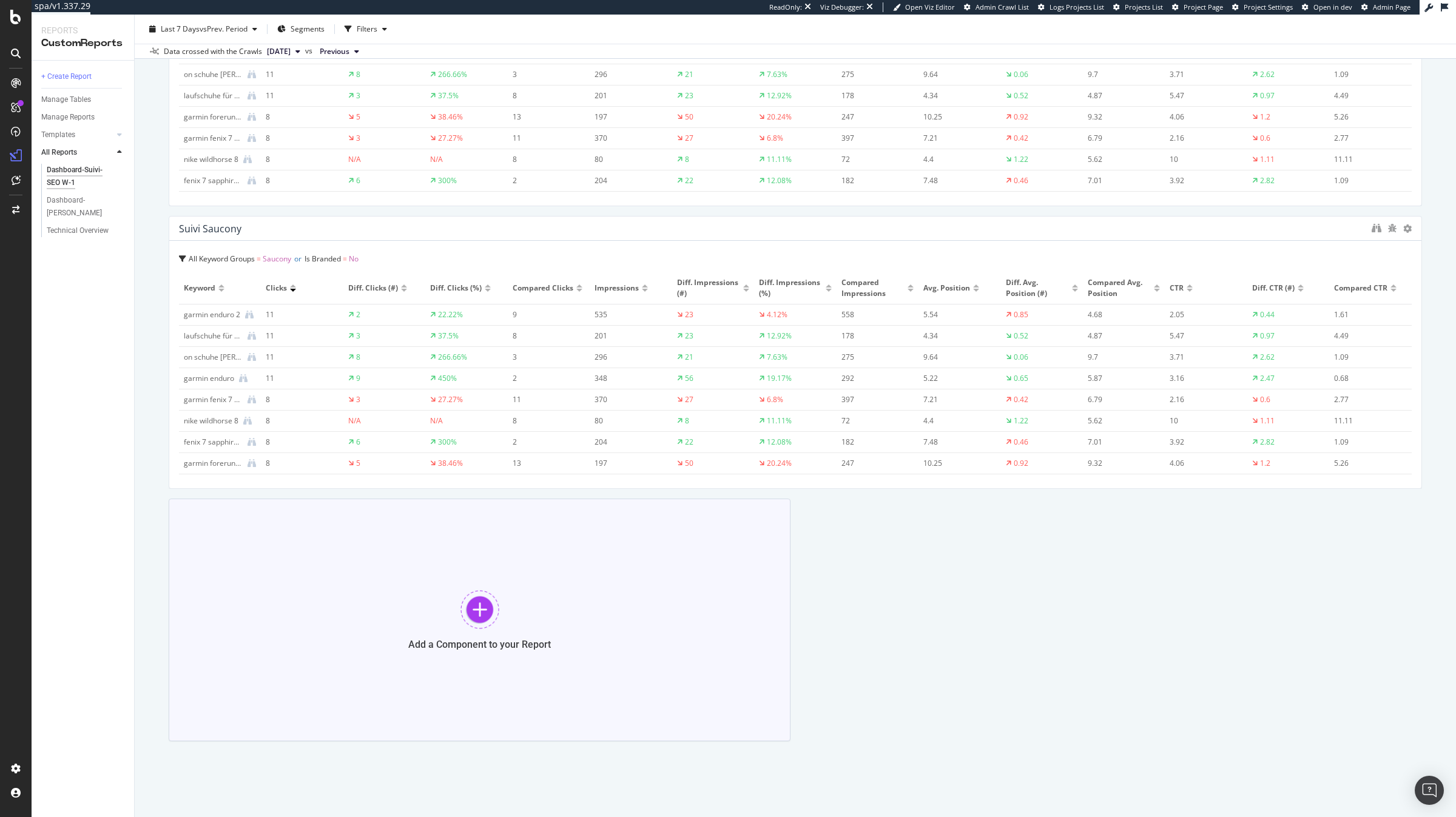
click at [369, 645] on div "Add a Component to your Report" at bounding box center [479, 620] width 622 height 242
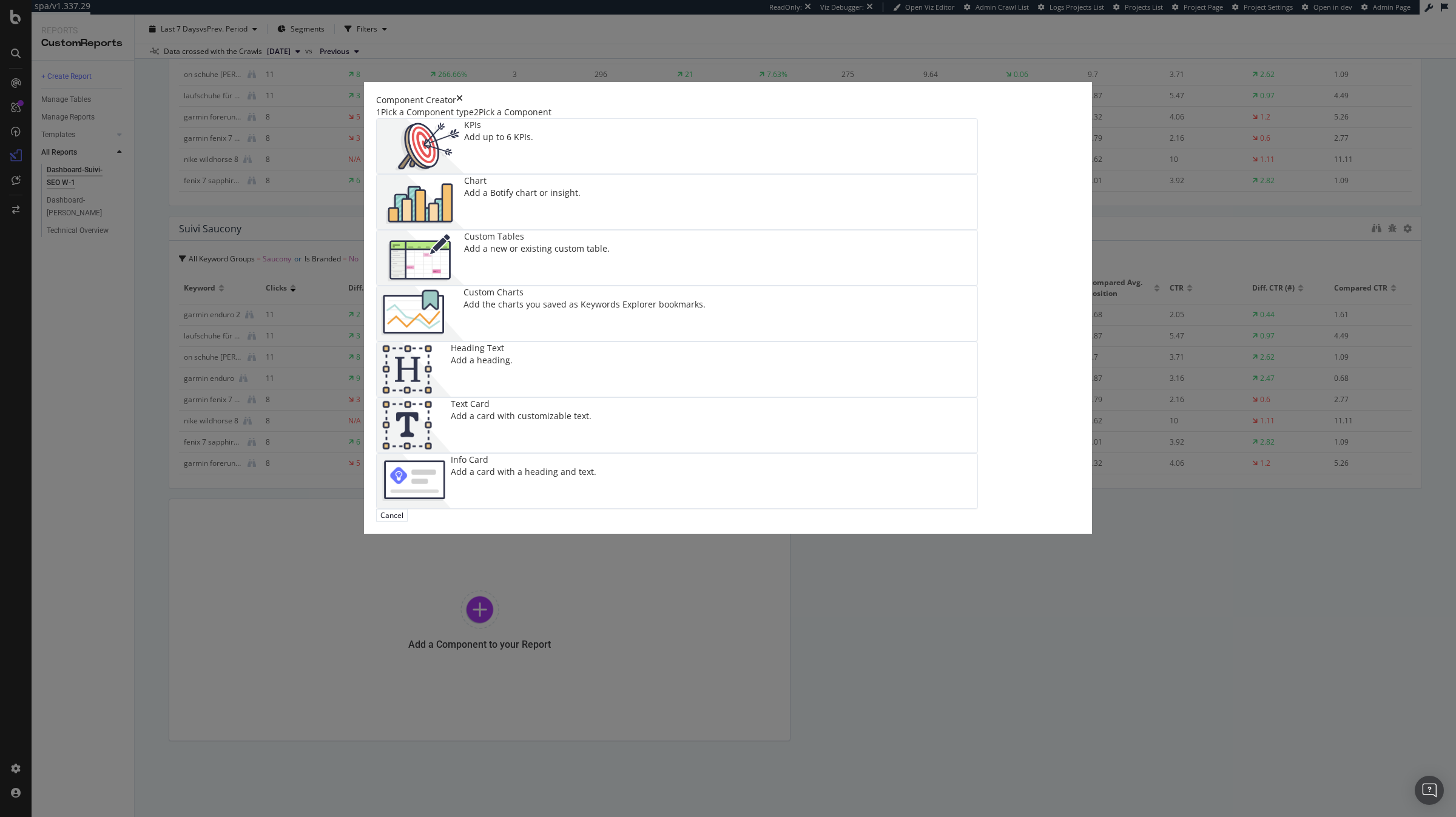
click at [463, 341] on img "modal" at bounding box center [420, 313] width 86 height 55
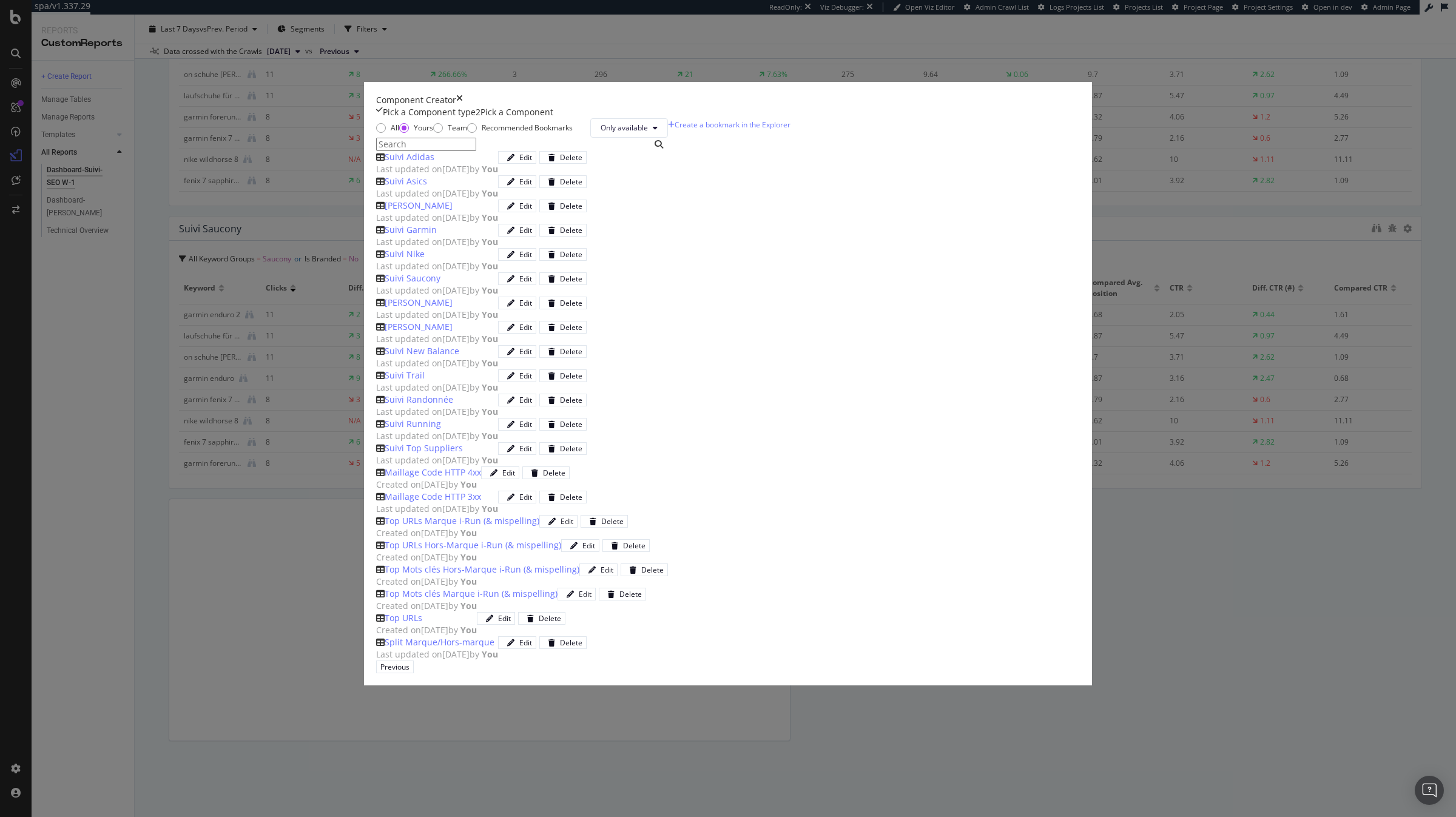
scroll to position [206, 0]
click at [617, 345] on div "[PERSON_NAME] Last updated on [DATE] by You Edit Delete" at bounding box center [522, 333] width 292 height 24
click at [498, 321] on div "Last updated on [DATE] by You" at bounding box center [437, 315] width 122 height 12
click at [475, 662] on div "Add Component" at bounding box center [448, 667] width 55 height 10
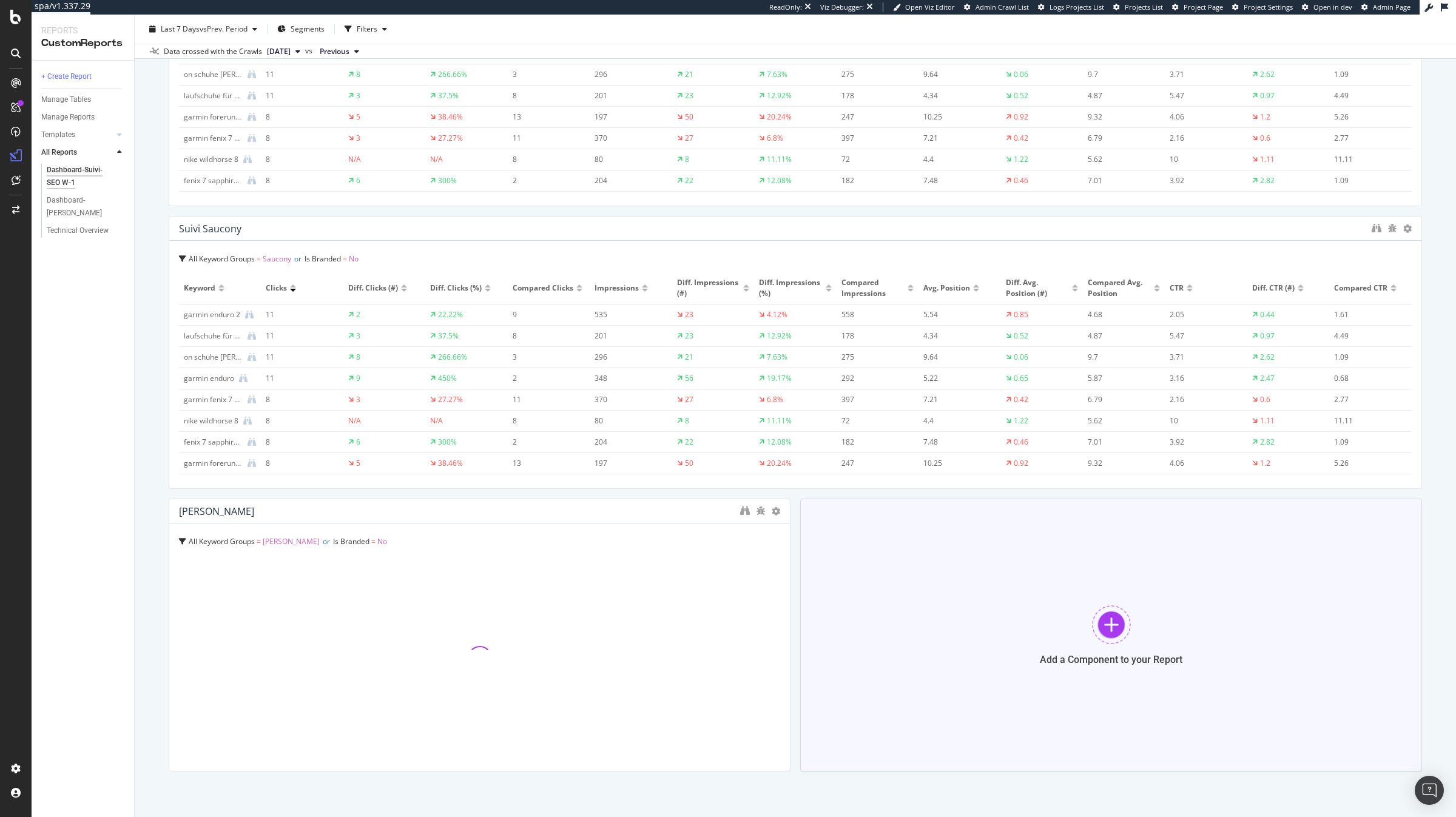
click at [882, 642] on div "Add a Component to your Report" at bounding box center [1111, 635] width 622 height 273
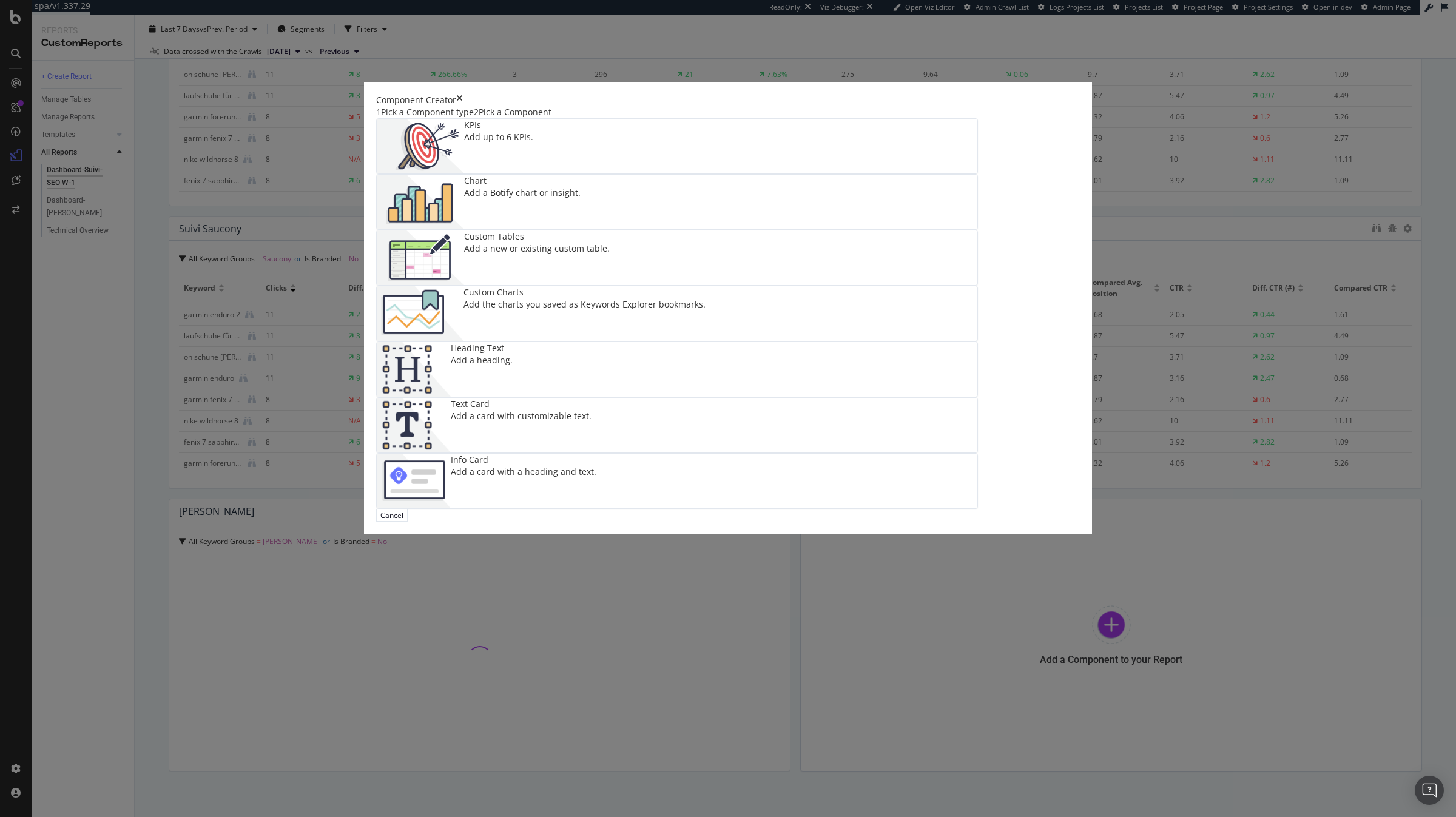
click at [706, 311] on div "Add the charts you saved as Keywords Explorer bookmarks." at bounding box center [584, 304] width 242 height 12
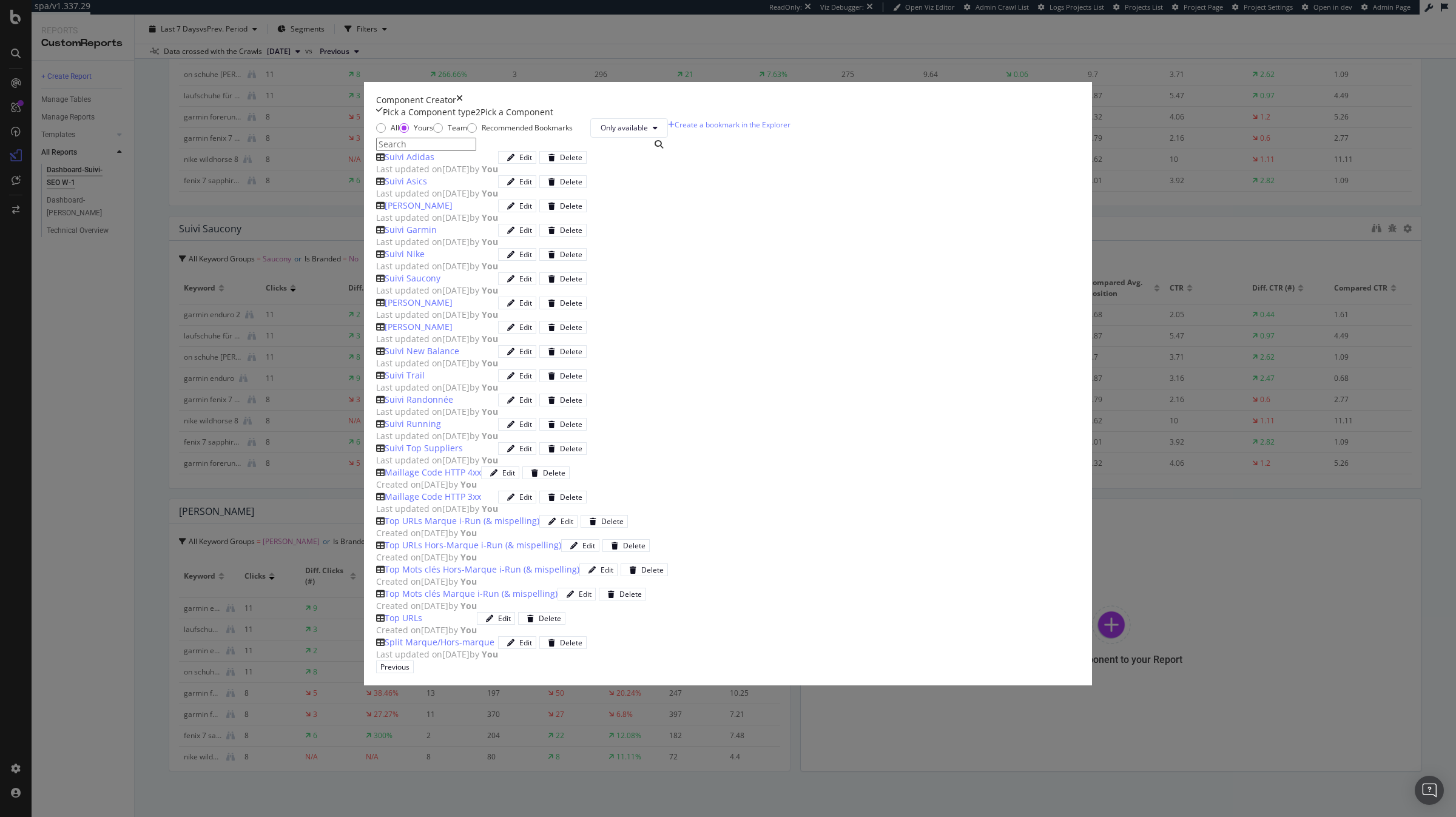
scroll to position [286, 0]
click at [498, 333] on div "[PERSON_NAME]" at bounding box center [437, 326] width 122 height 12
click at [475, 662] on div "Add Component" at bounding box center [448, 667] width 55 height 10
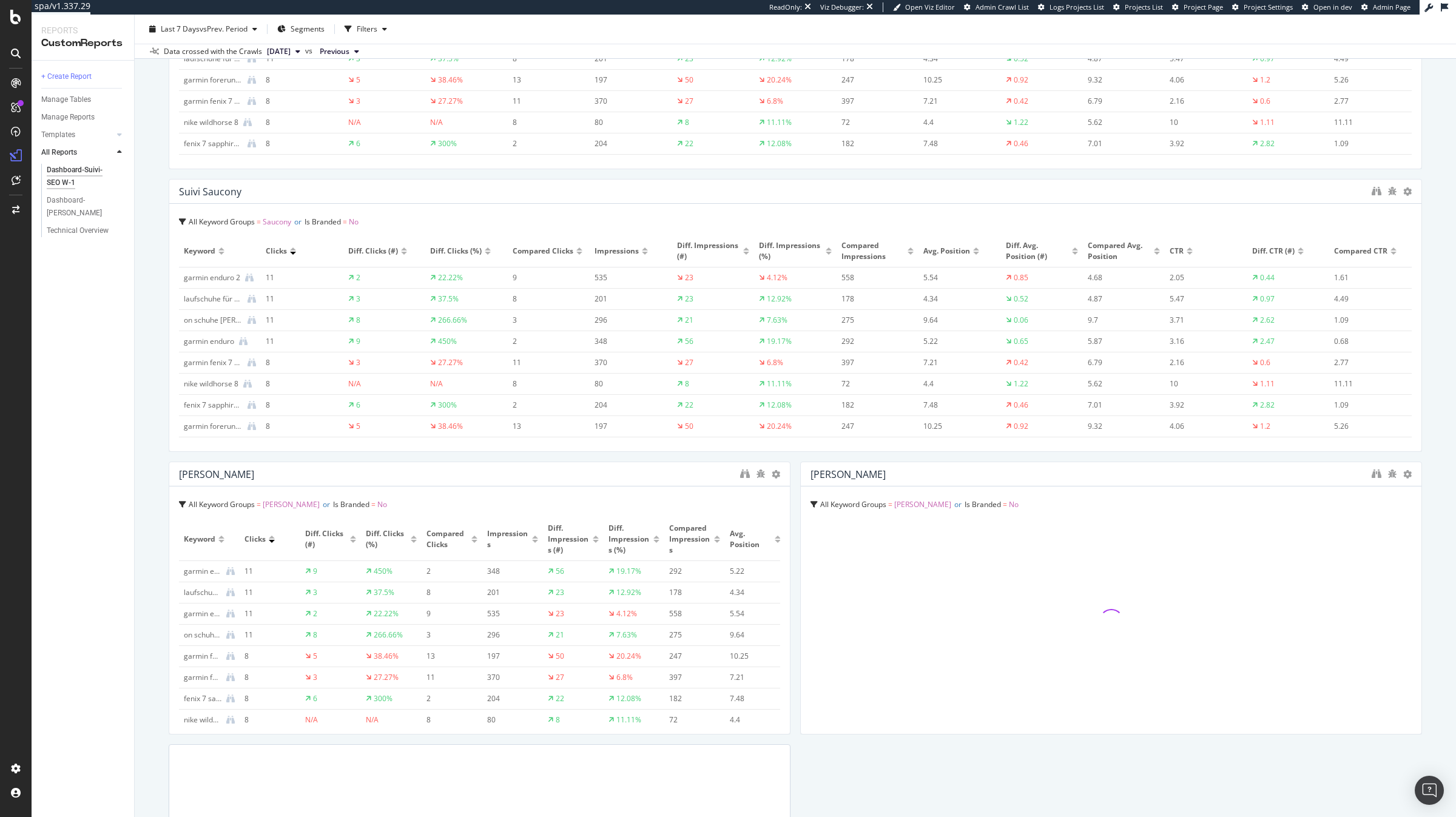
scroll to position [3682, 0]
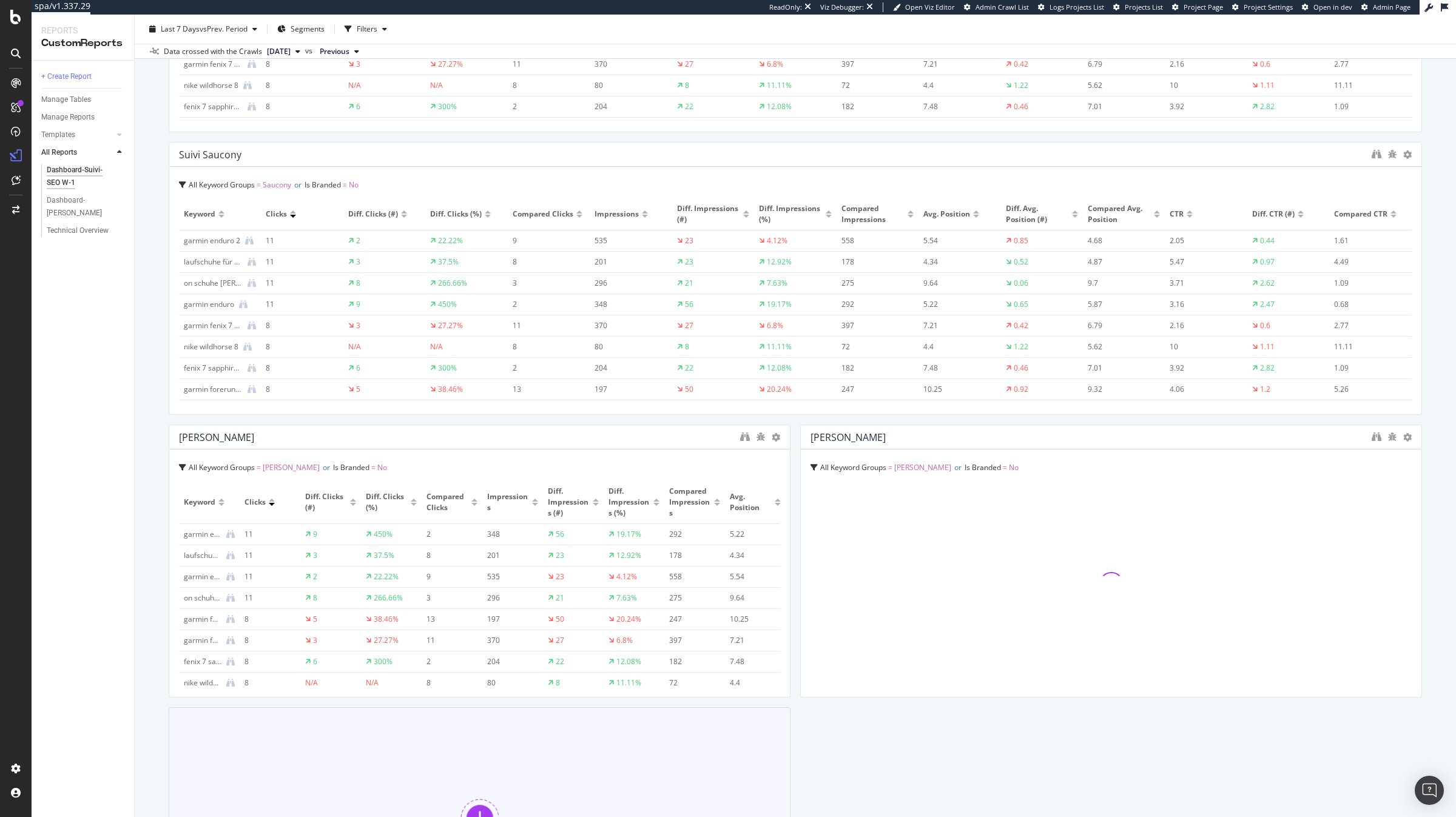
click at [684, 754] on div "Add a Component to your Report" at bounding box center [479, 828] width 622 height 242
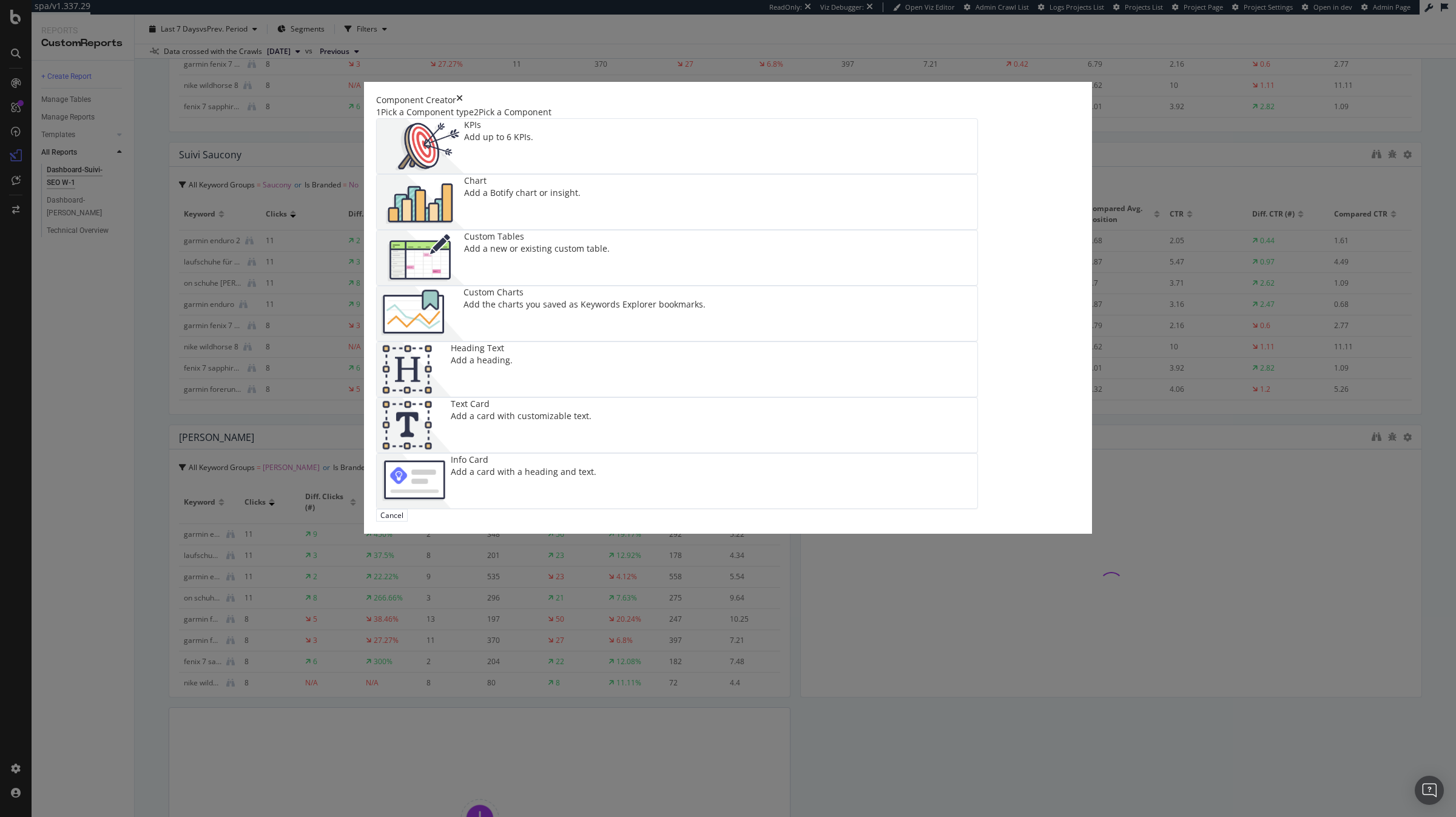
click at [706, 341] on div "Custom Charts Add the charts you saved as Keywords Explorer bookmarks." at bounding box center [584, 313] width 242 height 55
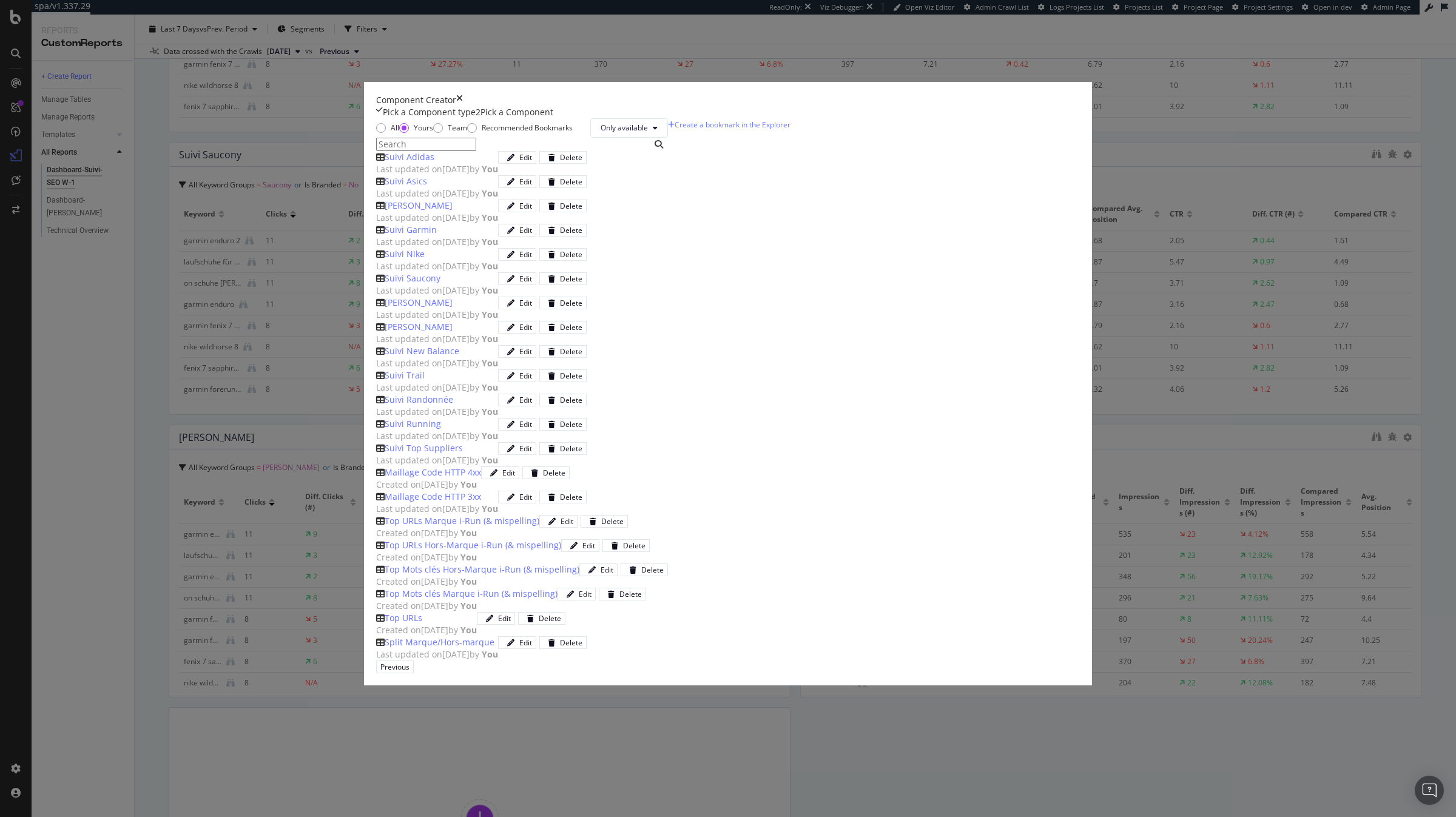
scroll to position [288, 0]
click at [498, 369] on div "Last updated on [DATE] by You" at bounding box center [437, 363] width 122 height 12
click at [1004, 660] on div "Previous Add Component" at bounding box center [728, 667] width 704 height 13
click at [475, 662] on div "Add Component" at bounding box center [448, 667] width 55 height 10
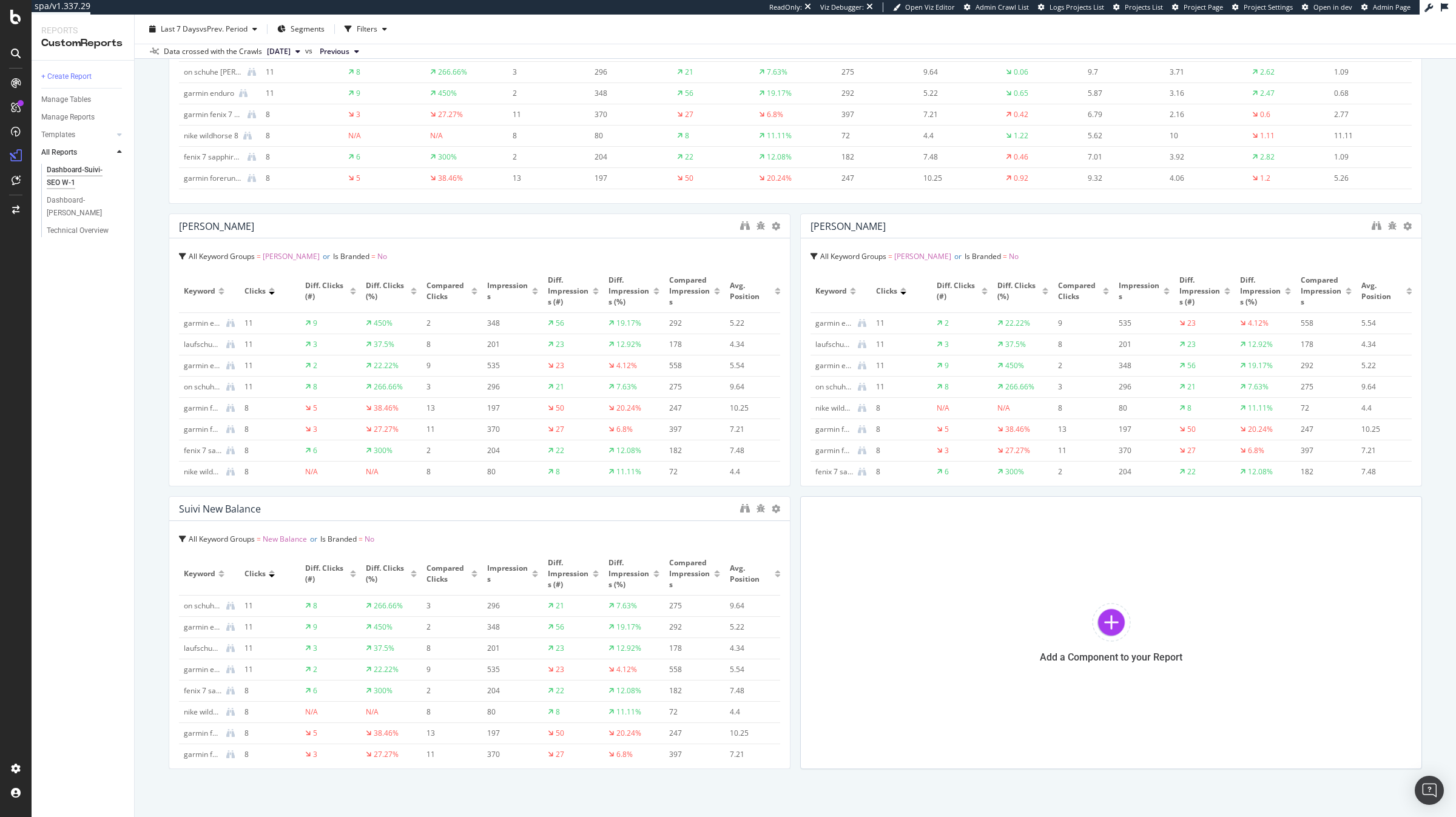
scroll to position [3921, 0]
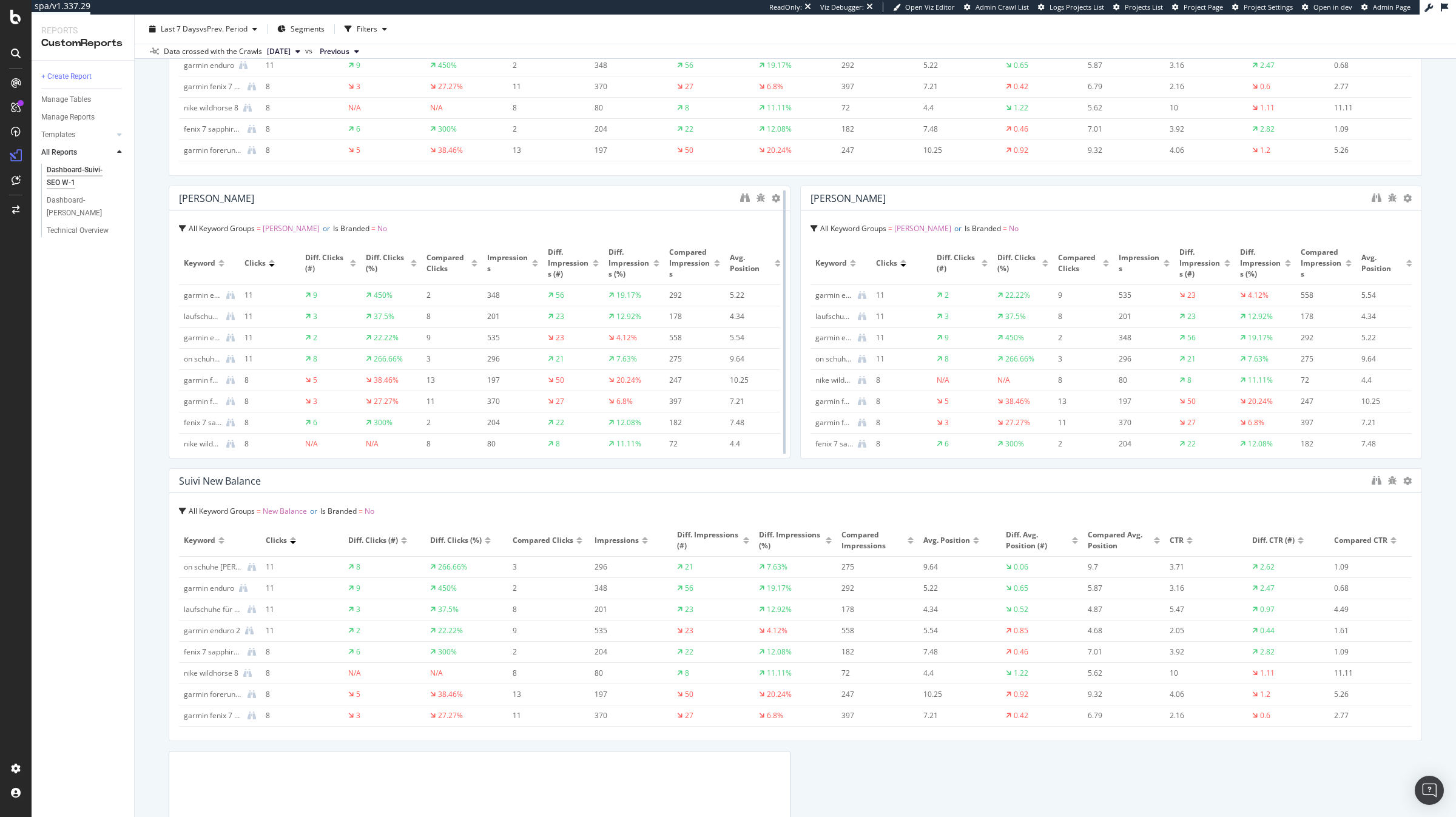
drag, startPoint x: 789, startPoint y: 617, endPoint x: 790, endPoint y: 284, distance: 333.0
click at [1455, 616] on div "Dashboard-Suivi-SEO W-1 Dashboard-Suivi-SEO W-1 [DOMAIN_NAME] Clone (Admin) Clo…" at bounding box center [795, 415] width 1321 height 802
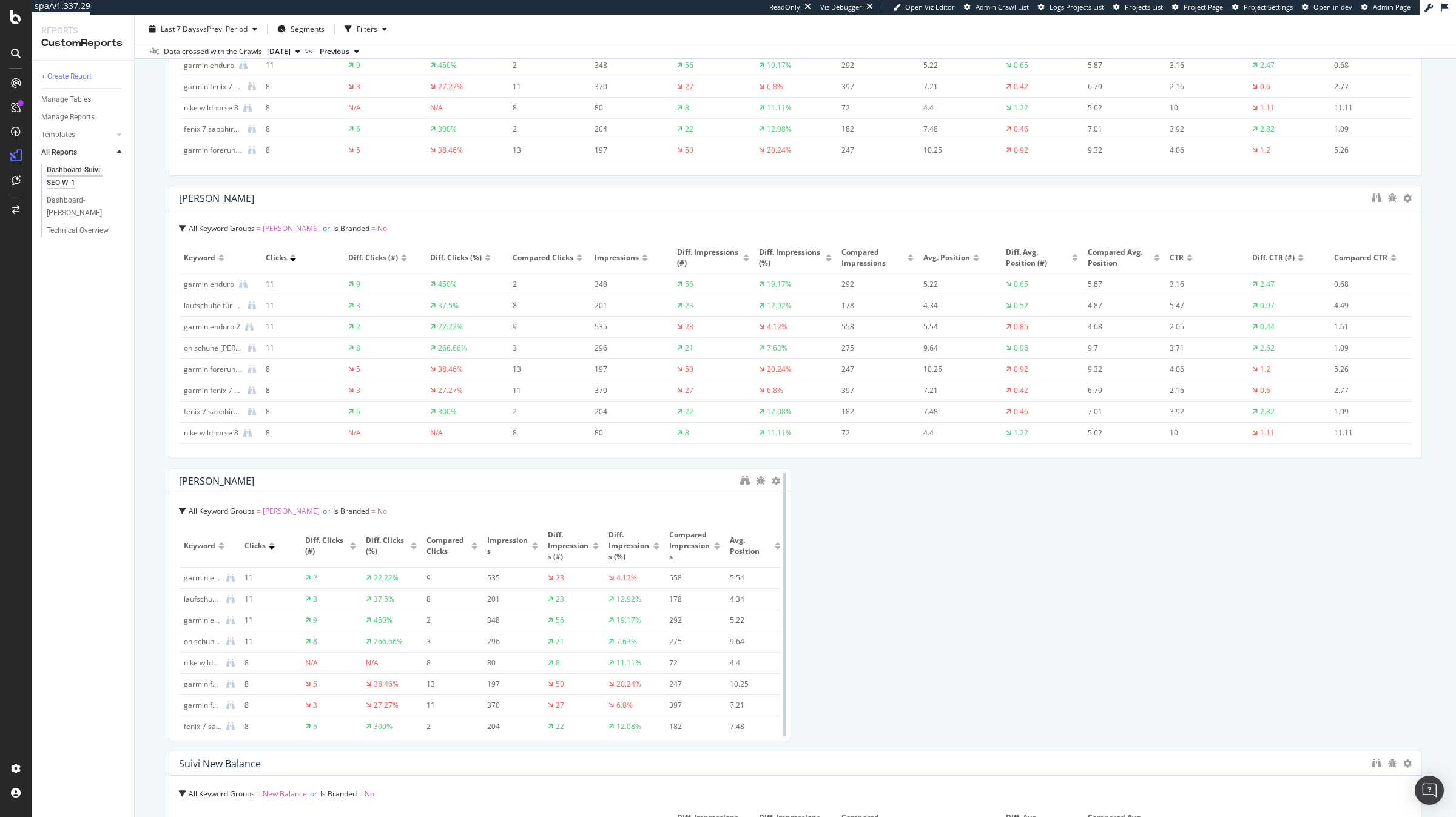
drag, startPoint x: 786, startPoint y: 295, endPoint x: 788, endPoint y: 588, distance: 293.0
click at [1455, 309] on div "Dashboard-Suivi-SEO W-1 Dashboard-Suivi-SEO W-1 [DOMAIN_NAME] Clone (Admin) Clo…" at bounding box center [795, 415] width 1321 height 802
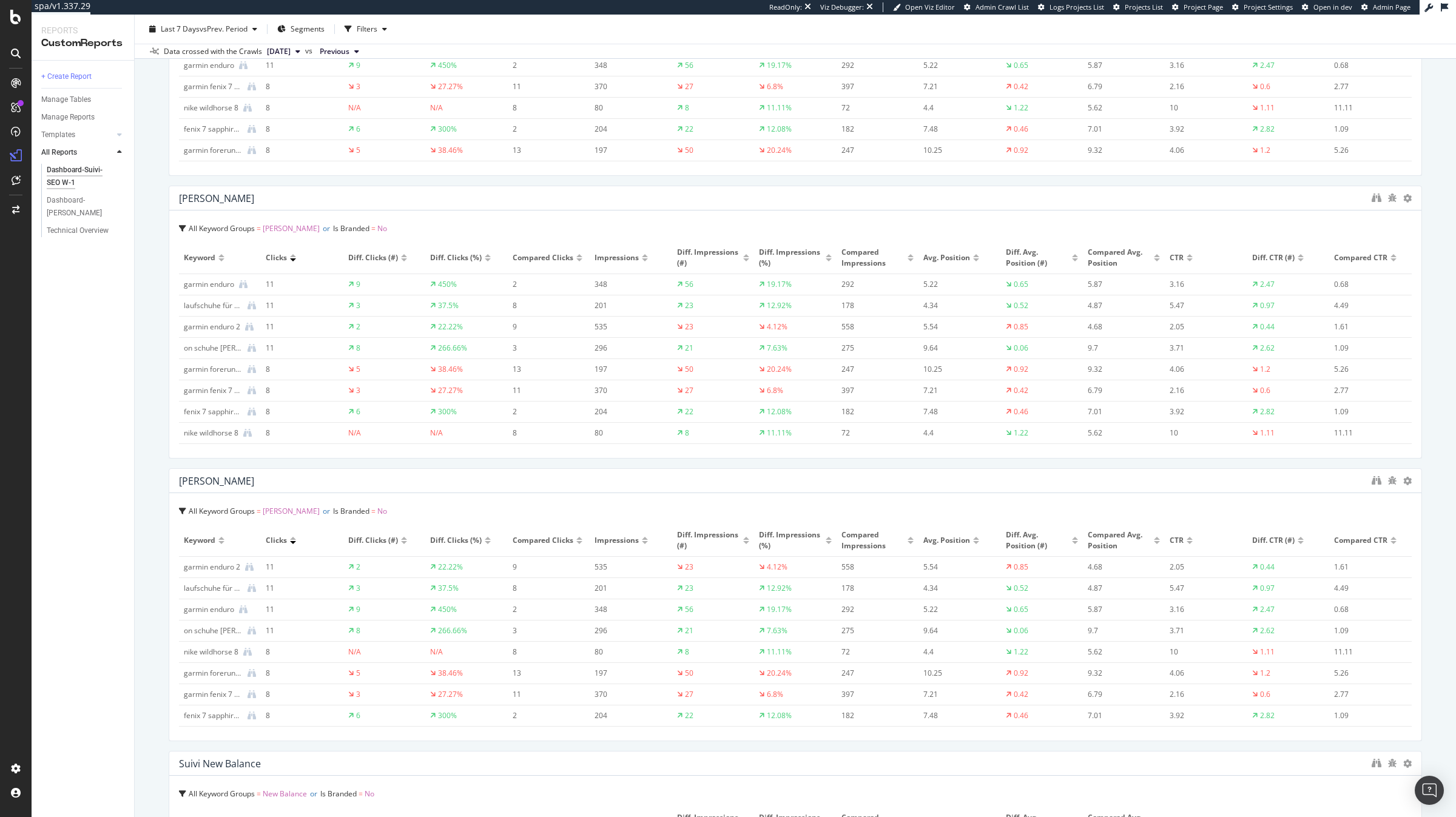
drag, startPoint x: 788, startPoint y: 588, endPoint x: 1455, endPoint y: 608, distance: 667.3
click at [1455, 608] on div "Dashboard-Suivi-SEO W-1 Dashboard-Suivi-SEO W-1 [DOMAIN_NAME] Clone (Admin) Clo…" at bounding box center [795, 415] width 1321 height 802
click at [1443, 613] on div "Dashboard-Suivi-SEO W-1 Dashboard-Suivi-SEO W-1 [DOMAIN_NAME] Clone (Admin) Clo…" at bounding box center [795, 415] width 1321 height 802
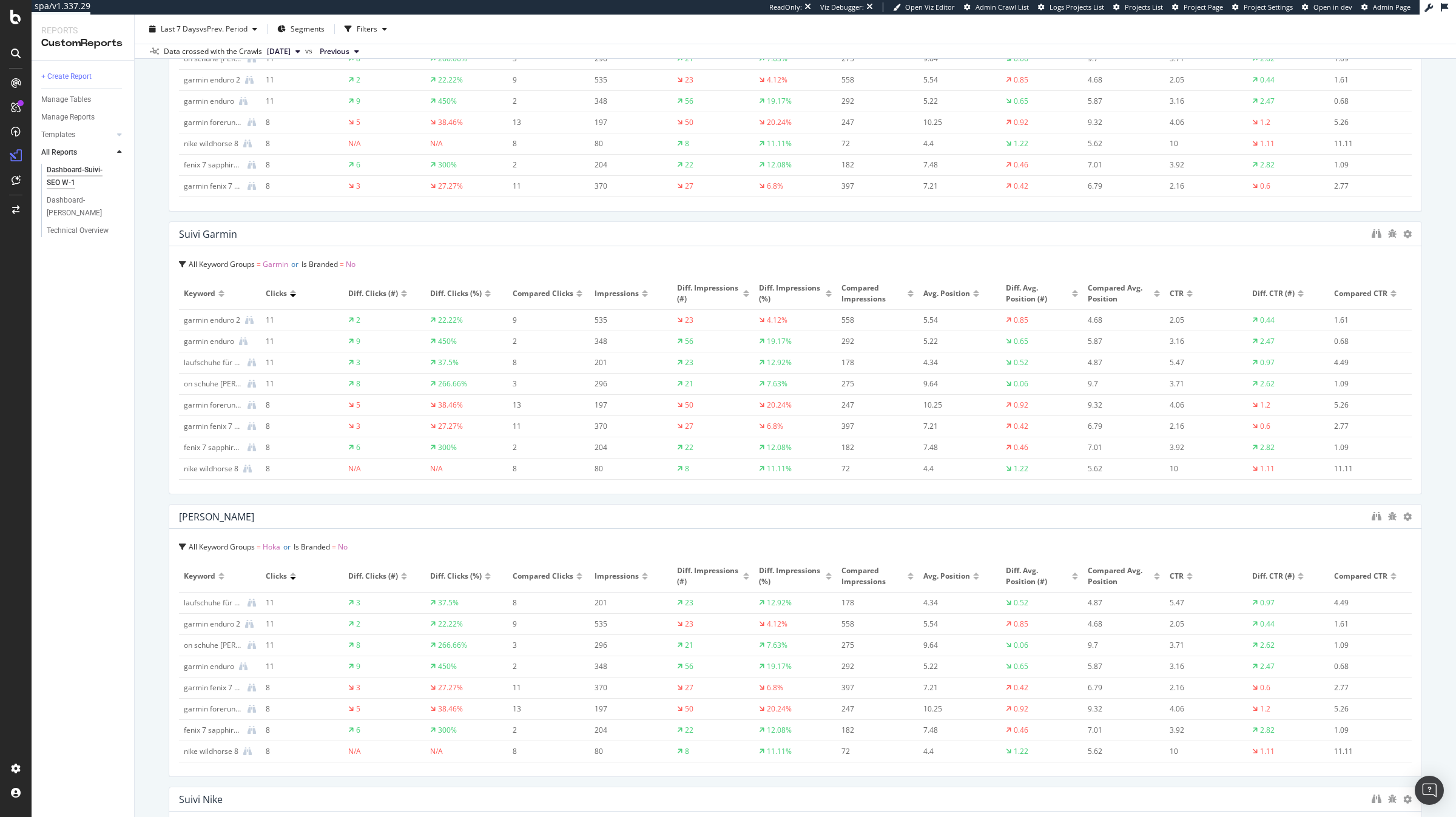
scroll to position [2621, 0]
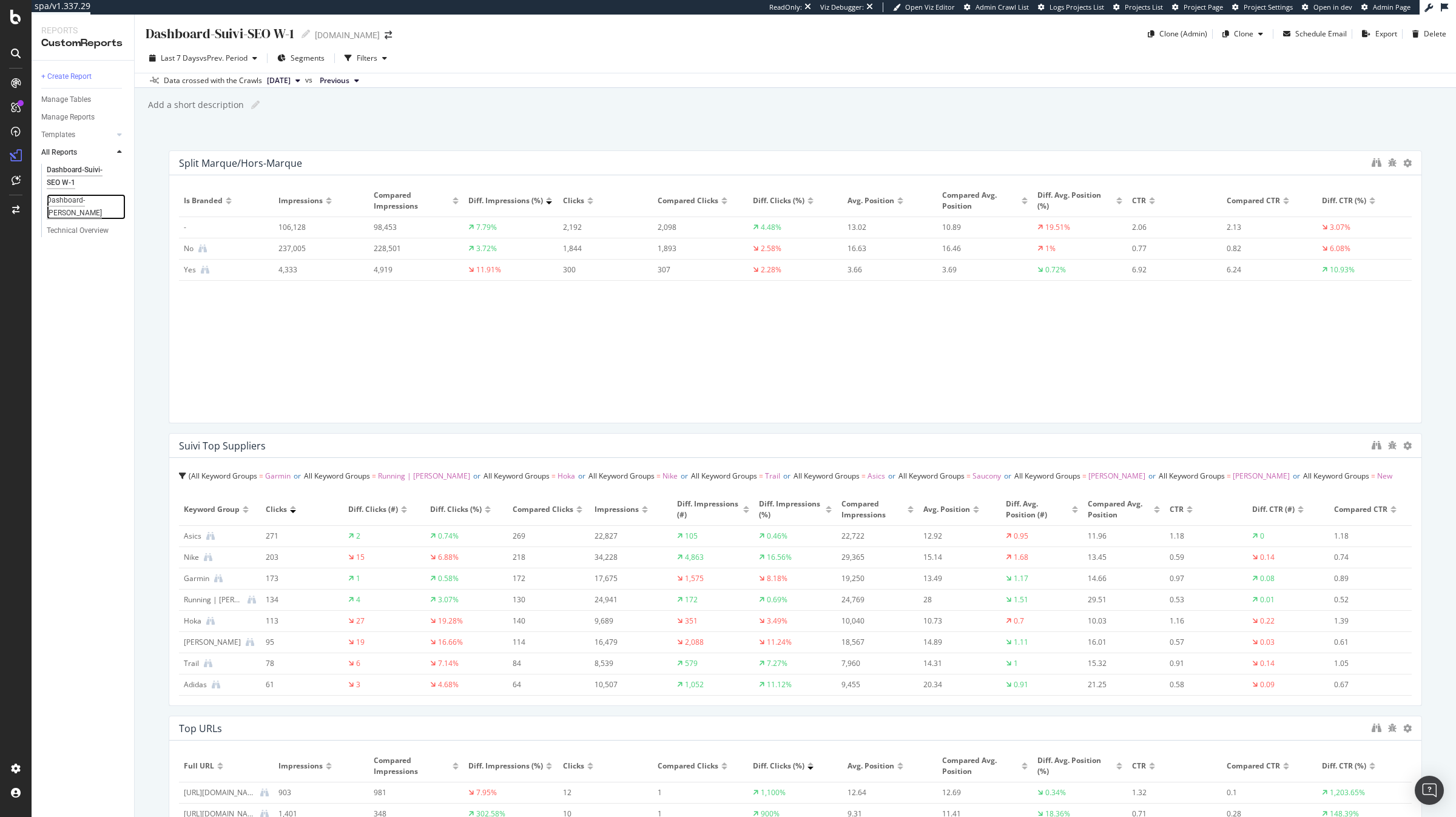
click at [101, 203] on div "Dashboard-[PERSON_NAME]" at bounding box center [81, 207] width 70 height 26
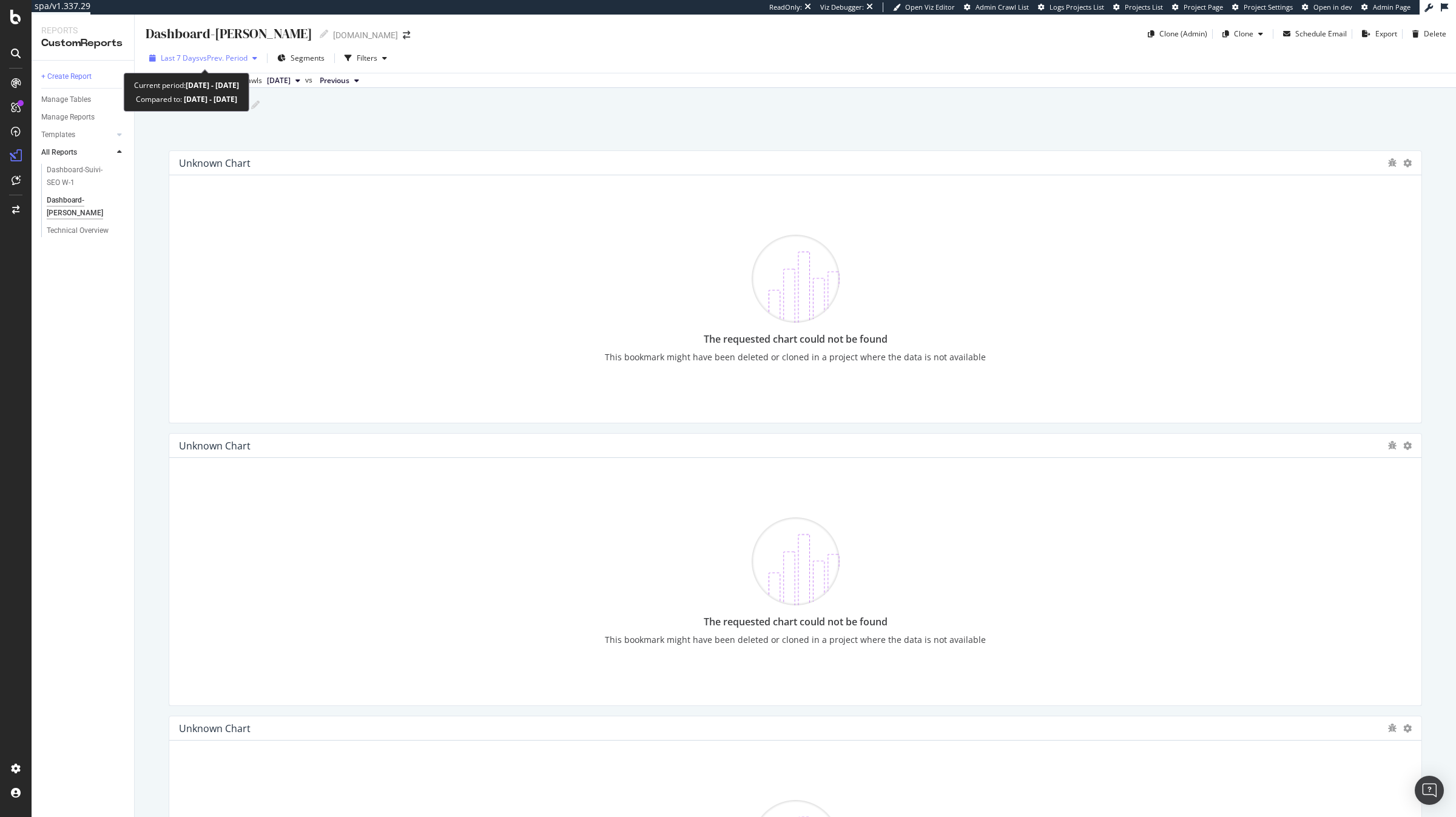
click at [214, 65] on div "Last 7 Days vs Prev. Period" at bounding box center [203, 58] width 118 height 18
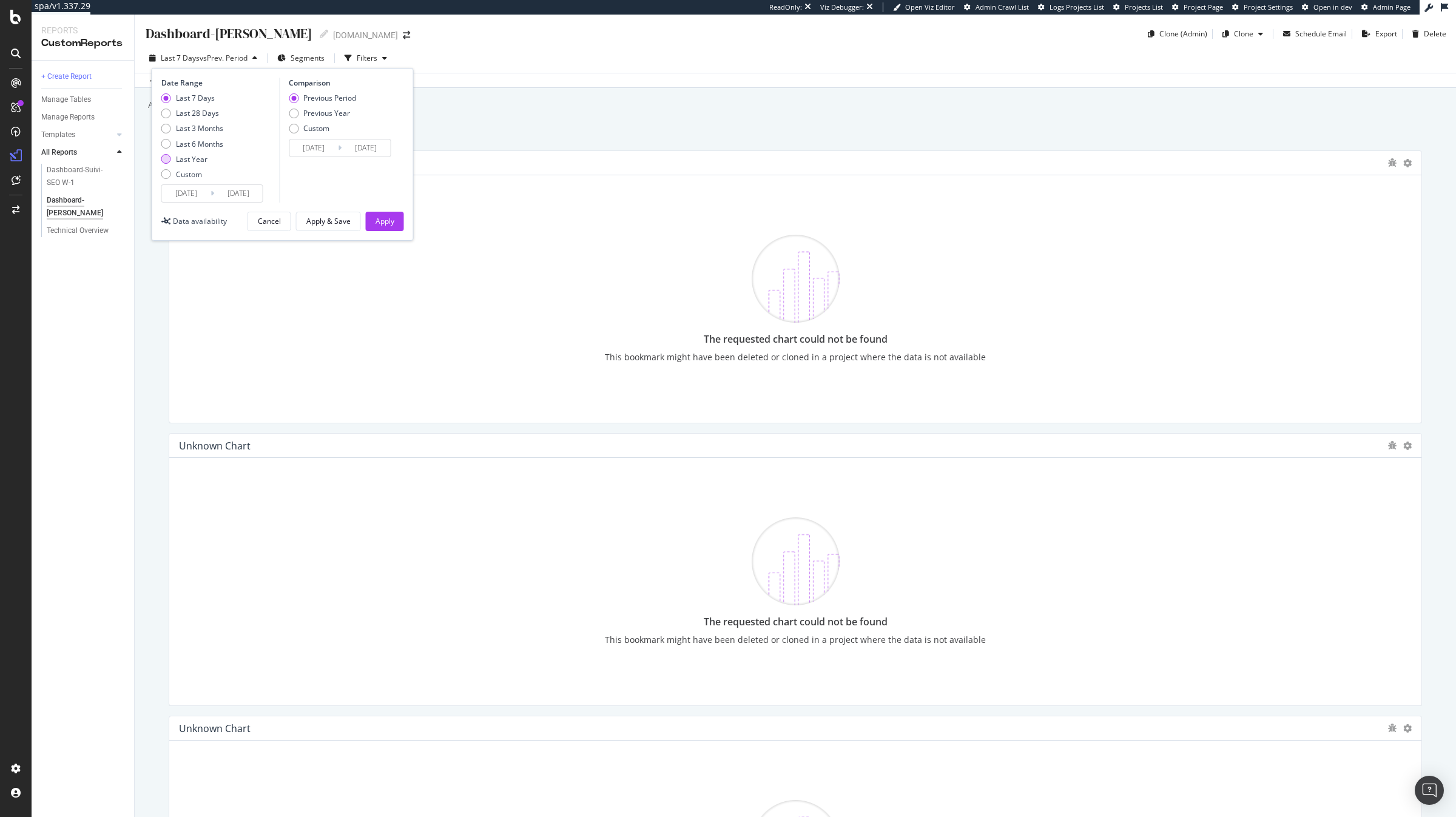
click at [202, 157] on div "Last Year" at bounding box center [192, 159] width 31 height 10
type input "2024/09/14"
click at [194, 101] on div "Last 7 Days" at bounding box center [196, 98] width 39 height 10
type input "2025/09/07"
type input "2025/08/31"
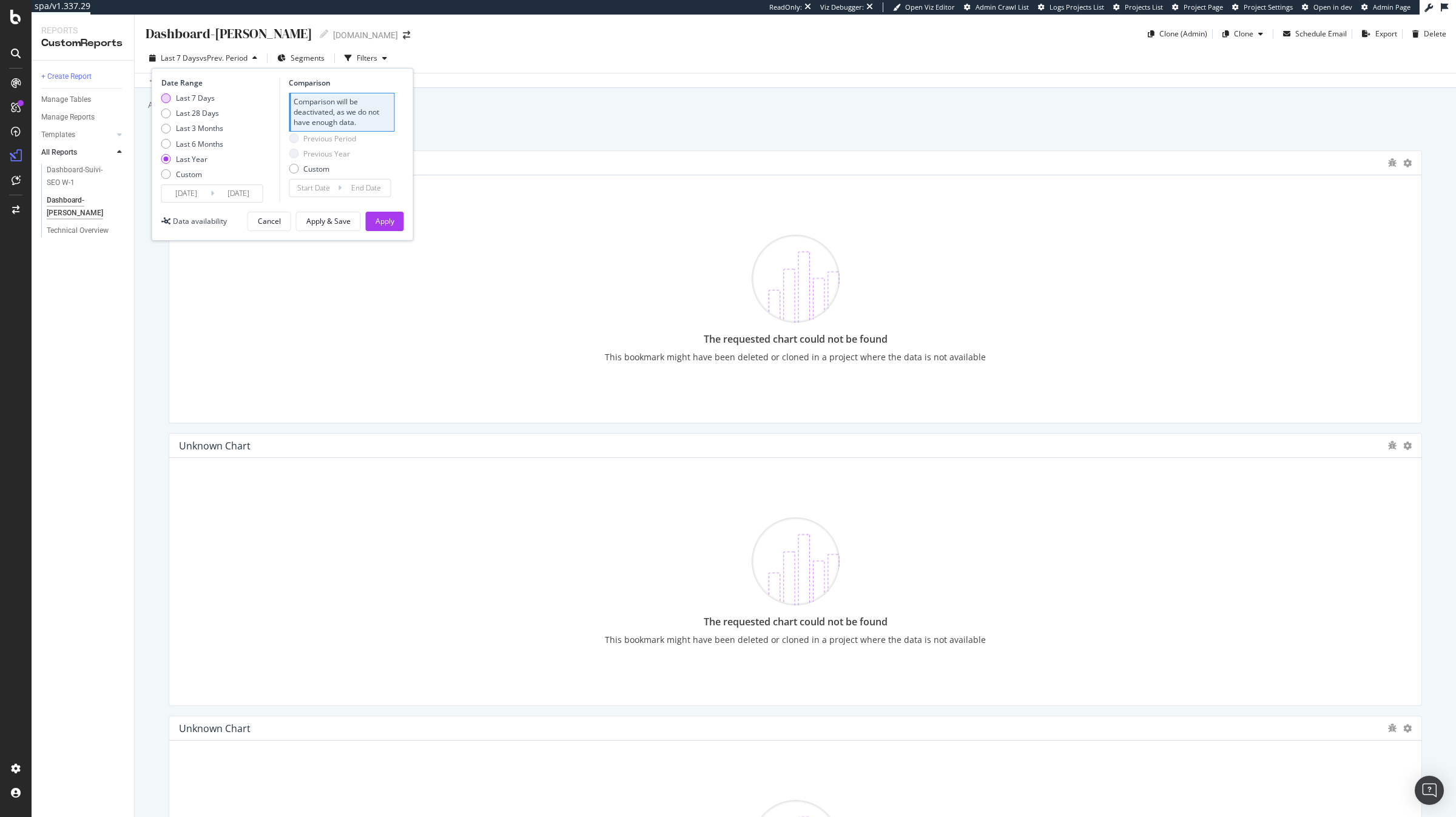
type input "2025/09/06"
click at [305, 112] on div "Previous Year" at bounding box center [327, 113] width 47 height 10
type input "2024/09/08"
type input "2024/09/14"
click at [390, 229] on div "Apply" at bounding box center [385, 221] width 19 height 18
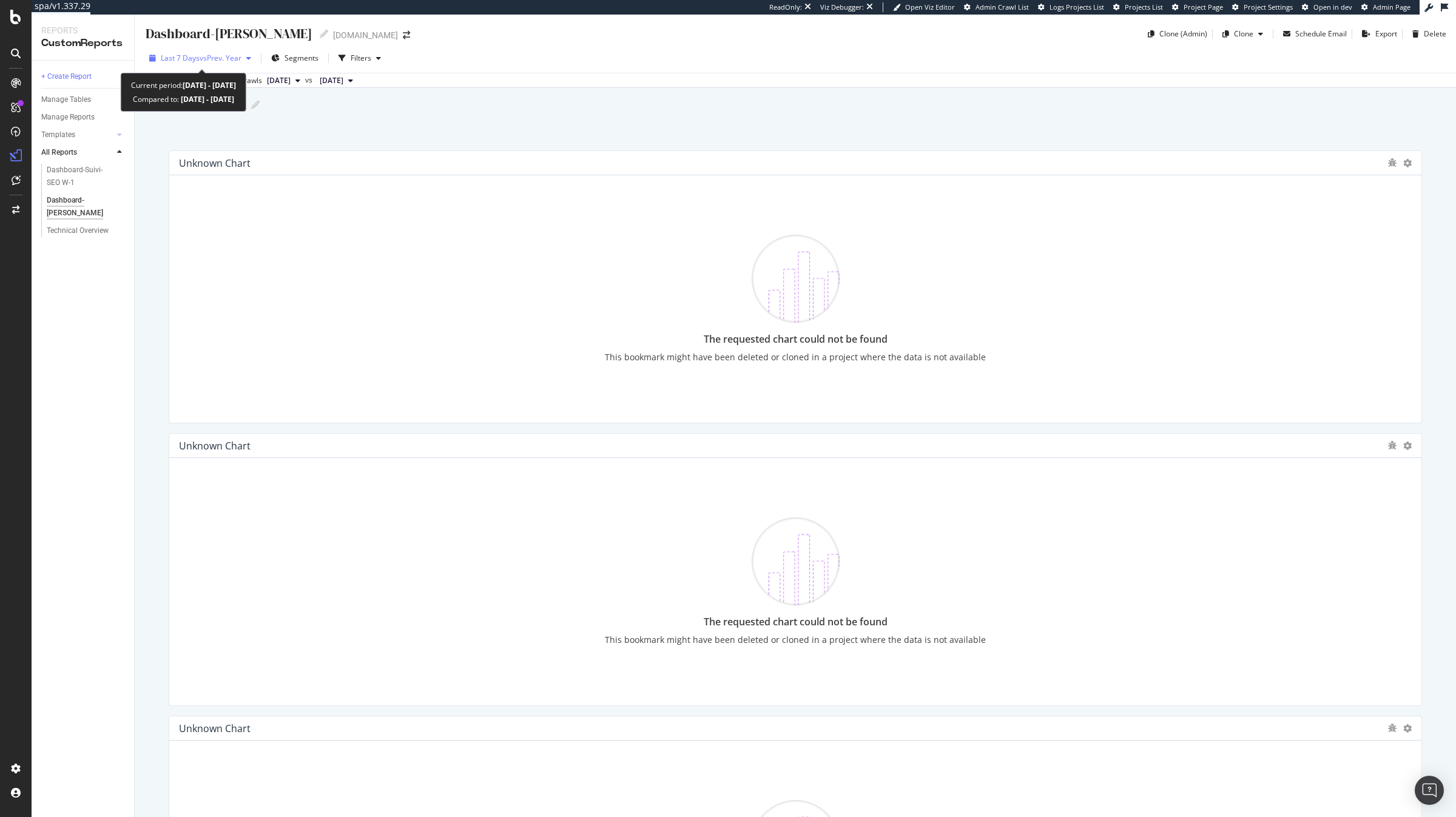
click at [225, 62] on span "vs Prev. Year" at bounding box center [220, 58] width 42 height 10
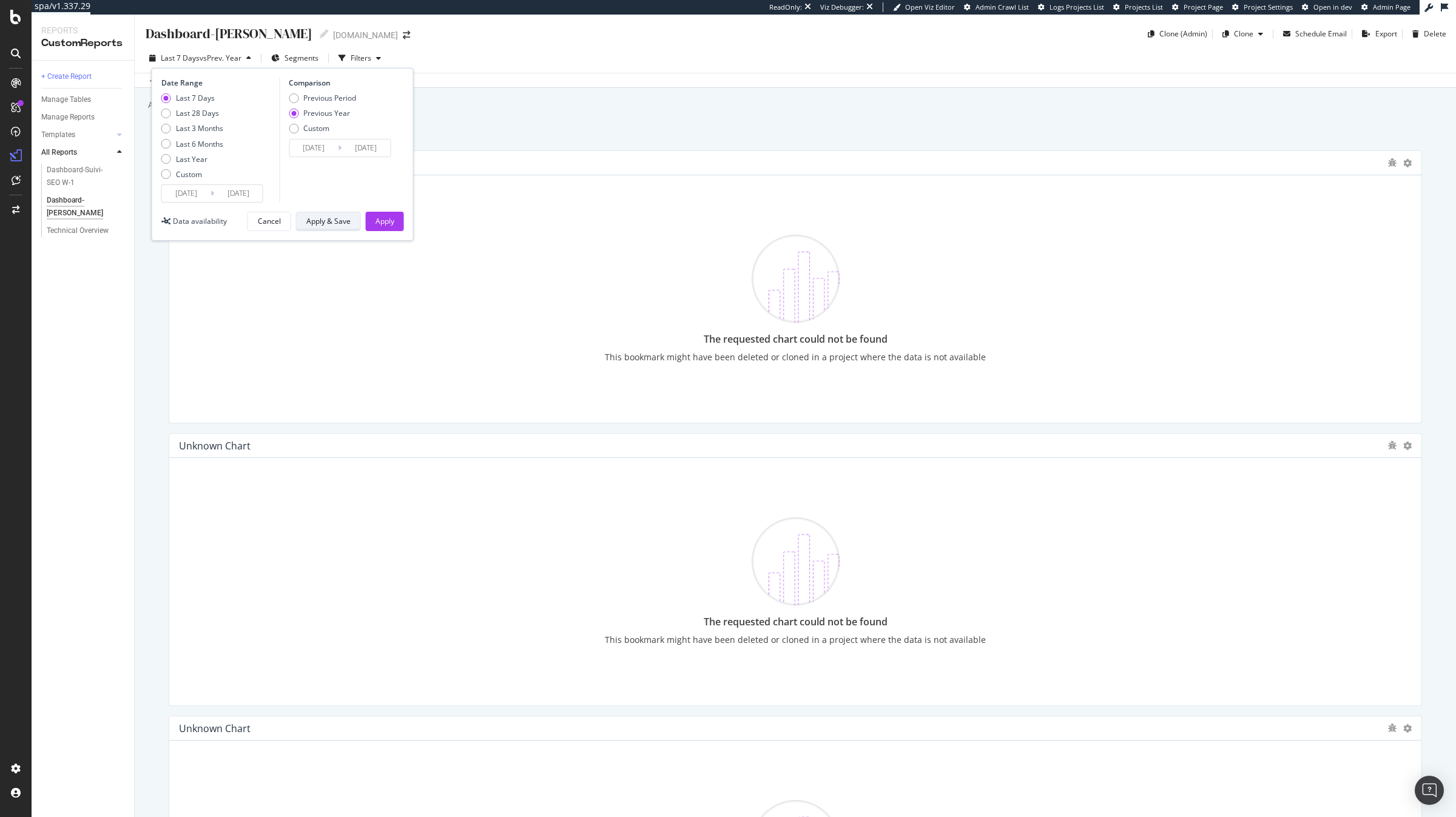
click at [315, 220] on div "Apply & Save" at bounding box center [328, 221] width 45 height 10
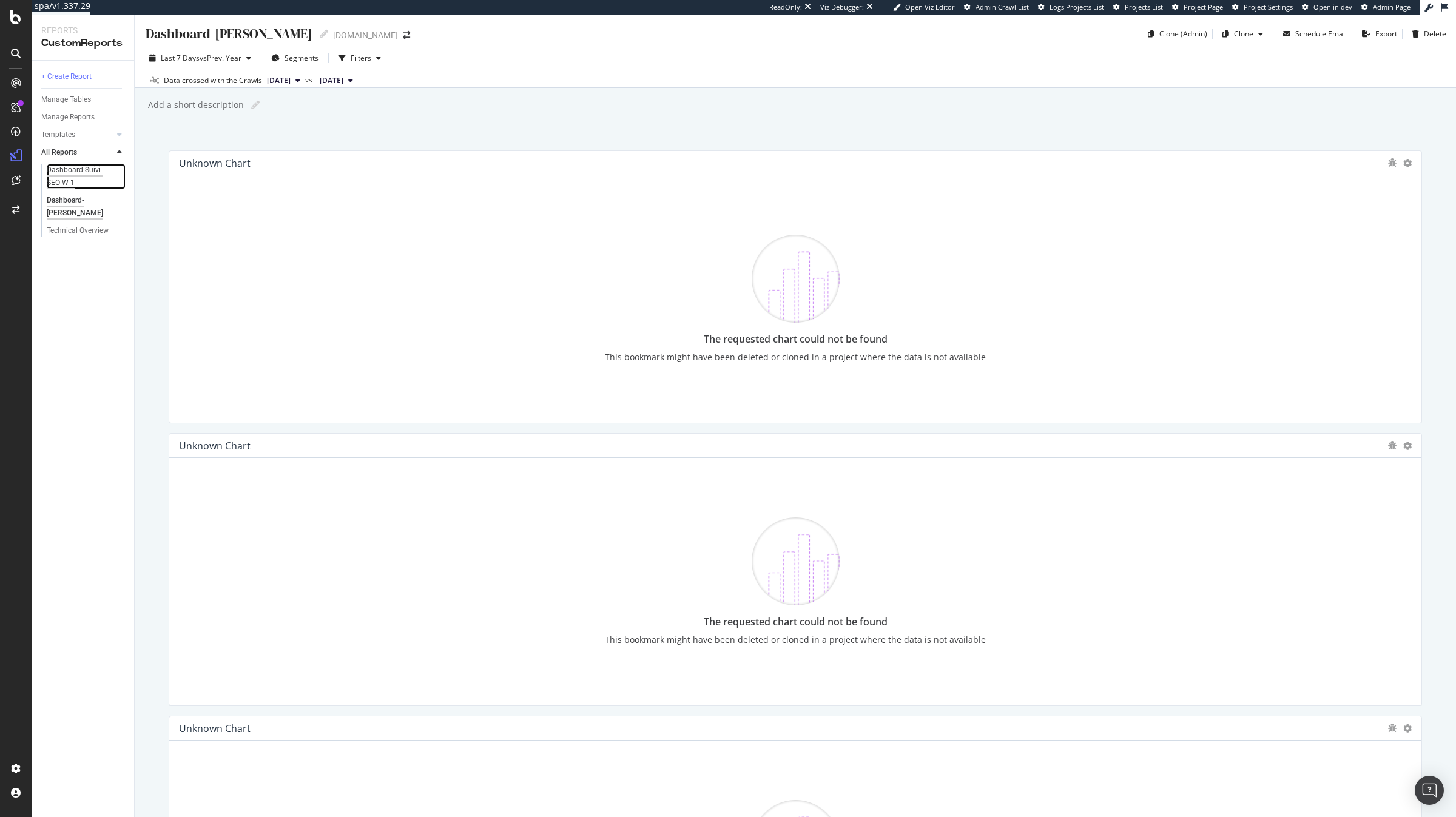
click at [69, 165] on div "Dashboard-Suivi-SEO W-1" at bounding box center [81, 176] width 69 height 26
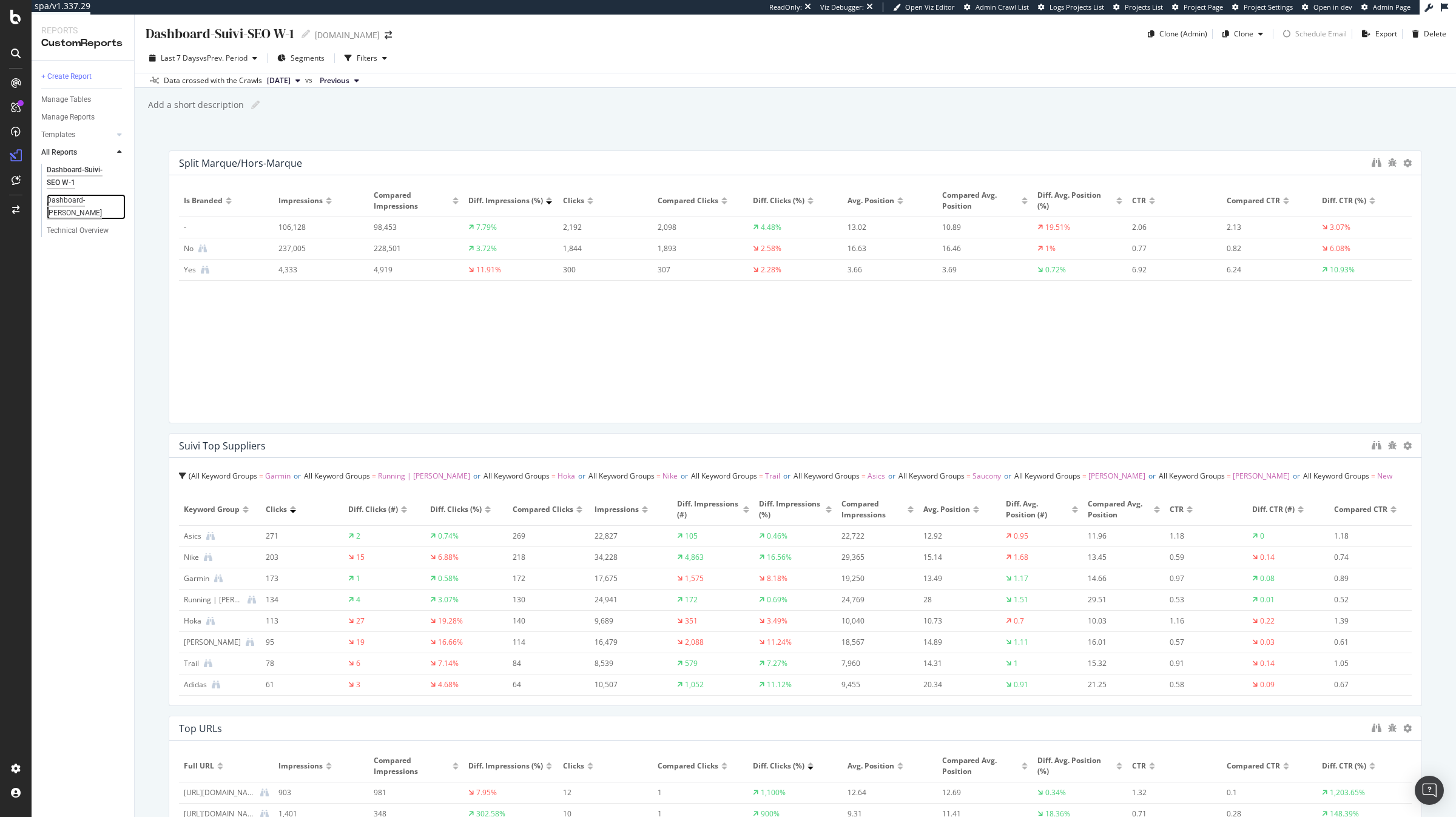
click at [79, 200] on div "Dashboard-[PERSON_NAME]" at bounding box center [81, 207] width 70 height 26
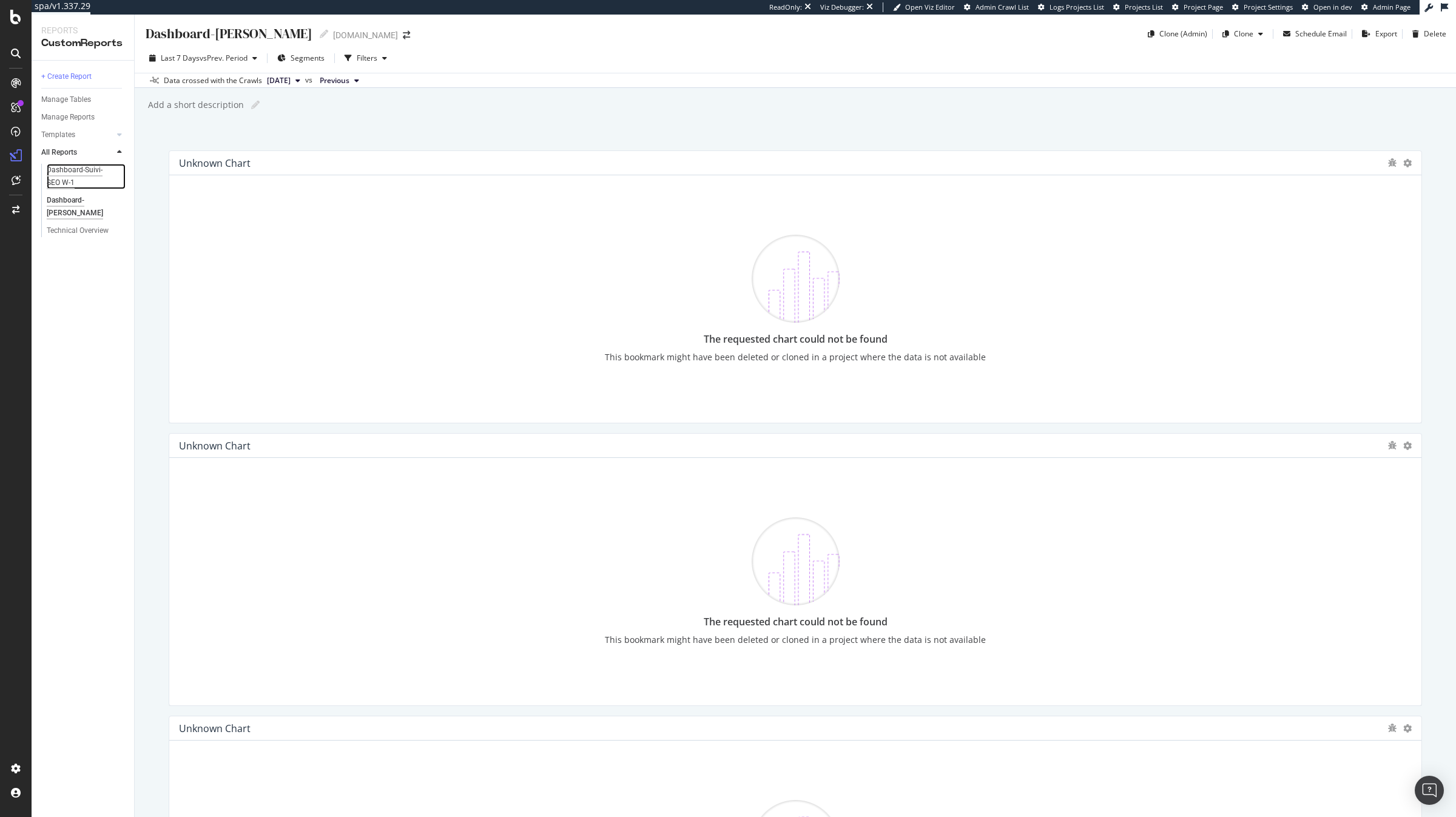
click at [90, 180] on div "Dashboard-Suivi-SEO W-1" at bounding box center [81, 176] width 69 height 26
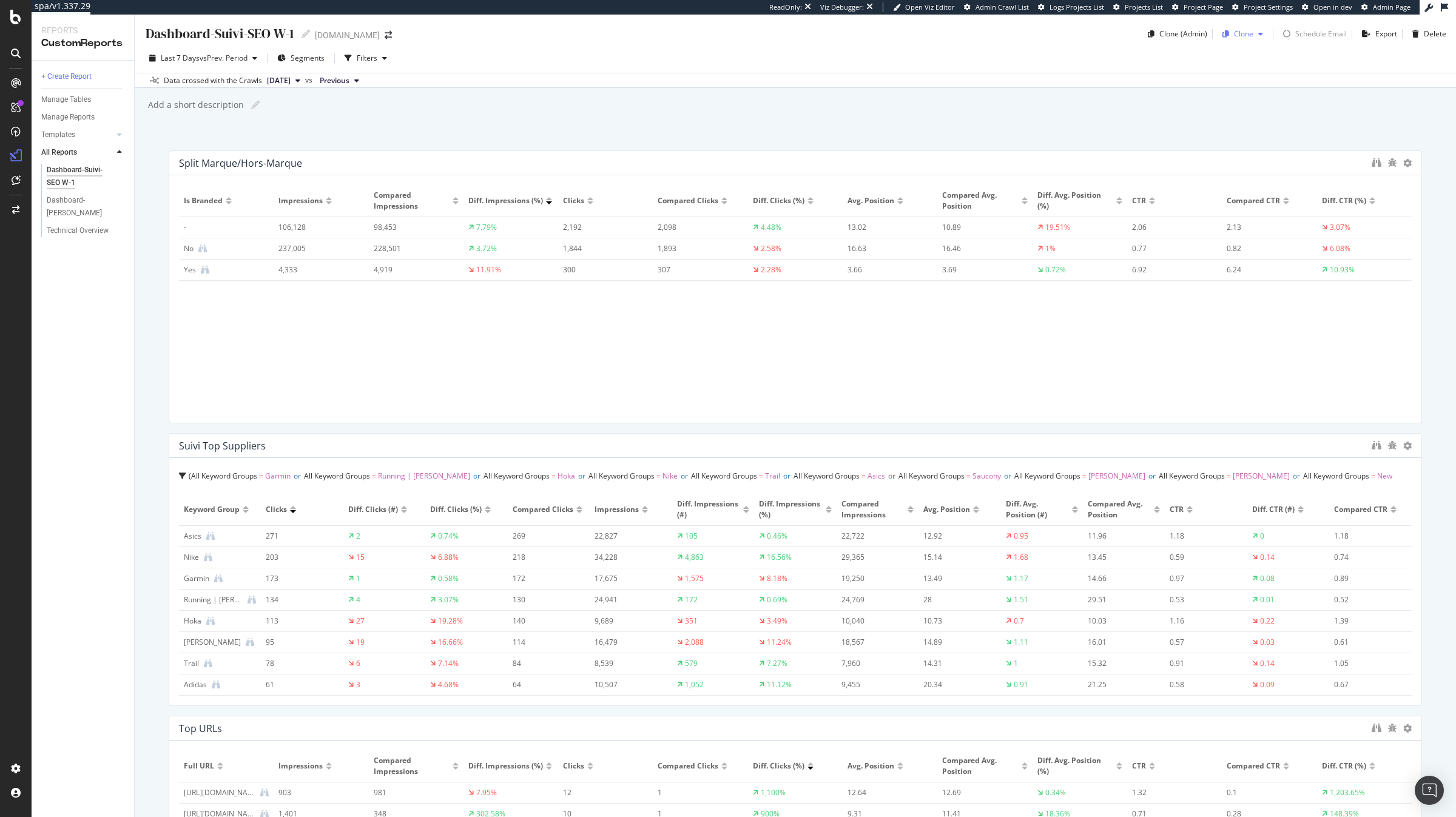
click at [1234, 33] on div "button" at bounding box center [1225, 34] width 16 height 8
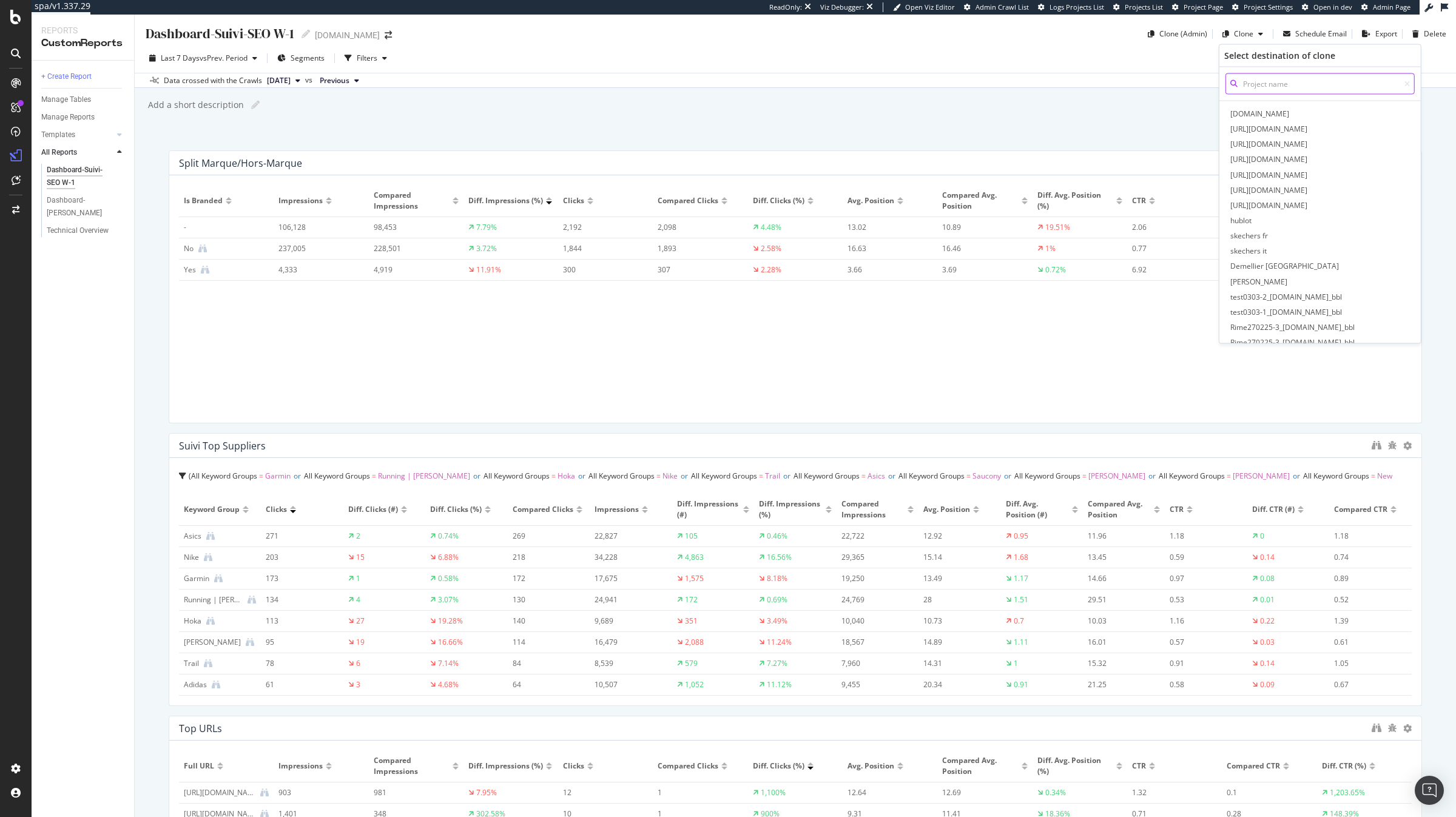
click at [1250, 81] on input at bounding box center [1320, 84] width 189 height 21
type input "i"
click at [1254, 113] on span "[DOMAIN_NAME]" at bounding box center [1320, 113] width 184 height 13
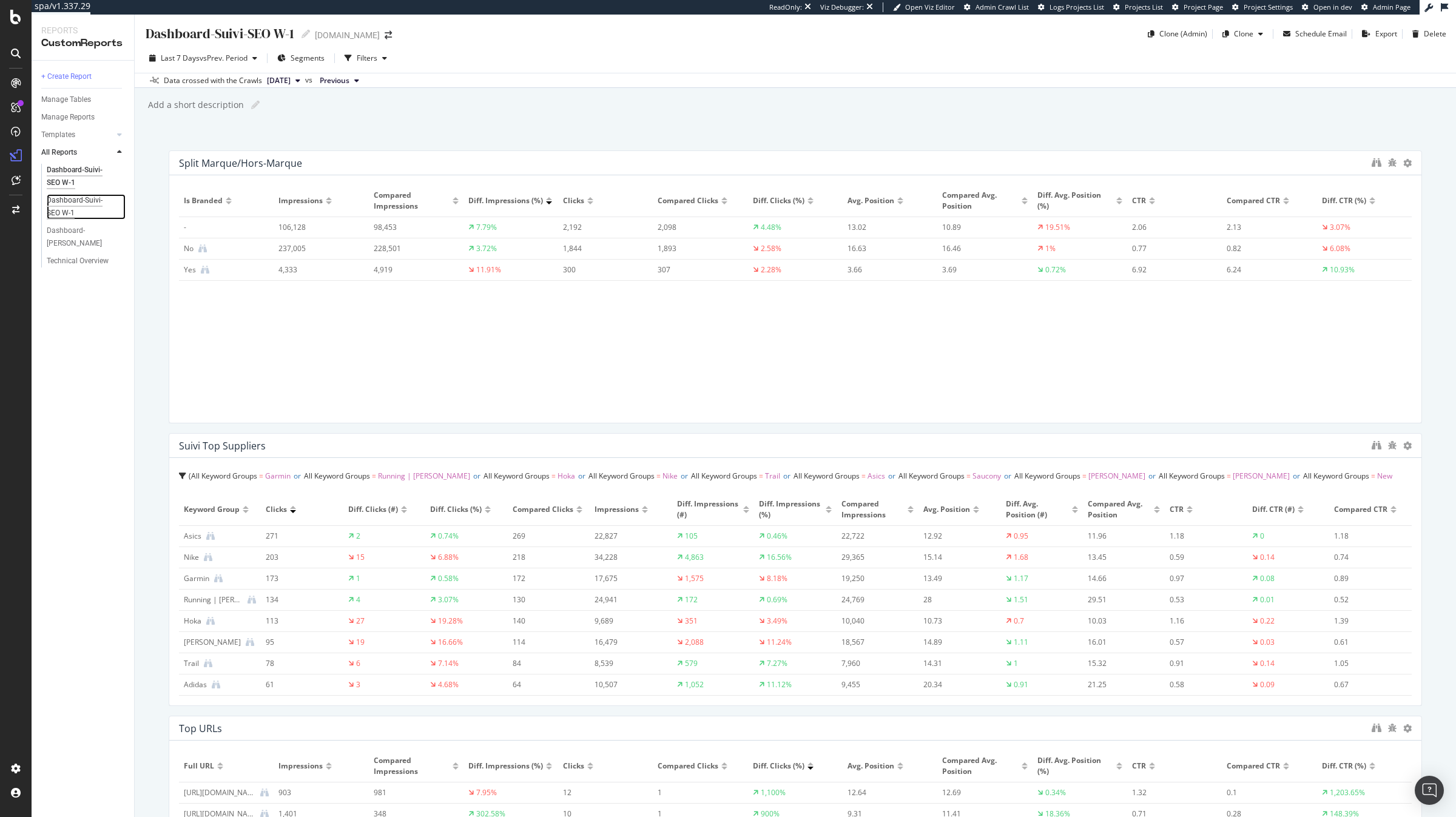
click at [95, 204] on div "Dashboard-Suivi-SEO W-1" at bounding box center [81, 207] width 69 height 26
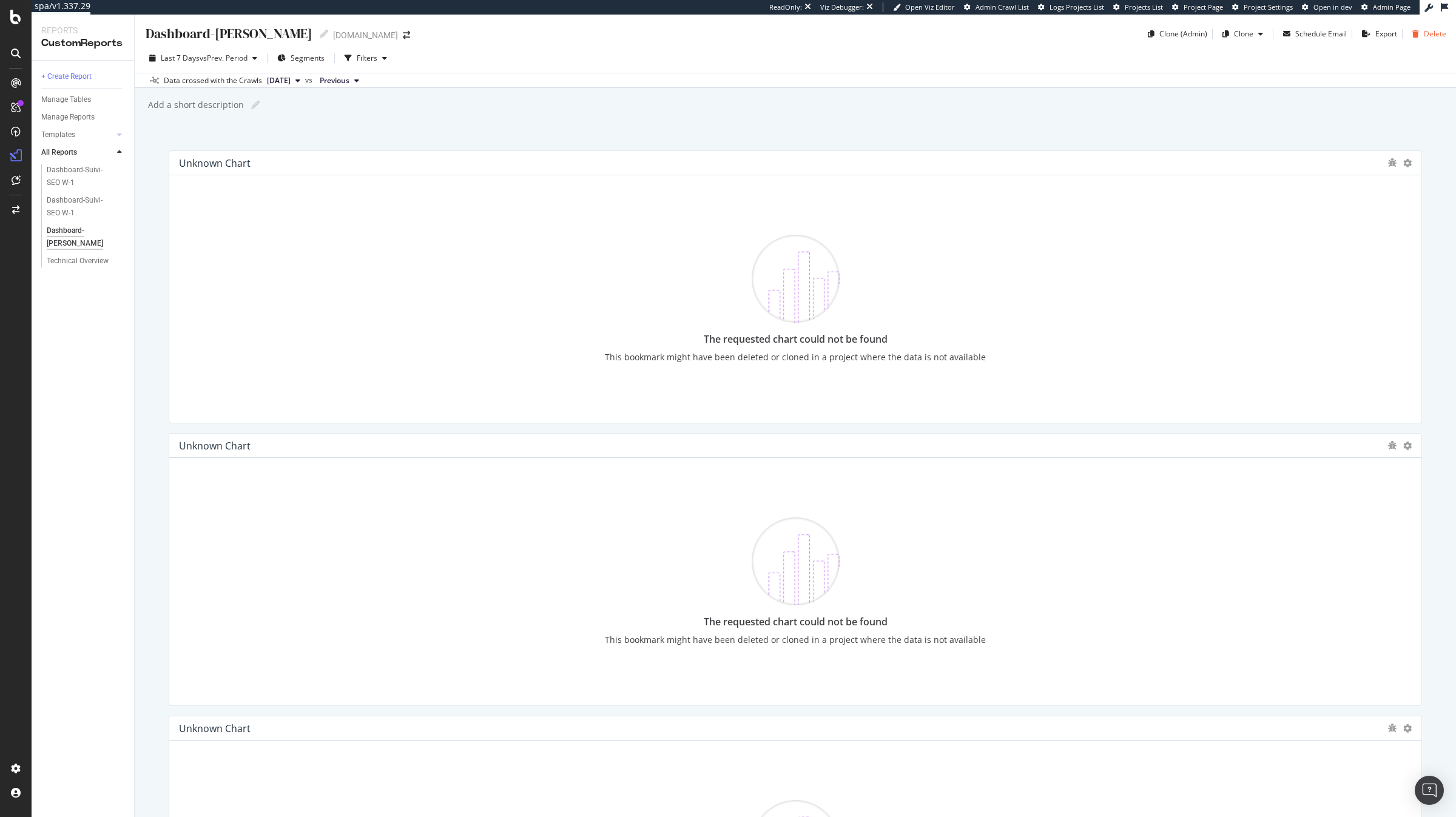
click at [1438, 31] on div "Delete" at bounding box center [1435, 33] width 23 height 10
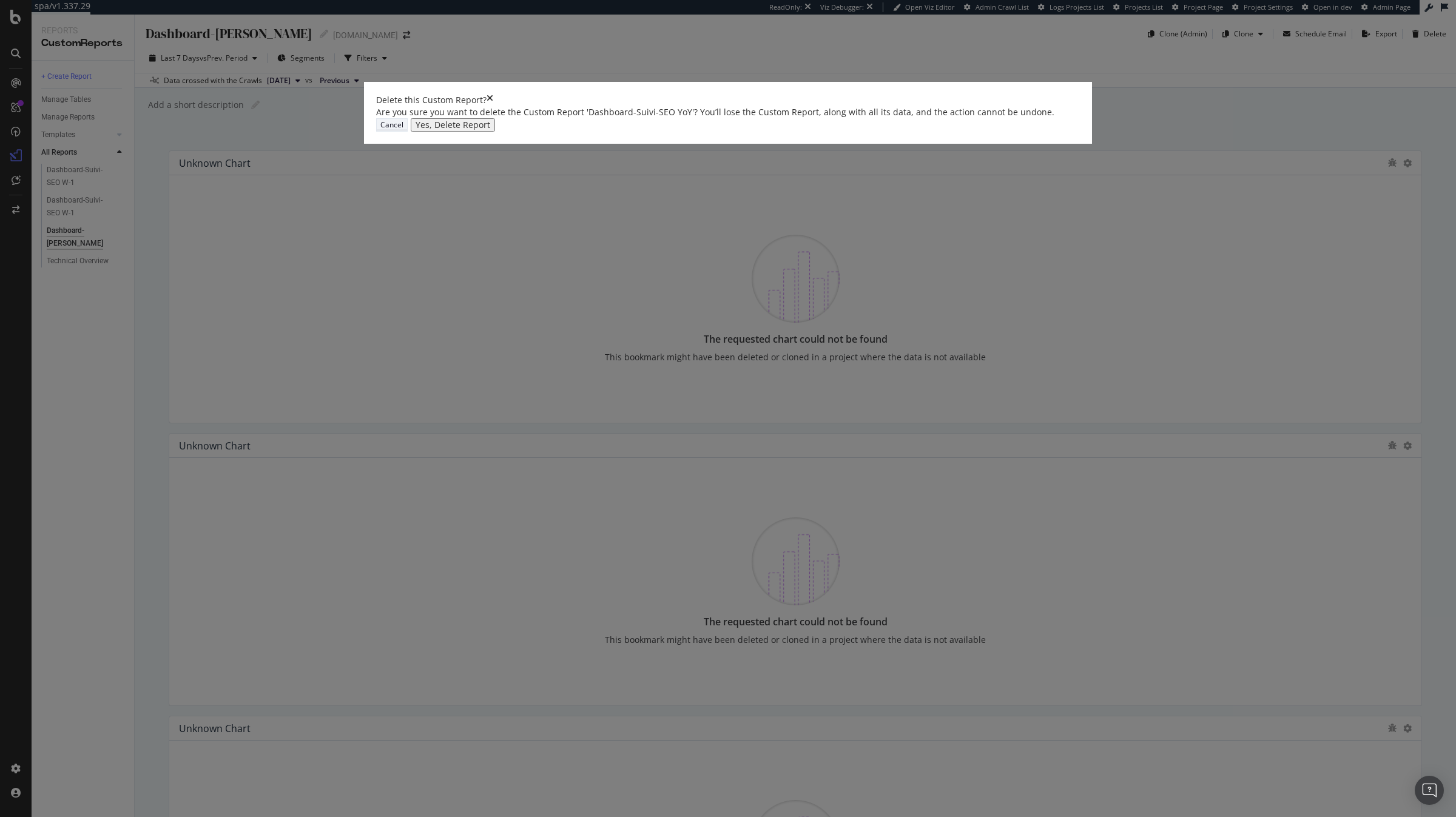
click at [407, 132] on button "Cancel" at bounding box center [392, 125] width 31 height 13
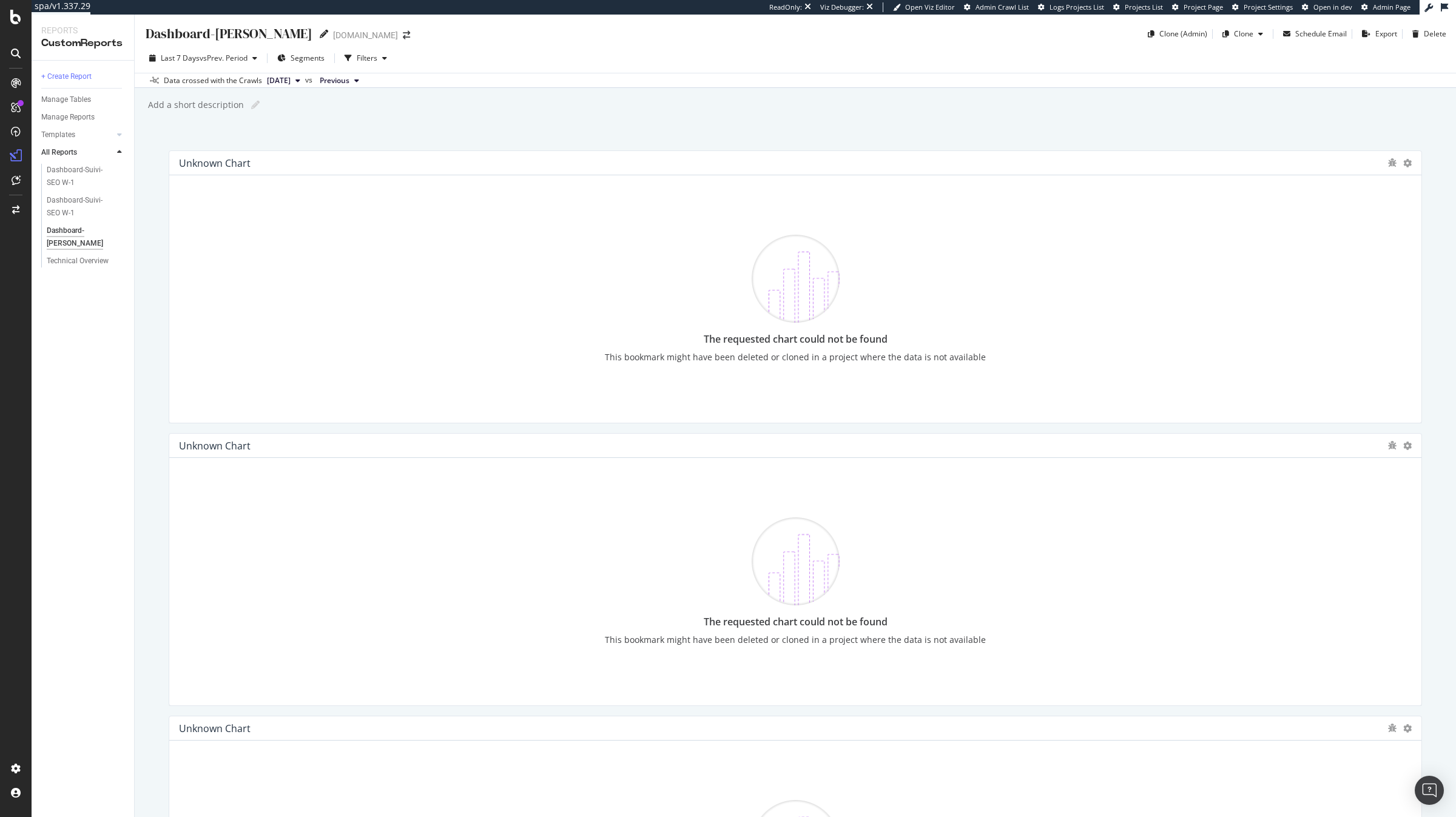
click at [320, 32] on icon at bounding box center [324, 34] width 9 height 9
click at [571, 40] on div "Dashboard-Suivi-SEO YoY Dashboard-Suivi-SEO YoY irun.de Clone (Admin) Clone Sch…" at bounding box center [795, 29] width 1321 height 29
click at [1423, 38] on div "Delete" at bounding box center [1427, 34] width 39 height 18
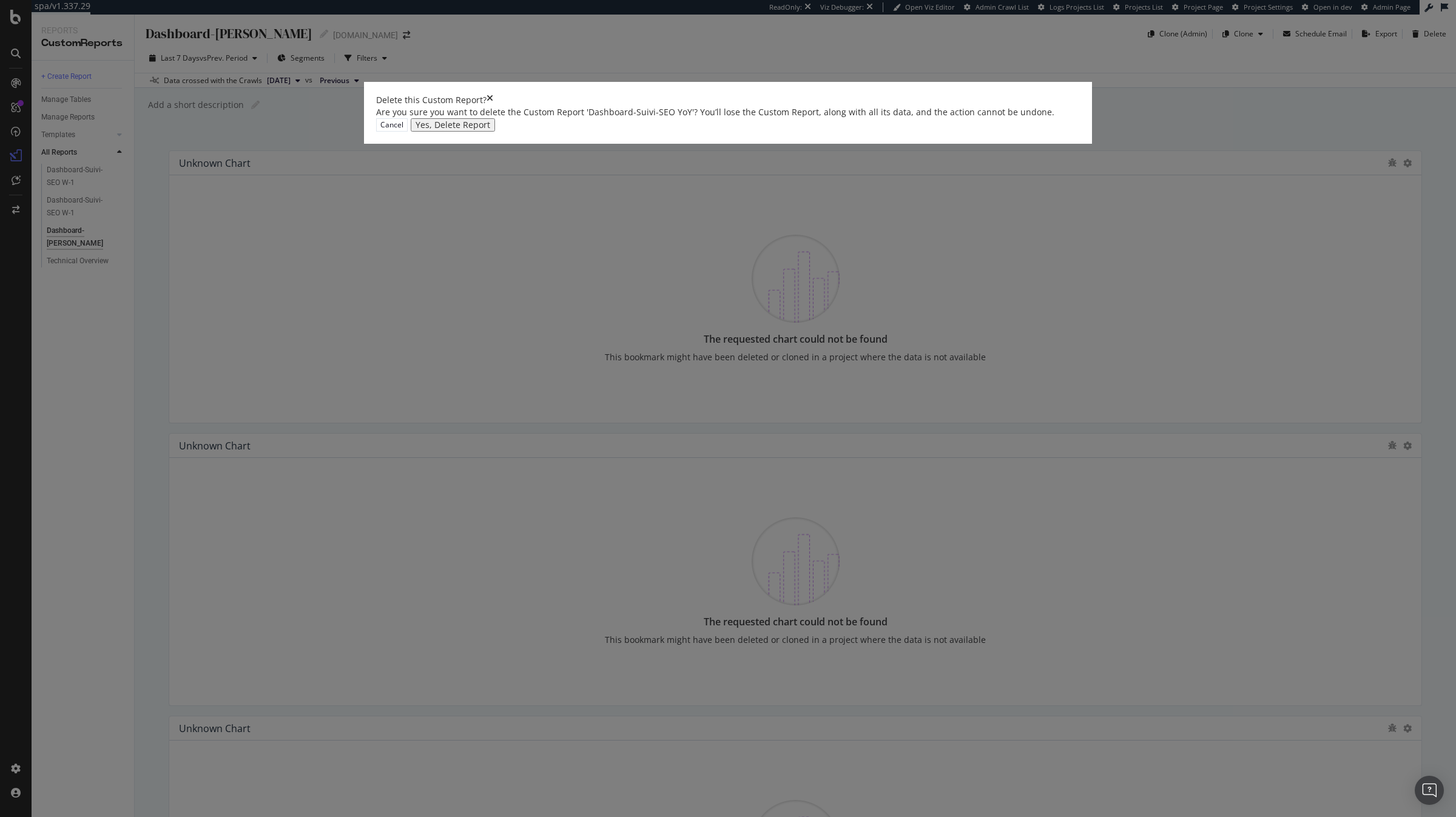
click at [490, 130] on div "Yes, Delete Report" at bounding box center [453, 125] width 75 height 9
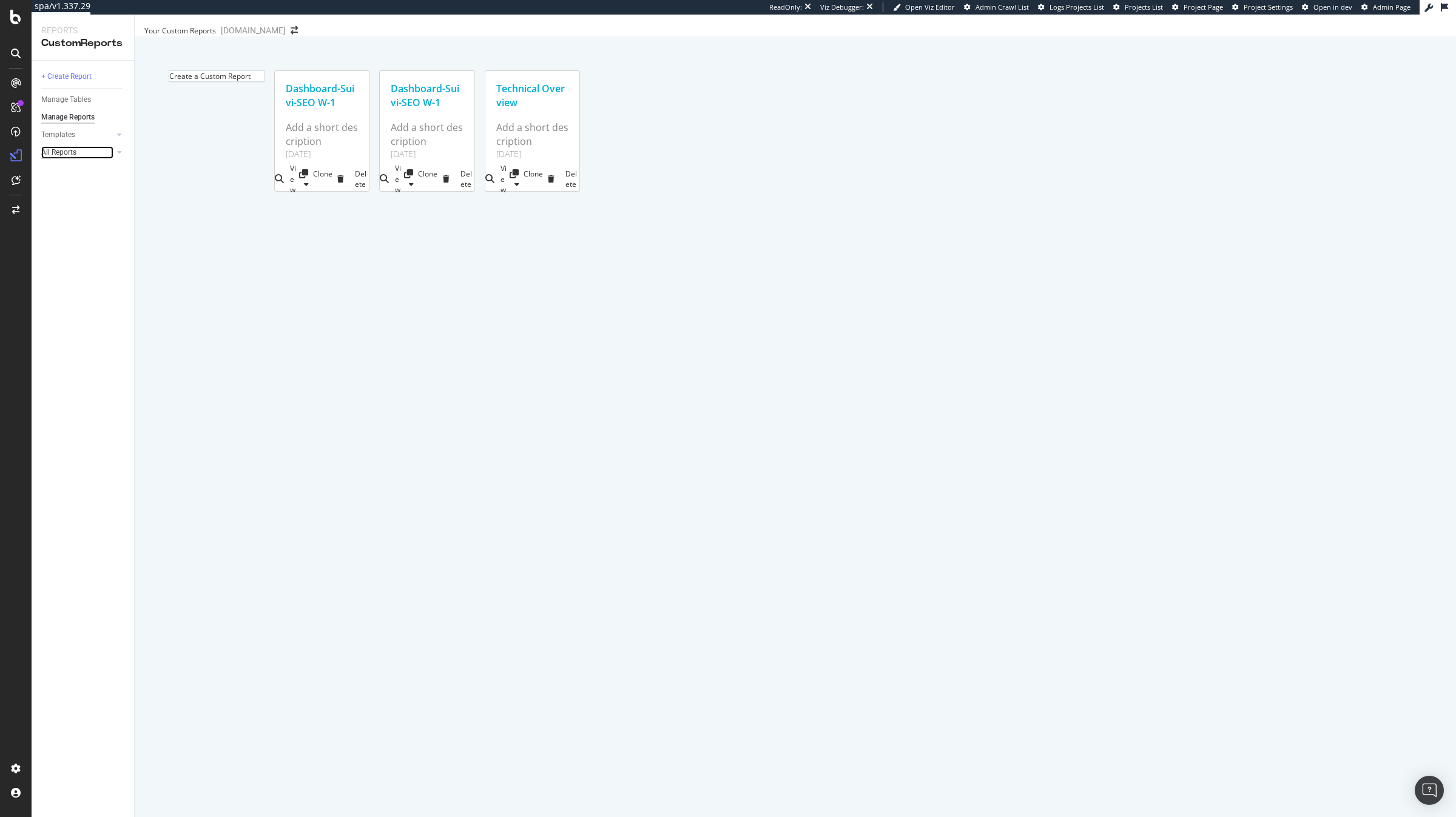
click at [76, 153] on div "All Reports" at bounding box center [59, 152] width 35 height 13
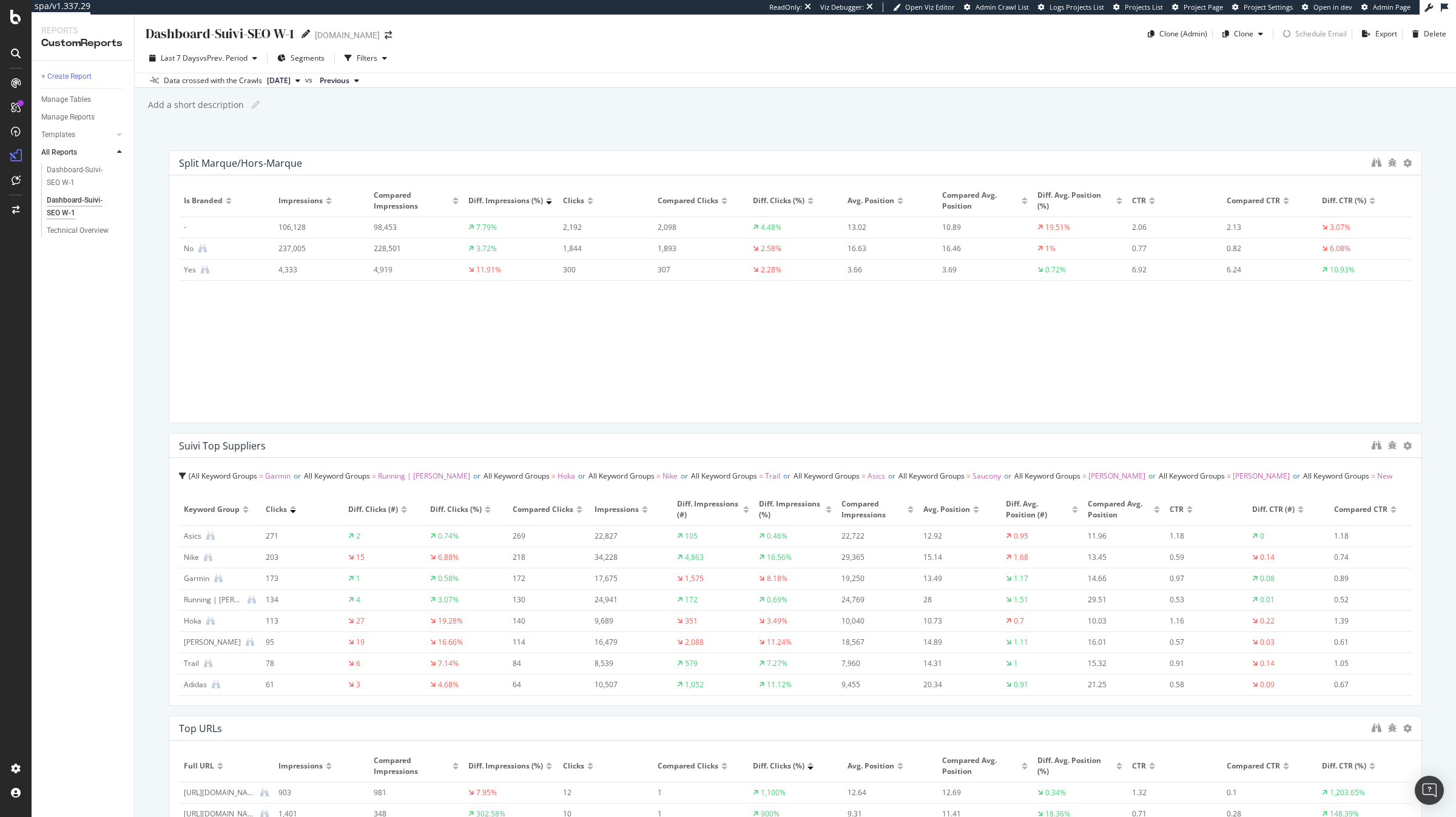
click at [307, 32] on icon at bounding box center [306, 34] width 9 height 9
type input "Dashboard-[PERSON_NAME]"
click at [245, 61] on span "vs Prev. Period" at bounding box center [223, 58] width 48 height 10
click at [476, 46] on div "Last 7 Days vs Prev. Period Segments Filters Data crossed with the Crawls 2025 …" at bounding box center [795, 66] width 1321 height 44
click at [211, 54] on span "vs Prev. Period" at bounding box center [223, 58] width 48 height 10
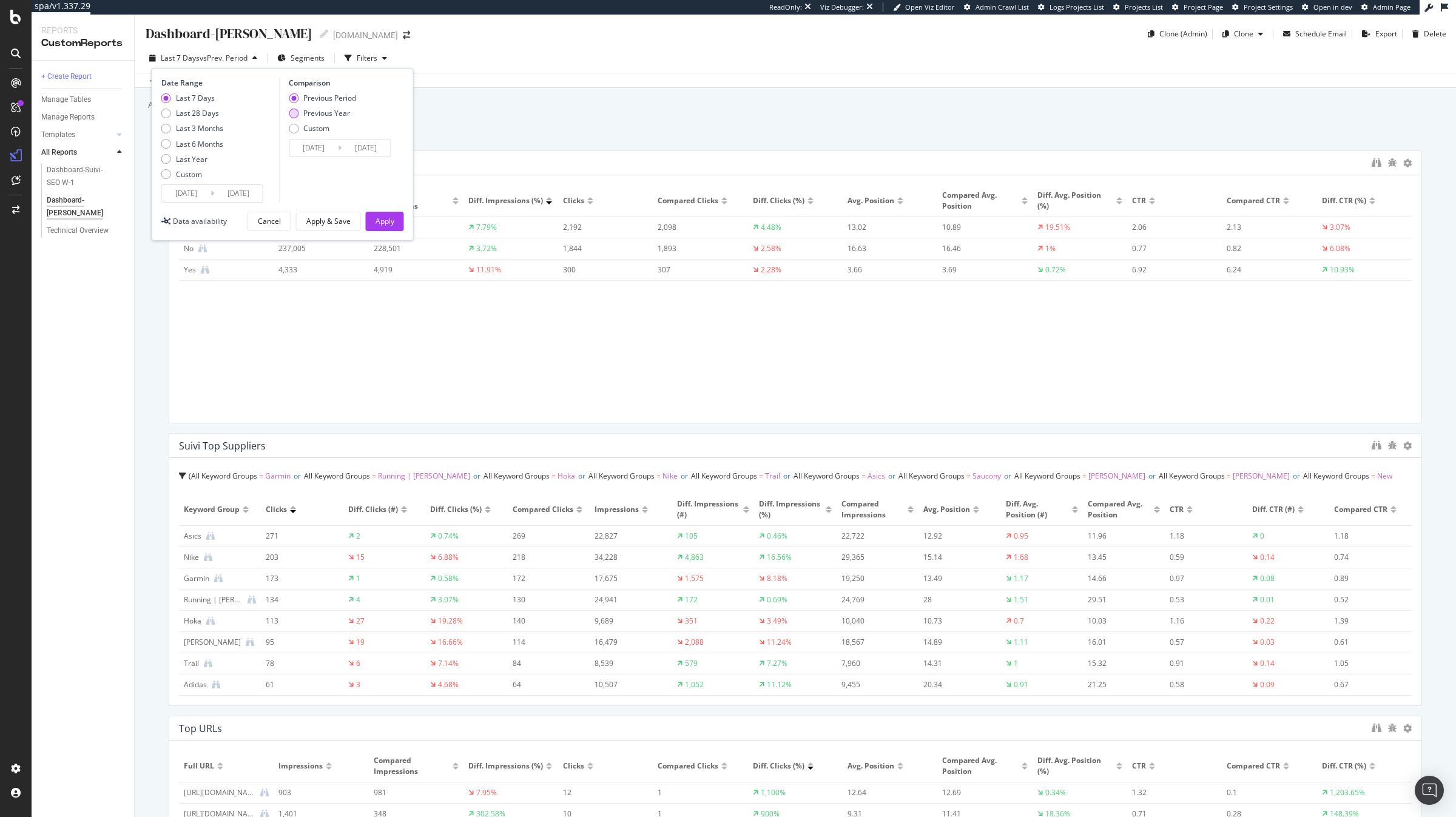
click at [333, 114] on div "Previous Year" at bounding box center [327, 113] width 47 height 10
type input "2024/09/08"
type input "2024/09/14"
click at [341, 223] on div "Apply & Save" at bounding box center [328, 221] width 45 height 10
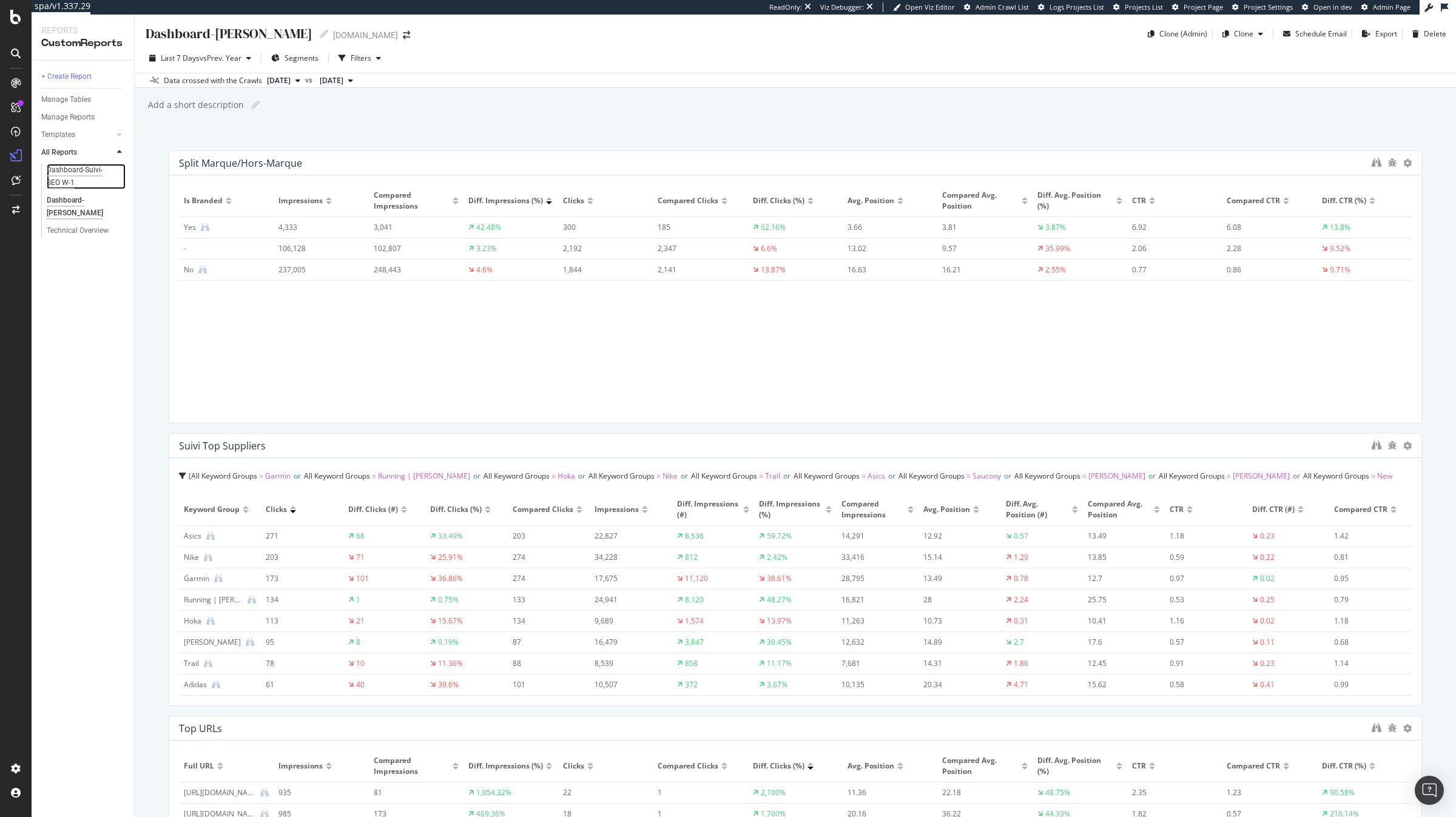
click at [63, 172] on div "Dashboard-Suivi-SEO W-1" at bounding box center [81, 176] width 69 height 26
click at [102, 199] on div "Dashboard-[PERSON_NAME]" at bounding box center [81, 207] width 70 height 26
